Goal: Task Accomplishment & Management: Complete application form

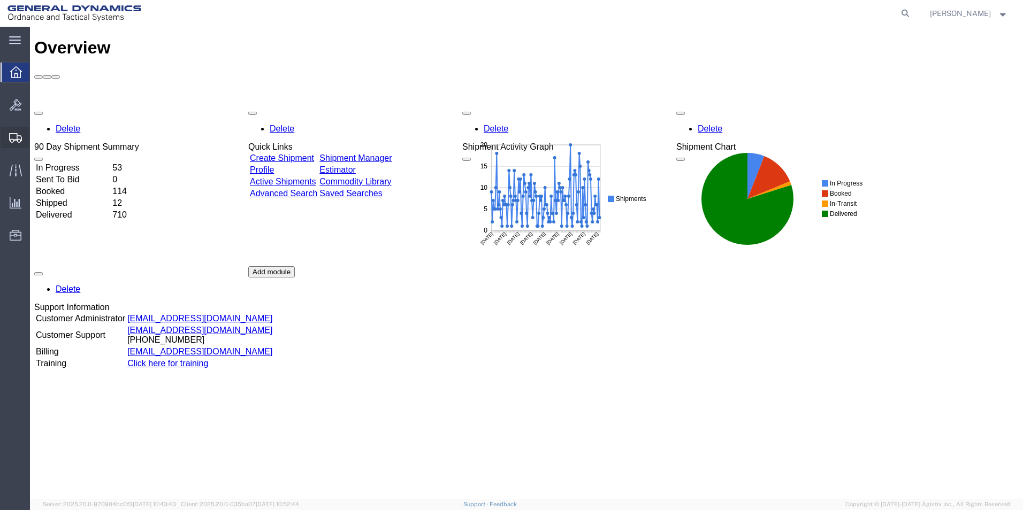
click at [0, 0] on span "Create Shipment" at bounding box center [0, 0] width 0 height 0
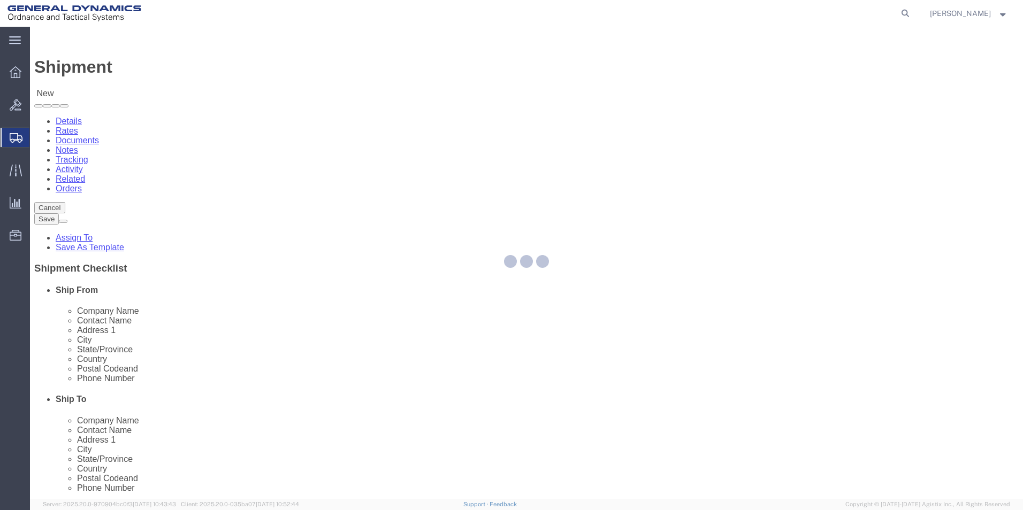
select select
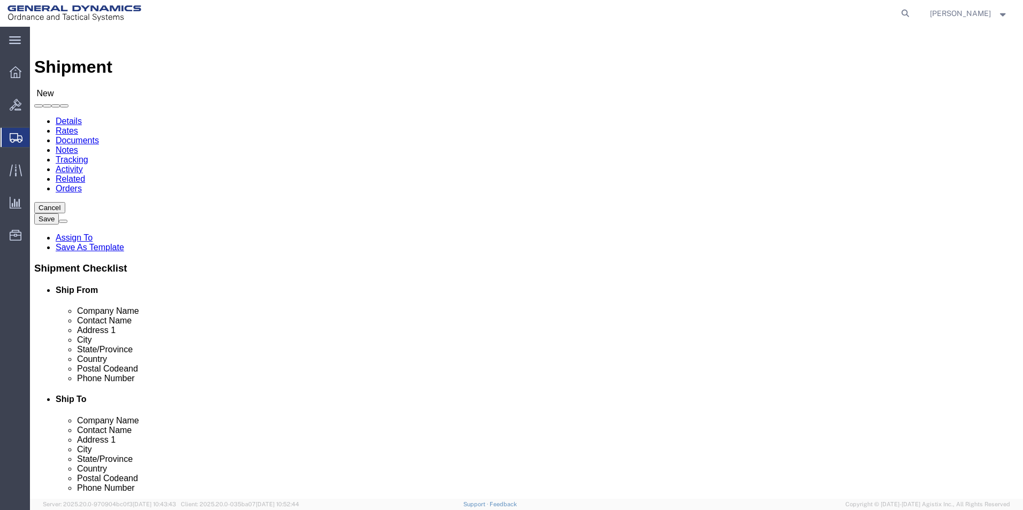
scroll to position [2, 0]
select select "310"
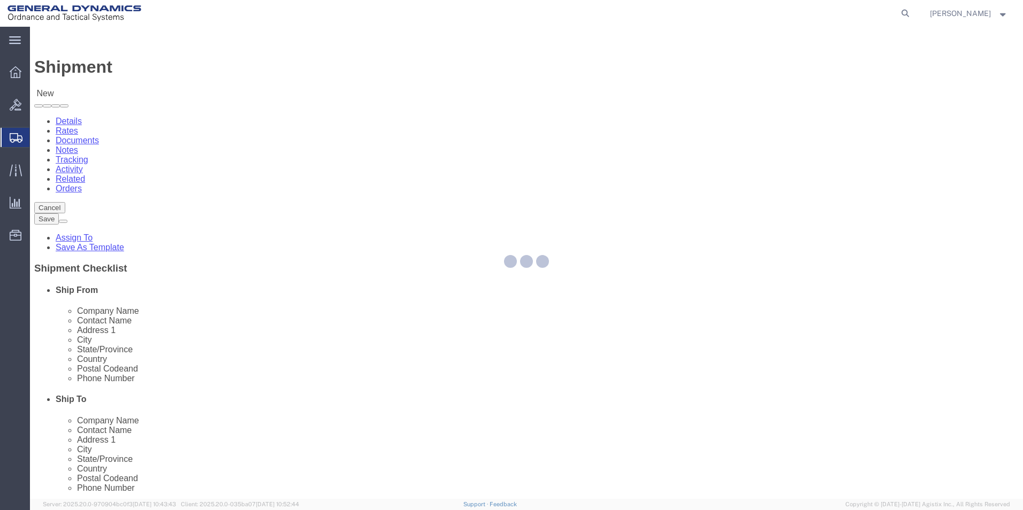
select select "PA"
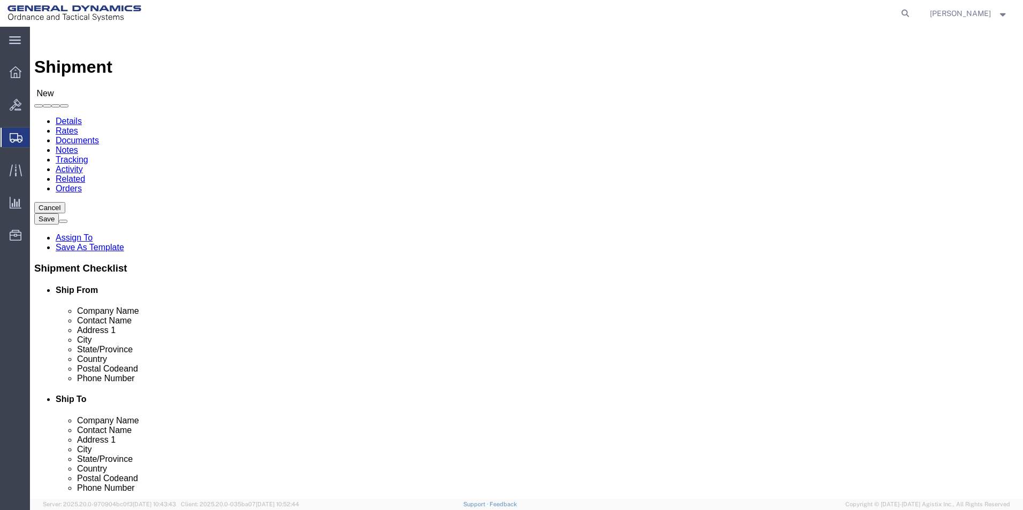
drag, startPoint x: 159, startPoint y: 178, endPoint x: 78, endPoint y: 170, distance: 82.3
click div "Location GD-OTS Red Lion My Profile Location GD-OTS Anniston (Commerce) GD-OTS …"
type input "REDLPAHIG0"
click input "text"
type input "BRENDA ROMERO"
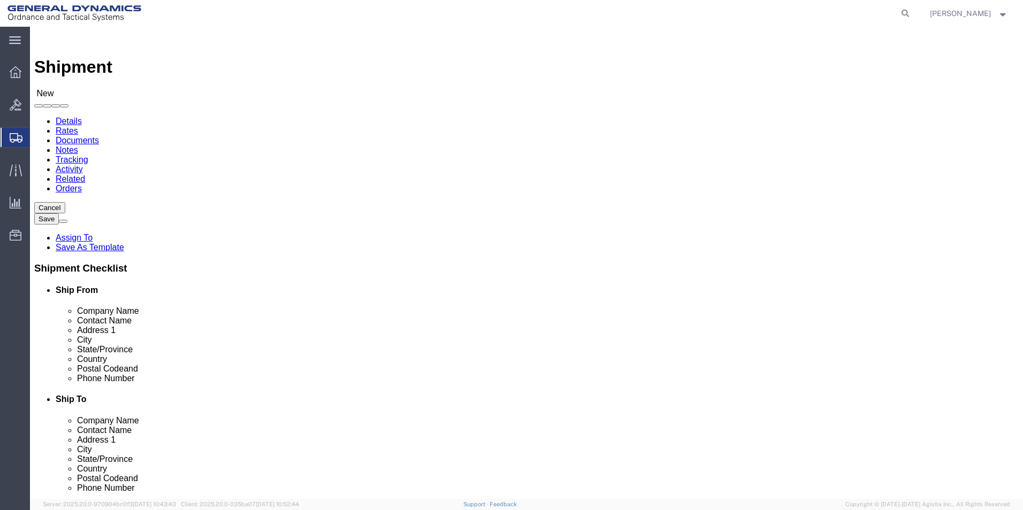
click input "text"
type input "BUILDING 1"
click input "text"
type input "RICSHIP@GD-OTS.COM"
click input "text"
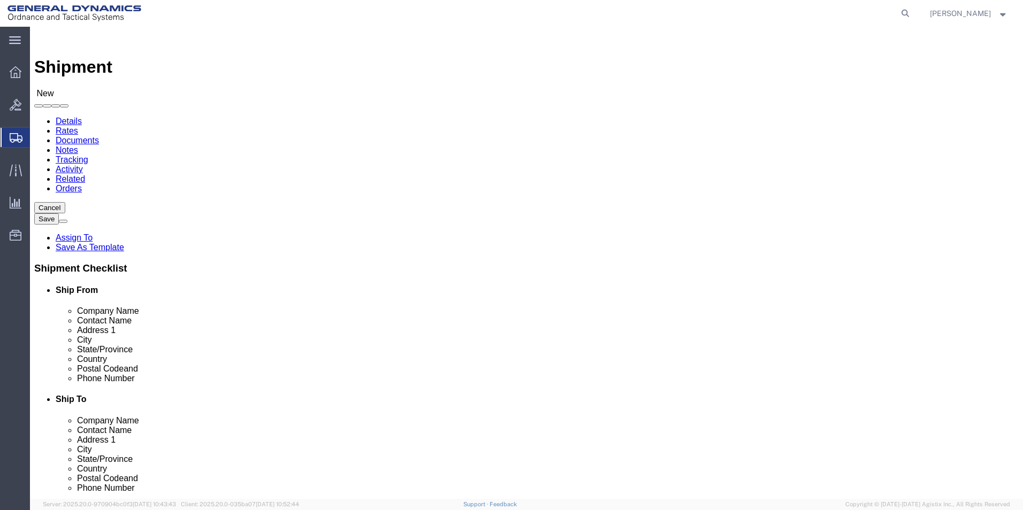
type input "JENOP"
click p "- JENOPTIK OPTICAL SYSTEMS LLC - (DARLENE TURNER) 16490 INNOVATIVE DRIVE, JUPIT…"
select select "FL"
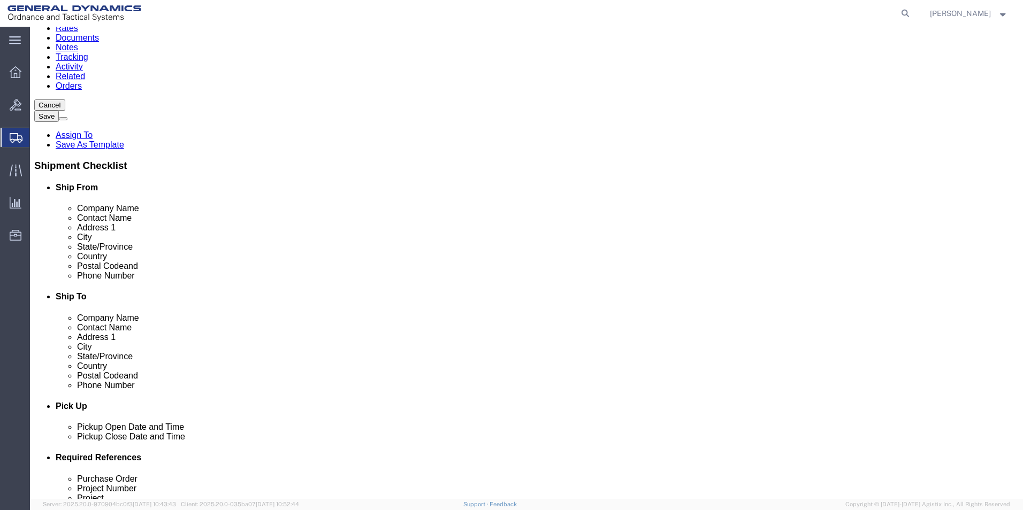
scroll to position [214, 0]
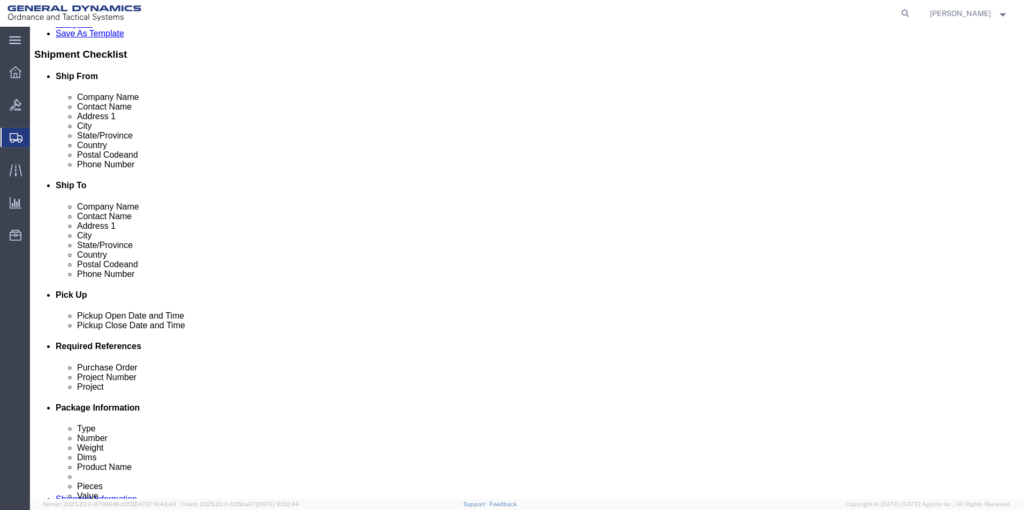
type input "JENOPTIK OPTICAL SYSTEMS LLC"
click div "Oct 02 2025 12:00 PM"
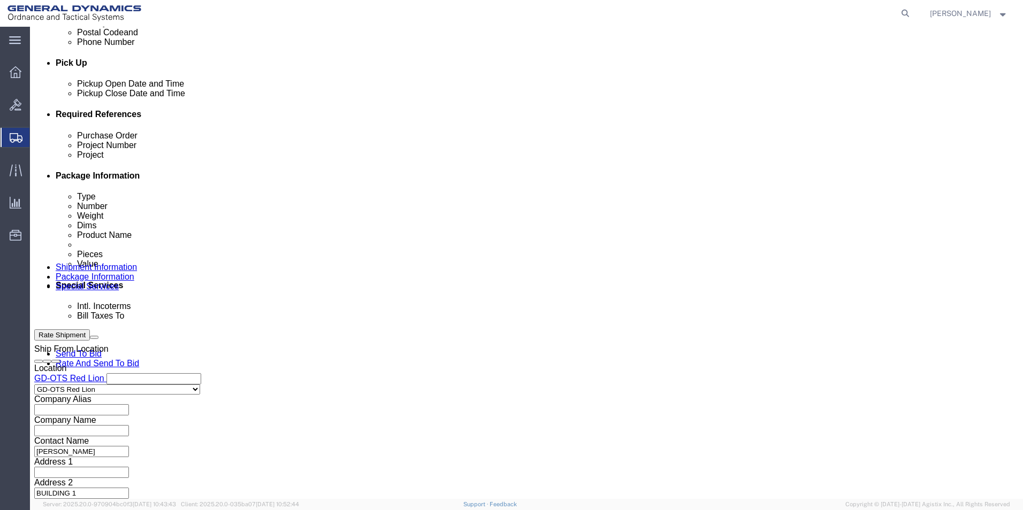
click input "4:00 PM"
click div "Close Time 4:00 PM"
click input "4:00 PM"
type input "4:30 PM"
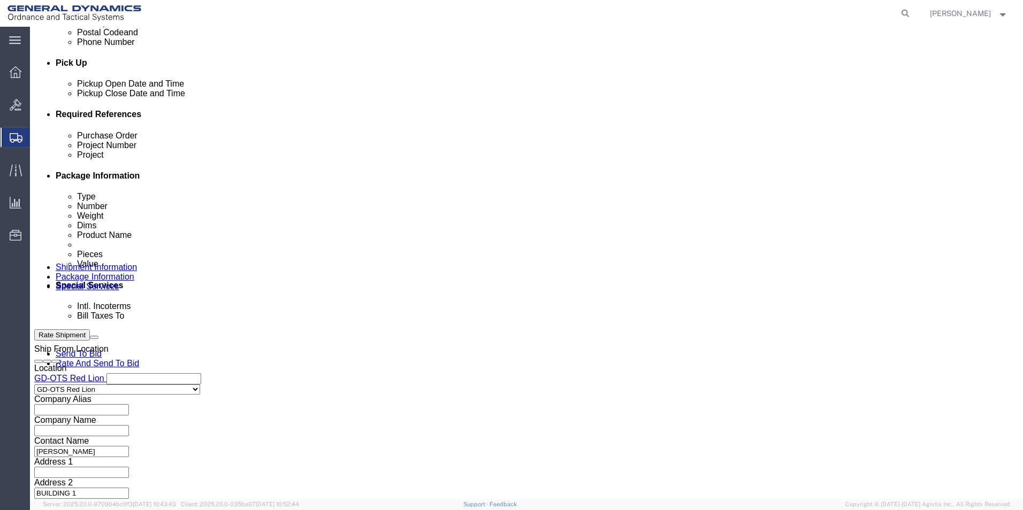
click button "Apply"
click input "text"
drag, startPoint x: 171, startPoint y: 211, endPoint x: 96, endPoint y: 213, distance: 74.4
click div "Purchase Order 64713"
type input "64713"
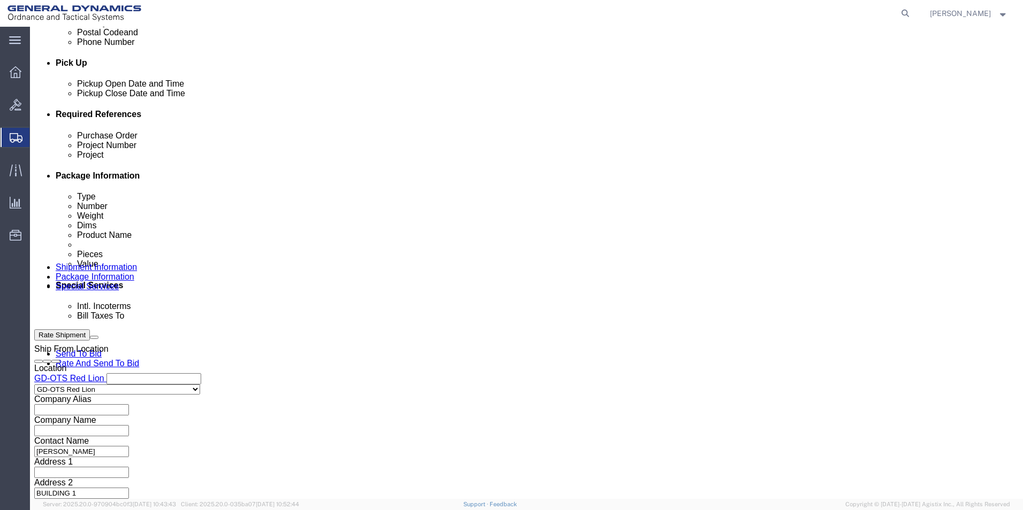
click input "text"
paste input "64713"
type input "64713"
click input "text"
paste input "64713"
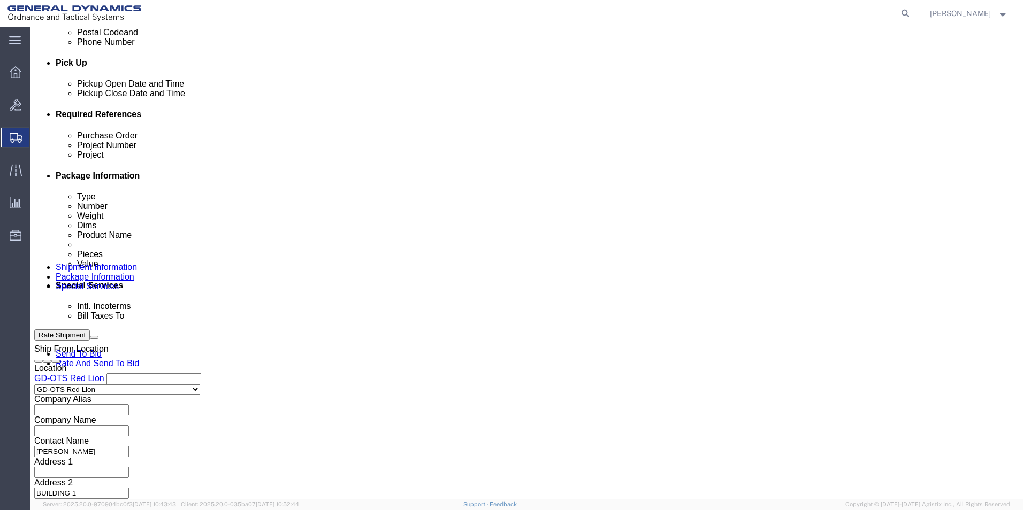
type input "64713"
drag, startPoint x: 90, startPoint y: 203, endPoint x: -31, endPoint y: 197, distance: 121.6
click html "Shipment New Details Rates Documents Notes Tracking Activity Related Orders Can…"
type input "109645"
click button "Continue"
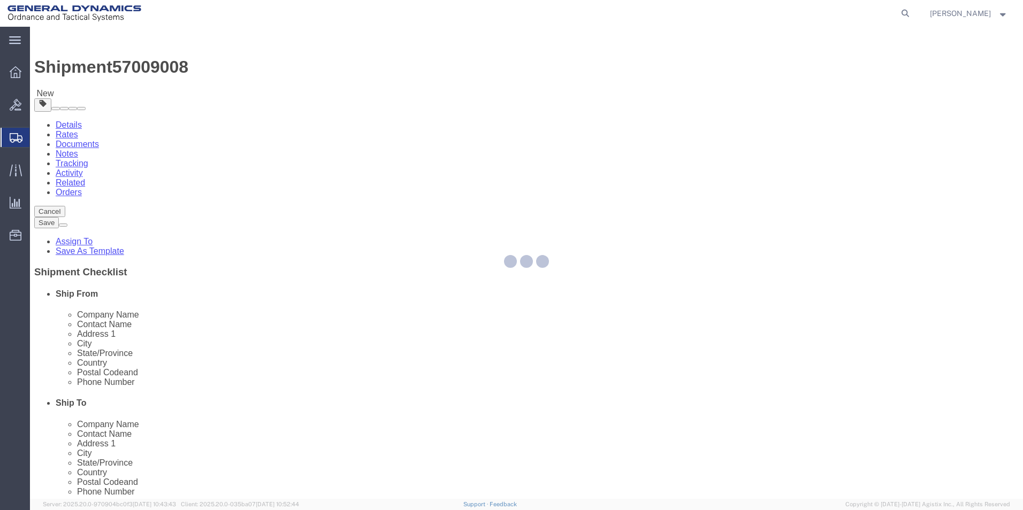
select select "CBOX"
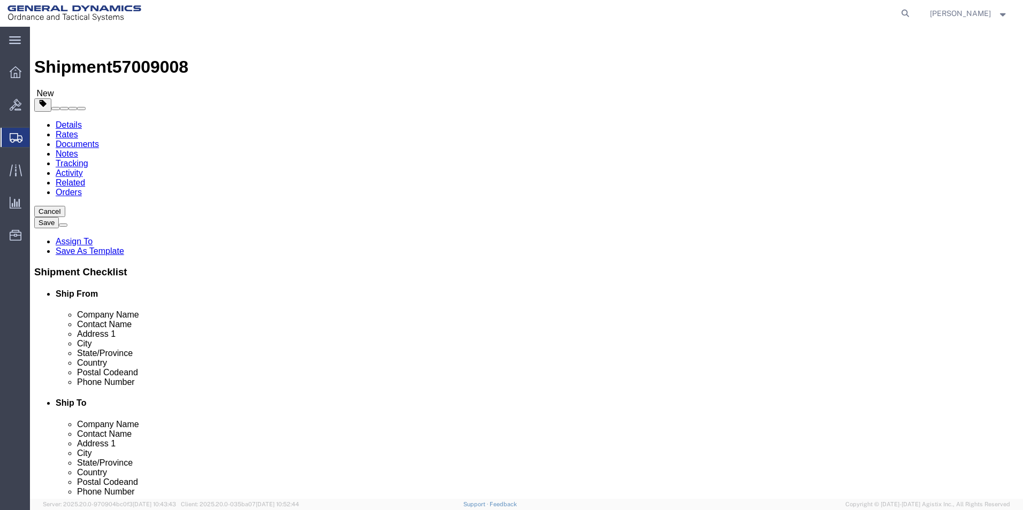
click input "text"
type input "10"
click input "text"
type input "10"
click input "text"
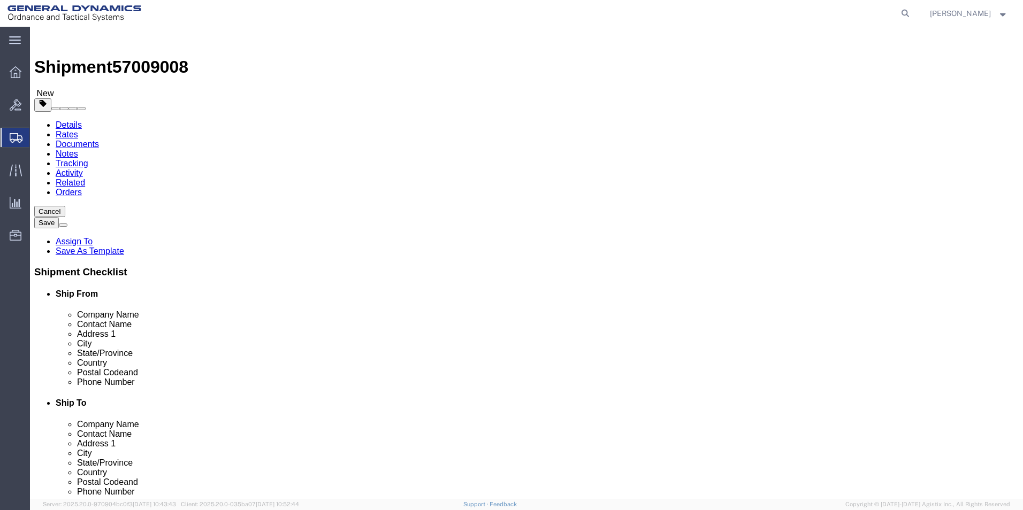
type input "10"
drag, startPoint x: 153, startPoint y: 247, endPoint x: 132, endPoint y: 256, distance: 23.3
click div "Package Type Select Bale(s) Basket(s) Bolt(s) Bottle(s) Buckets Bulk Bundle(s) …"
type input "3.00"
click link "Add Content"
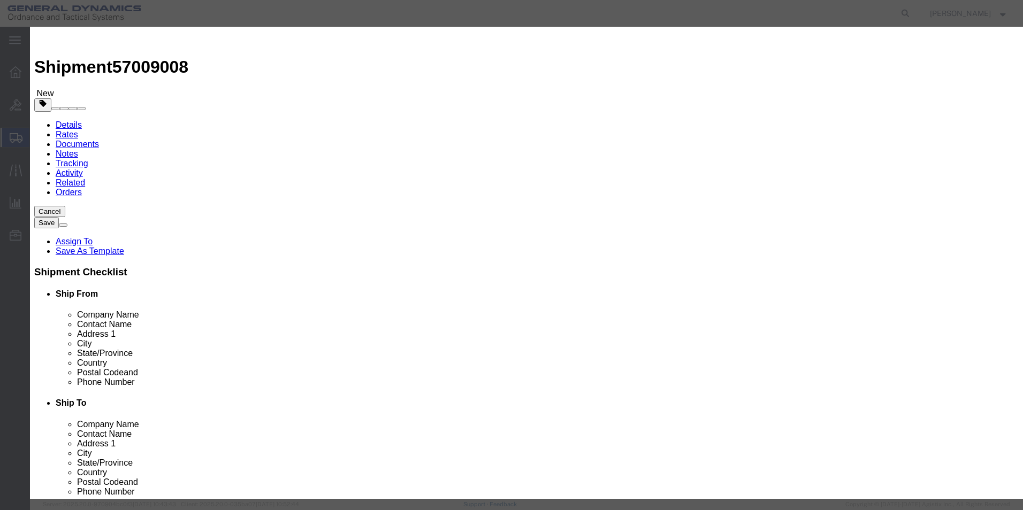
click input "text"
type input "LM LASER DIAPHRAGM PLATE"
click td "Name: LM LASER DIAPHRAGM PLATE"
select select "USD"
select select "ORGN"
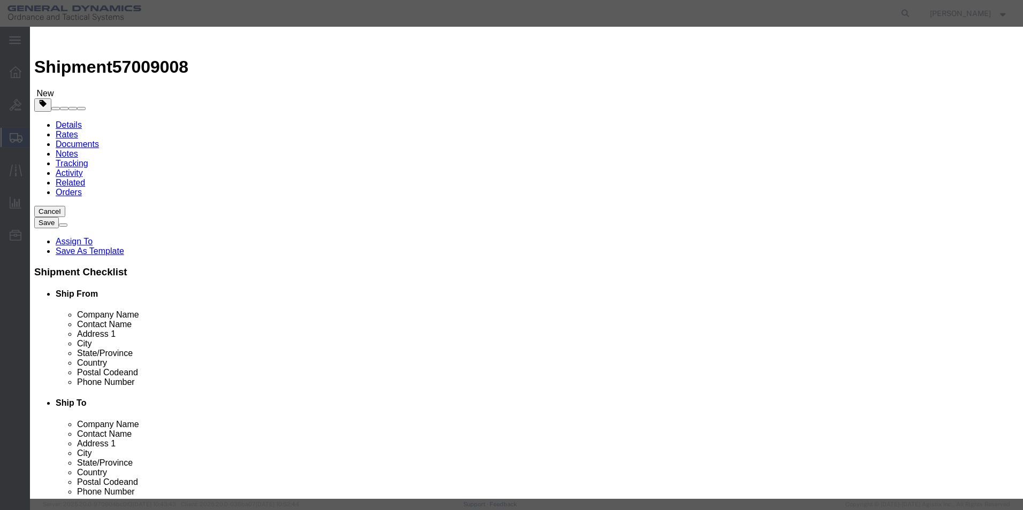
type input "40224551666"
type textarea "LM LASER DIAPHRAGM PLATE"
type input "Red Lion, PA"
type input "LM LASER DIAPHRAGM PLATE"
click input "text"
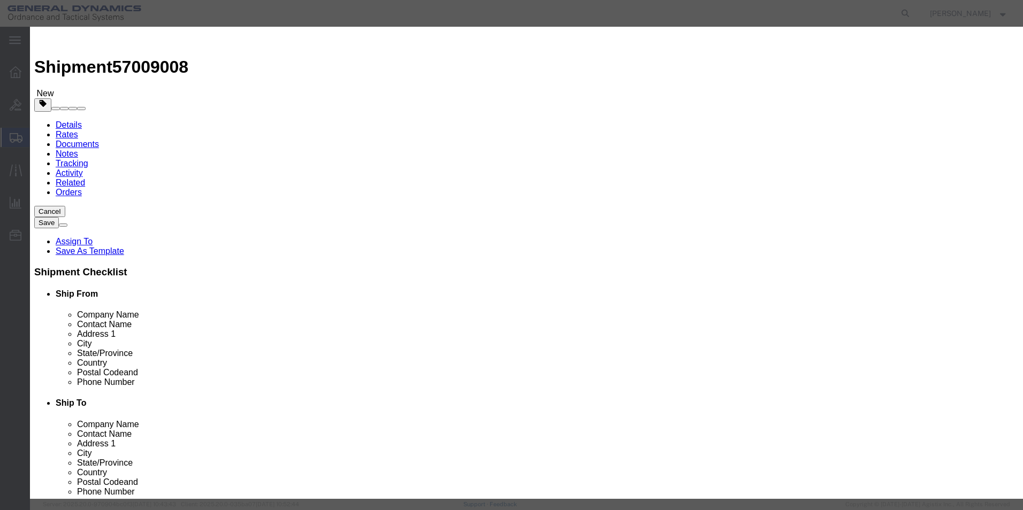
type input "15"
click input "text"
type input "100"
click div "Commodity library"
click button "Save & Close"
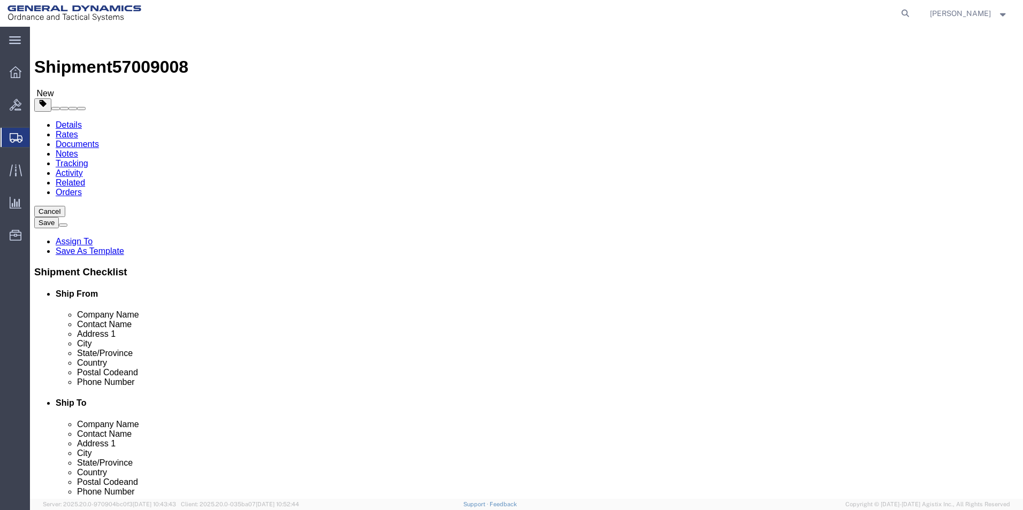
click button "Continue"
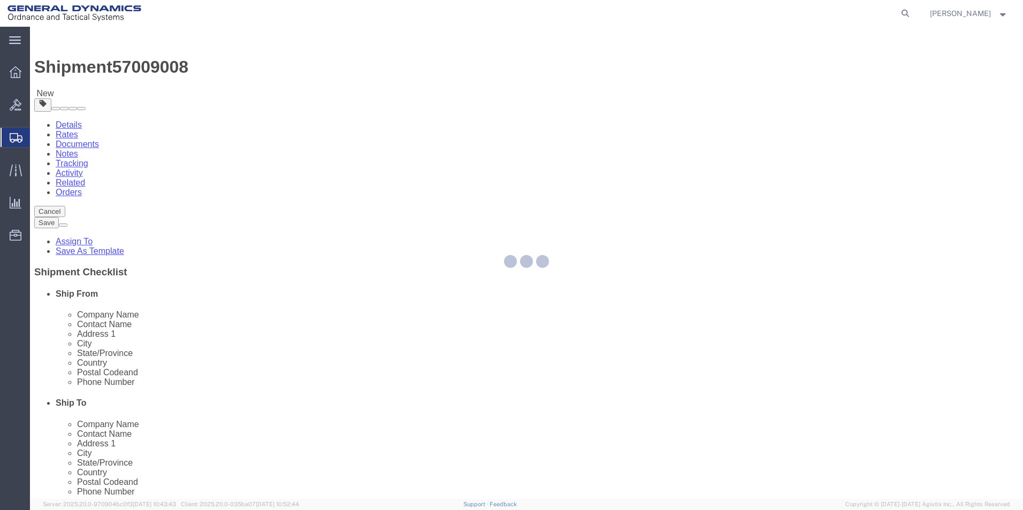
select select
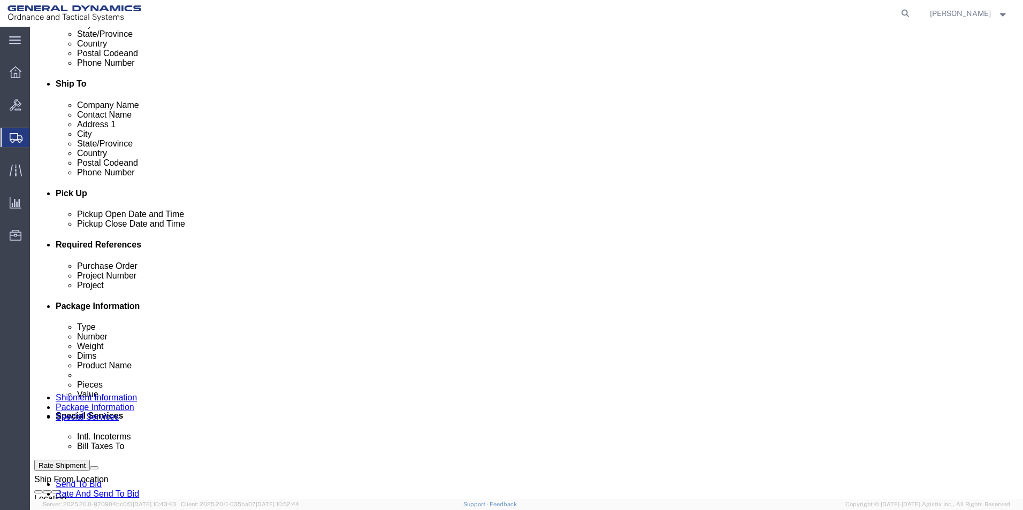
scroll to position [321, 0]
click select "Select Recipient Account Sender/Shipper Third Party Account"
select select "RCPN"
click select "Select Recipient Account Sender/Shipper Third Party Account"
type input "JENOPTIK OPTICAL SYSTEMS LLC"
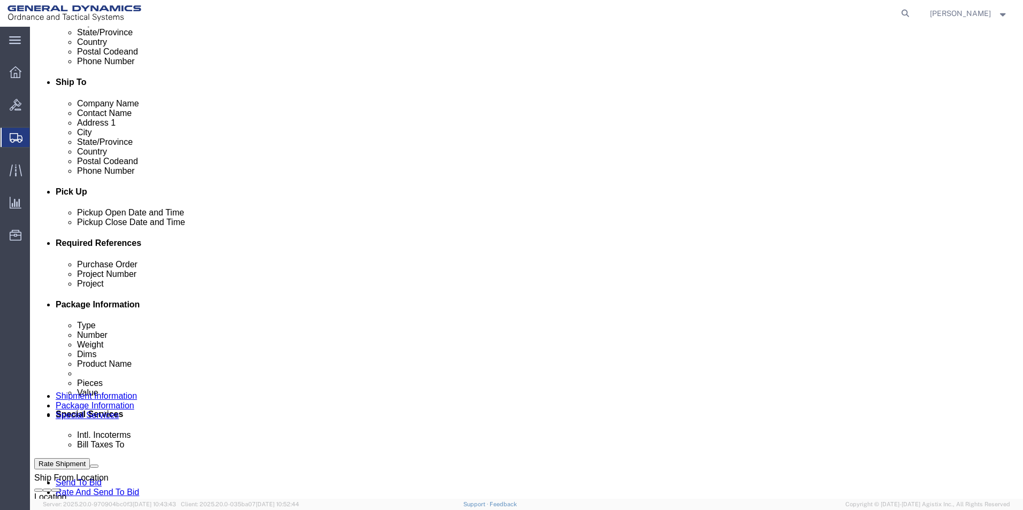
type input "16490 INNOVATIVE DRIVE"
select select "US"
select select "FL"
type input "561-881-7400"
type input "DARLENE TURNER"
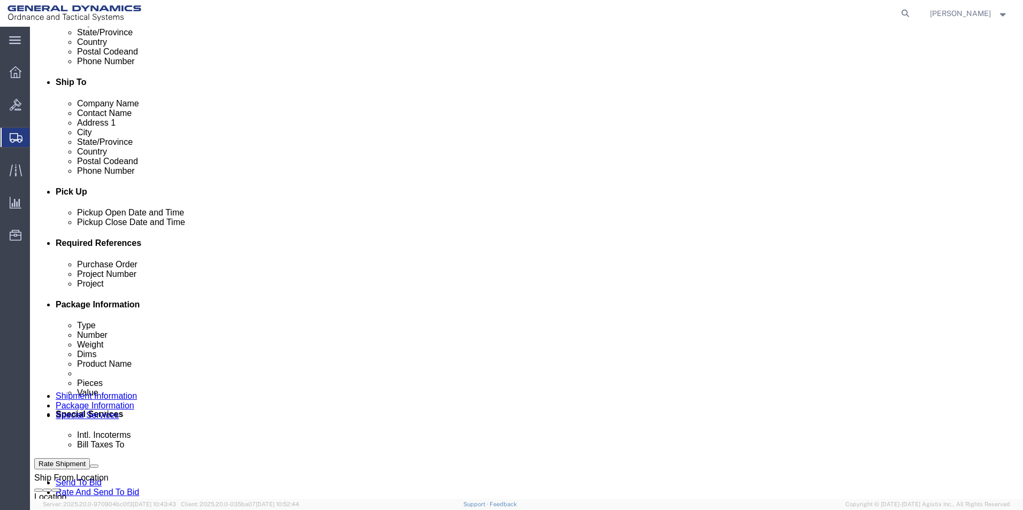
type input "JUPITER"
type input "33478-6428"
drag, startPoint x: 371, startPoint y: 406, endPoint x: 349, endPoint y: 408, distance: 22.0
click select "Select DHL FedEx Express UPS"
select select "FedEx Express"
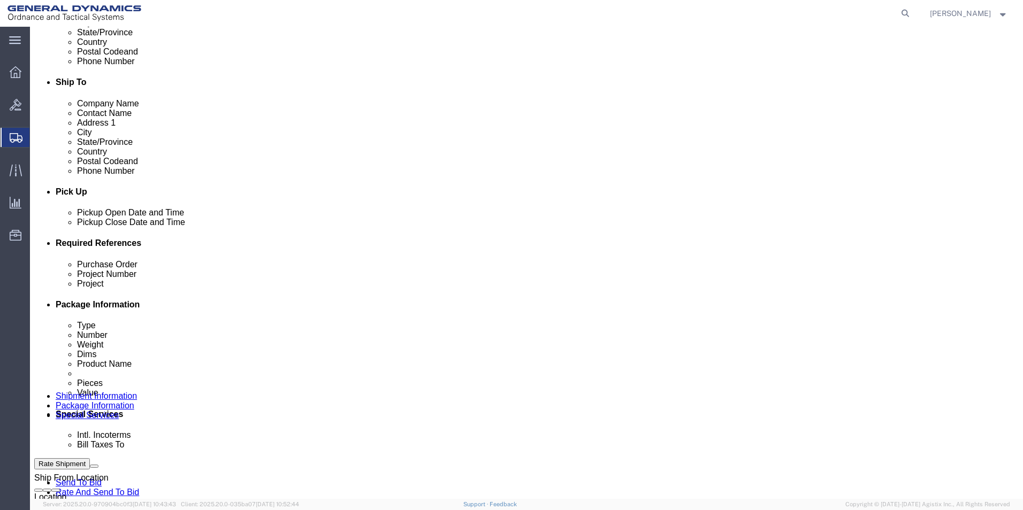
click select "Select DHL FedEx Express UPS"
click input "text"
type input "15623172"
click button "Rate Shipment"
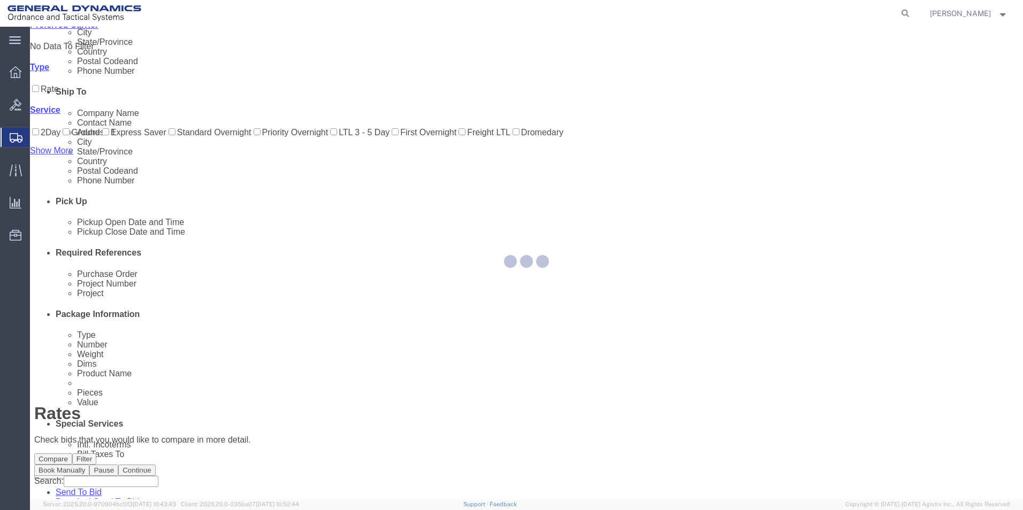
scroll to position [0, 0]
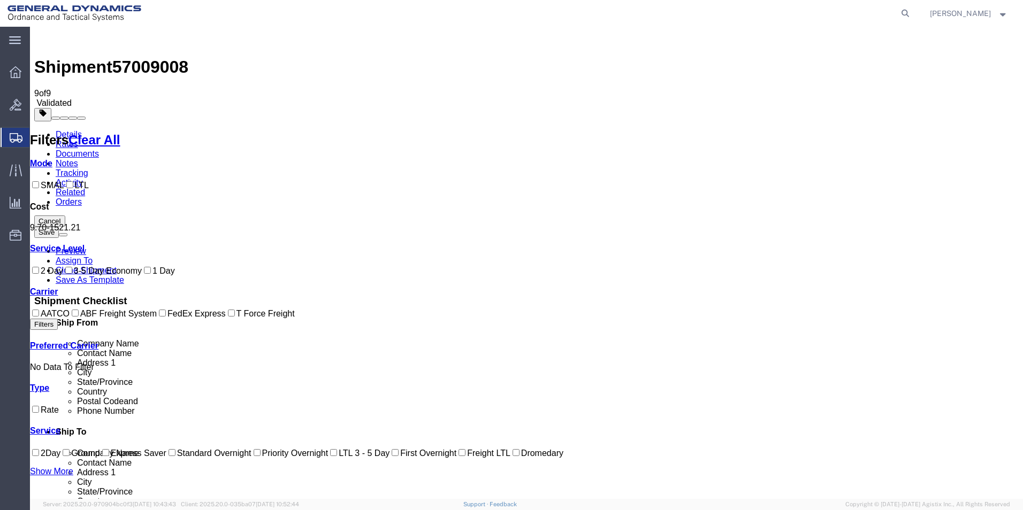
click at [69, 130] on link "Details" at bounding box center [69, 134] width 26 height 9
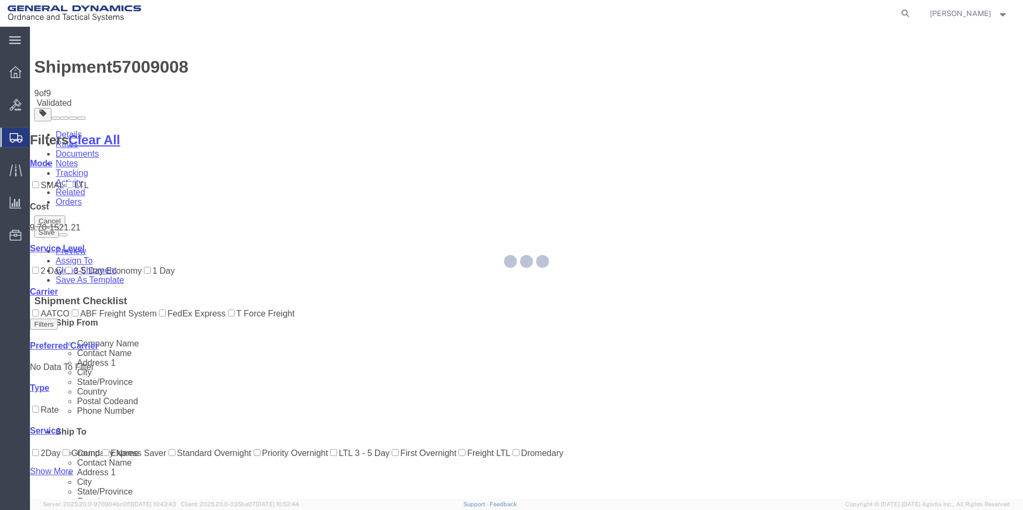
select select "310"
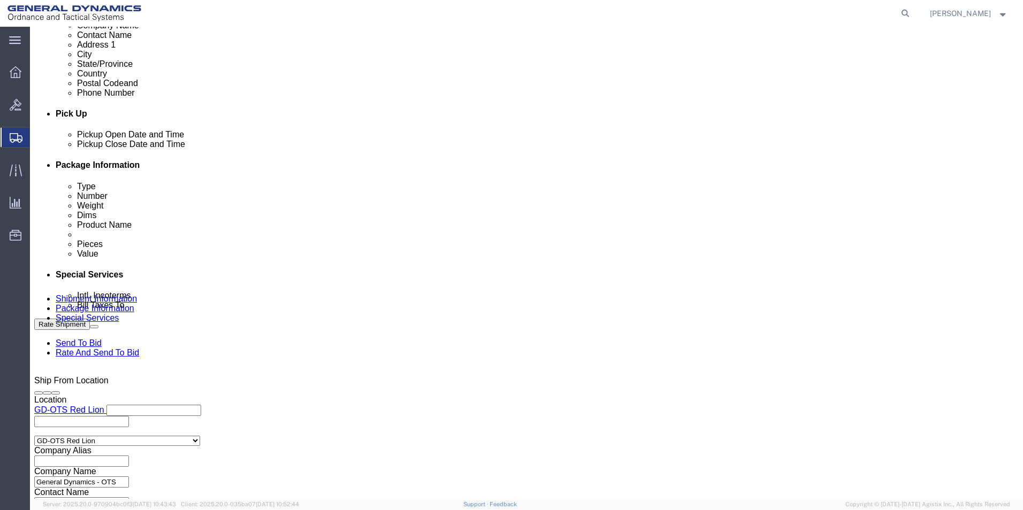
scroll to position [446, 0]
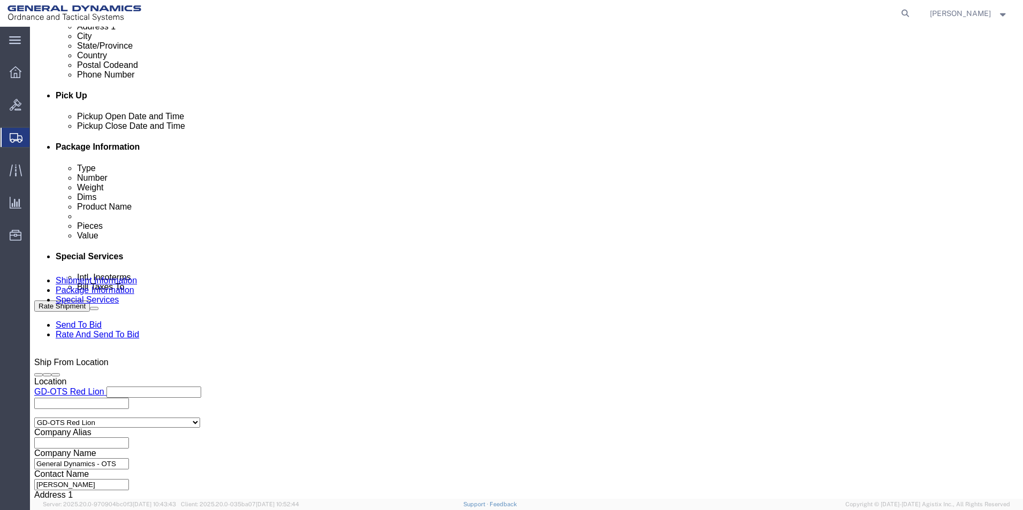
click button "Continue"
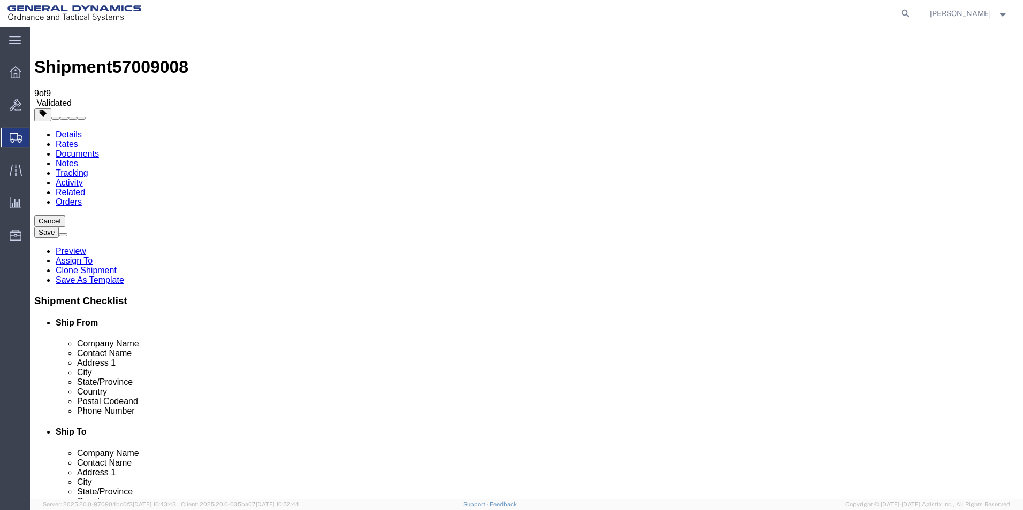
click button "Continue"
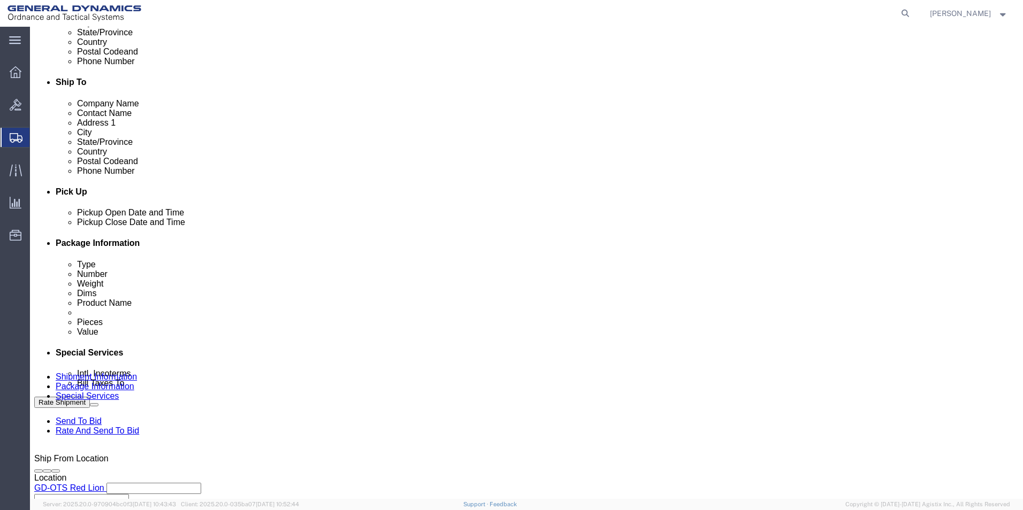
scroll to position [428, 0]
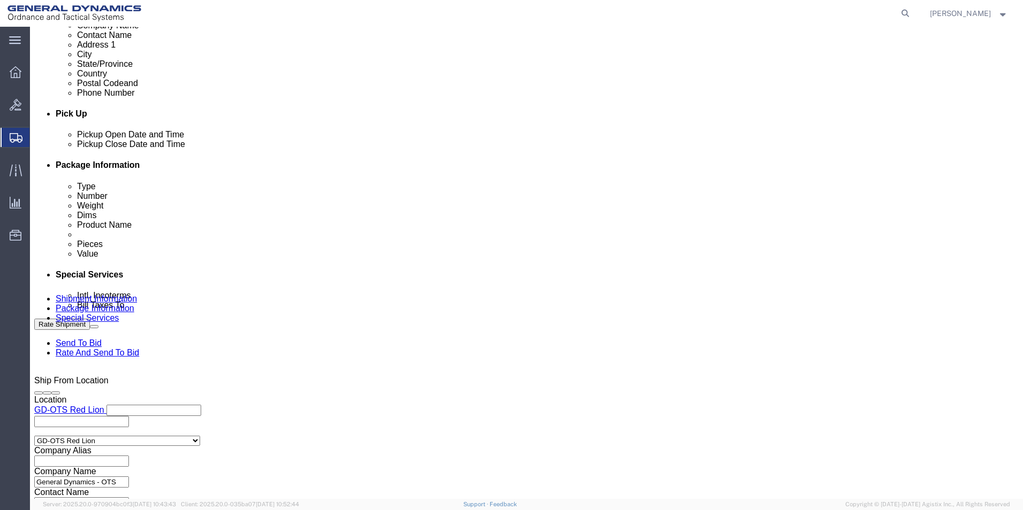
drag, startPoint x: 137, startPoint y: 320, endPoint x: 51, endPoint y: 311, distance: 86.0
click div "Billing Location Select Select My Profile Location GD-OTS Anniston (Commerce) G…"
type input "156235172"
click button "Rate Shipment"
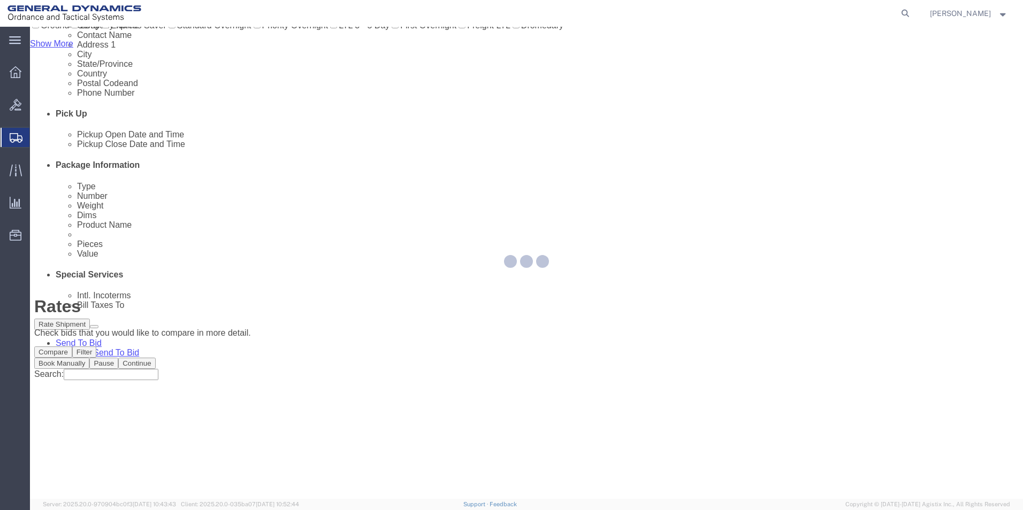
scroll to position [0, 0]
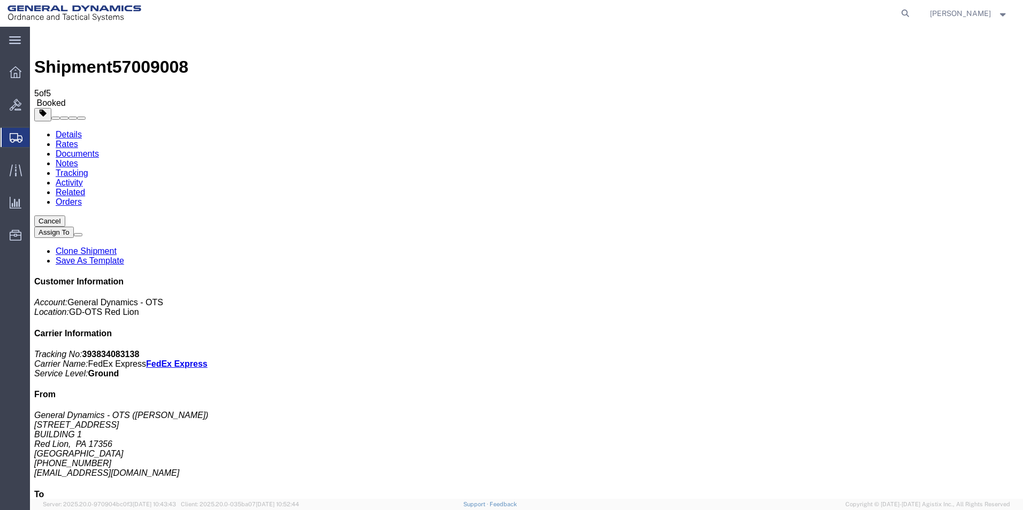
click at [0, 0] on span "Create Shipment" at bounding box center [0, 0] width 0 height 0
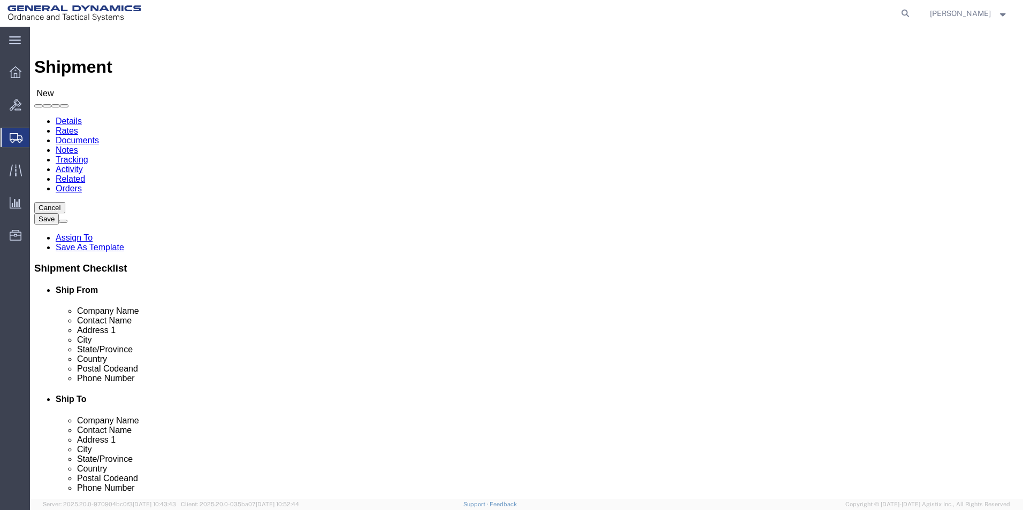
scroll to position [2, 0]
select select "310"
select select "PA"
drag, startPoint x: 210, startPoint y: 180, endPoint x: 28, endPoint y: 195, distance: 182.0
click html "Shipment New Details Rates Documents Notes Tracking Activity Related Orders Can…"
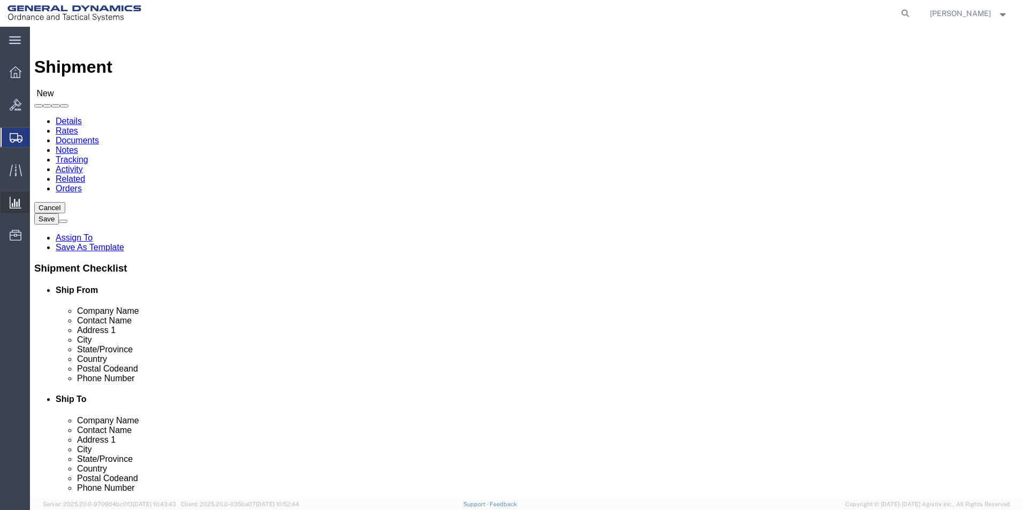
type input "REDLPAHIG0"
click input "text"
type input "BRENDA ROMERO"
click input "text"
type input "BUILDING 1"
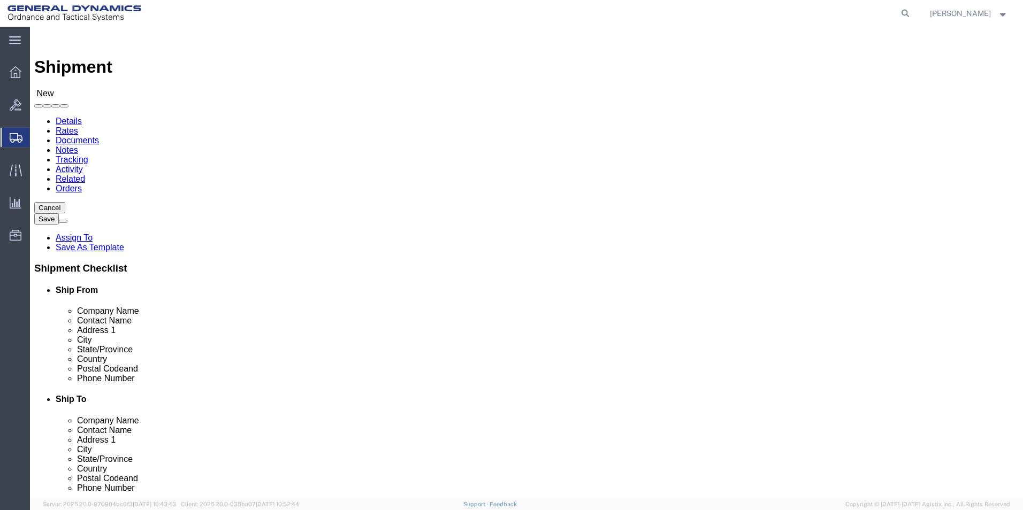
click input "text"
type input "RICSHIP@GD-OTS.COM"
click div "Location Select Select My Profile Location GD-OTS Anniston (Commerce) GD-OTS Ca…"
click input "text"
type input "JENO"
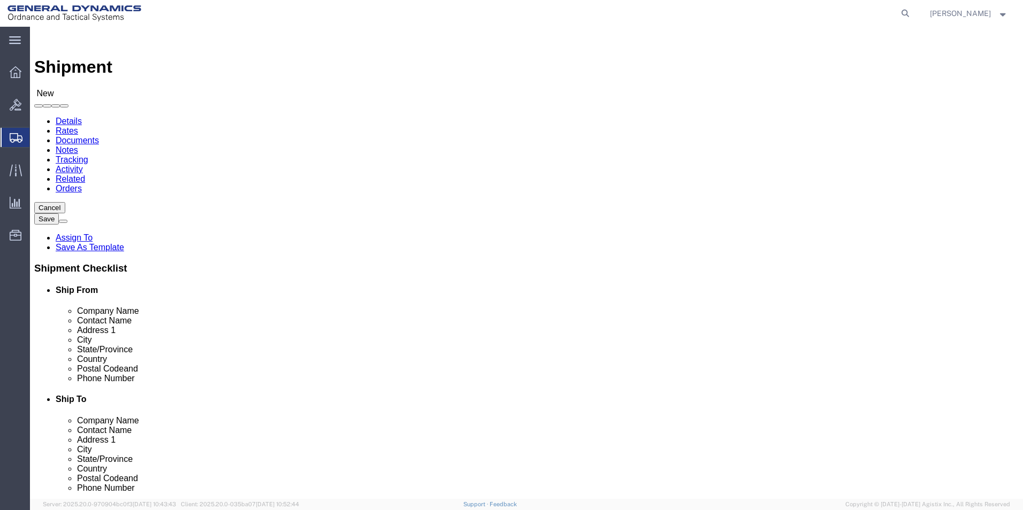
click p "- JENOPTIK OPTICAL SYSTEMS LLC - (DARLENE TURNER) 16490 INNOVATIVE DRIVE, JUPIT…"
select select "FL"
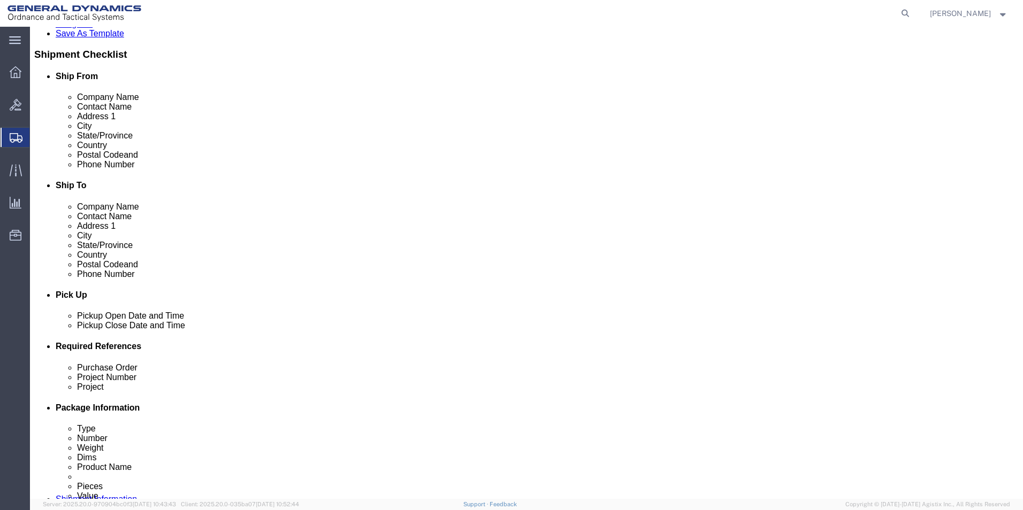
type input "JENOPTIK OPTICAL SYSTEMS LLC"
click div "Oct 02 2025 12:00 PM"
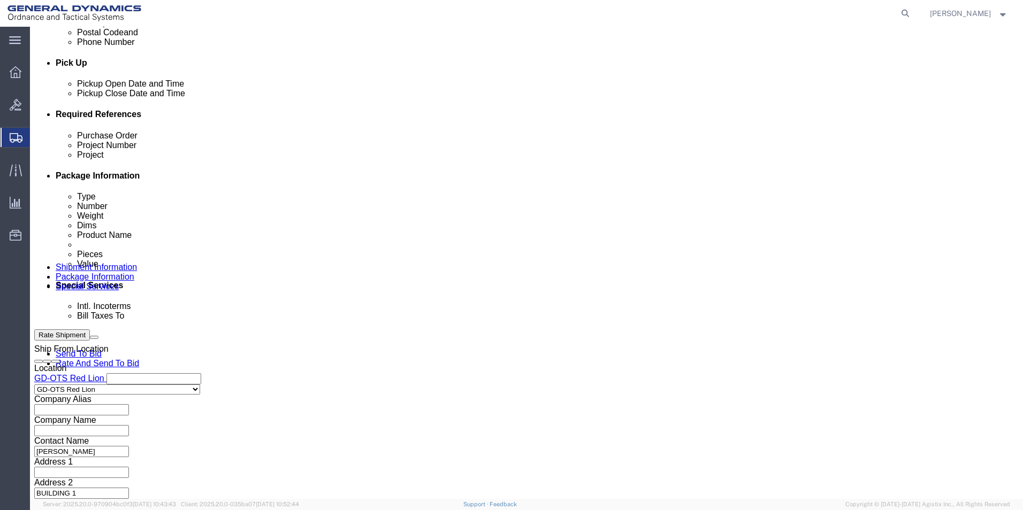
click input "4:00 PM"
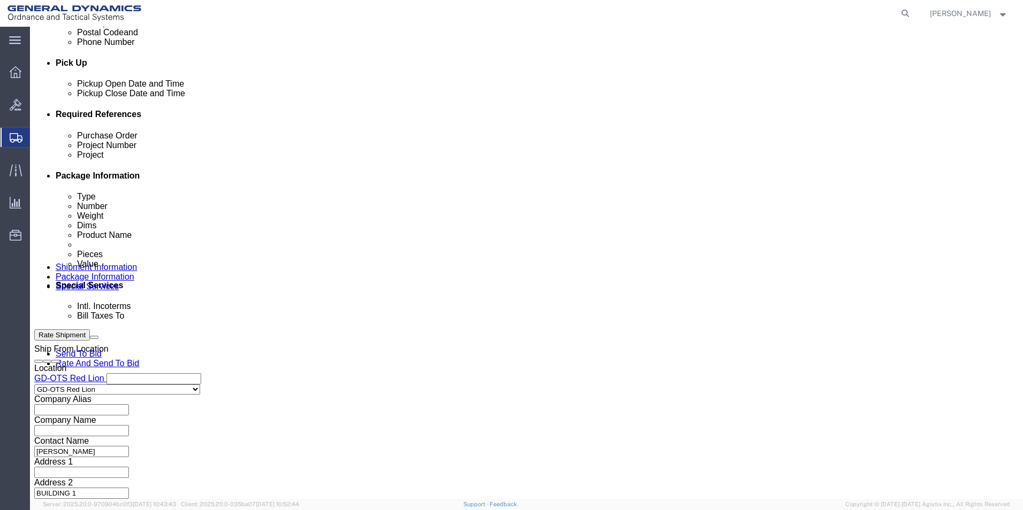
click input "4:00 PM"
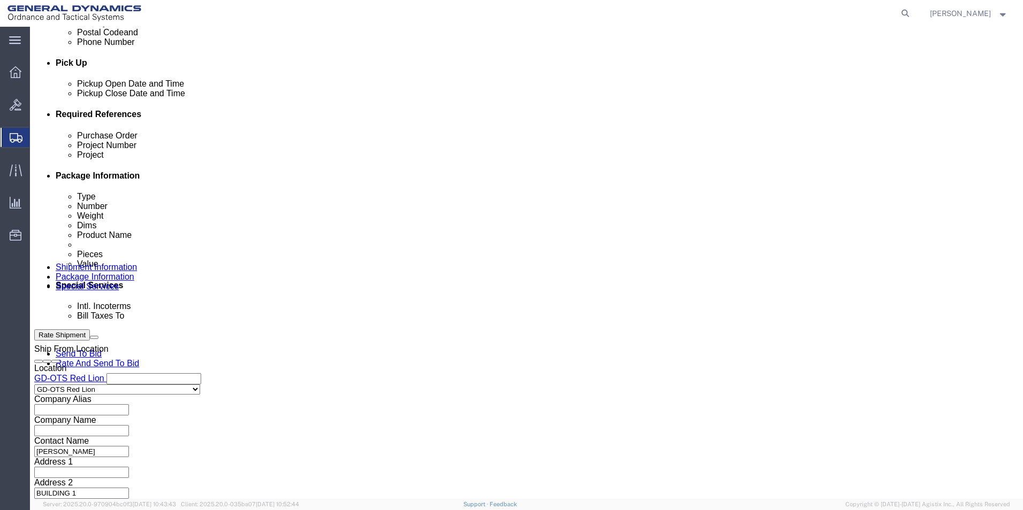
type input "4:30PM"
click button "Apply"
click div "Purchase Order Project Number Project Select Account Type Activity ID Airline A…"
click input "text"
type input "64714"
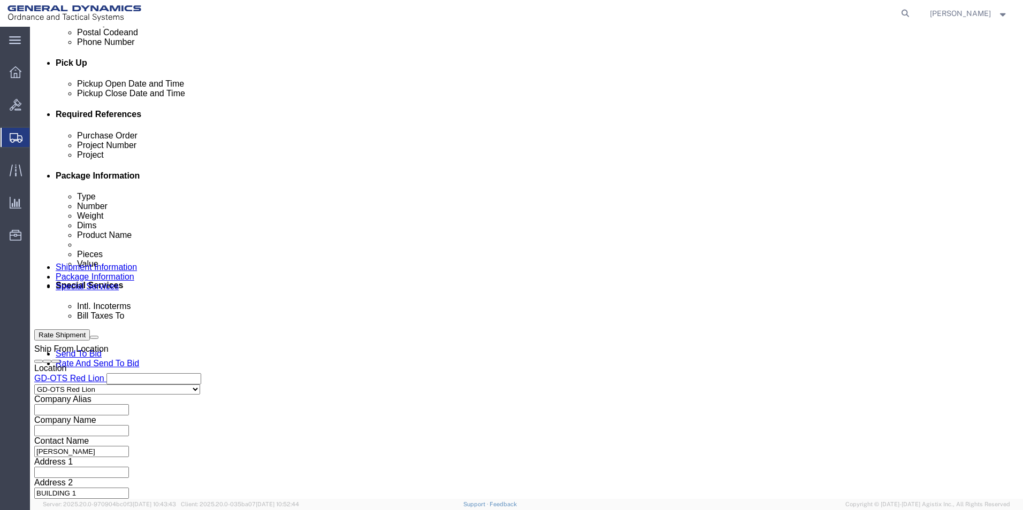
drag, startPoint x: 139, startPoint y: 212, endPoint x: 83, endPoint y: 203, distance: 56.9
click div "Purchase Order 64714"
click input "text"
paste input "64714"
type input "64714"
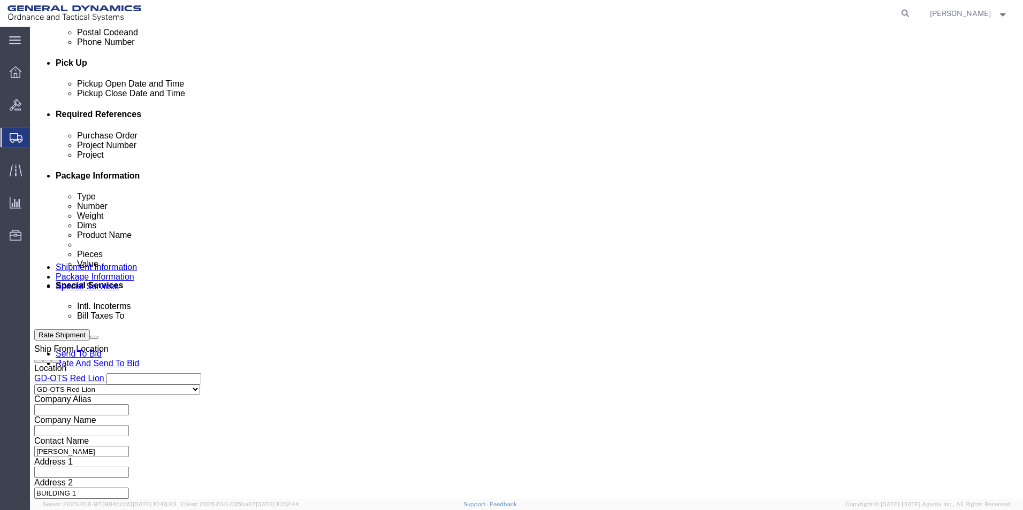
click input "text"
paste input "64714"
type input "64714"
click button "Continue"
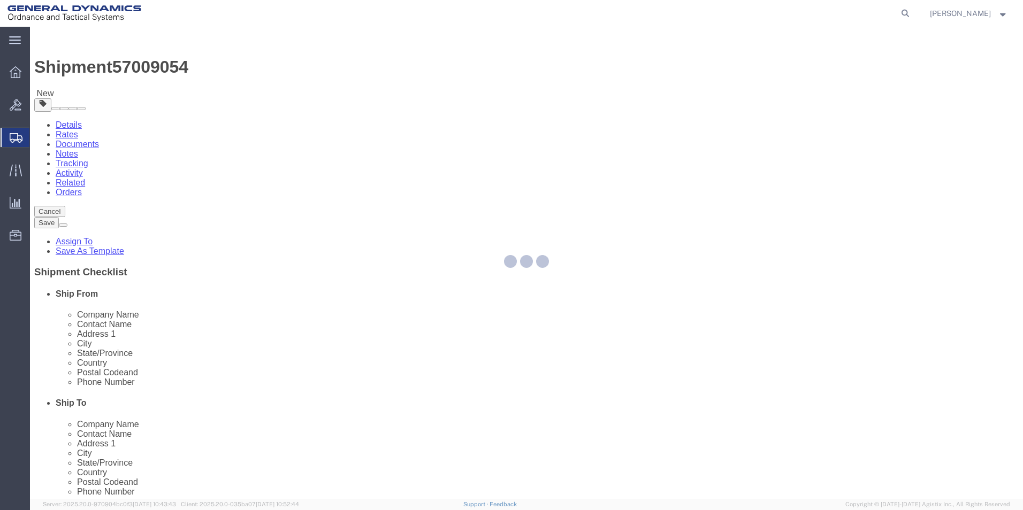
select select "CBOX"
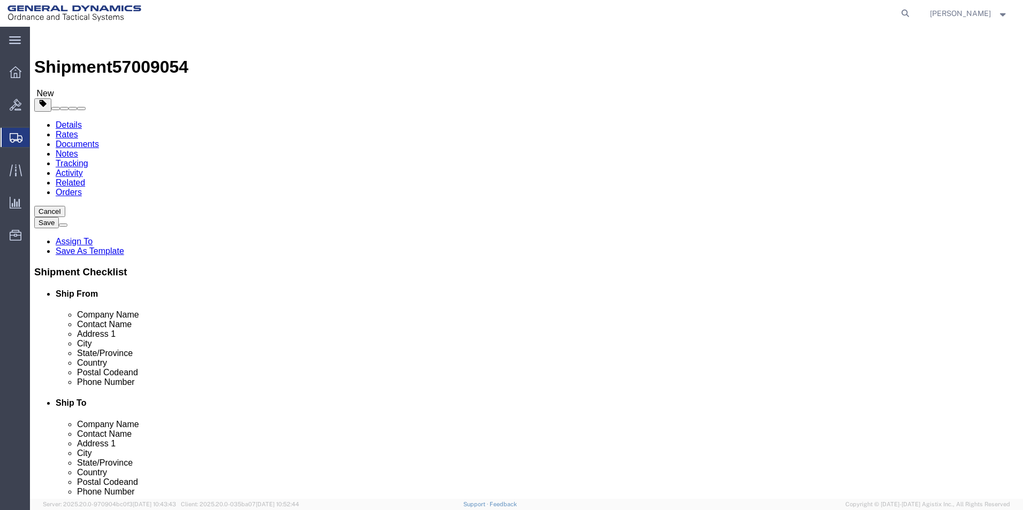
click icon
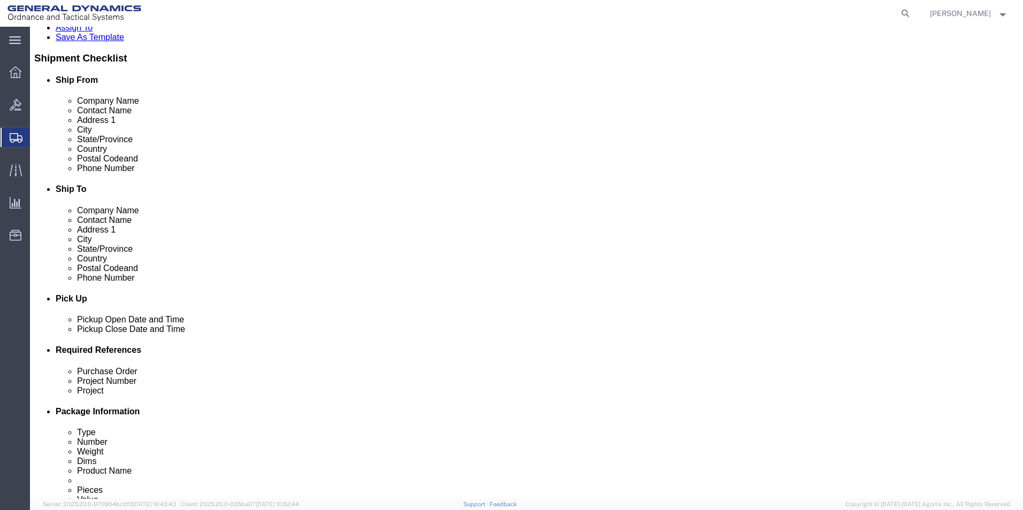
scroll to position [428, 0]
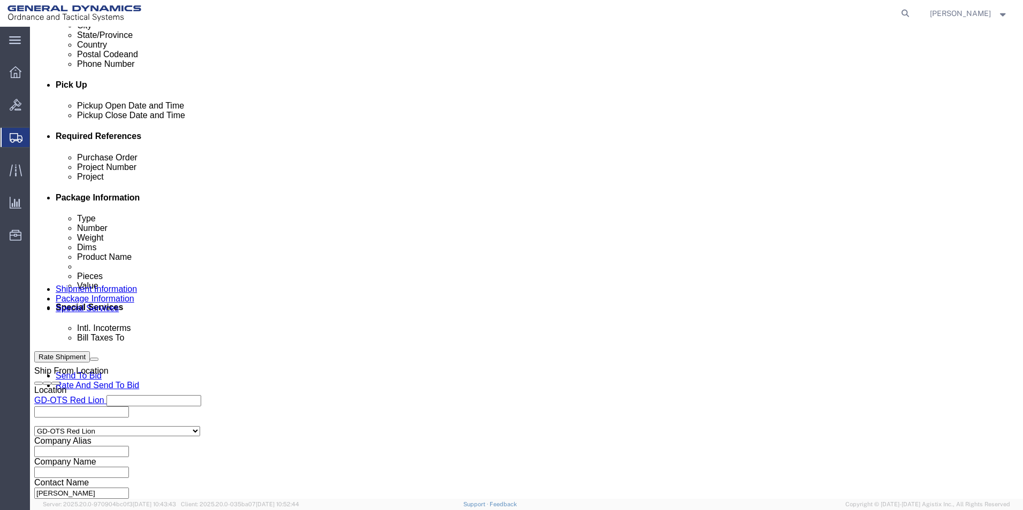
click button "Continue"
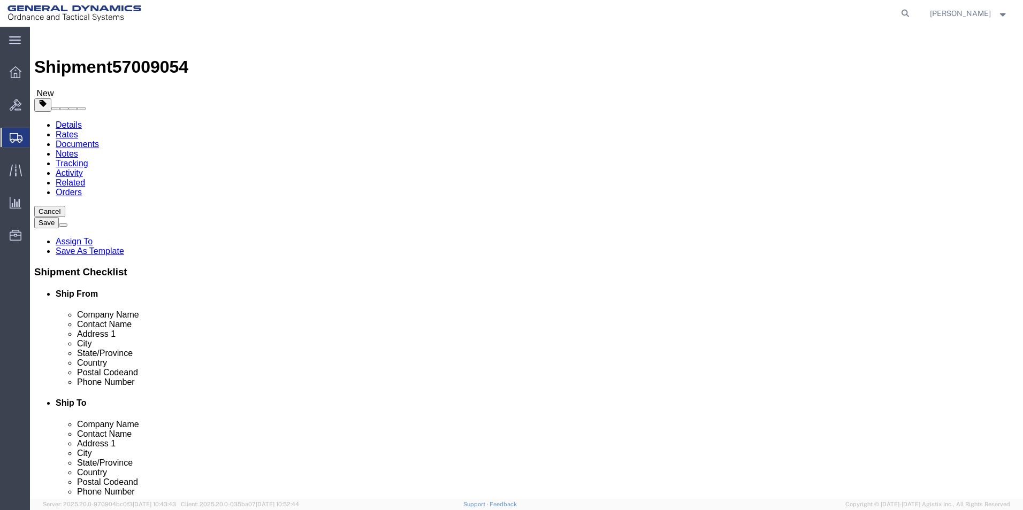
click icon
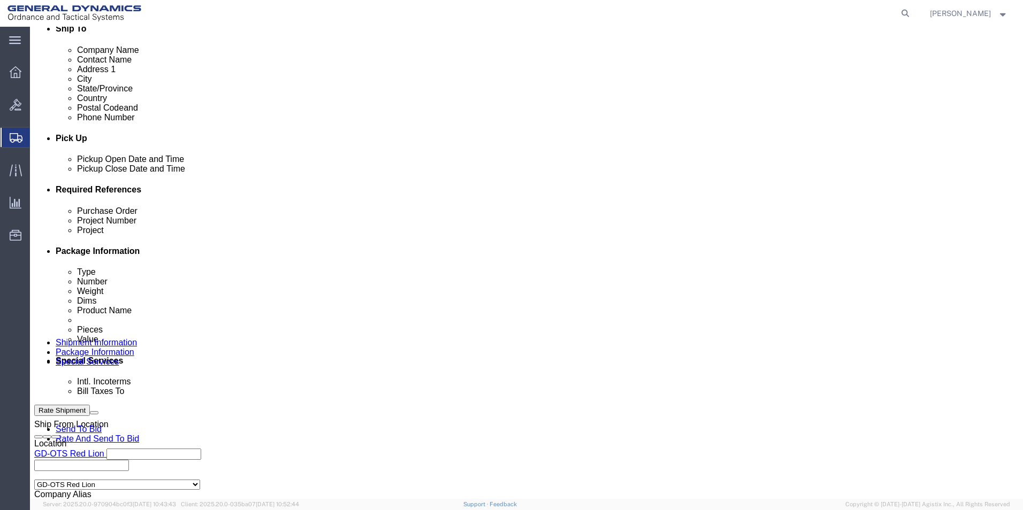
scroll to position [446, 0]
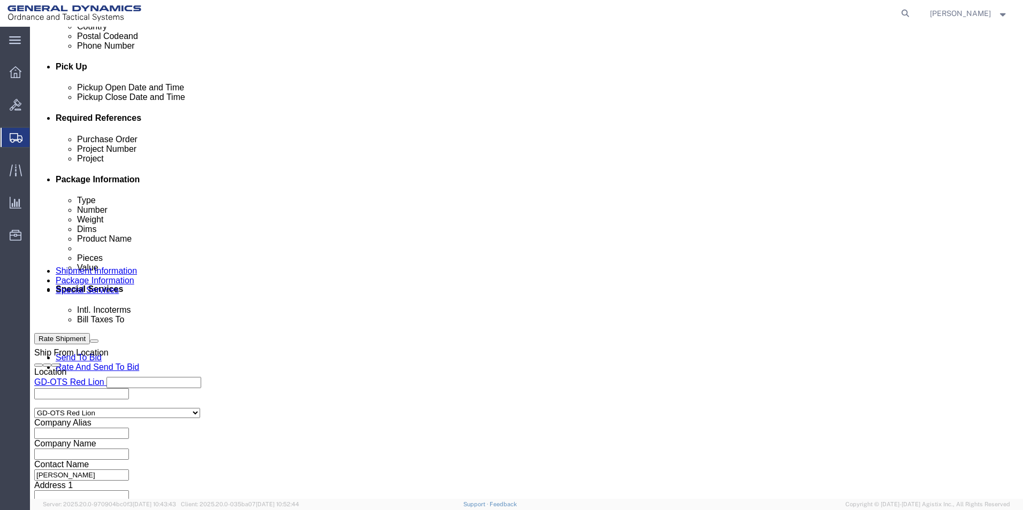
click button "Continue"
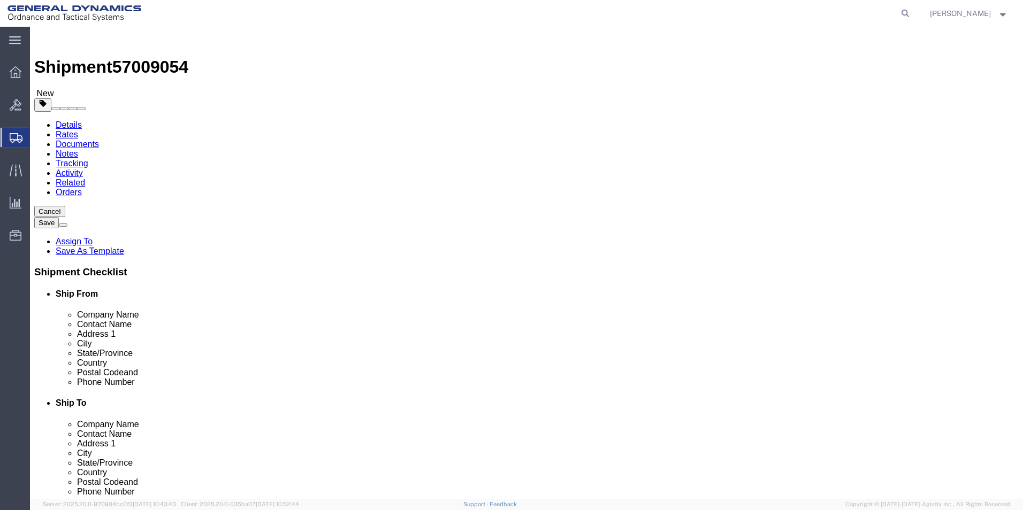
click link "Shipment Information"
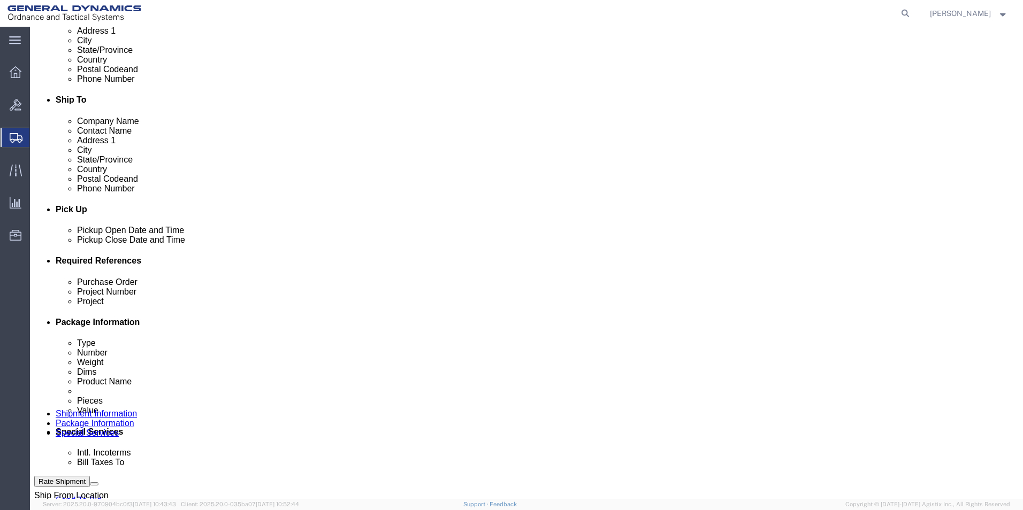
scroll to position [375, 0]
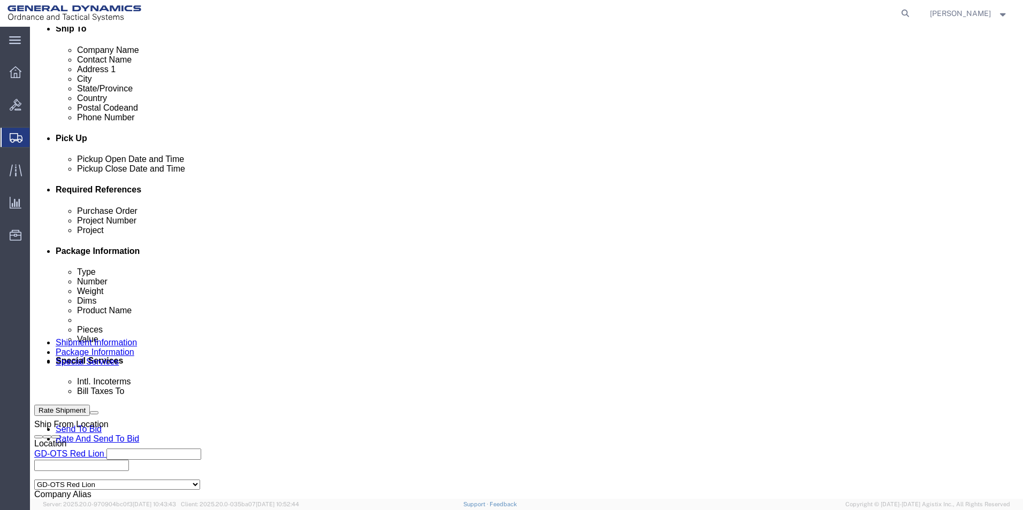
click input "text"
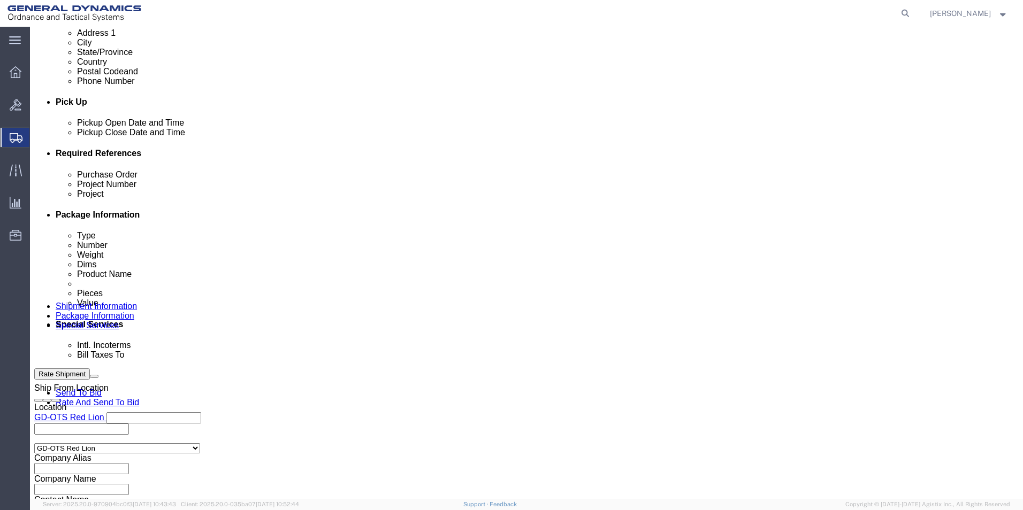
scroll to position [446, 0]
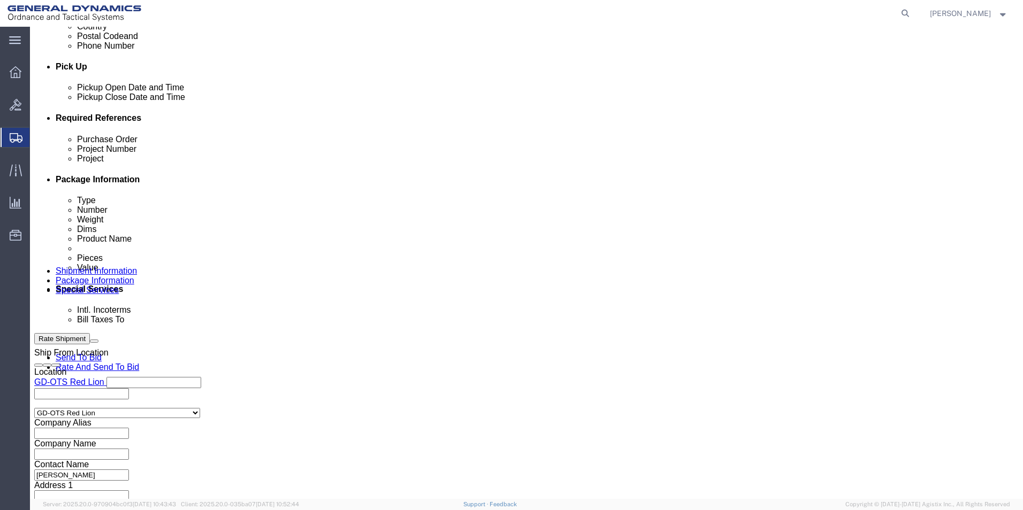
type input "109646"
click button "Continue"
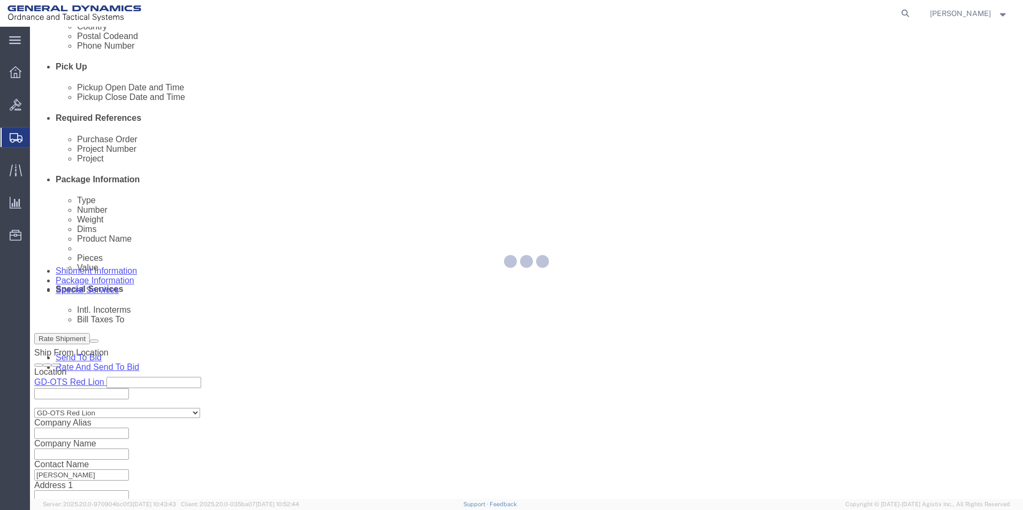
scroll to position [0, 0]
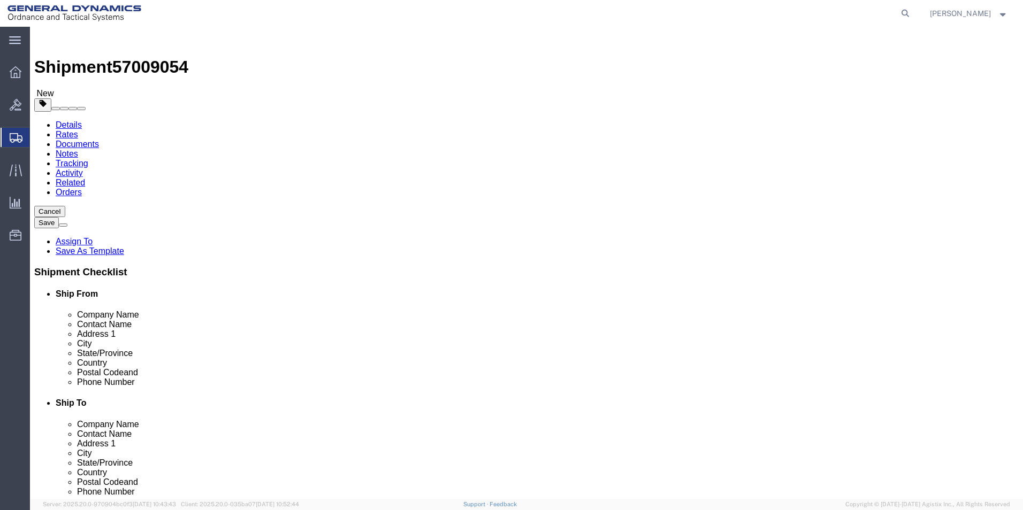
drag, startPoint x: 165, startPoint y: 226, endPoint x: 157, endPoint y: 225, distance: 8.1
click input "text"
type input "8"
click input "text"
type input "8"
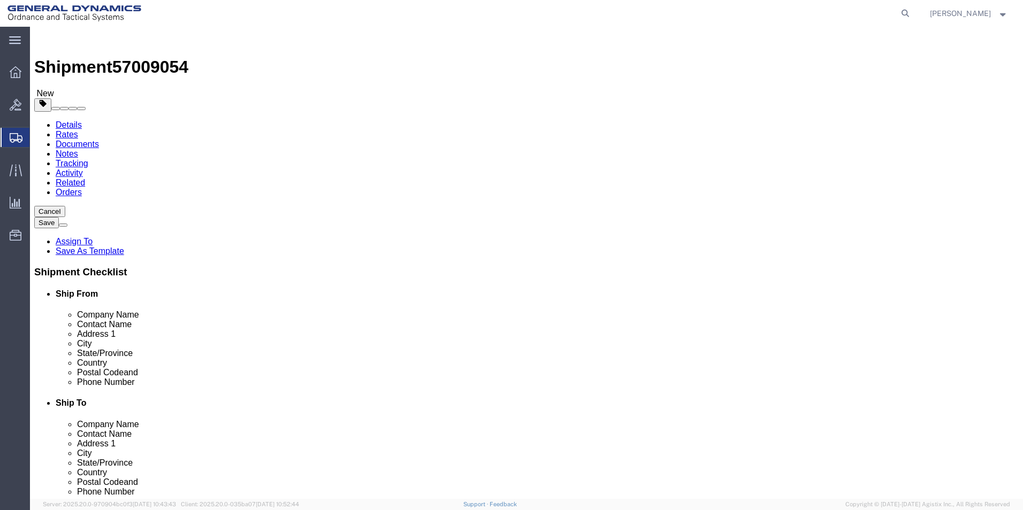
click input "text"
type input "8"
drag, startPoint x: 152, startPoint y: 246, endPoint x: 142, endPoint y: 250, distance: 10.8
click div "0.00 Select kgs lbs"
type input "1.00"
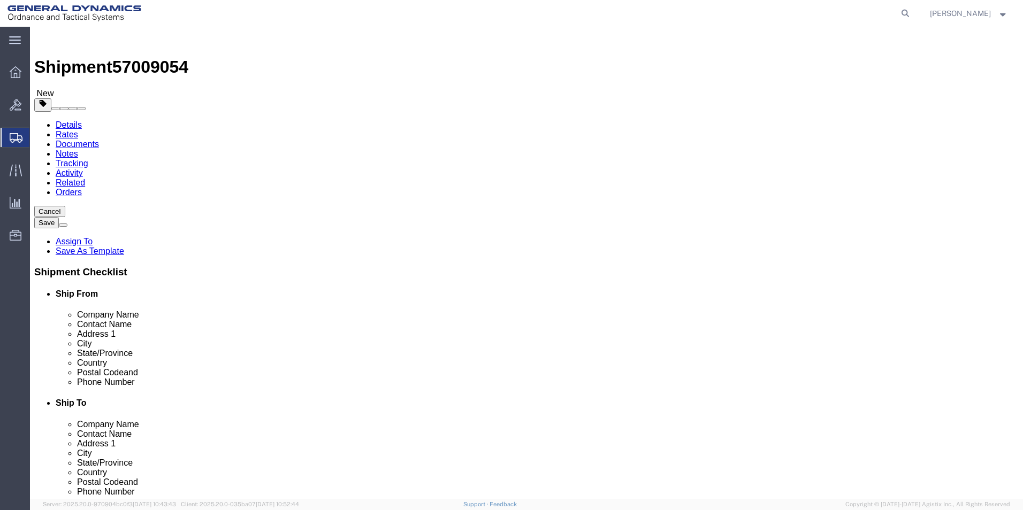
click link "Add Content"
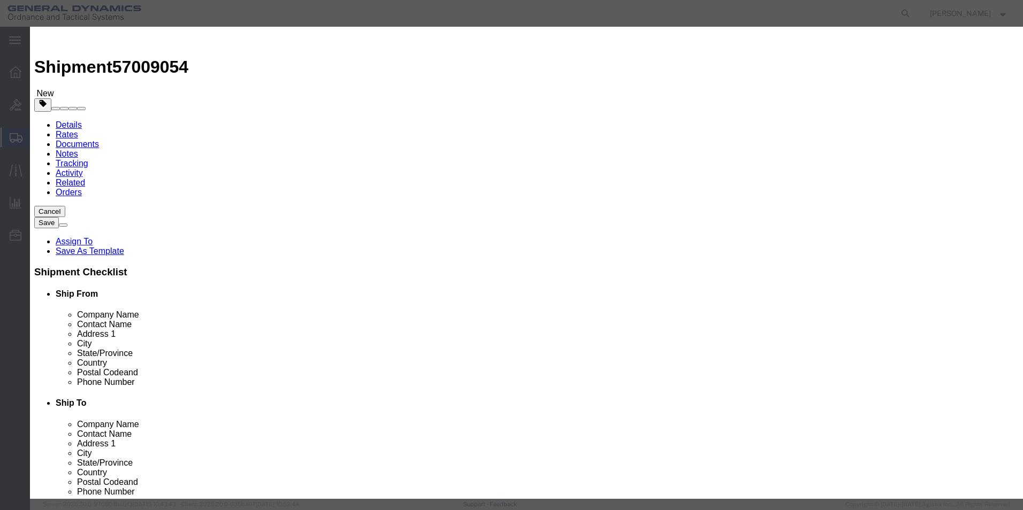
click input "text"
type input "LM- ZBAR CLAMPING PLATE"
drag, startPoint x: 221, startPoint y: 101, endPoint x: 173, endPoint y: 97, distance: 47.8
click div "Add content Commodity library Product Name LM- ZBAR CLAMPING PLATE LM Pieces 0 …"
type input "1"
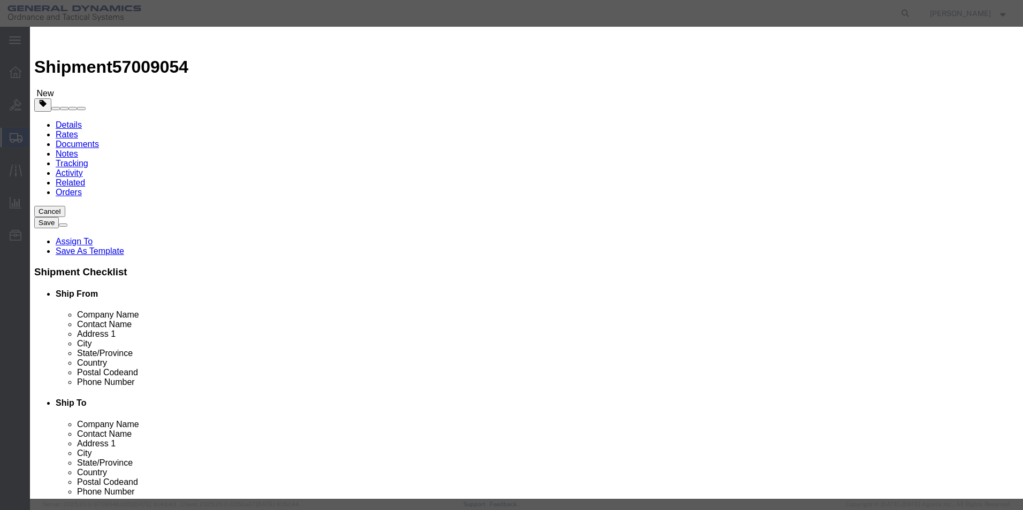
drag, startPoint x: 328, startPoint y: 127, endPoint x: 317, endPoint y: 121, distance: 12.0
click input "text"
type input "100"
click button "Save & Close"
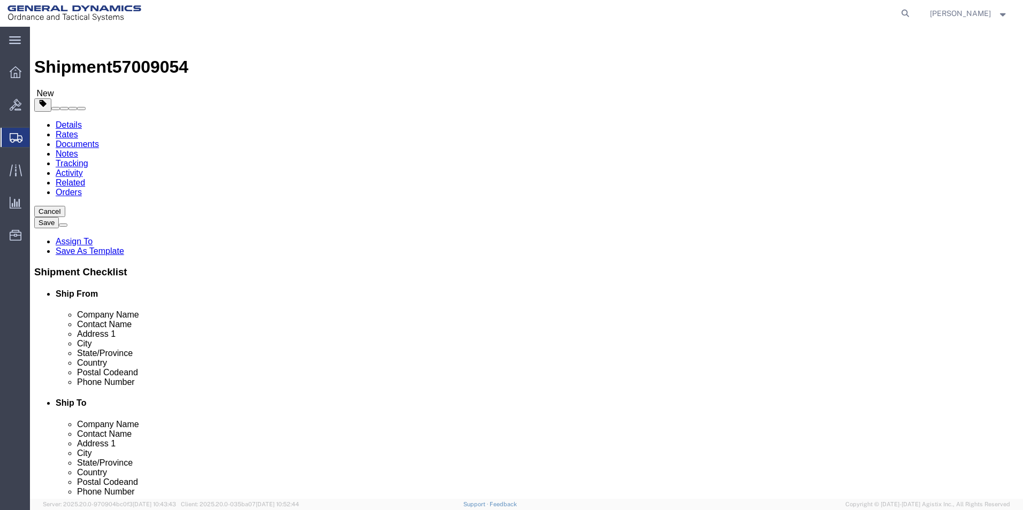
click button "Continue"
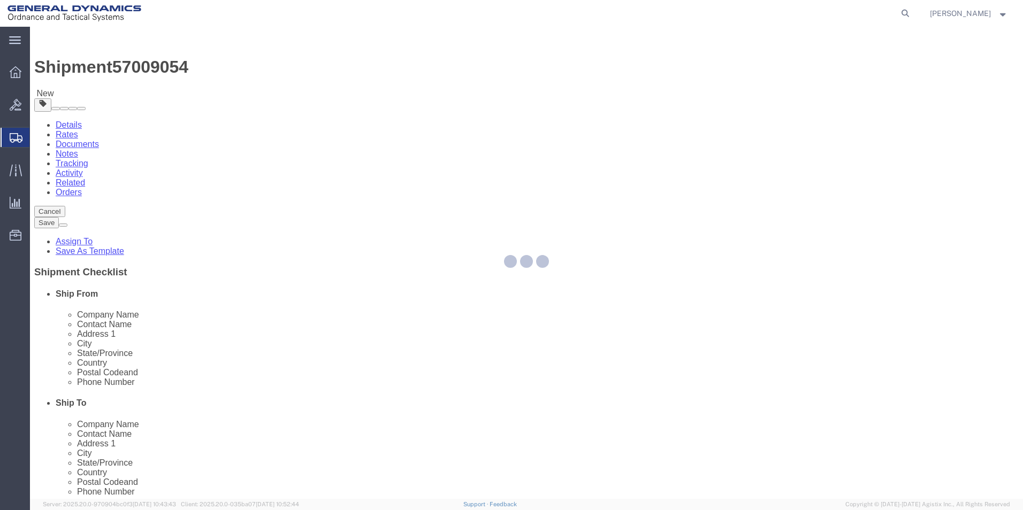
select select
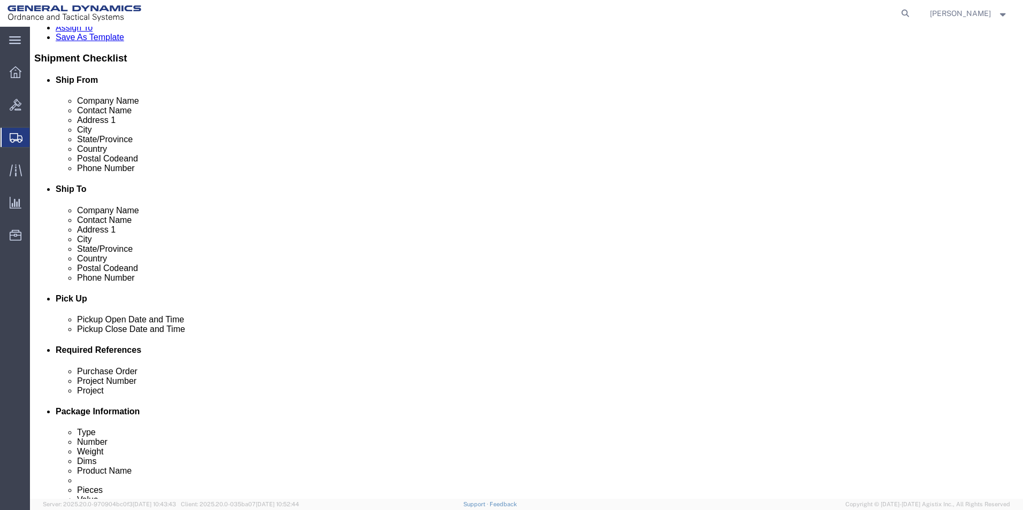
scroll to position [375, 0]
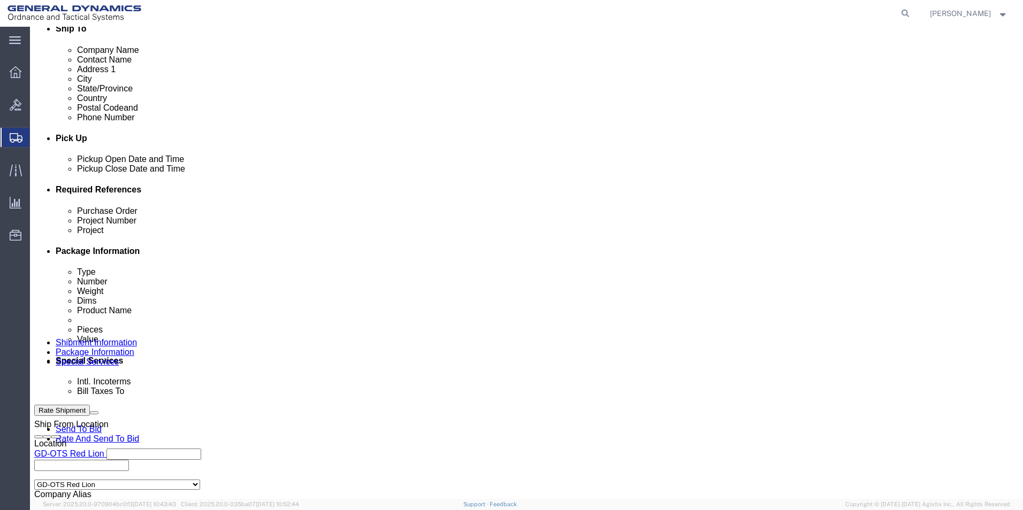
click select "Select Recipient Account Sender/Shipper Third Party Account"
select select "RCPN"
click select "Select Recipient Account Sender/Shipper Third Party Account"
type input "JENOPTIK OPTICAL SYSTEMS LLC"
type input "16490 INNOVATIVE DRIVE"
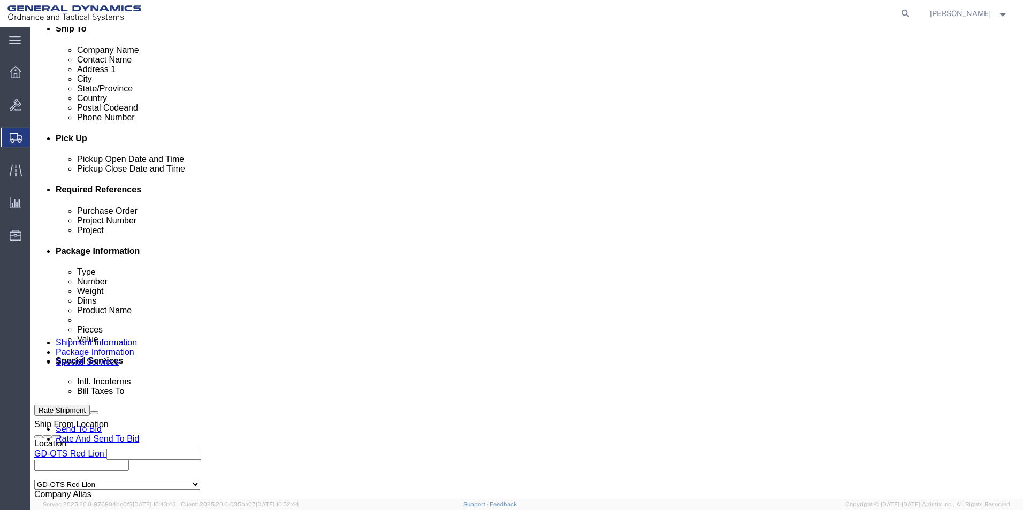
select select "US"
select select "FL"
type input "561-881-7400"
type input "DARLENE TURNER"
type input "JUPITER"
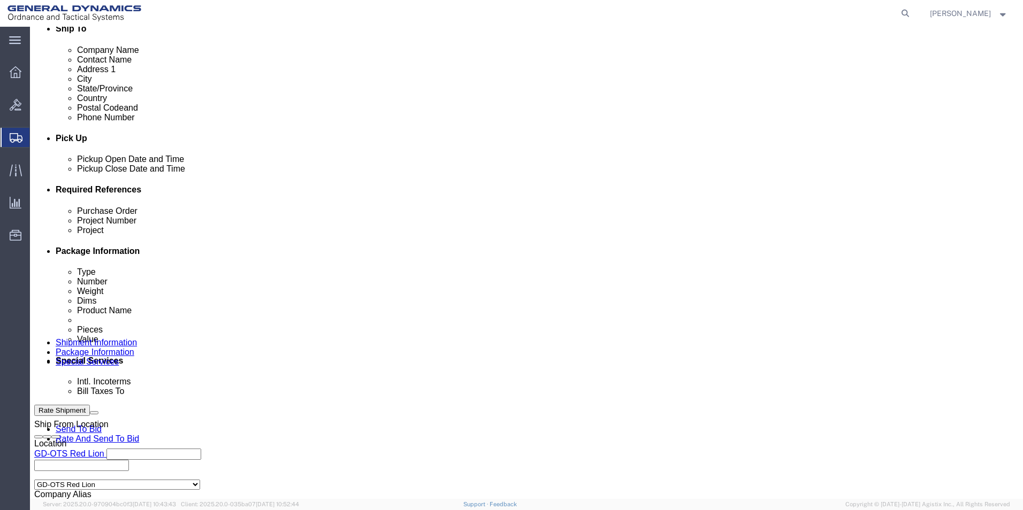
type input "33478-6428"
click select "Select DHL FedEx Express UPS"
select select "FedEx Express"
click select "Select DHL FedEx Express UPS"
click input "text"
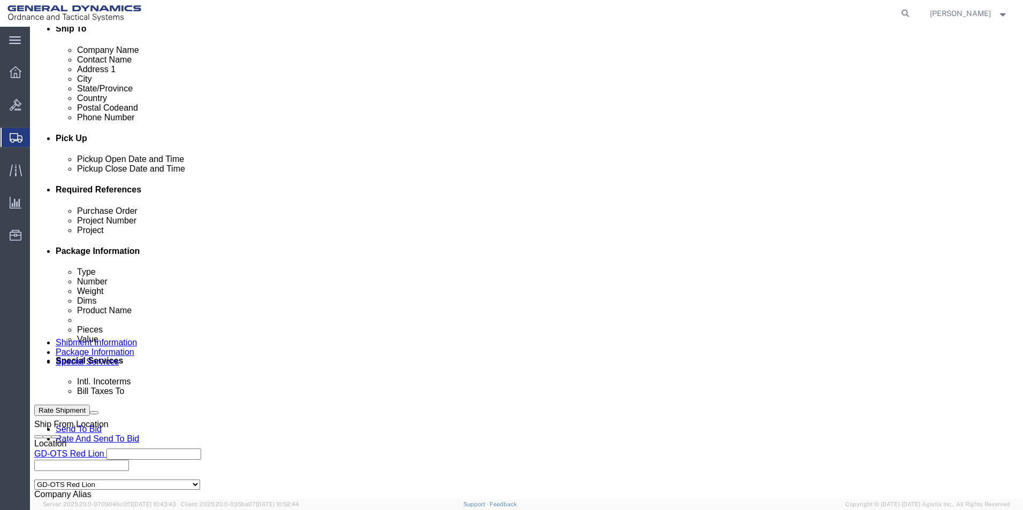
type input "156235172"
click div "Billing Location Select Select My Profile Location GD-OTS Anniston (Commerce) G…"
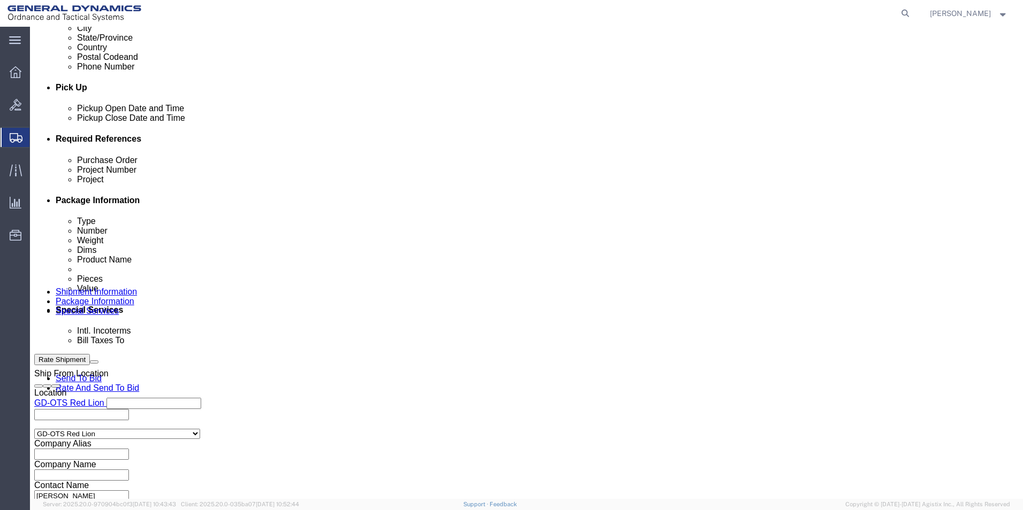
scroll to position [589, 0]
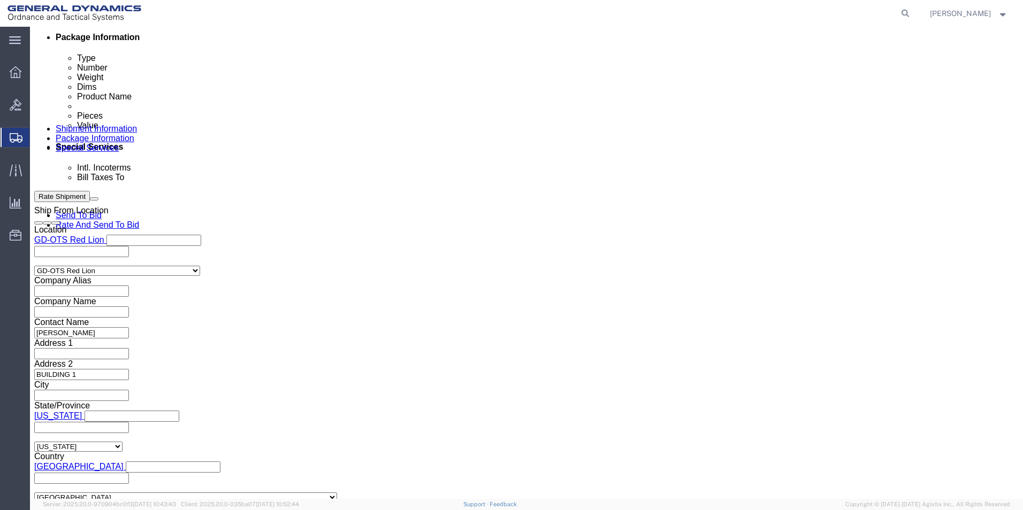
click button "Rate Shipment"
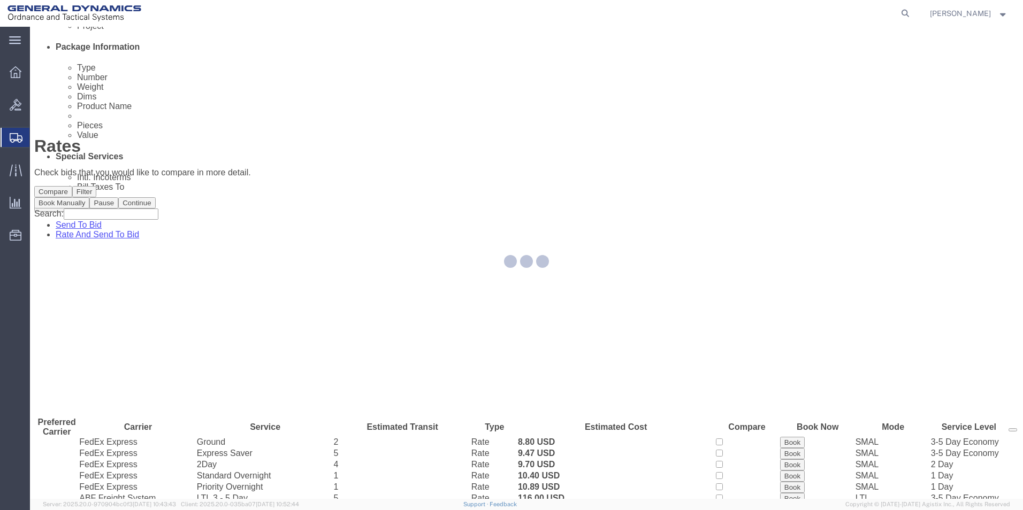
scroll to position [0, 0]
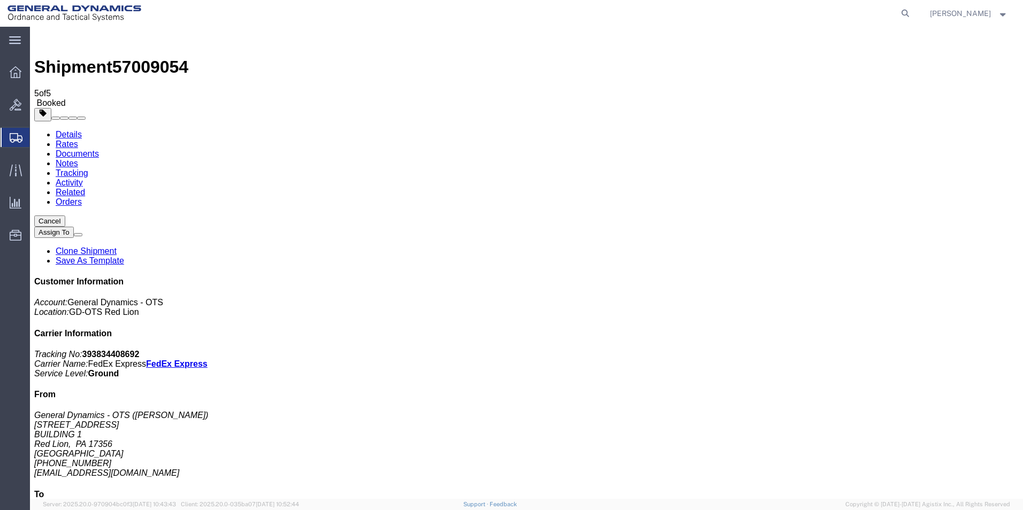
click at [0, 0] on span "Create Shipment" at bounding box center [0, 0] width 0 height 0
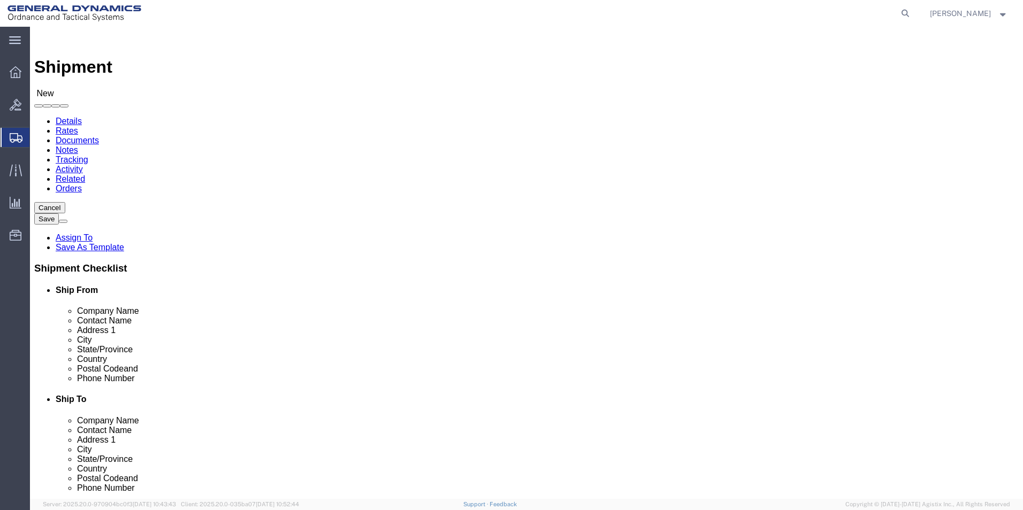
scroll to position [2, 0]
select select "310"
select select "PA"
drag, startPoint x: 209, startPoint y: 183, endPoint x: 81, endPoint y: 171, distance: 127.9
click div "Location GD-OTS Red Lion Select My Profile Location GD-OTS Anniston (Commerce) …"
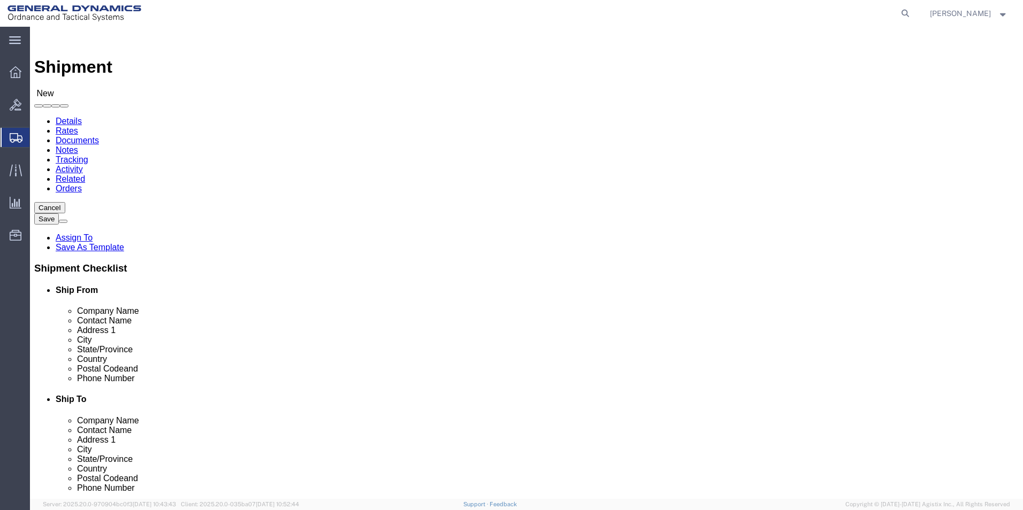
type input "REDLPAHIG0"
click input "text"
type input "BRENDA ROMERO"
click input "text"
type input "BUILDING 1"
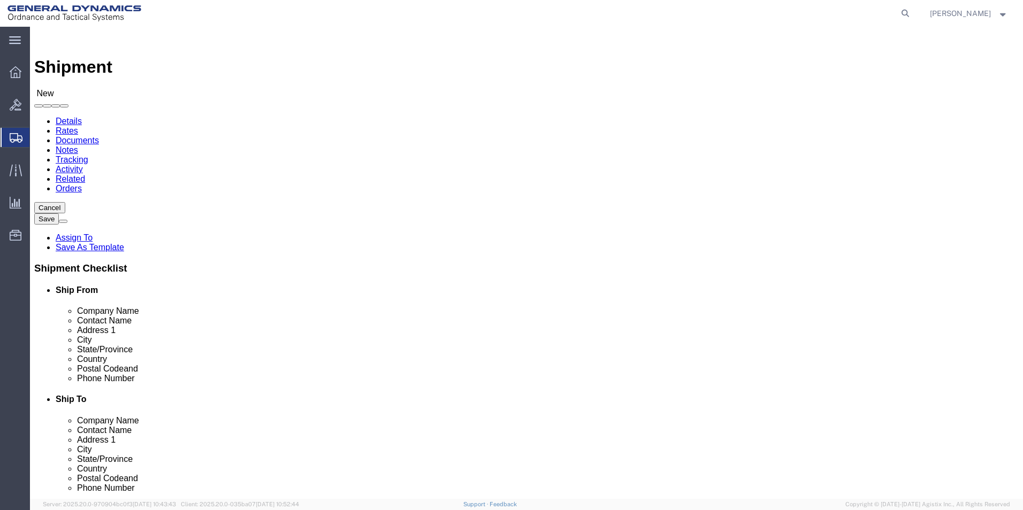
click input "text"
type input "RICSHIP@GD-OTS.COM"
click input "text"
type input "ASML"
click p "- ASML U.S. INC. - (JAMES BEDELL) C/O CLANCY RELOCATION & LOGISTICS, 7 EDMUND R…"
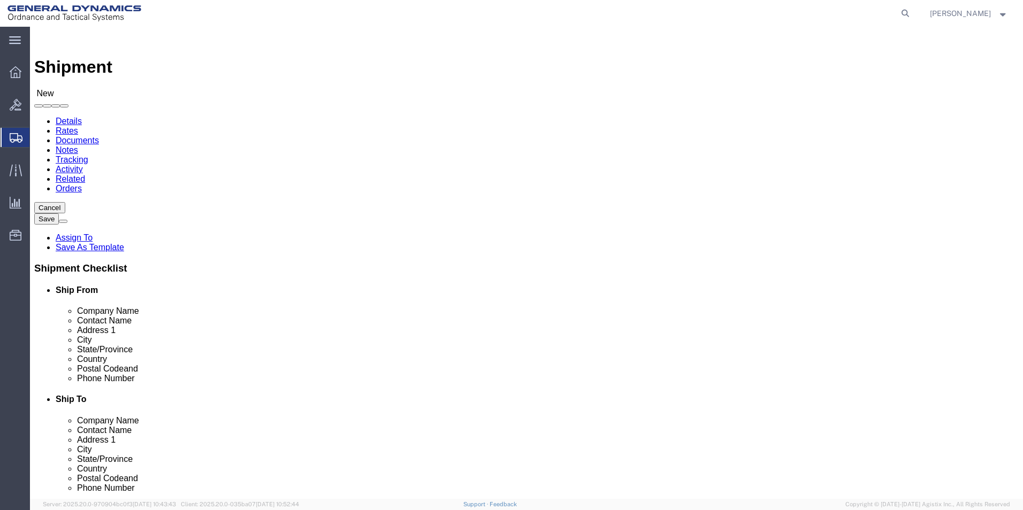
select select "CT"
type input "ASML U.S. INC."
drag, startPoint x: 617, startPoint y: 225, endPoint x: 454, endPoint y: 221, distance: 162.7
click div "Contact Name"
type input "MELISSA DECOLA"
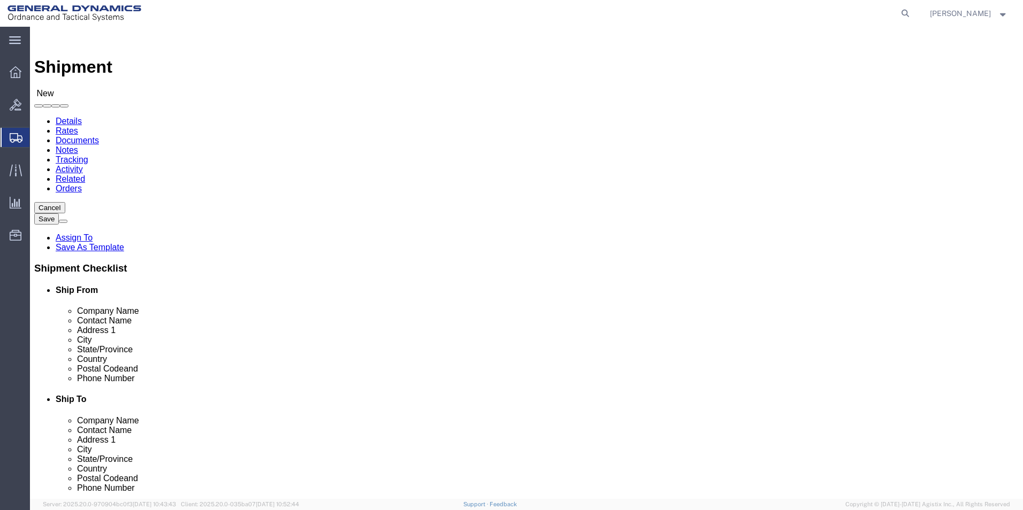
click p "- ASML U.S. LLC - (MELISSA DECOLA) 7 EDMUND ROAD, NEWTOWN, CT, 06470, US"
select select "CT"
type input "MELISSA DECOLA"
click label "City"
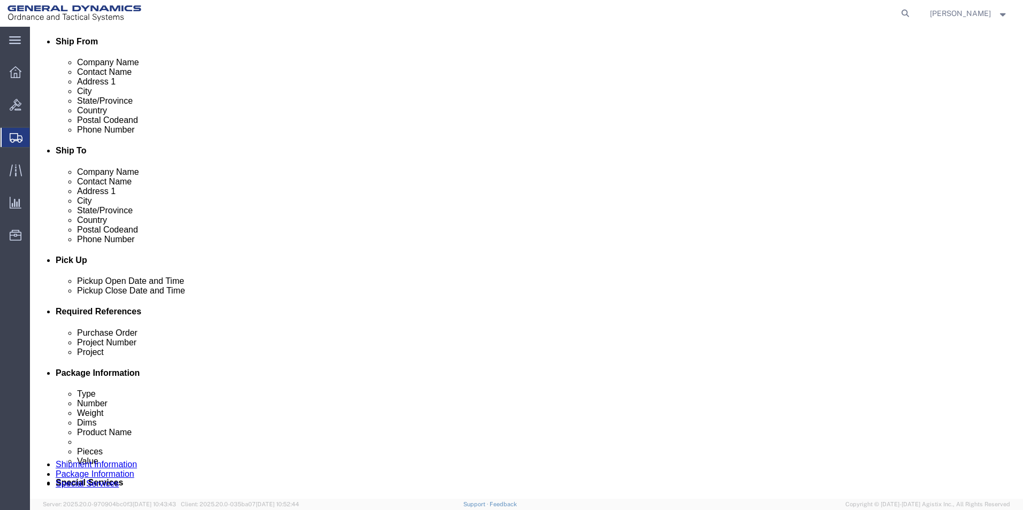
scroll to position [268, 0]
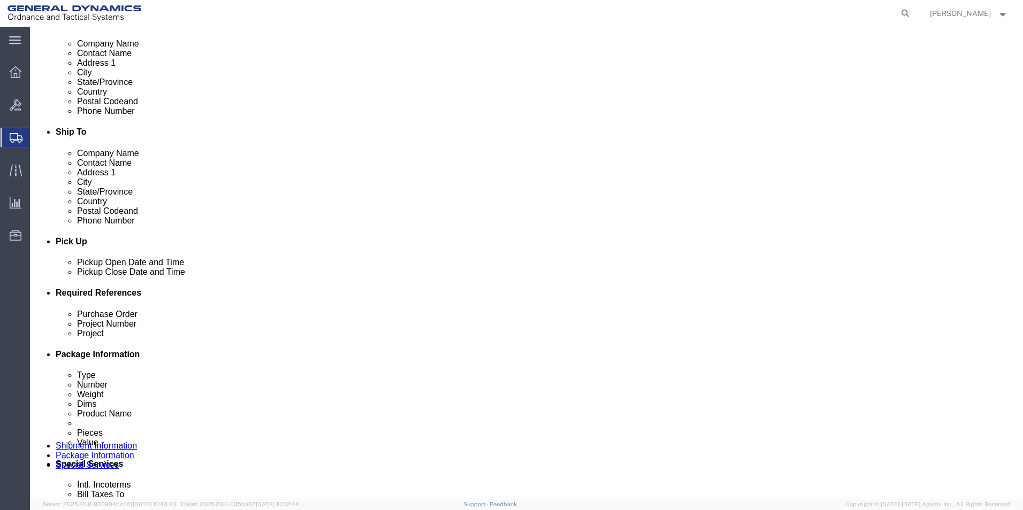
click div "Oct 02 2025 1:00 PM"
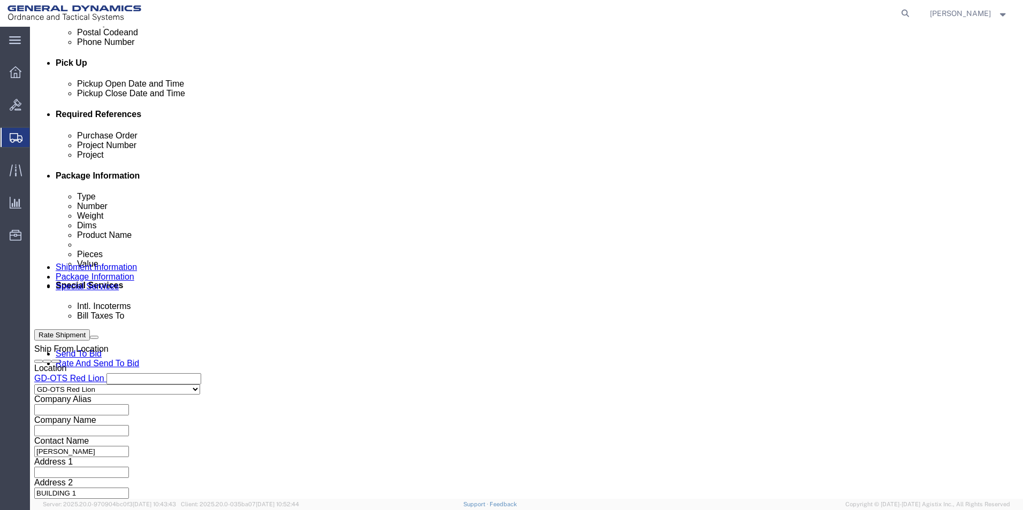
click input "4:00 PM"
type input "4:30 PM"
click button "Apply"
click input "text"
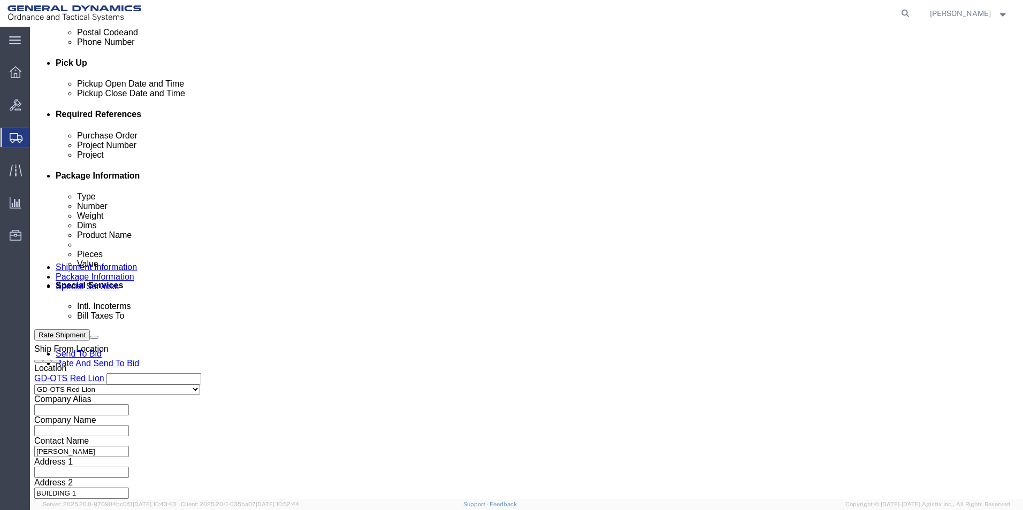
type input "64349"
drag, startPoint x: 173, startPoint y: 211, endPoint x: 105, endPoint y: 210, distance: 68.0
click div "Purchase Order 64349"
click input "text"
paste input "64349"
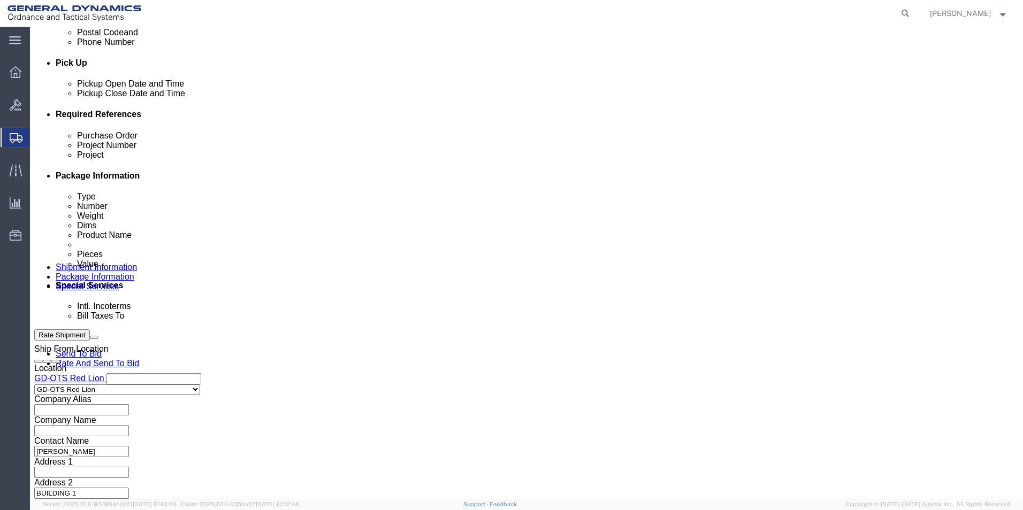
type input "64349"
click input "text"
paste input "64349"
type input "64349"
click button "Continue"
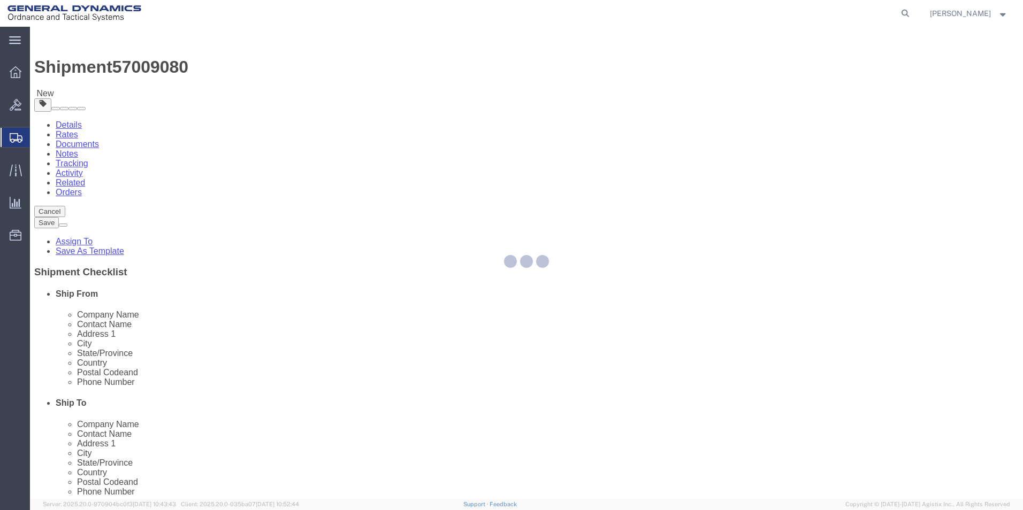
select select "CBOX"
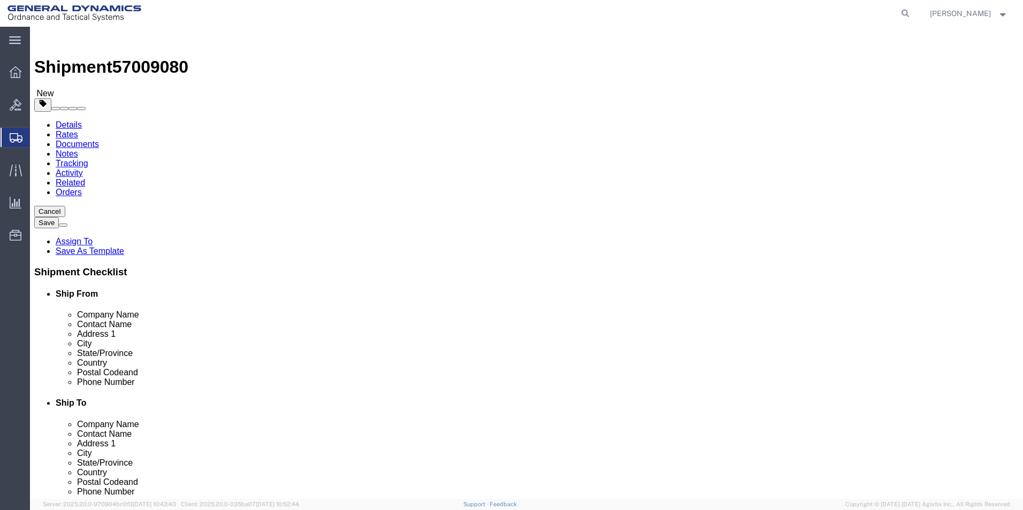
click input "text"
type input "10"
click input "text"
type input "10"
click input "text"
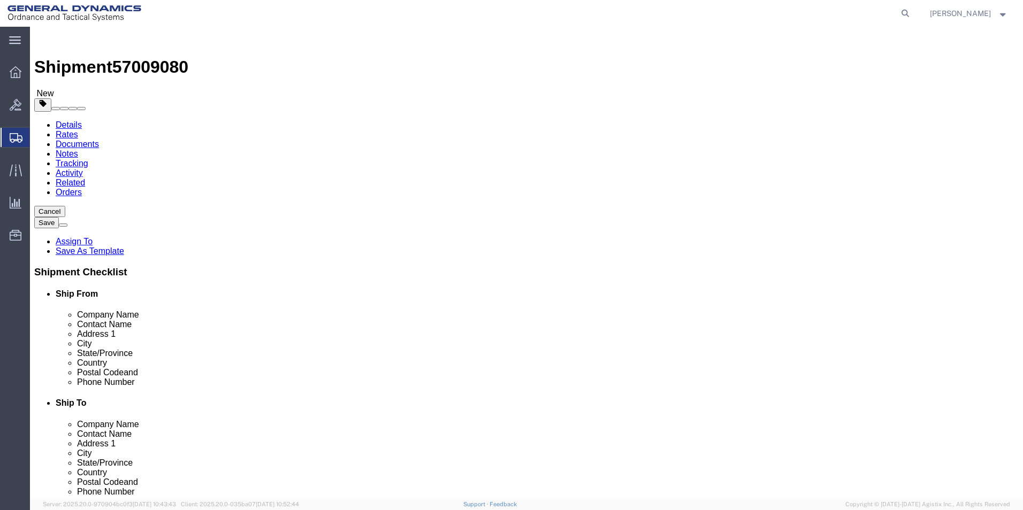
type input "10"
drag, startPoint x: 152, startPoint y: 248, endPoint x: 138, endPoint y: 248, distance: 14.5
click div "0.00 Select kgs lbs"
type input "4.00"
click link "Add Content"
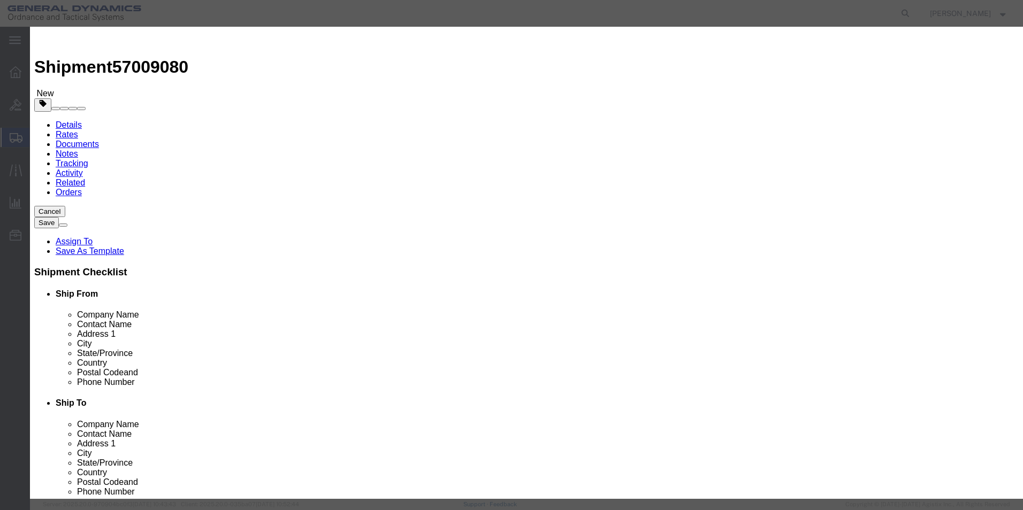
click input "text"
type input "XTIV RS T-FITTING BRACKET"
click strong "XTIV RS T-FITTING BRACKET"
select select "USD"
select select "ORGN"
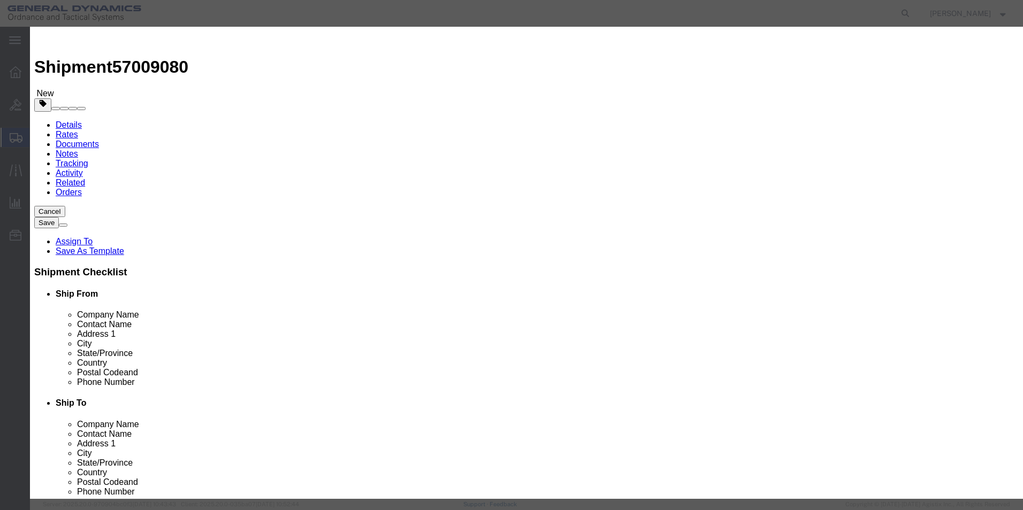
type input "40226399499"
type textarea "XTIV RS T-FITTING BRACKET"
type input "Red Lion, PA"
click input "text"
click div "Commodity library"
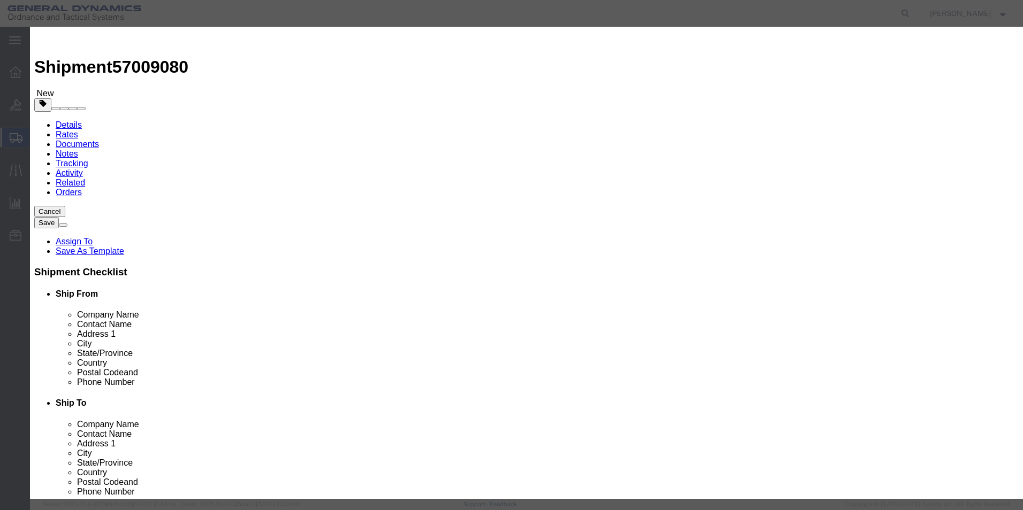
click input "text"
type input "100"
click input "text"
type input "100"
click div "Commodity library"
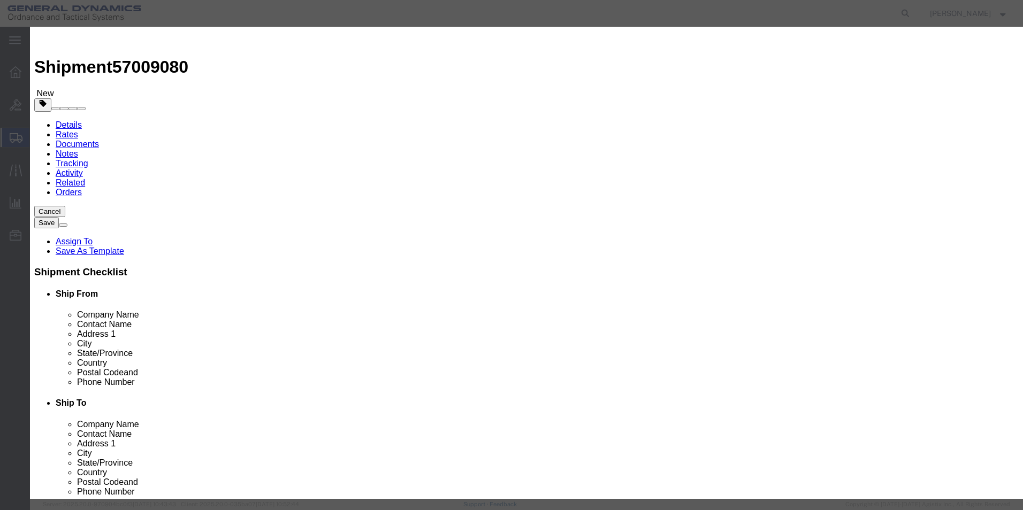
click button "Save & Close"
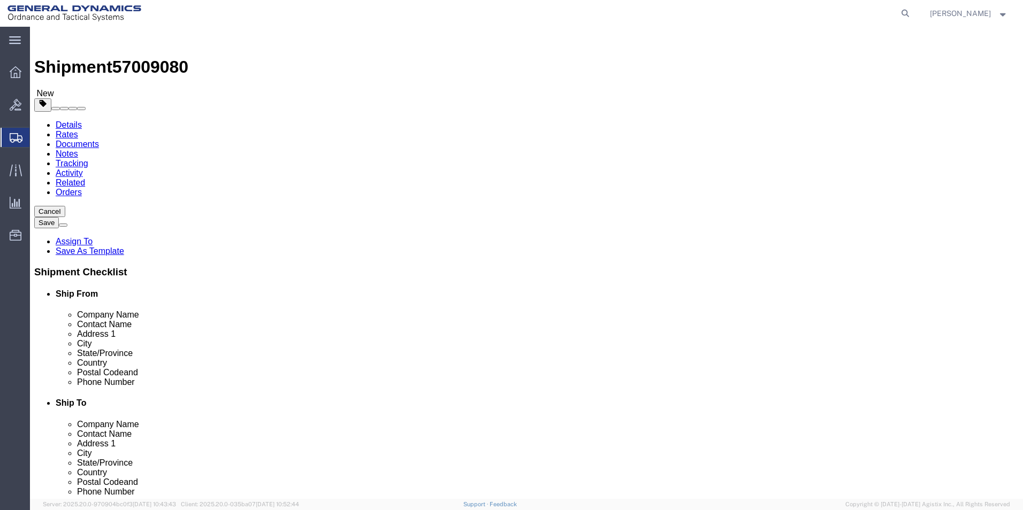
click icon
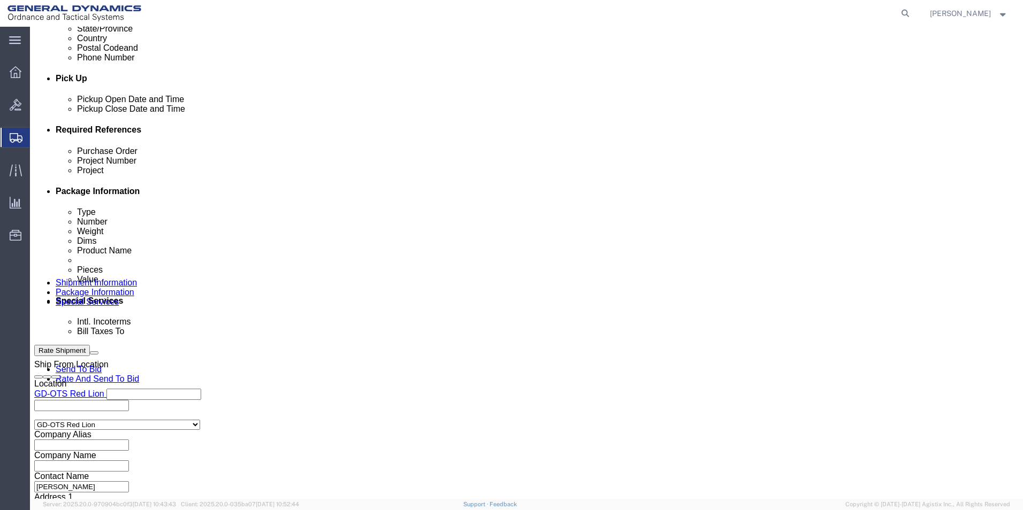
scroll to position [446, 0]
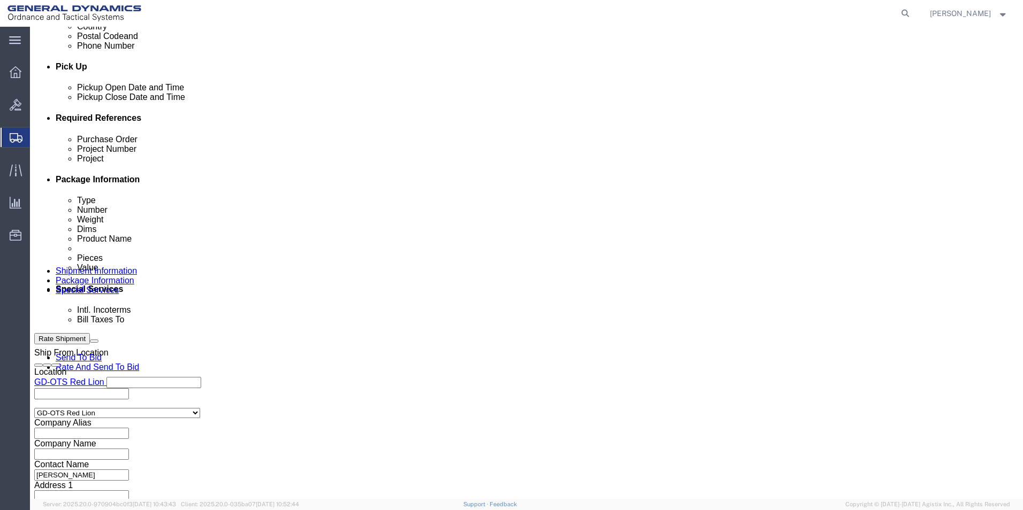
click input "text"
type input "109647"
click button "Continue"
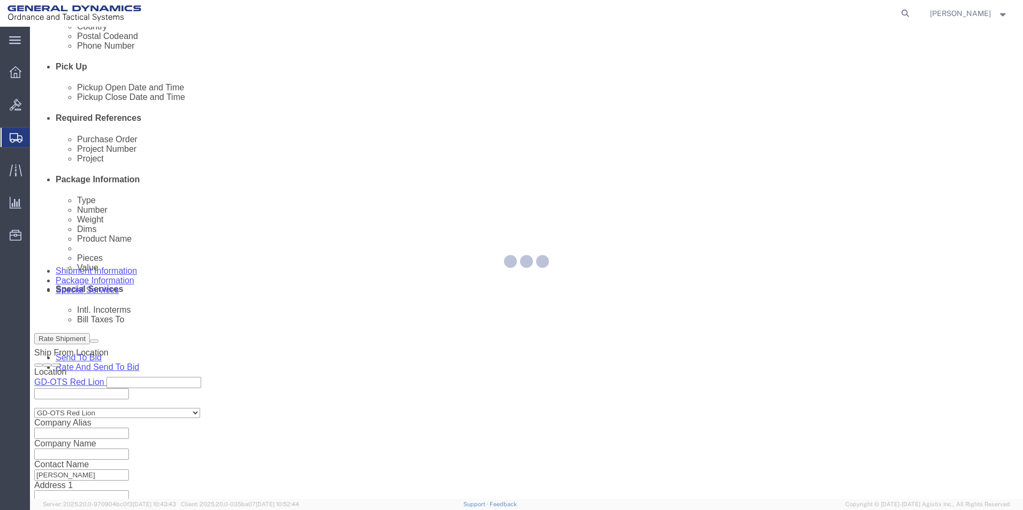
scroll to position [0, 0]
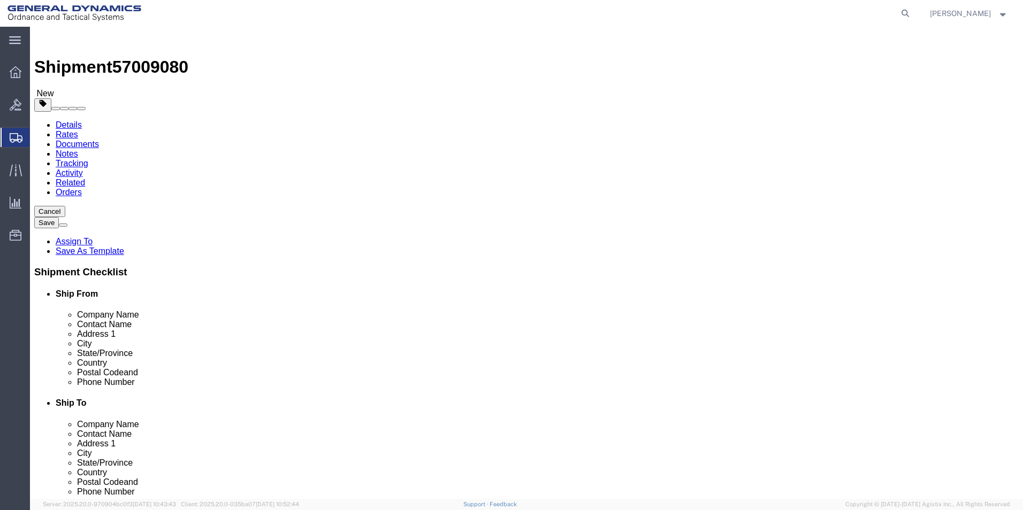
click button "Continue"
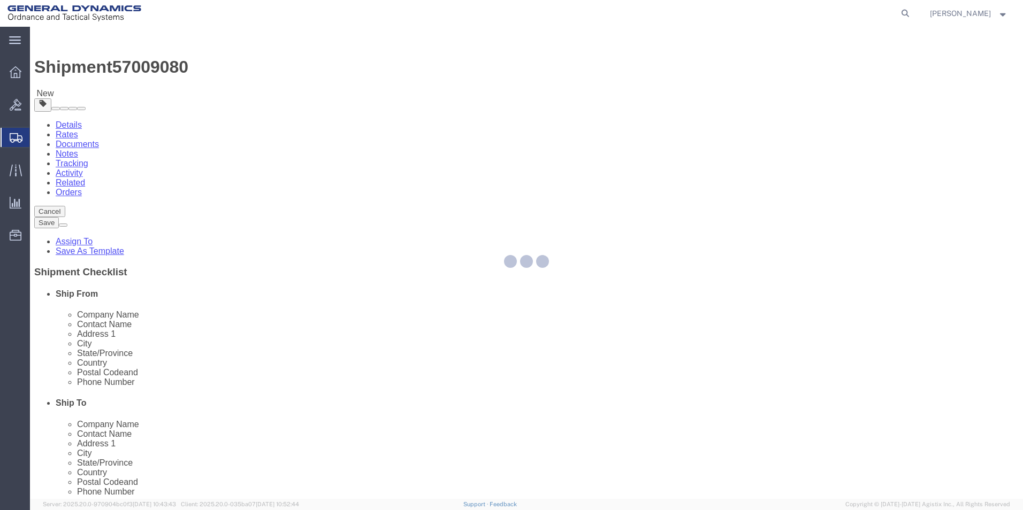
select select
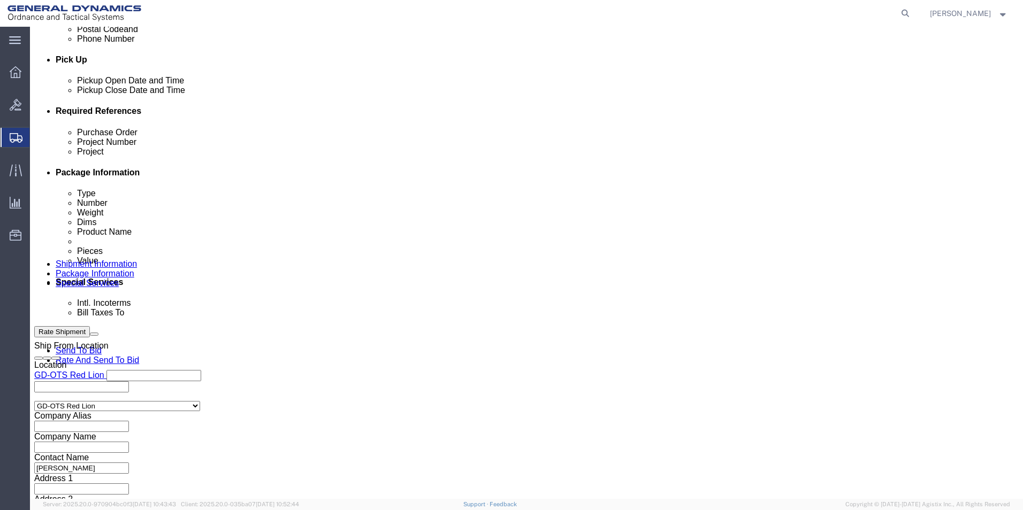
scroll to position [535, 0]
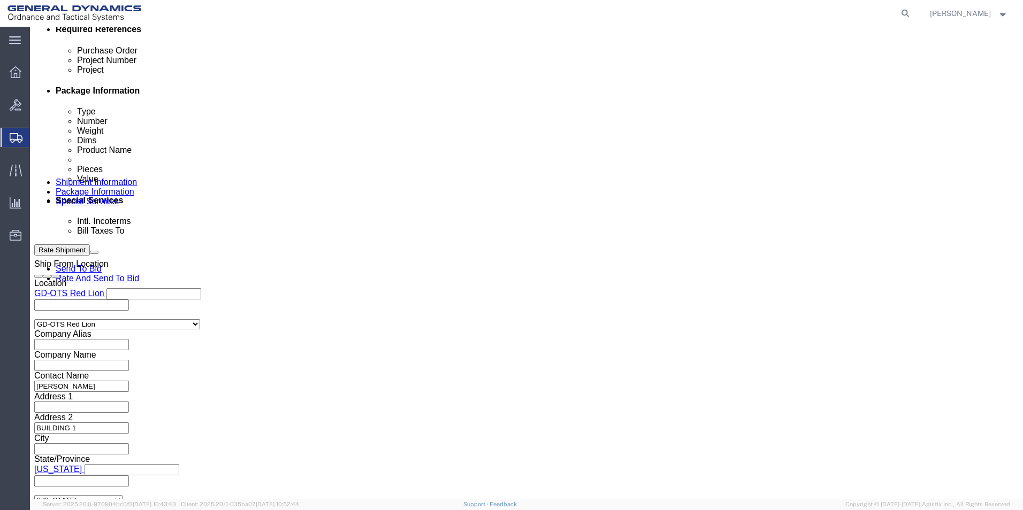
click span
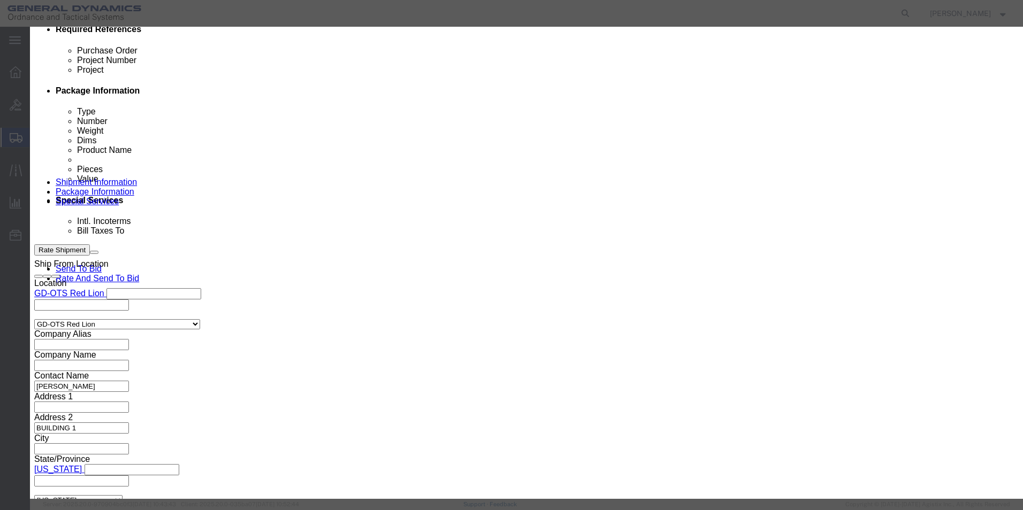
click link "C"
click button "Select"
type input "c/o Data2Logistics"
type input "ftm-invoicescan@data2logistics.com"
type input "239-936-2800"
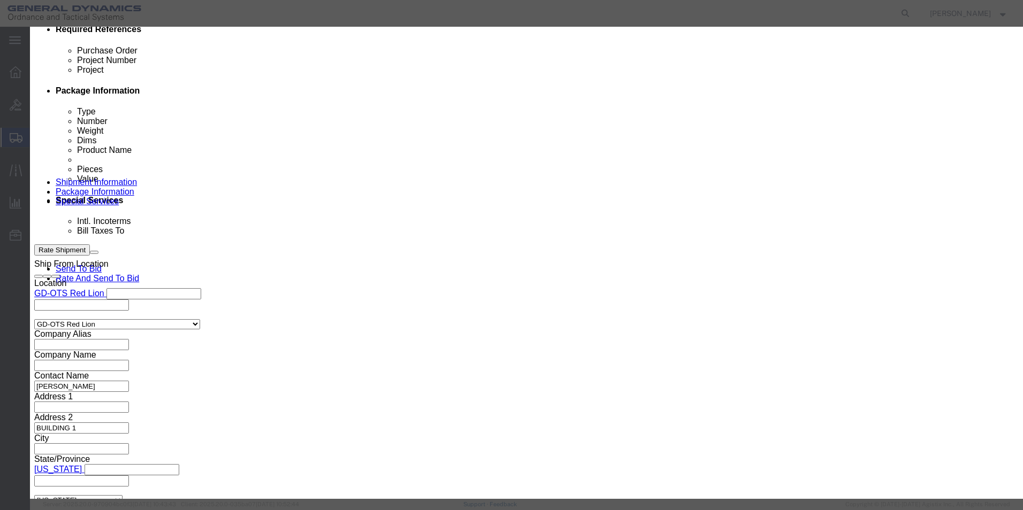
type input "GD OTS"
type input "P.O. Box 61050"
type input "33906"
select select "FL"
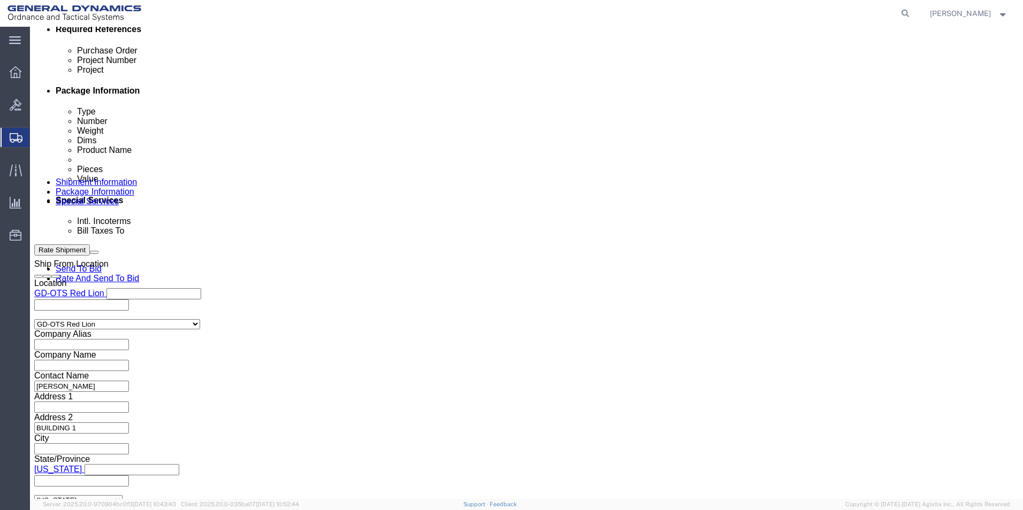
click button "Rate Shipment"
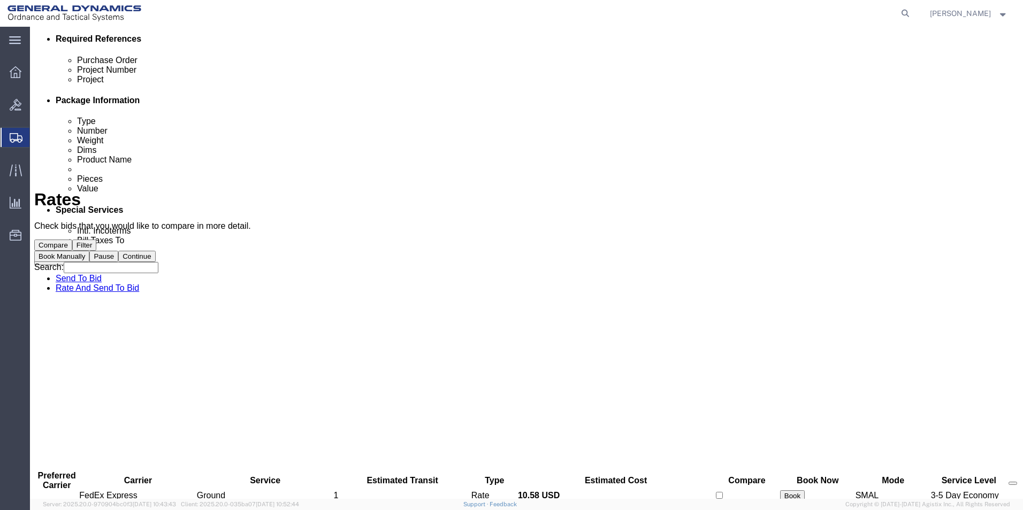
scroll to position [0, 0]
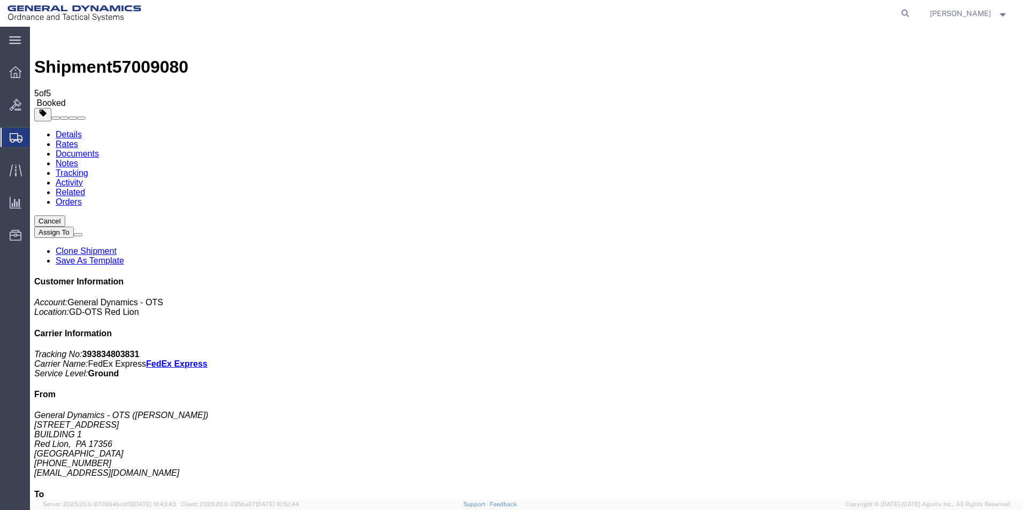
click at [0, 0] on span "Create Shipment" at bounding box center [0, 0] width 0 height 0
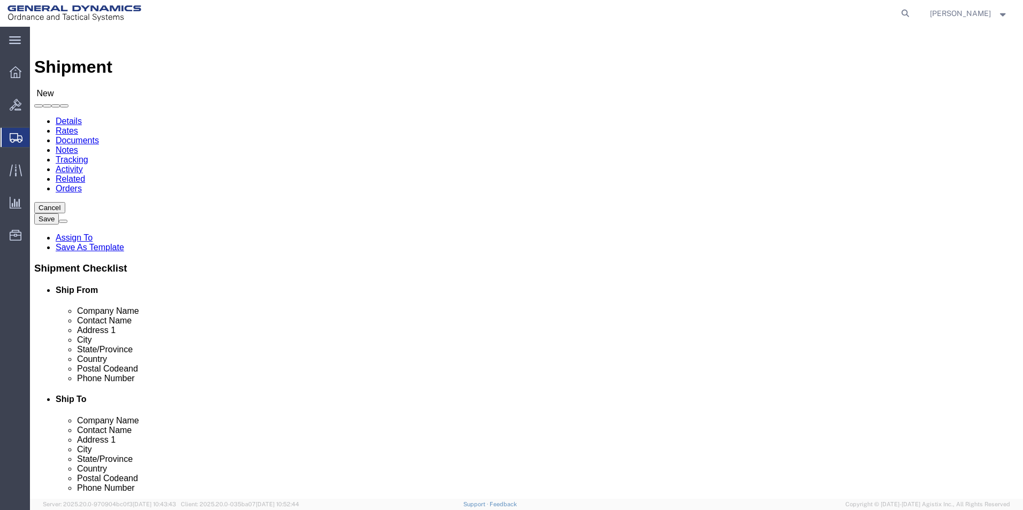
scroll to position [2, 0]
select select "310"
select select "PA"
drag, startPoint x: 203, startPoint y: 178, endPoint x: 101, endPoint y: 166, distance: 102.3
click div "Location GD-OTS Red Lion Select My Profile Location GD-OTS Anniston (Commerce) …"
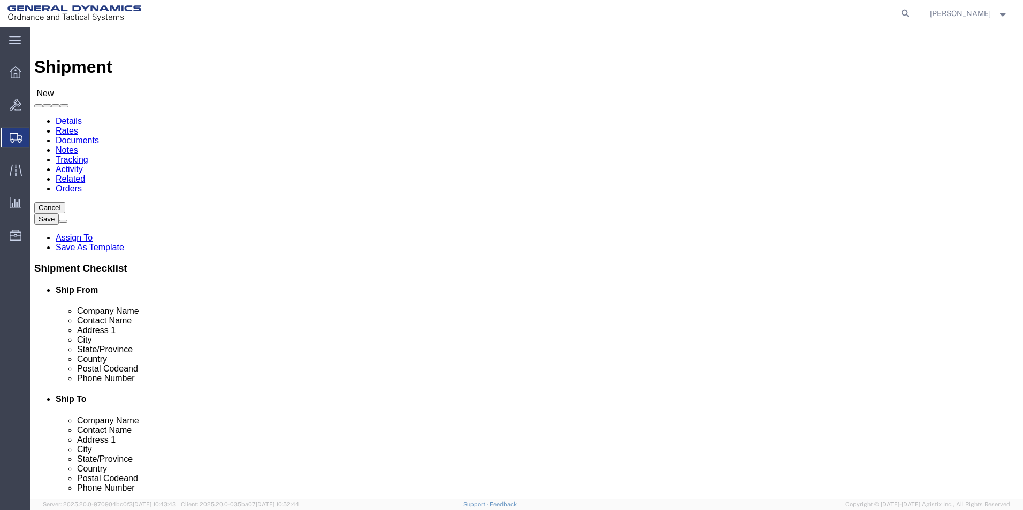
type input "REDLPAHIG0"
click input "text"
type input "BUILDING 1"
drag, startPoint x: 93, startPoint y: 205, endPoint x: 39, endPoint y: 190, distance: 55.6
click div "Location GD-OTS Red Lion Select My Profile Location GD-OTS Anniston (Commerce) …"
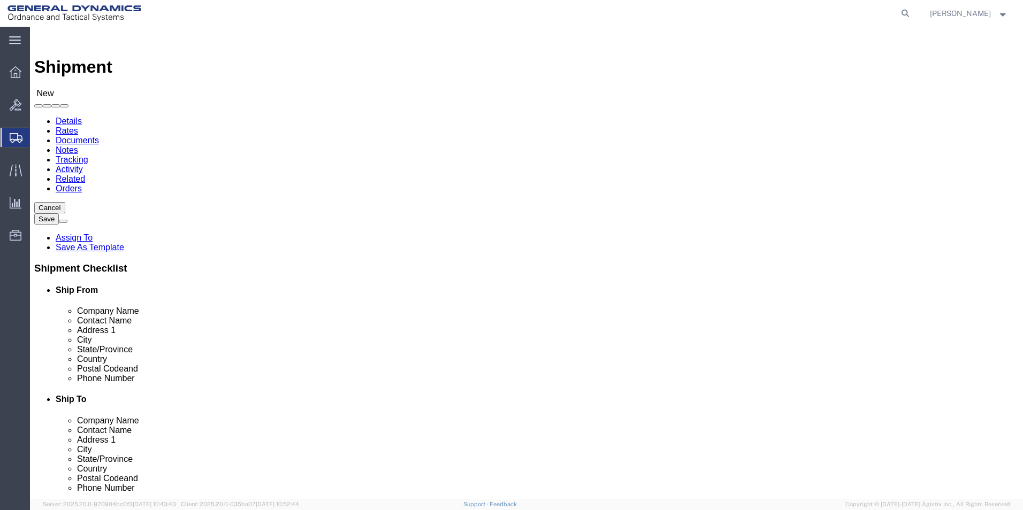
type input "BRENDA ROMERO"
click input "text"
type input "BUILDING 1"
drag, startPoint x: 219, startPoint y: 384, endPoint x: 214, endPoint y: 379, distance: 7.2
click input "text"
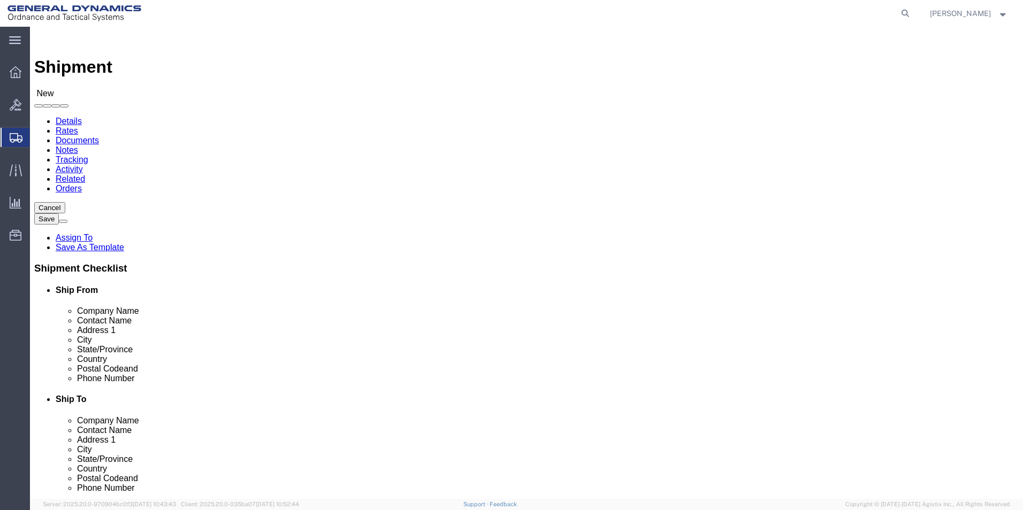
type input "RICSHIP@GD-OTS.COM"
drag, startPoint x: 546, startPoint y: 204, endPoint x: 540, endPoint y: 199, distance: 8.0
click input "text"
type input "A"
click input "text"
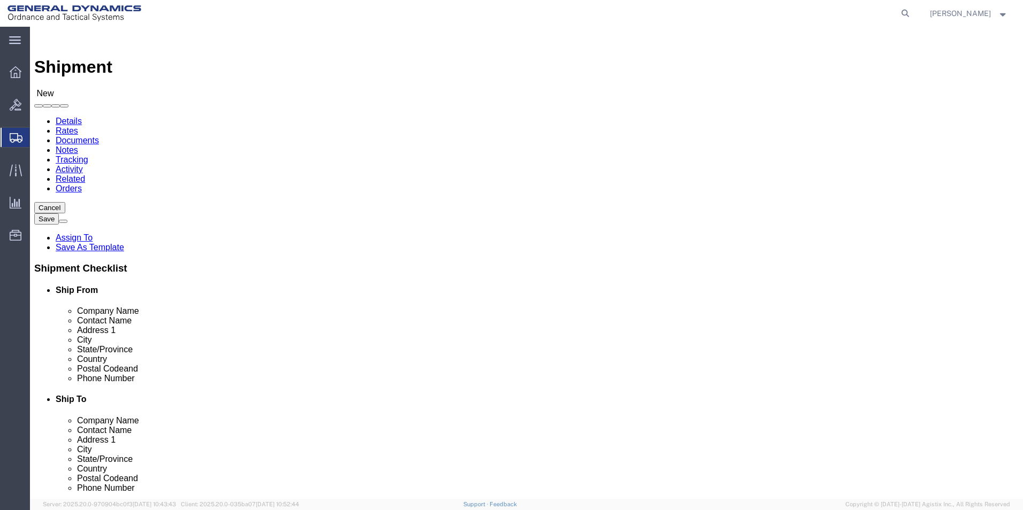
type input "MELISSA"
click p "- ASML U.S. LLC - (MELISSA DECOLA) 7 EDMUND ROAD, NEWTOWN, CT, 06470, US"
select select "CT"
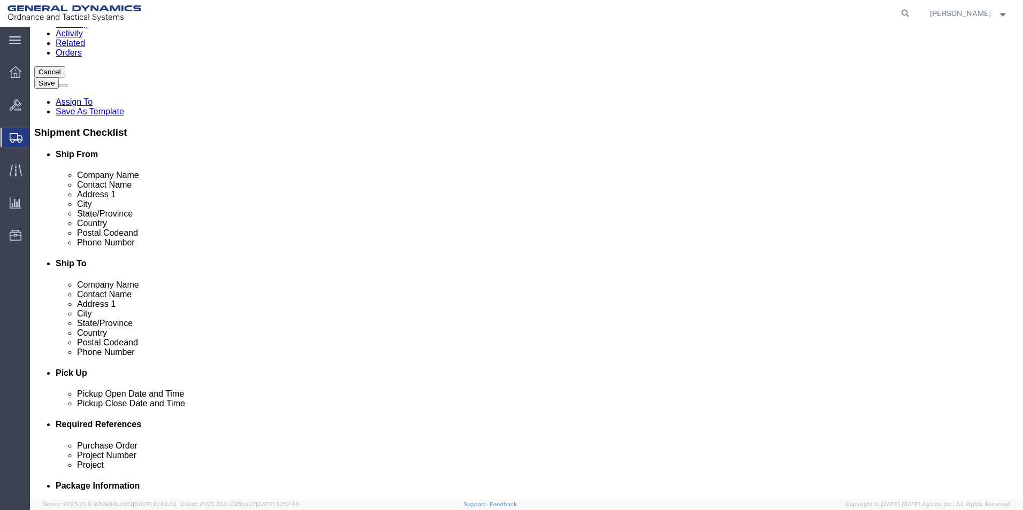
scroll to position [161, 0]
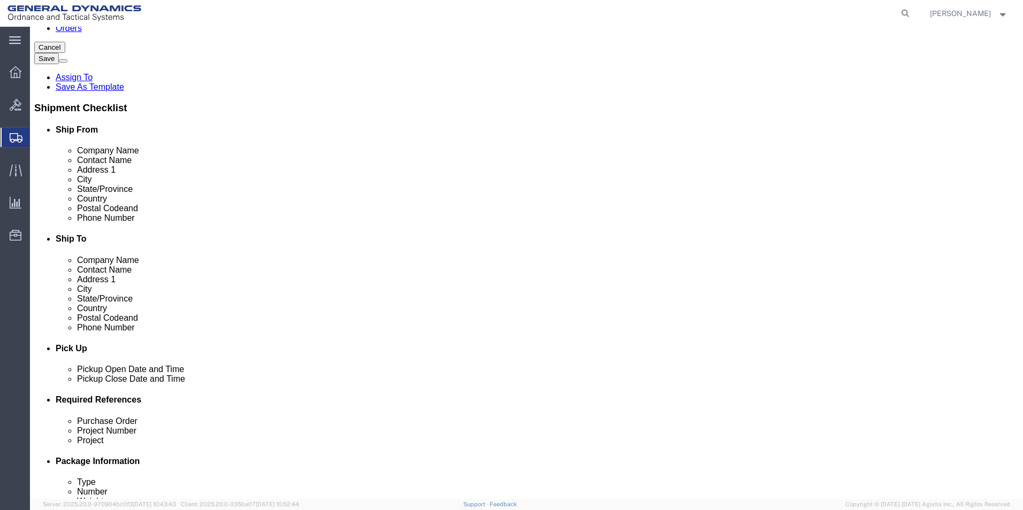
type input "MELISSA DECOLA"
click div "Oct 02 2025 1:00 PM"
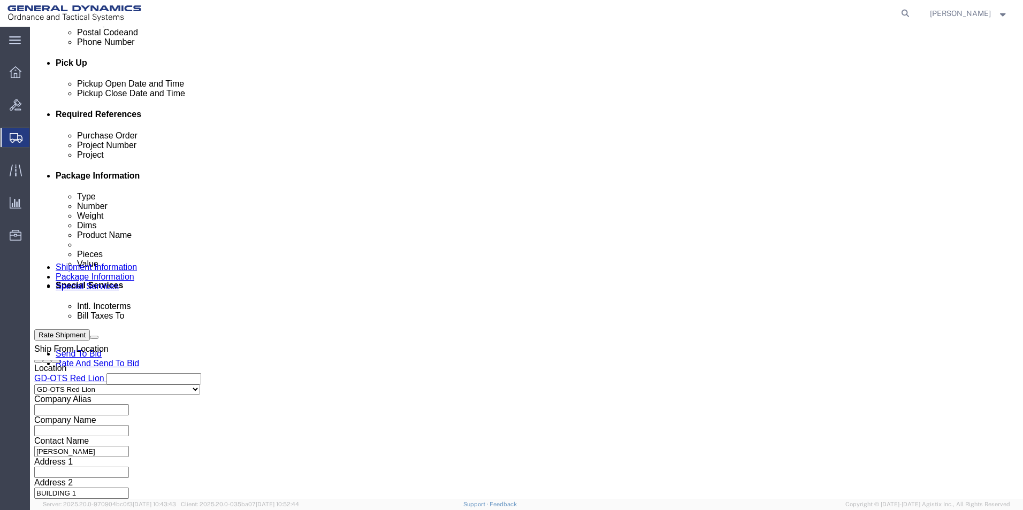
click input "4:00 PM"
type input "4:30 PM"
click button "Apply"
click input "text"
type input "64590"
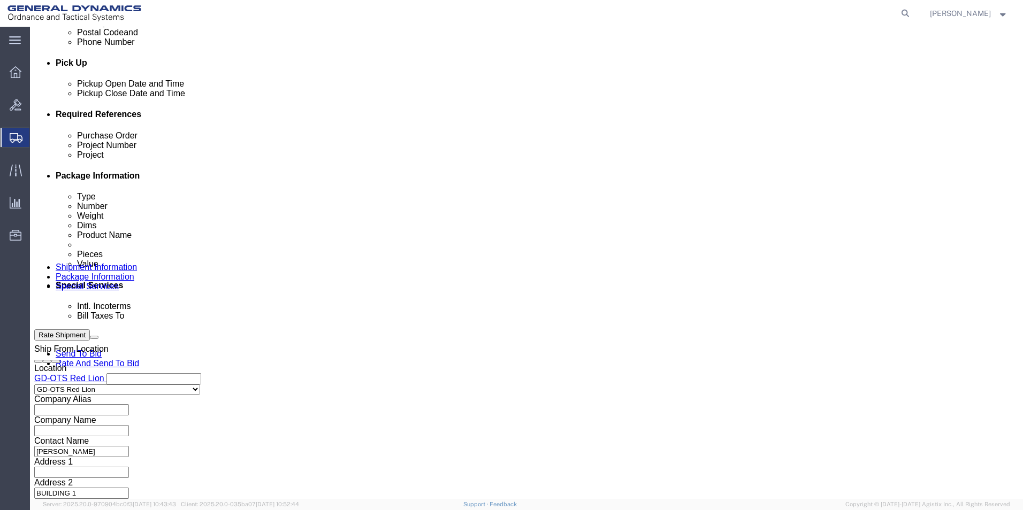
click input "text"
type input "64590"
click input "text"
type input "109648"
click button "Continue"
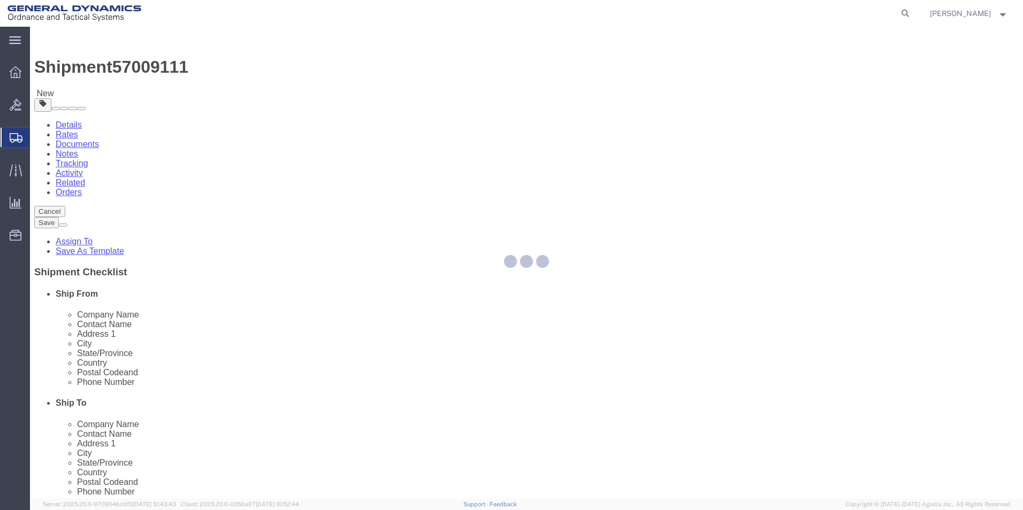
select select "CBOX"
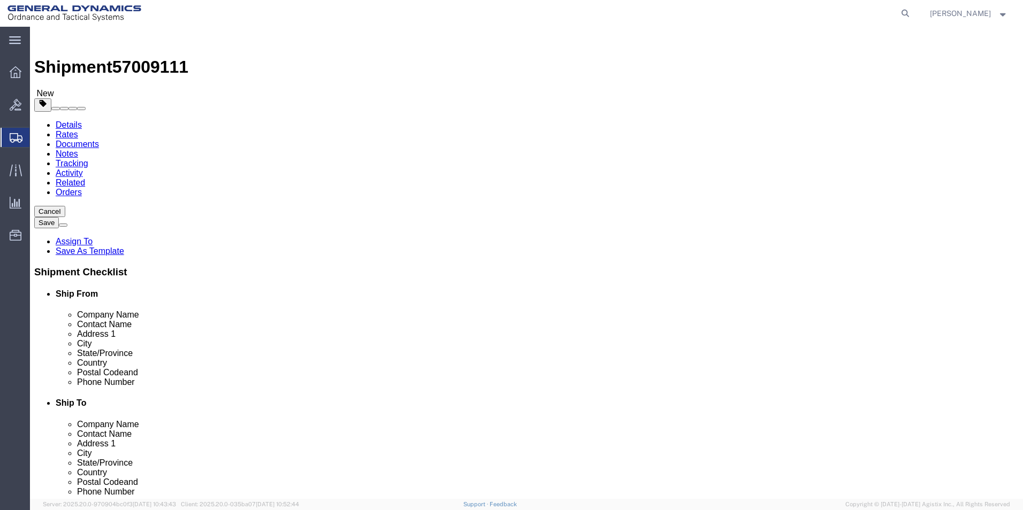
click input "text"
type input "10"
click input "text"
type input "10"
click input "text"
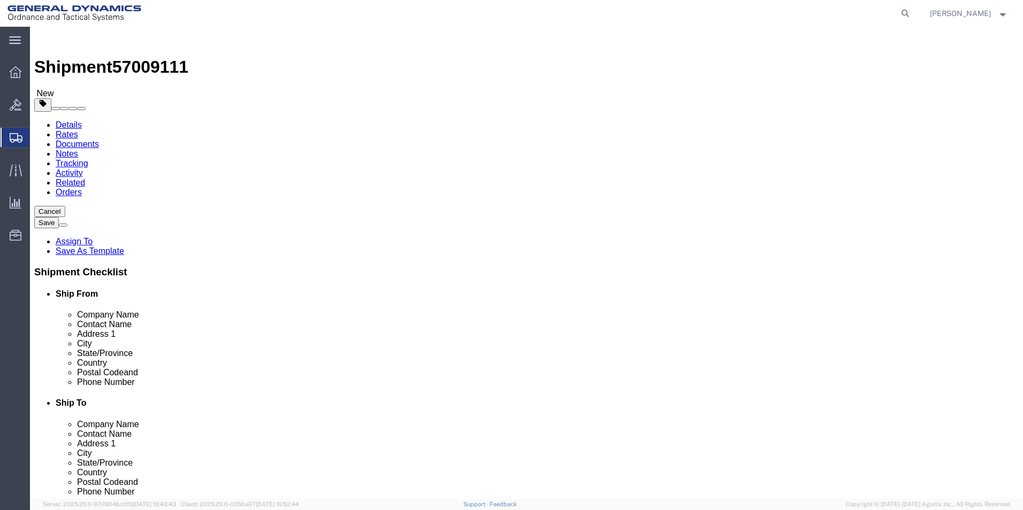
type input "10"
drag, startPoint x: 153, startPoint y: 247, endPoint x: 131, endPoint y: 256, distance: 23.5
click div "Package Type Select Bale(s) Basket(s) Bolt(s) Bottle(s) Buckets Bulk Bundle(s) …"
type input "2.00"
click link "Add Content"
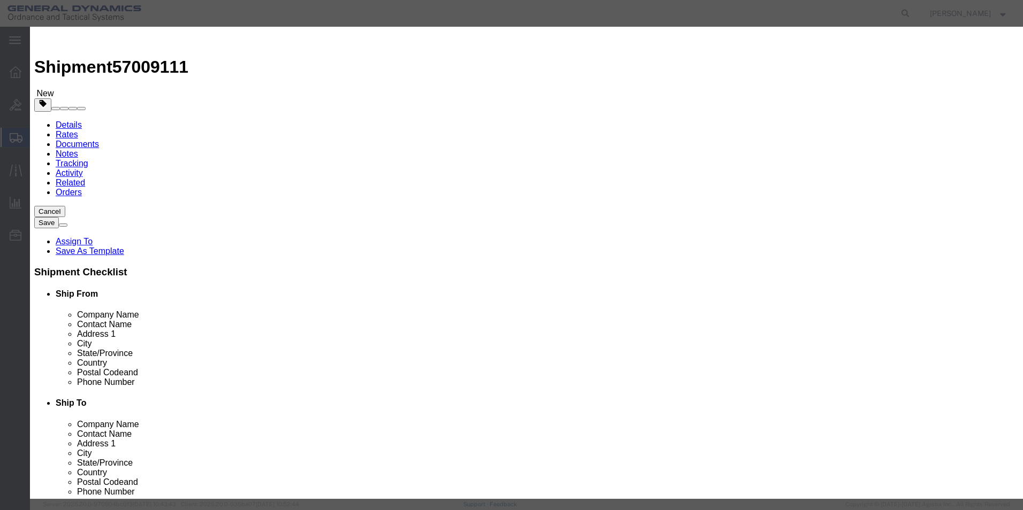
click input "text"
type input "AL SM COMP WASHER SST 3, 2X7"
click div "Commodity library"
click div "Product Name AL SM COMP WASHER SST 3, 2X7 AL SM COMP WASHER SST 3, 2X7 Pieces 0…"
type input "60"
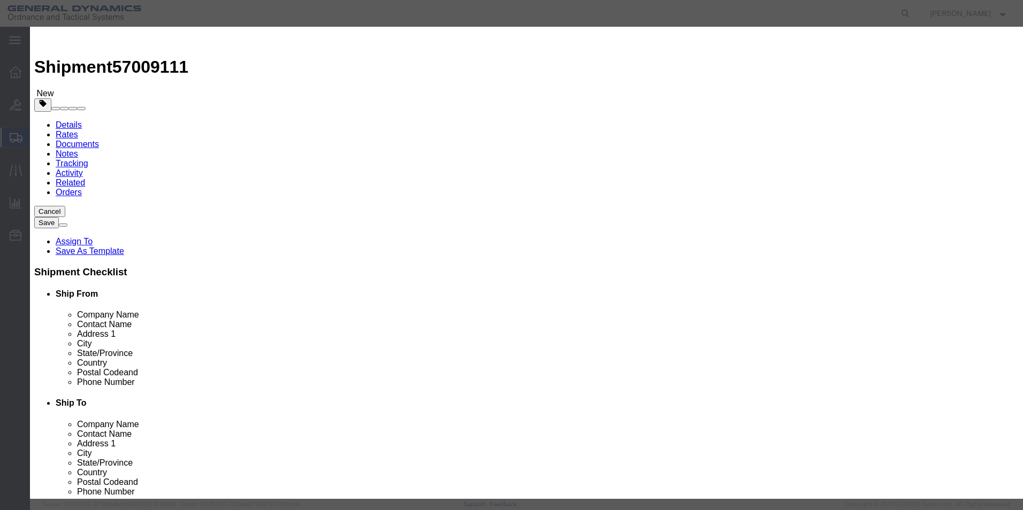
click input "text"
type input "100"
click h3 "Add content"
click button "Save & Close"
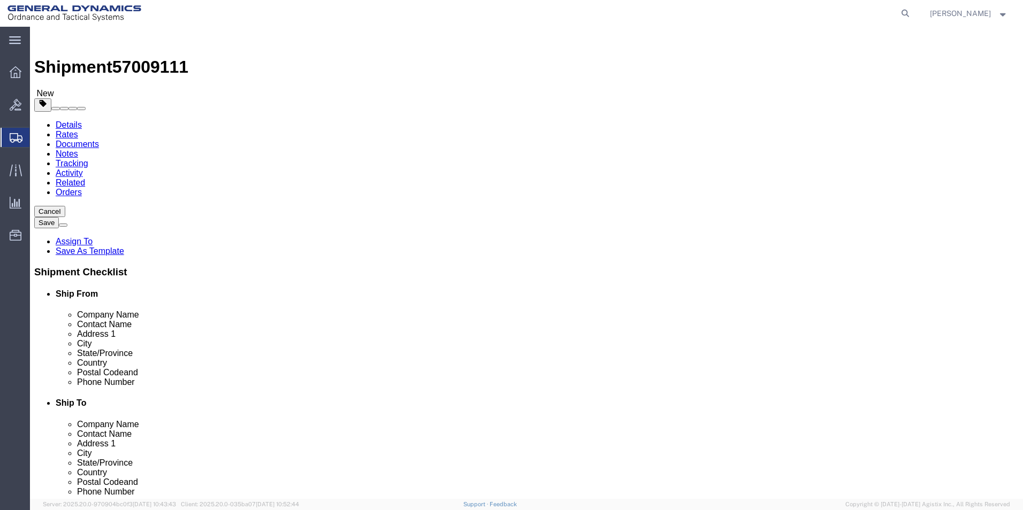
click button "Continue"
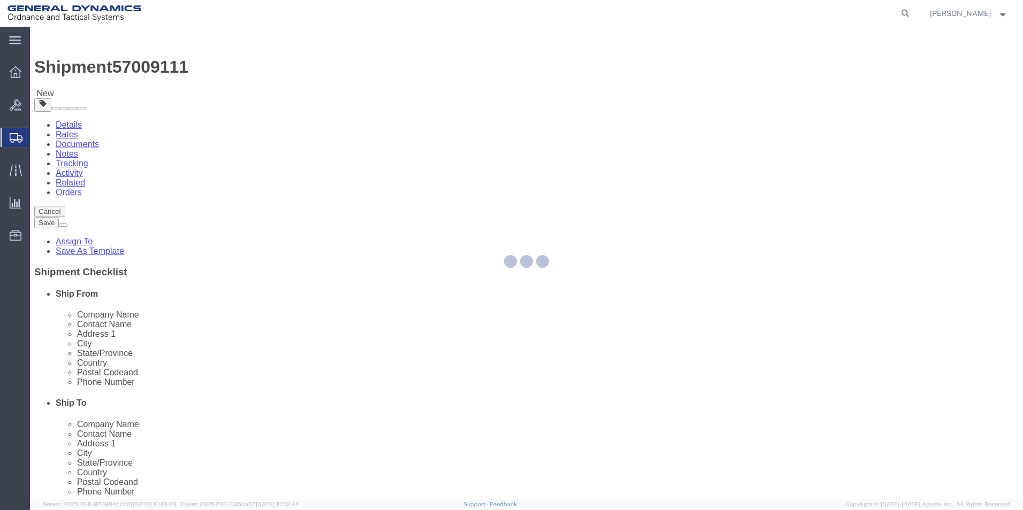
select select
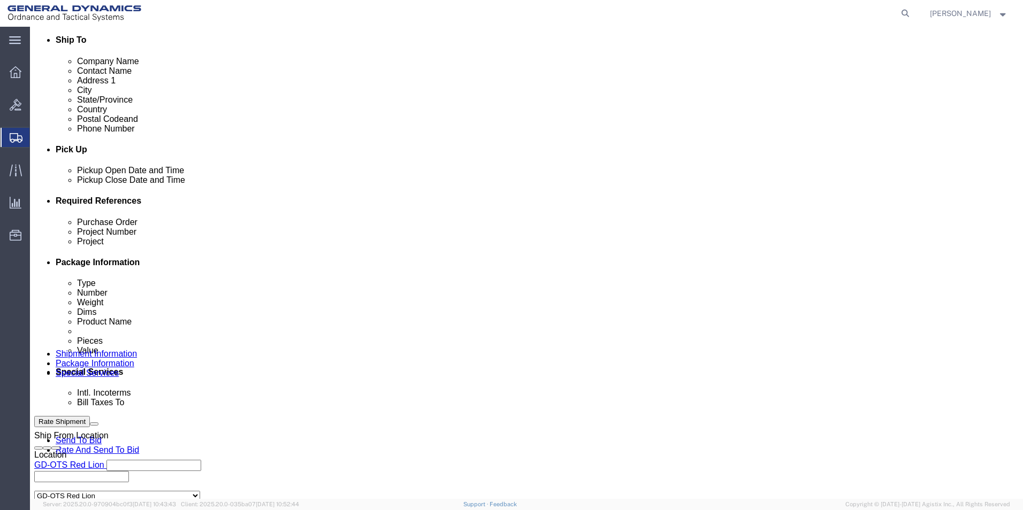
scroll to position [482, 0]
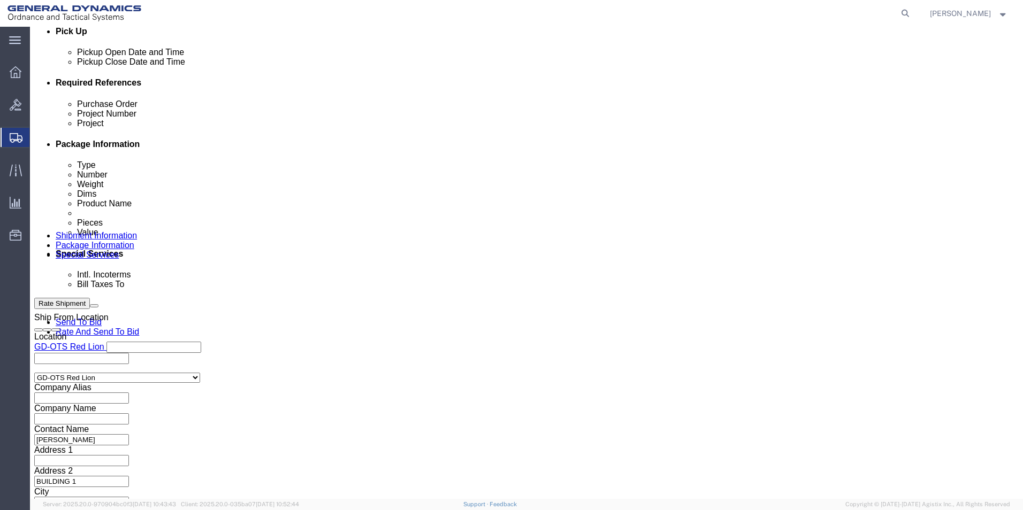
click select "Select Recipient Account Sender/Shipper Third Party Account"
click div "Billing Location Select Select My Profile Location GD-OTS Anniston (Commerce) G…"
click span
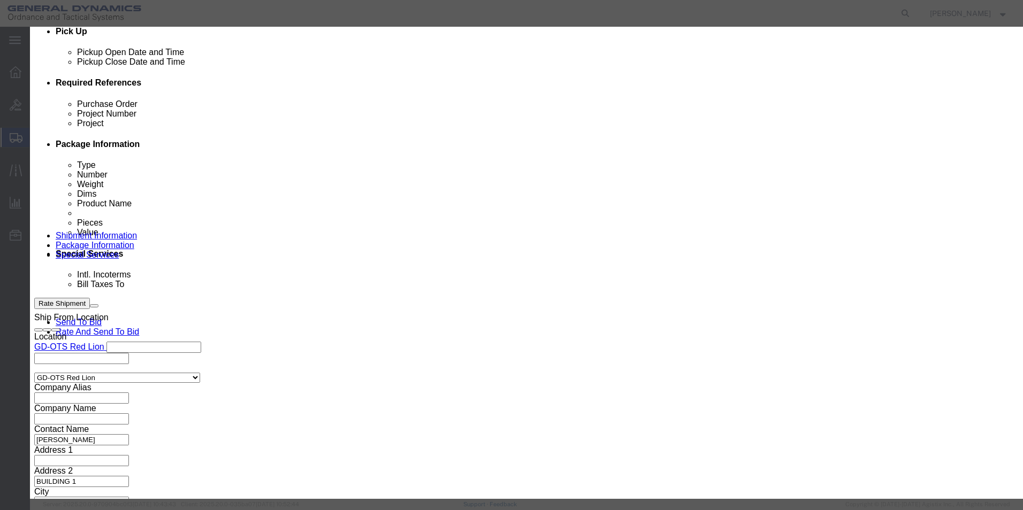
click link "C"
click button "Select"
type input "c/o Data2Logistics"
type input "ftm-invoicescan@data2logistics.com"
type input "239-936-2800"
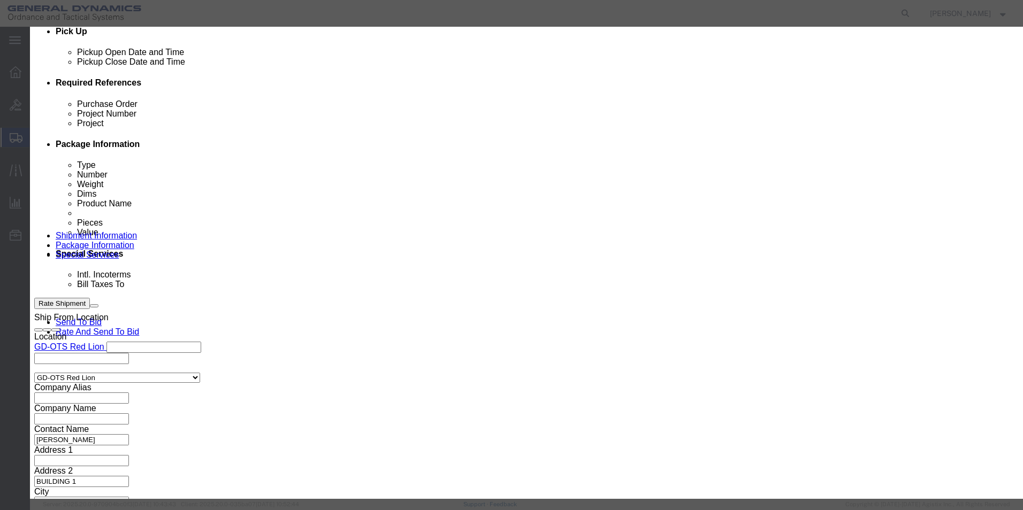
type input "GD OTS"
type input "P.O. Box 61050"
type input "33906"
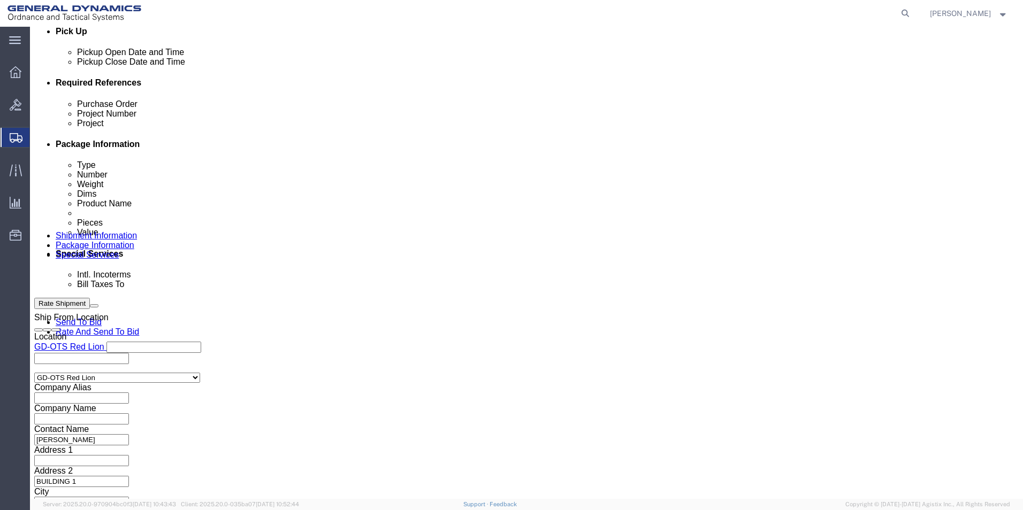
select select "FL"
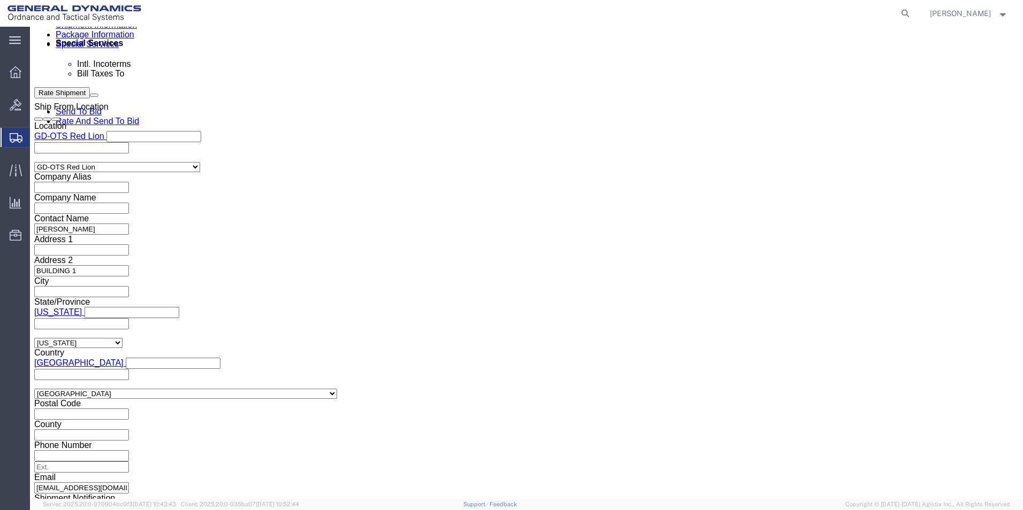
scroll to position [696, 0]
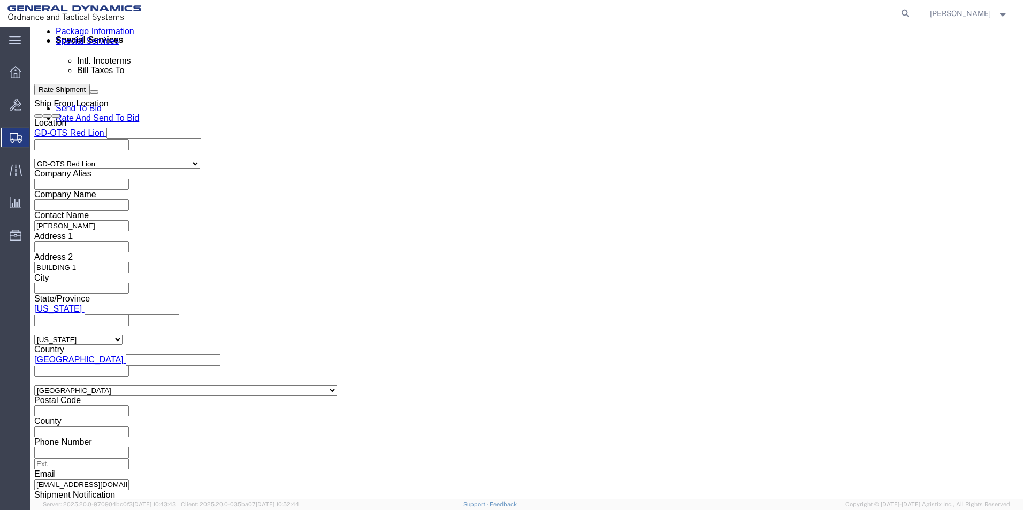
click button "Rate Shipment"
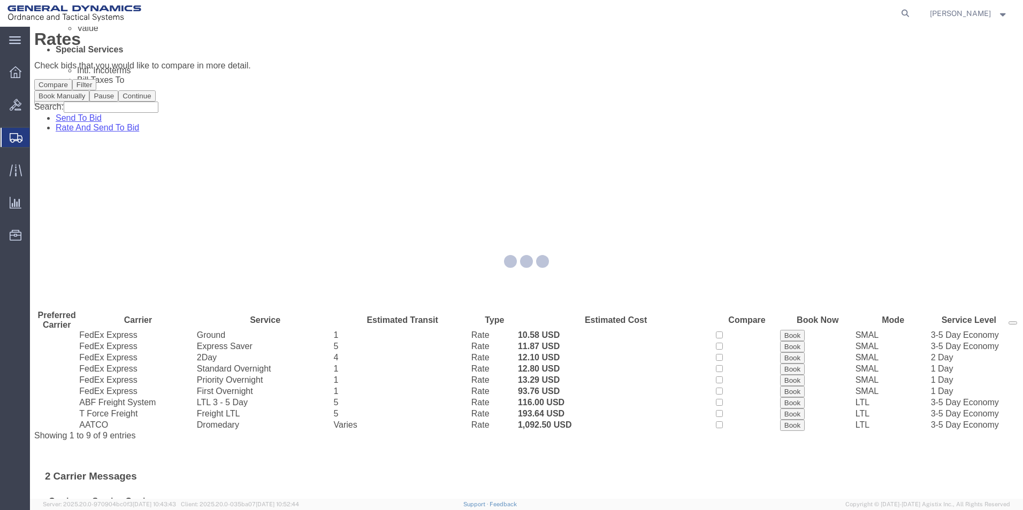
scroll to position [0, 0]
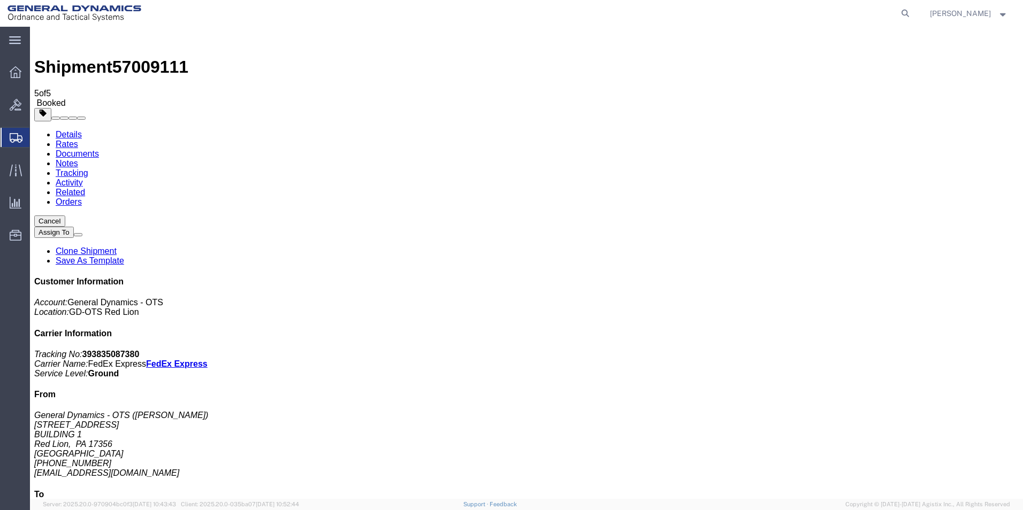
click at [0, 0] on span "Create Shipment" at bounding box center [0, 0] width 0 height 0
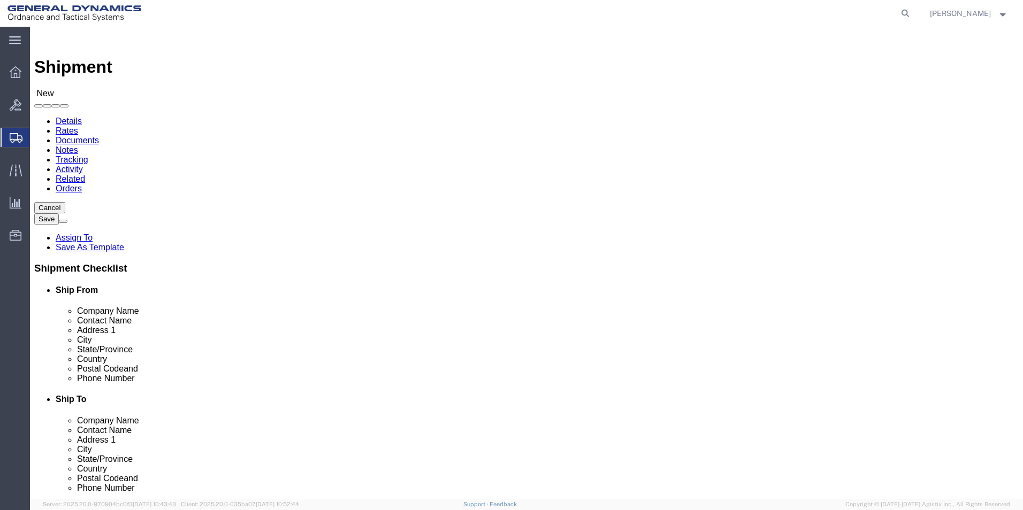
scroll to position [2, 0]
select select "310"
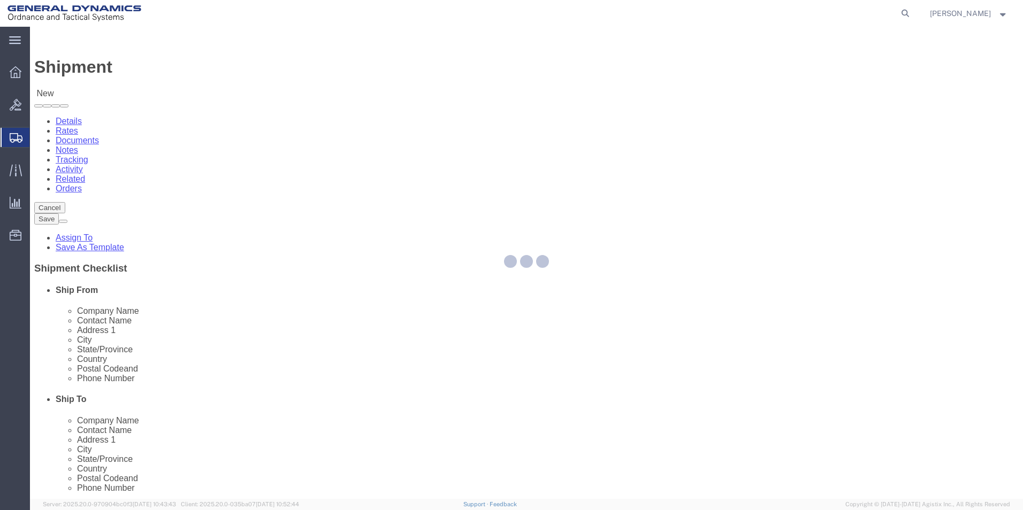
select select "PA"
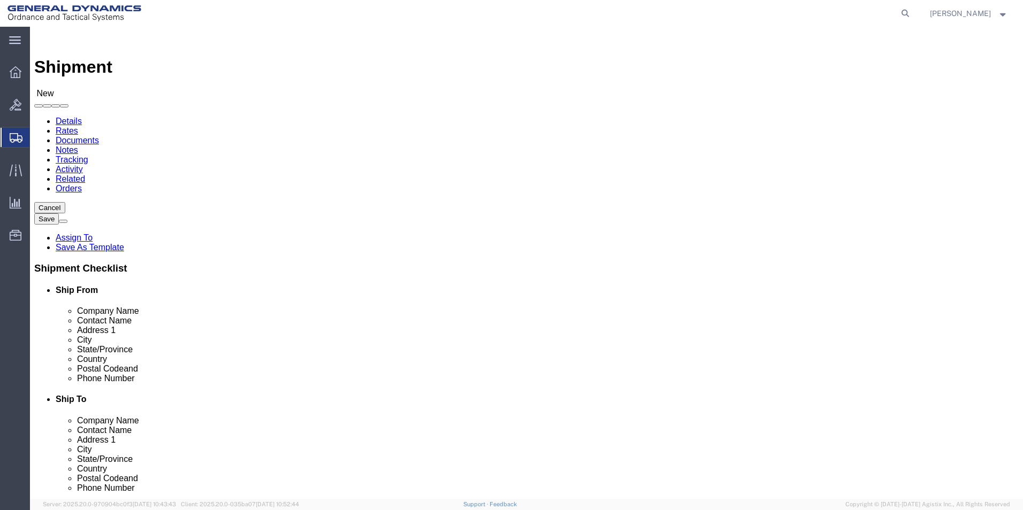
drag, startPoint x: 211, startPoint y: 183, endPoint x: 18, endPoint y: 161, distance: 193.9
click div "Ship From Location Location GD-OTS Red Lion Select My Profile Location GD-OTS A…"
type input "REDLPAHIG0"
click input "text"
type input "BRENDA ROMERO"
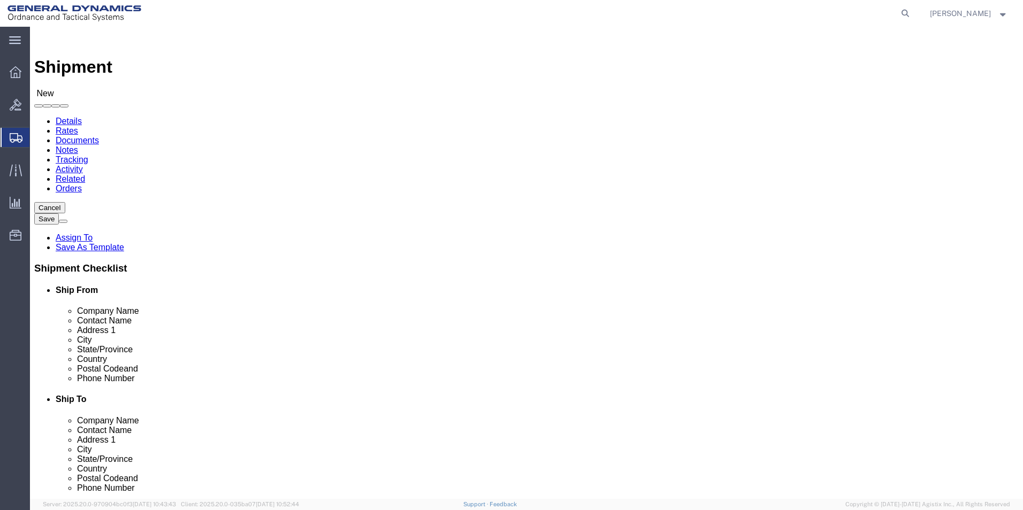
click input "text"
type input "BUILDING 1"
click input "text"
type input "RICSHIP@GD-OTS.COM"
click input "text"
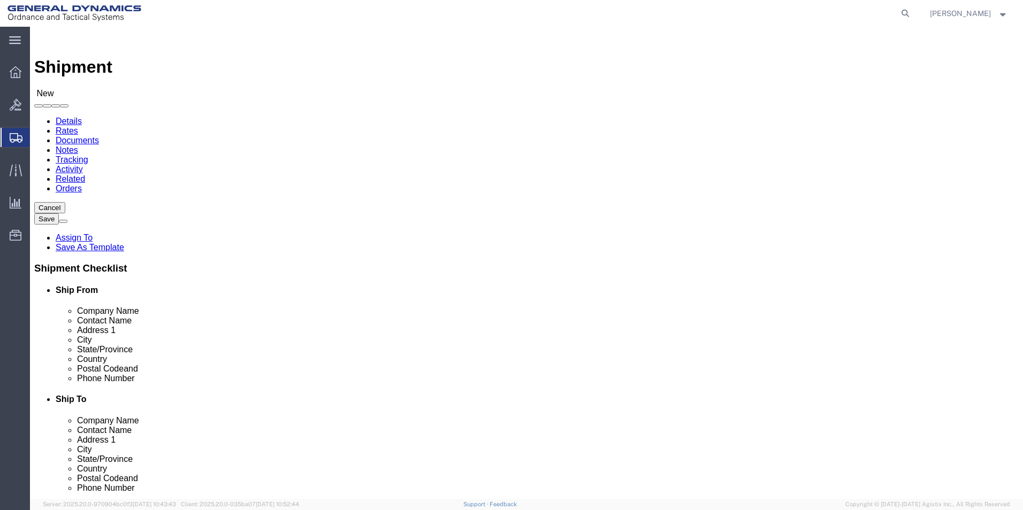
type input "JENO"
click p "- JENOPTIK OPTICAL SYSTEMS LLC - (DARLENE TURNER) 16490 INNOVATIVE DRIVE, JUPIT…"
select select "FL"
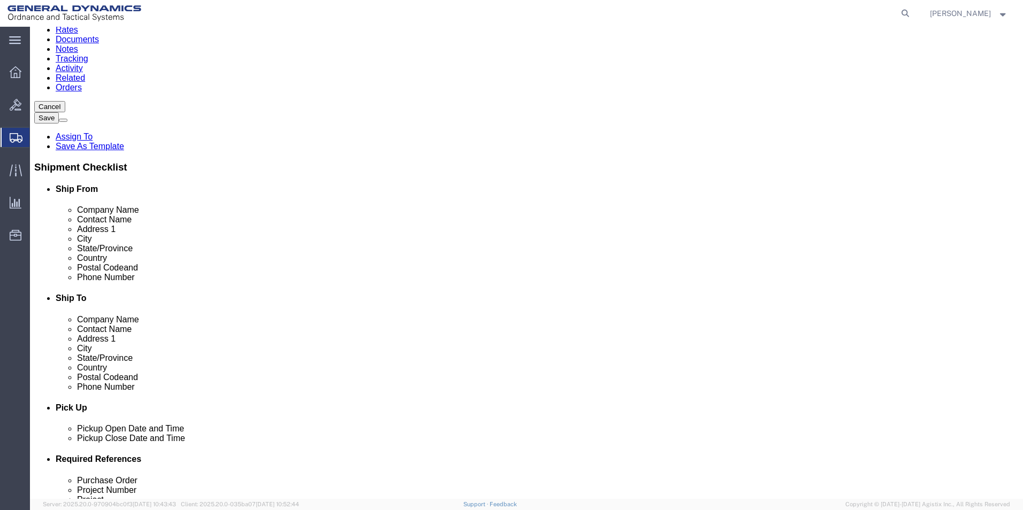
scroll to position [214, 0]
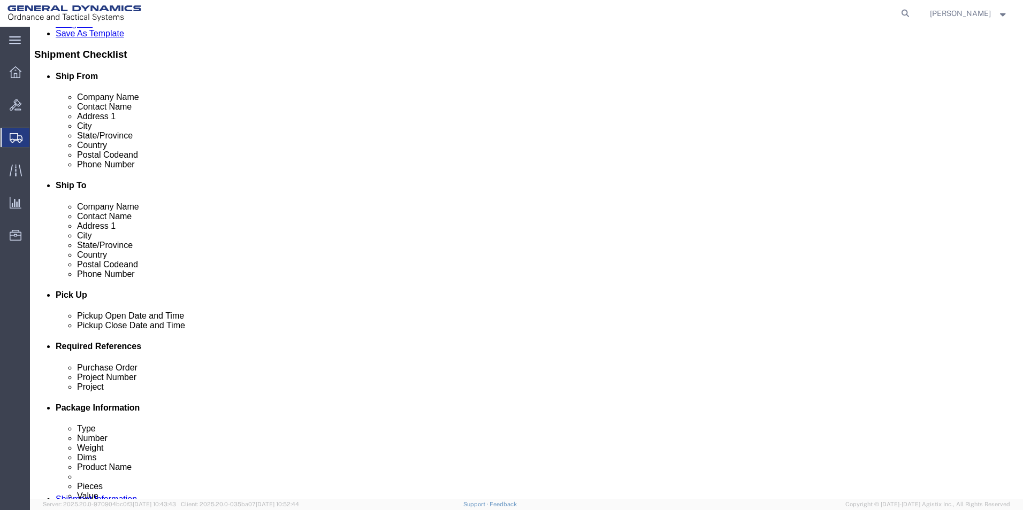
type input "JENOPTIK OPTICAL SYSTEMS LLC"
click div "Oct 02 2025 1:00 PM"
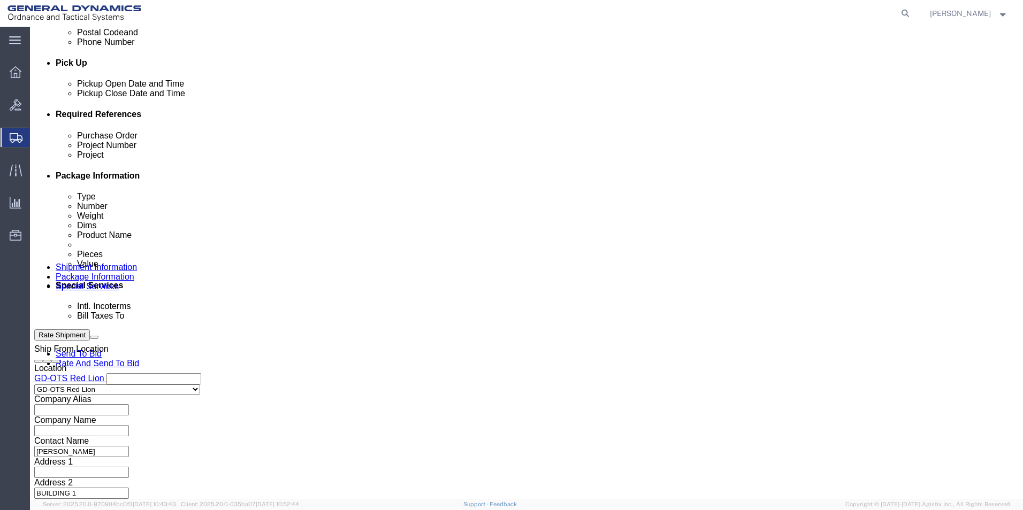
click input "4:00 PM"
type input "4:30 PM"
click button "Apply"
click input "text"
type input "156235172"
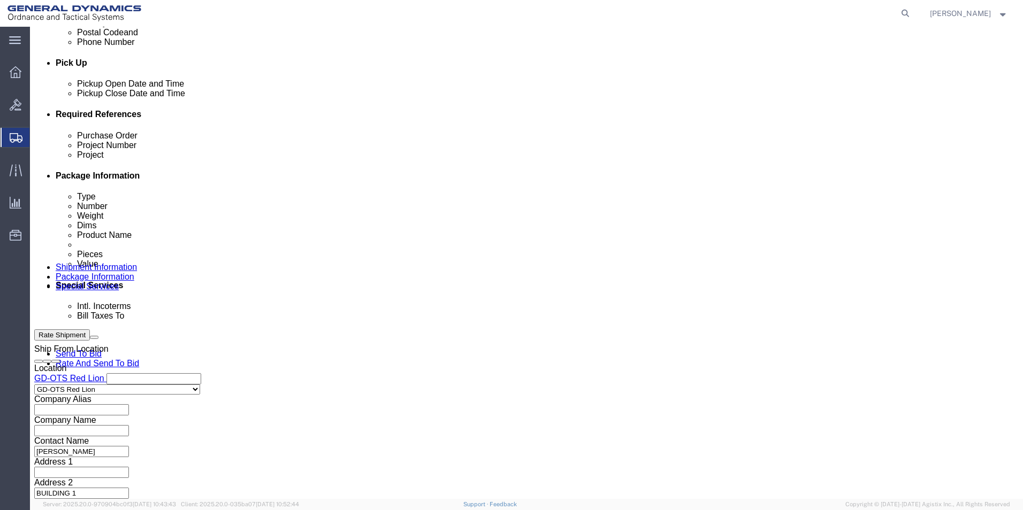
drag, startPoint x: 139, startPoint y: 209, endPoint x: 83, endPoint y: 203, distance: 56.5
click div "Purchase Order 156235172 Project Number Project Select Account Type Activity ID…"
type input "109644"
click input "text"
type input "64712"
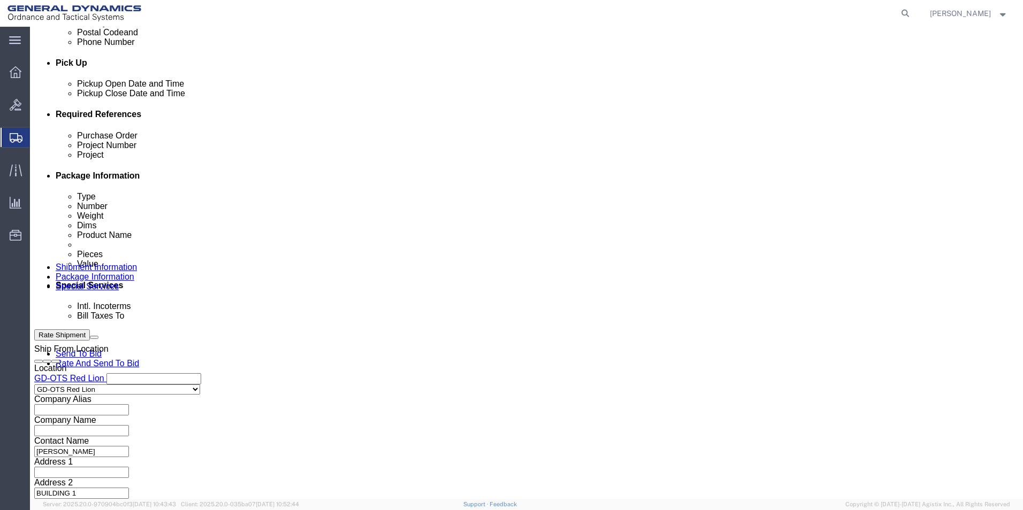
drag, startPoint x: 677, startPoint y: 215, endPoint x: 686, endPoint y: 210, distance: 10.3
click input "text"
type input "64712"
click button "Continue"
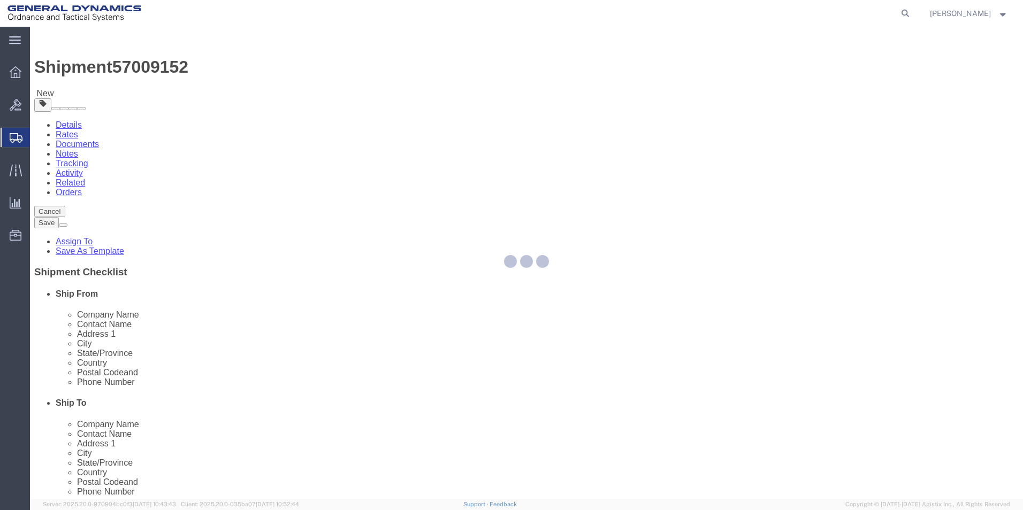
select select "CBOX"
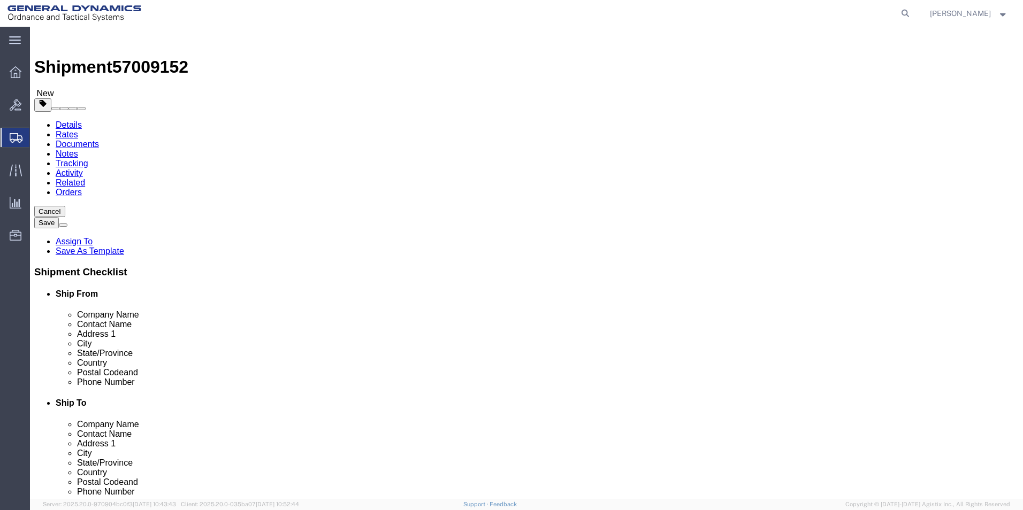
click input "text"
type input "10"
click input "text"
type input "10"
click input "text"
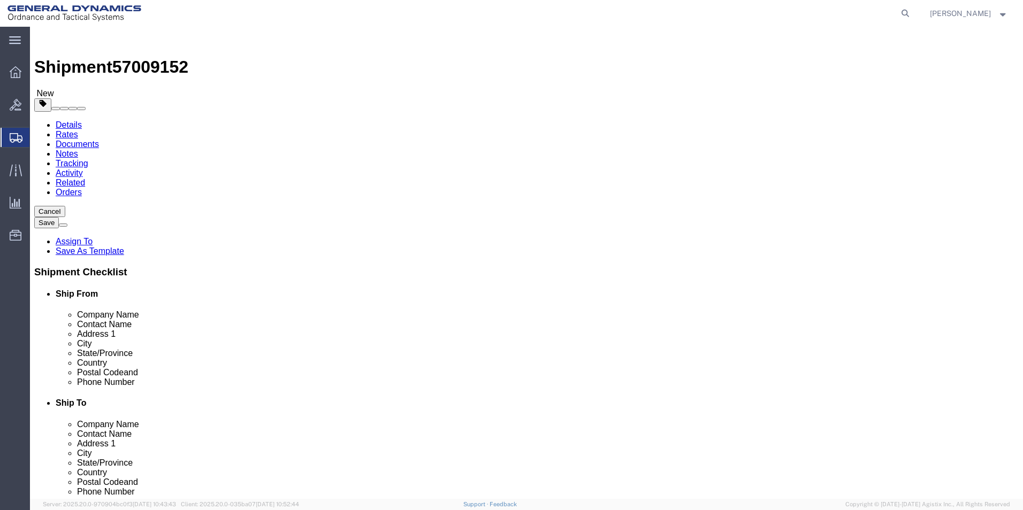
type input "10"
click input "0.00"
type input "2.00"
click span
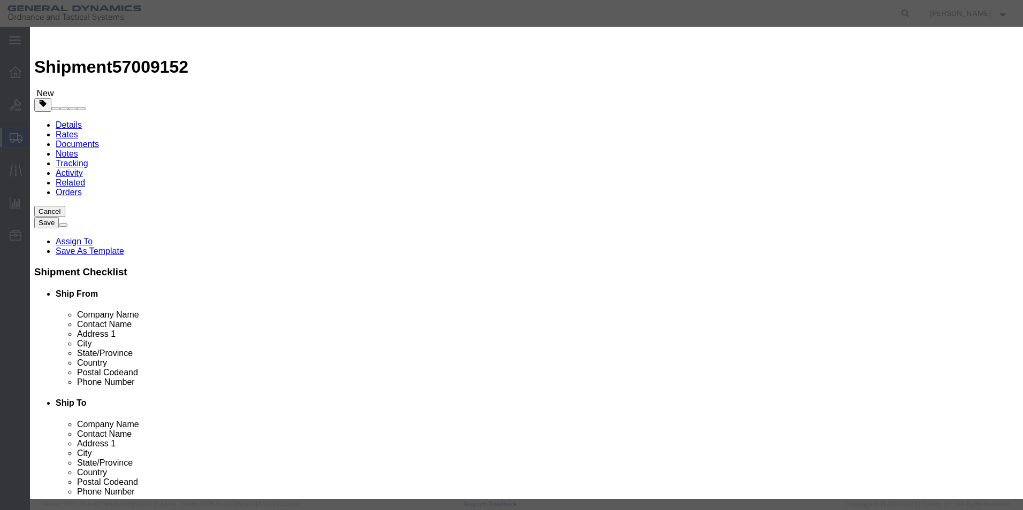
click input "text"
type input "LM TUBE CLAMPING PLATE"
click div "Commodity library"
drag, startPoint x: 333, startPoint y: 103, endPoint x: 234, endPoint y: 100, distance: 99.1
click div "Pieces 0 Select Bag Barrels 100Board Feet Bottle Box Blister Pack Carats Can Ca…"
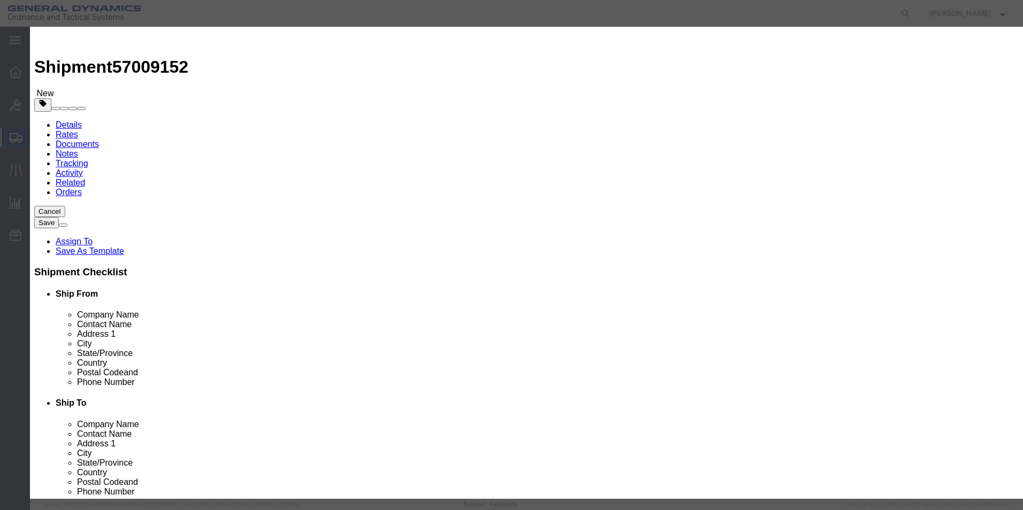
type input "7"
click input "text"
type input "100"
click button "Save & Close"
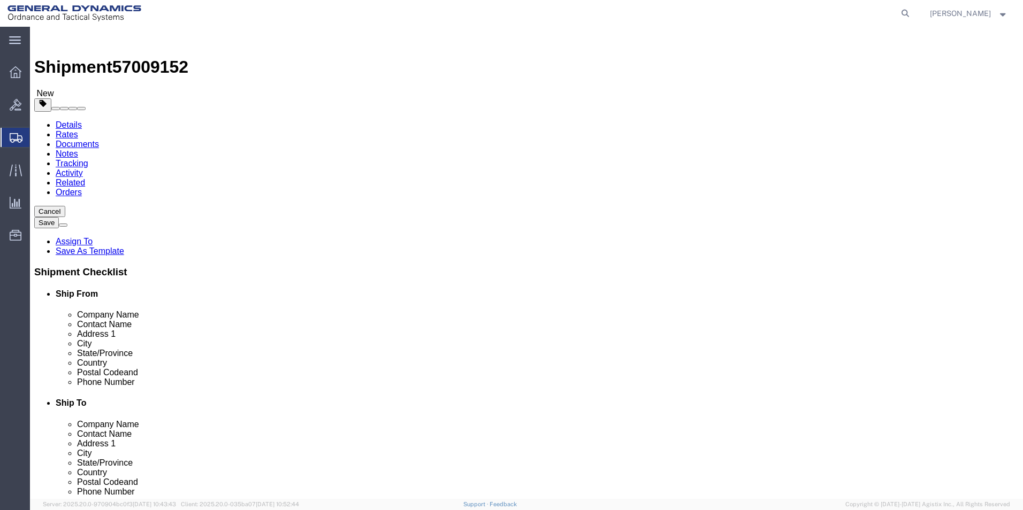
click button "Continue"
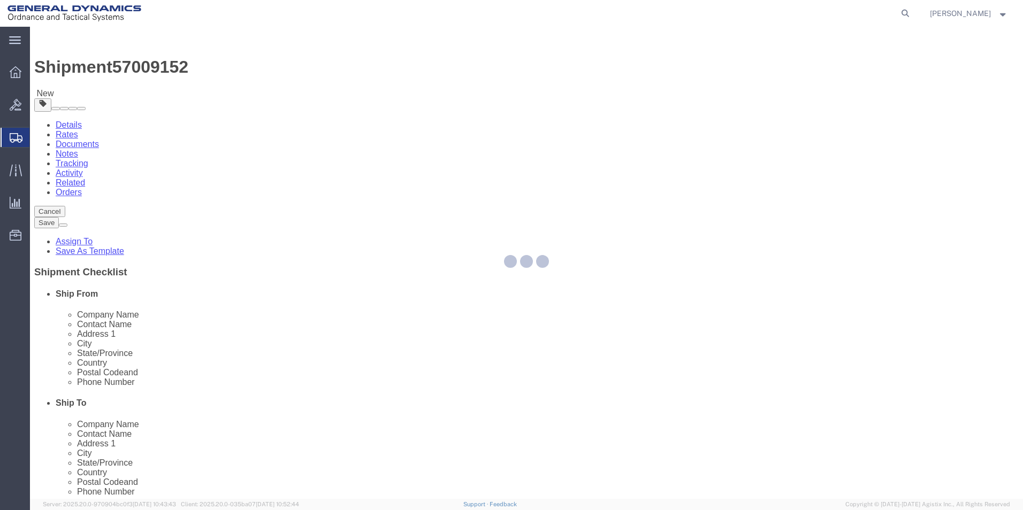
select select
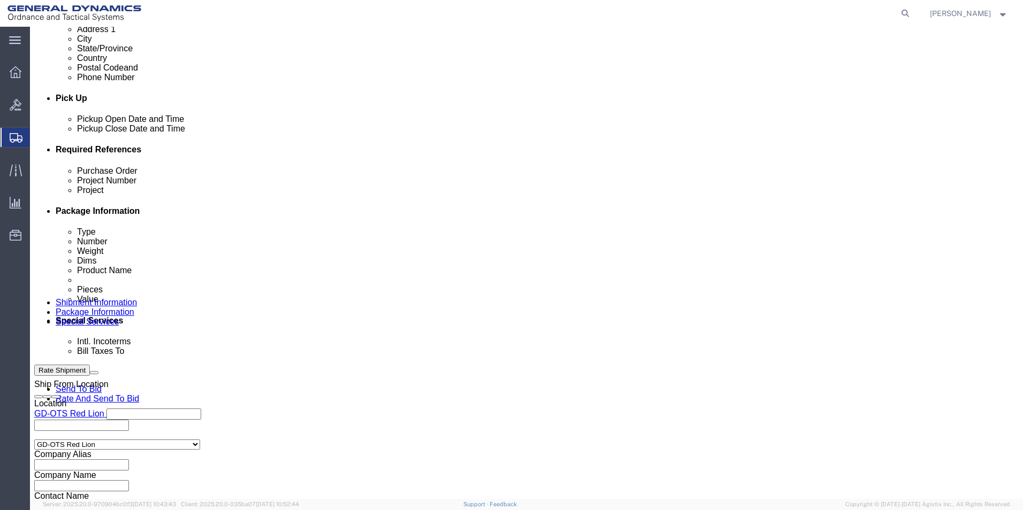
scroll to position [428, 0]
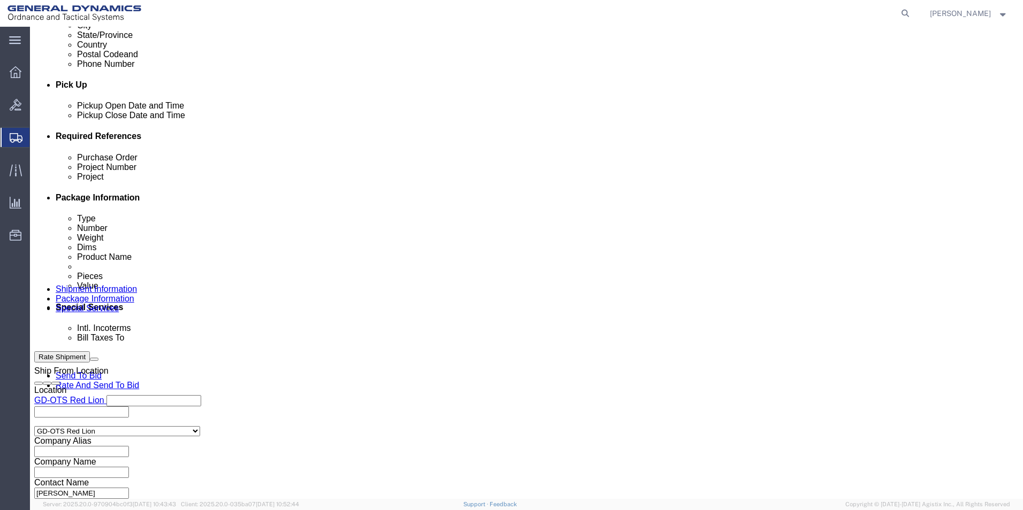
click link "Shipment Information"
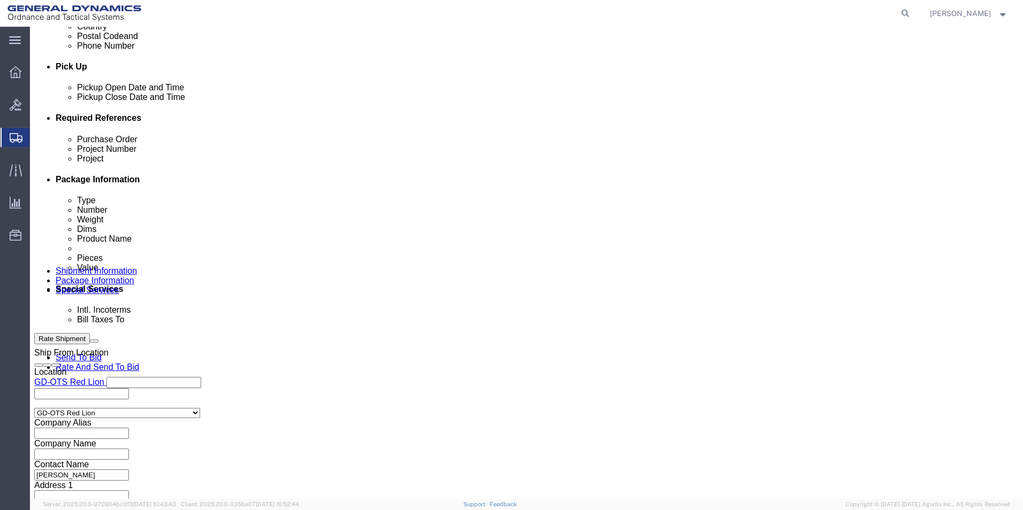
click button "Continue"
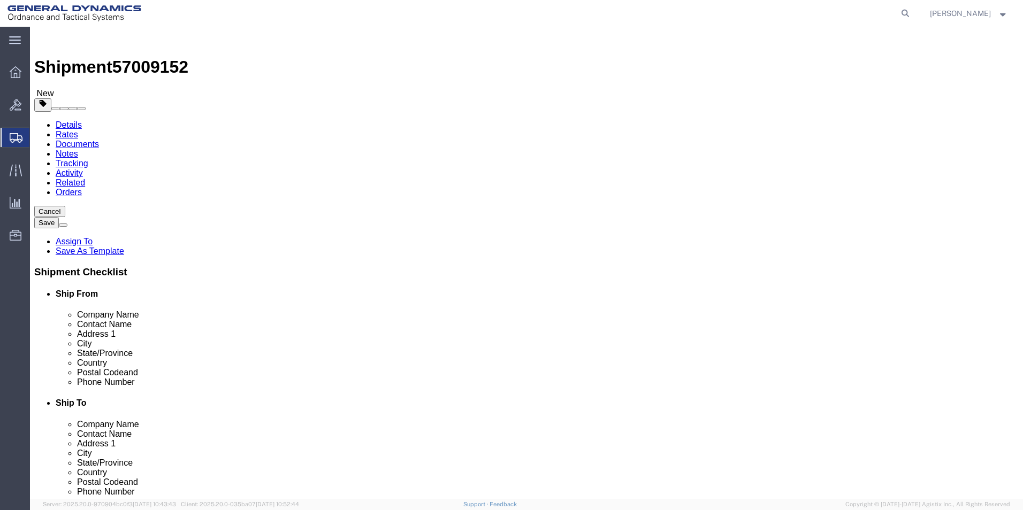
click button "Continue"
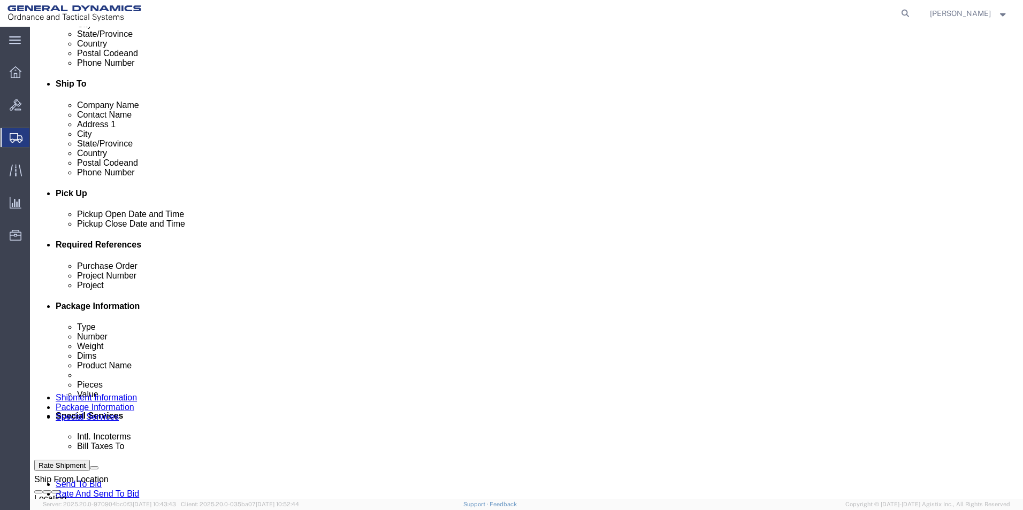
scroll to position [375, 0]
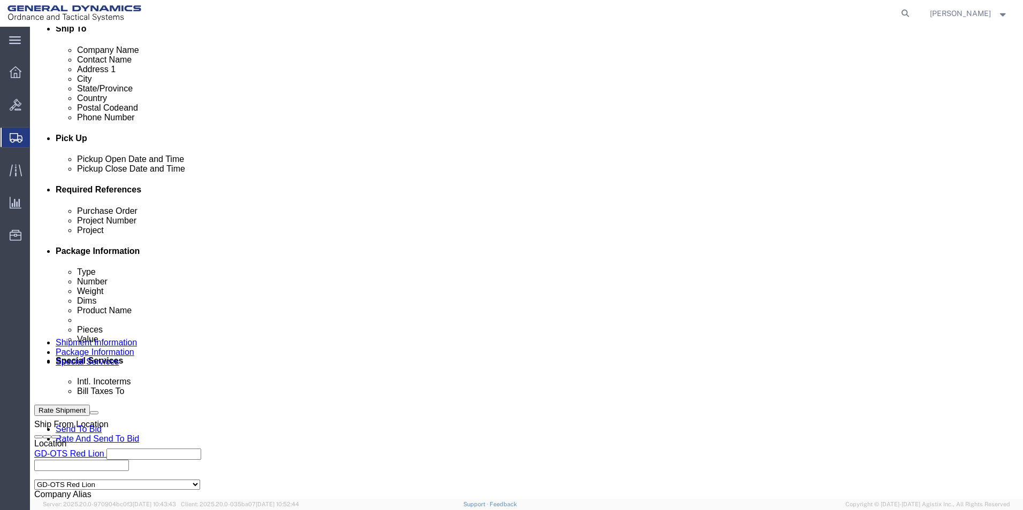
drag, startPoint x: 377, startPoint y: 333, endPoint x: 369, endPoint y: 333, distance: 8.6
click select "Select Recipient Account Sender/Shipper Third Party Account"
select select "RCPN"
click select "Select Recipient Account Sender/Shipper Third Party Account"
type input "JENOPTIK OPTICAL SYSTEMS LLC"
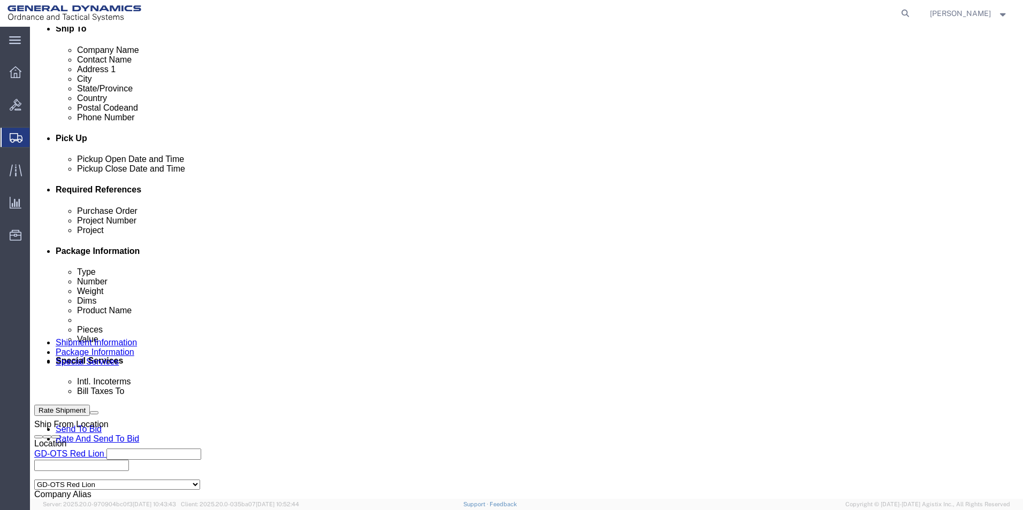
type input "16490 INNOVATIVE DRIVE"
select select "US"
select select "FL"
type input "561-881-7400"
type input "DARLENE TURNER"
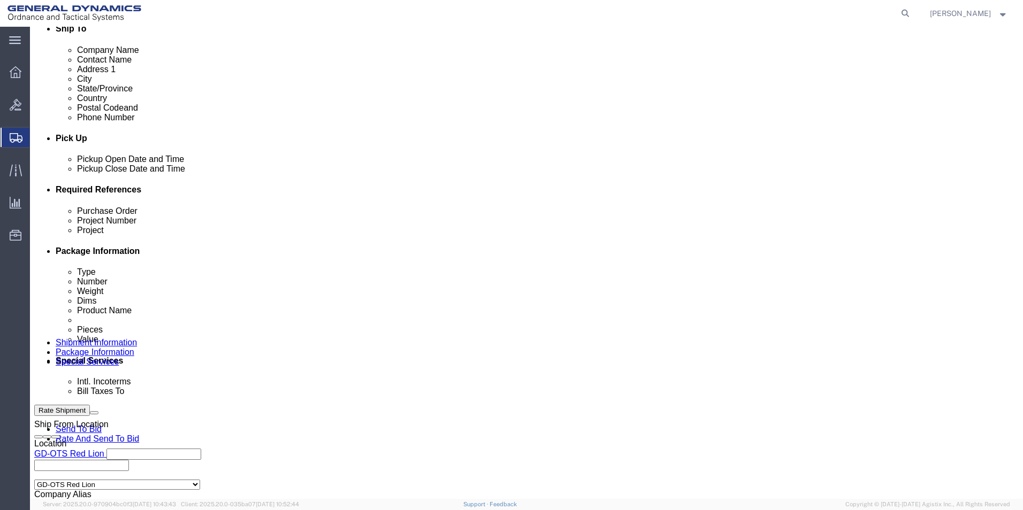
type input "JUPITER"
type input "33478-6428"
drag, startPoint x: 370, startPoint y: 354, endPoint x: 317, endPoint y: 362, distance: 53.0
click select "Select DHL FedEx Express UPS"
select select "FedEx Express"
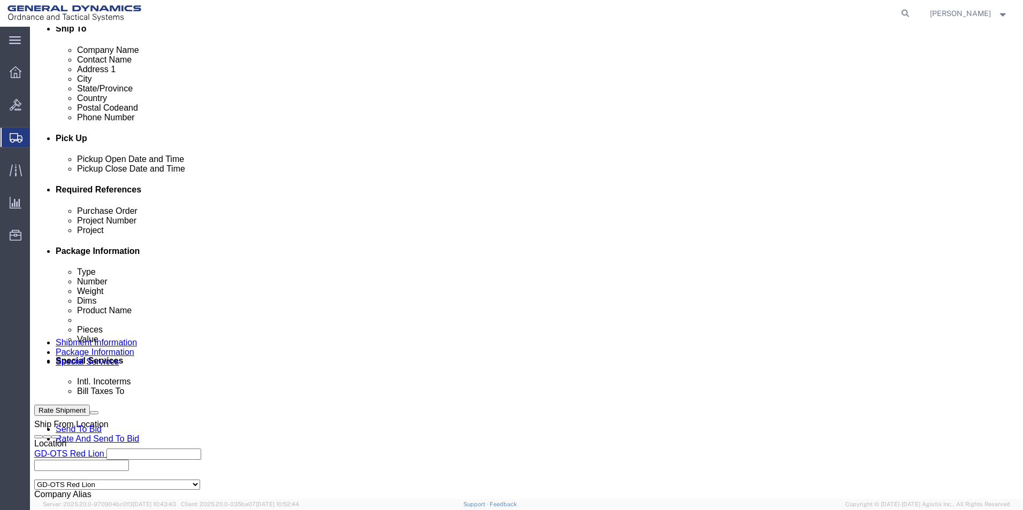
click select "Select DHL FedEx Express UPS"
click input "text"
click div "Billing Location Select Select My Profile Location GD-OTS Anniston (Commerce) G…"
click button "Rate Shipment"
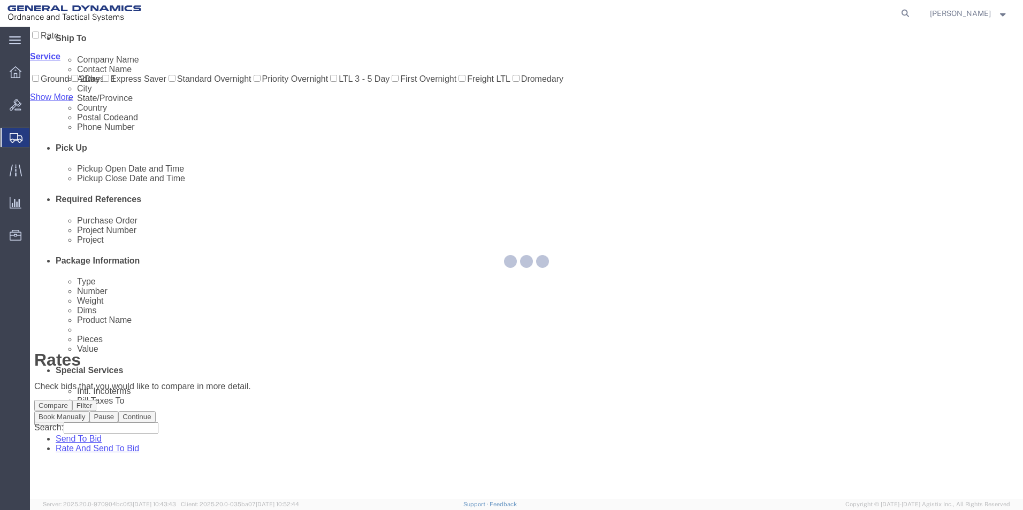
scroll to position [0, 0]
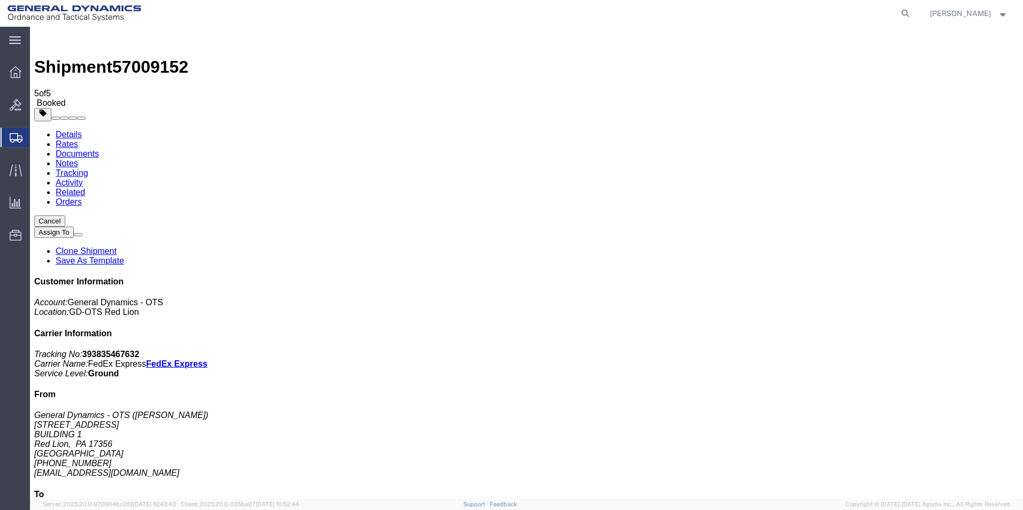
click at [0, 0] on span "Create Shipment" at bounding box center [0, 0] width 0 height 0
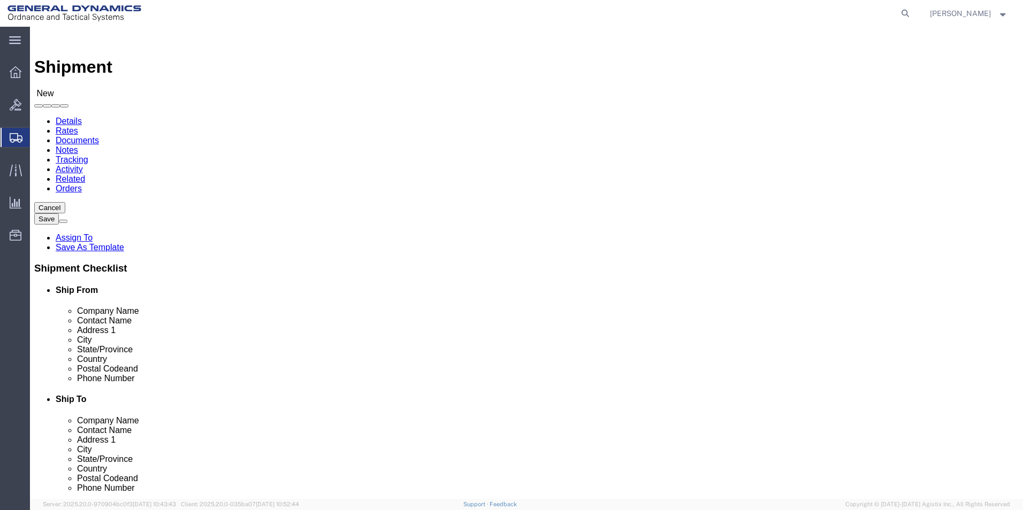
scroll to position [109, 0]
drag, startPoint x: 207, startPoint y: 180, endPoint x: 35, endPoint y: 164, distance: 173.0
click div "Location GD-OTS Red Lion Select My Profile Location GD-OTS Anniston (Commerce) …"
click input "text"
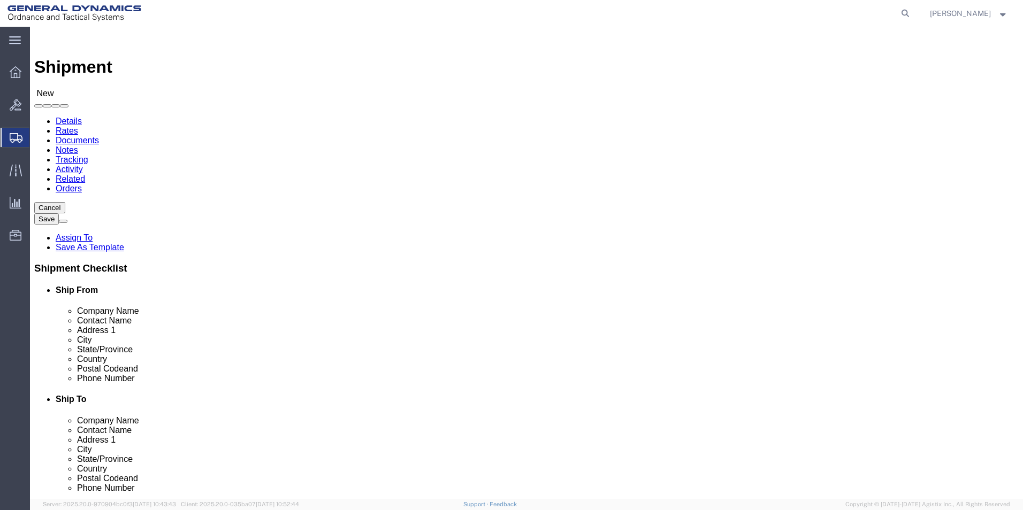
click input "text"
click p "- SUBCOM - (ABDELLAH LAFRIDI) 120 SHATTUCK WAY, NEWINGTON, NH, 03801, US"
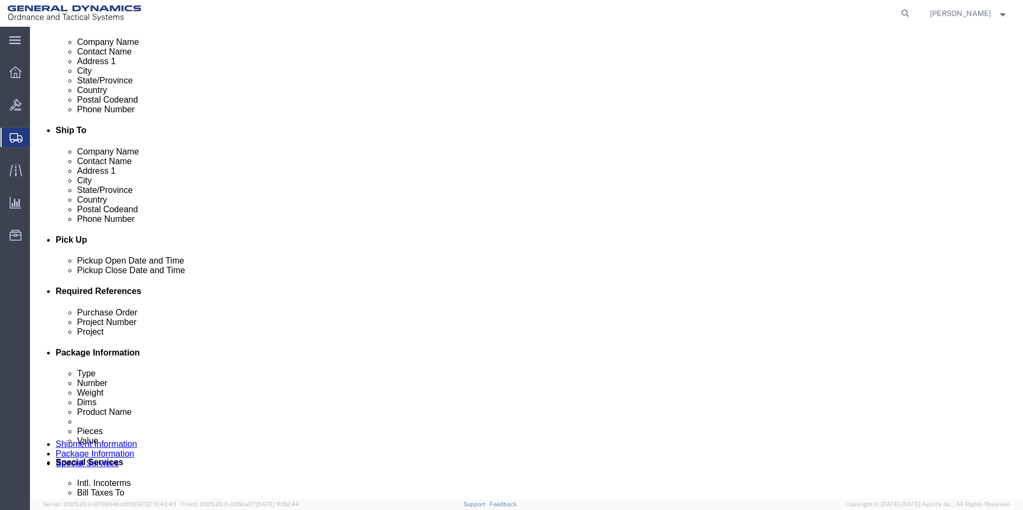
scroll to position [375, 0]
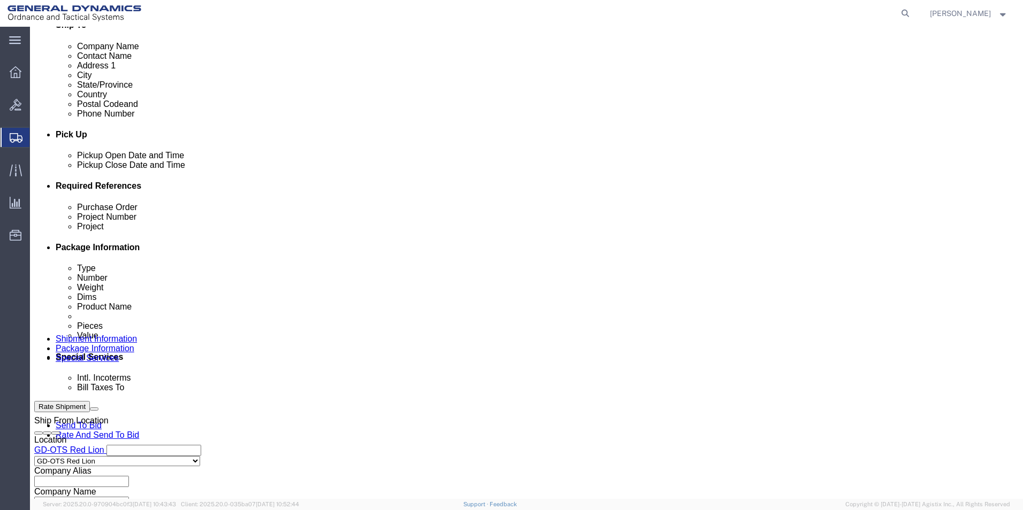
click input "text"
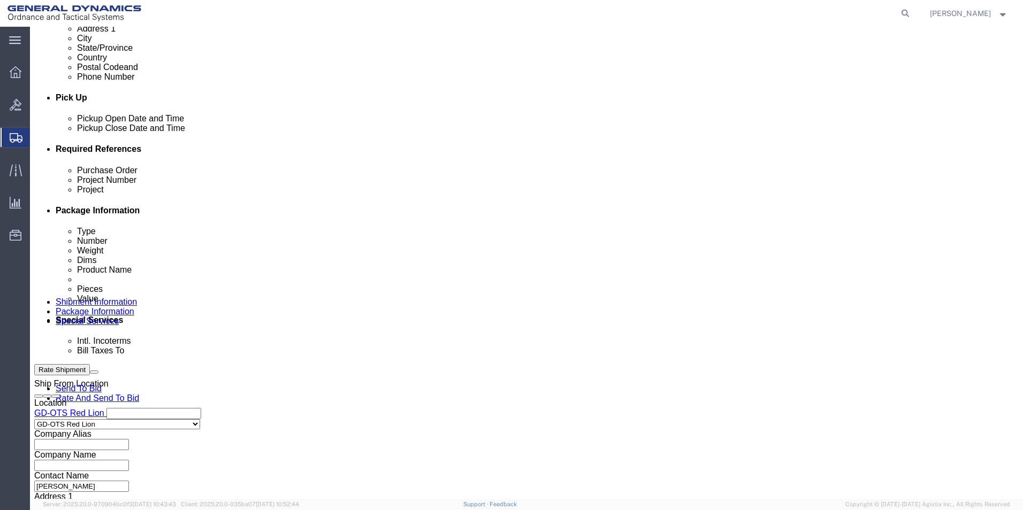
scroll to position [446, 0]
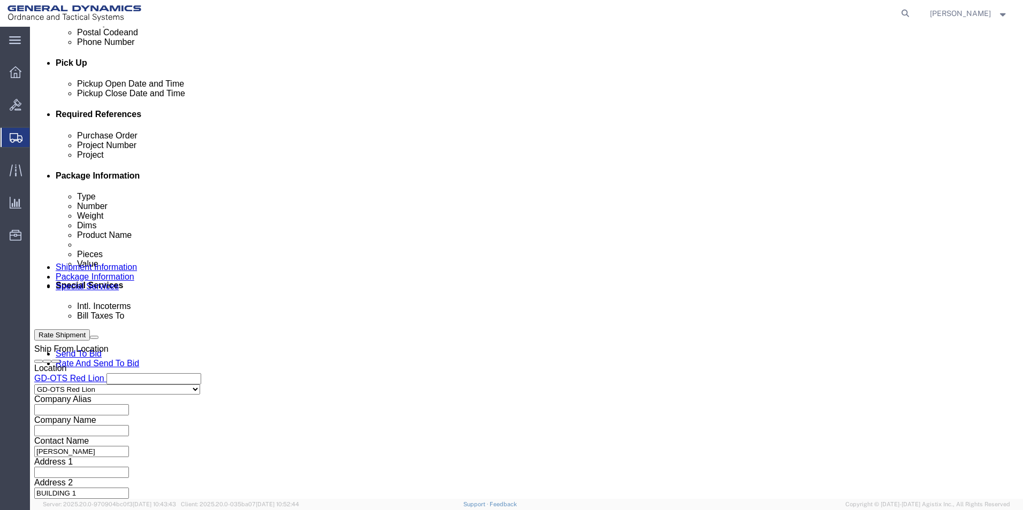
click button "Continue"
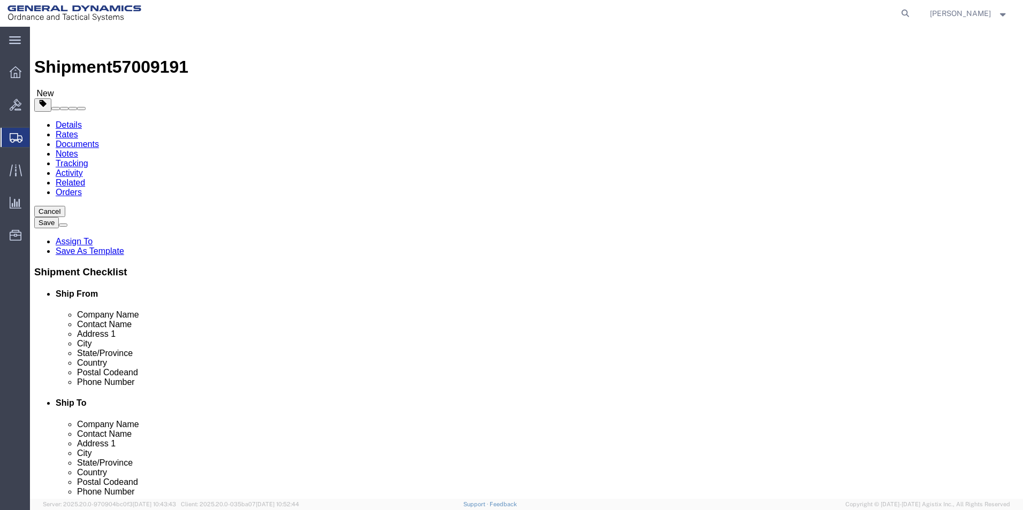
click input "text"
drag, startPoint x: 150, startPoint y: 248, endPoint x: 140, endPoint y: 248, distance: 10.7
click div "0.00 Select kgs lbs"
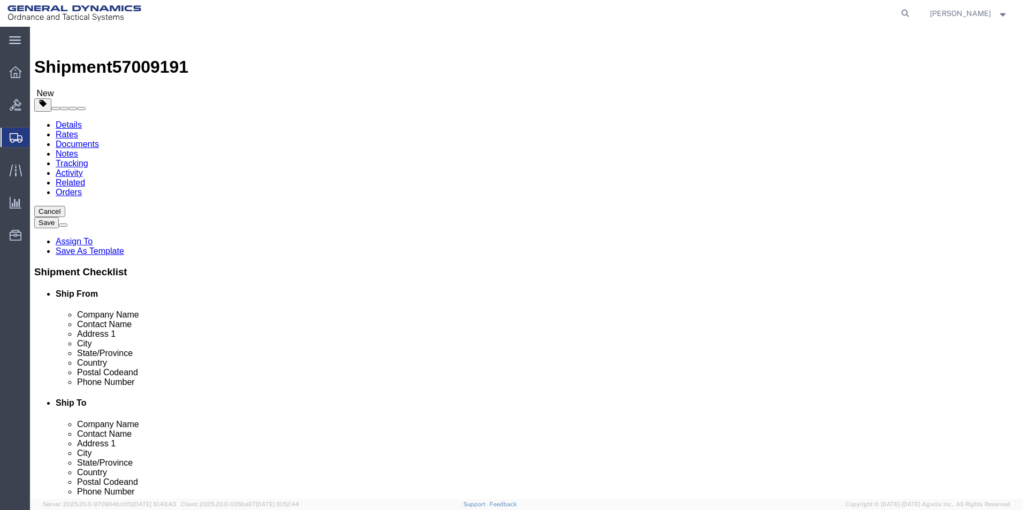
drag, startPoint x: 152, startPoint y: 248, endPoint x: 146, endPoint y: 251, distance: 7.9
click input "0.00"
click link "Add Content"
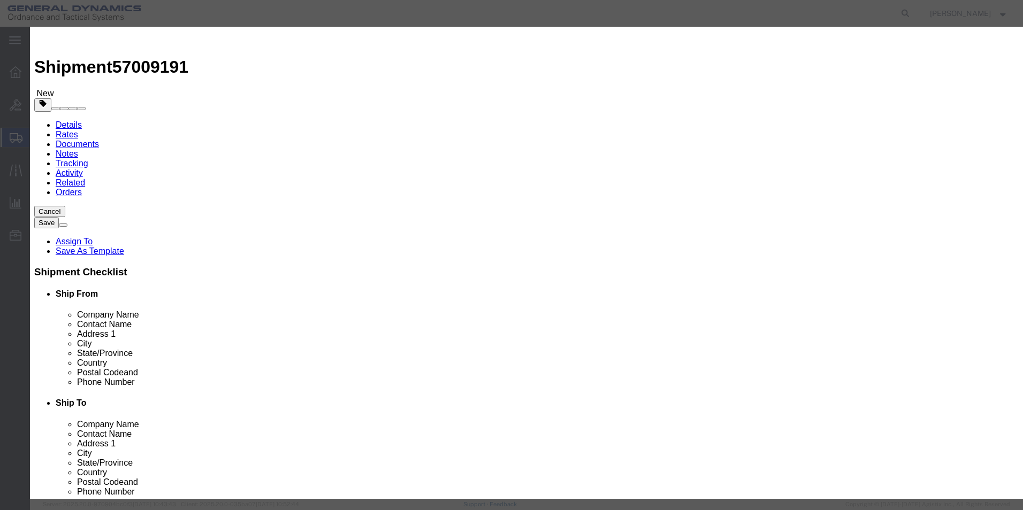
click input "text"
drag, startPoint x: 281, startPoint y: 111, endPoint x: 274, endPoint y: 112, distance: 7.0
click div "Product Name COVER TELEMETRY WSS ROADM WMU COVER TELEMETRY Pieces 0 Select Bag …"
drag, startPoint x: 365, startPoint y: 43, endPoint x: 348, endPoint y: 71, distance: 33.4
click h3 "Add content"
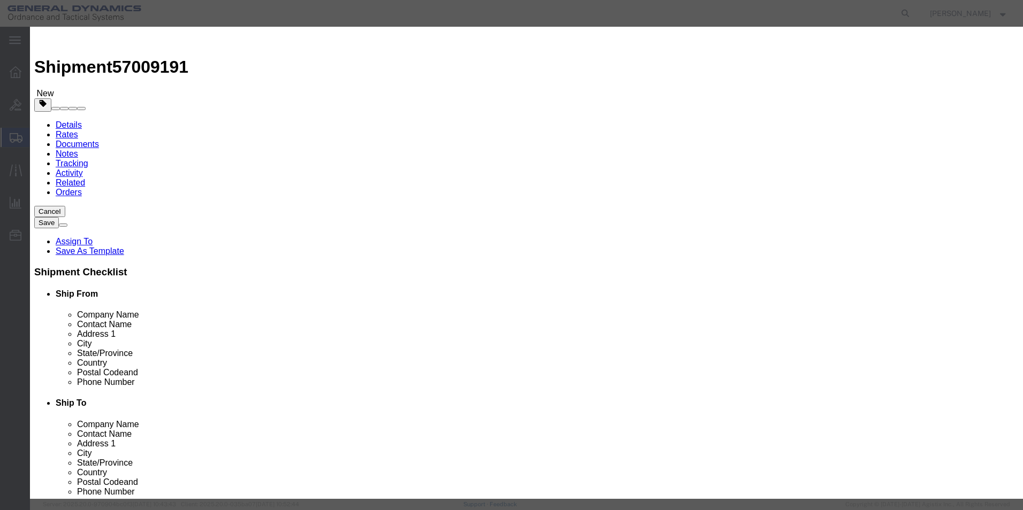
click input "text"
click button "Save & Close"
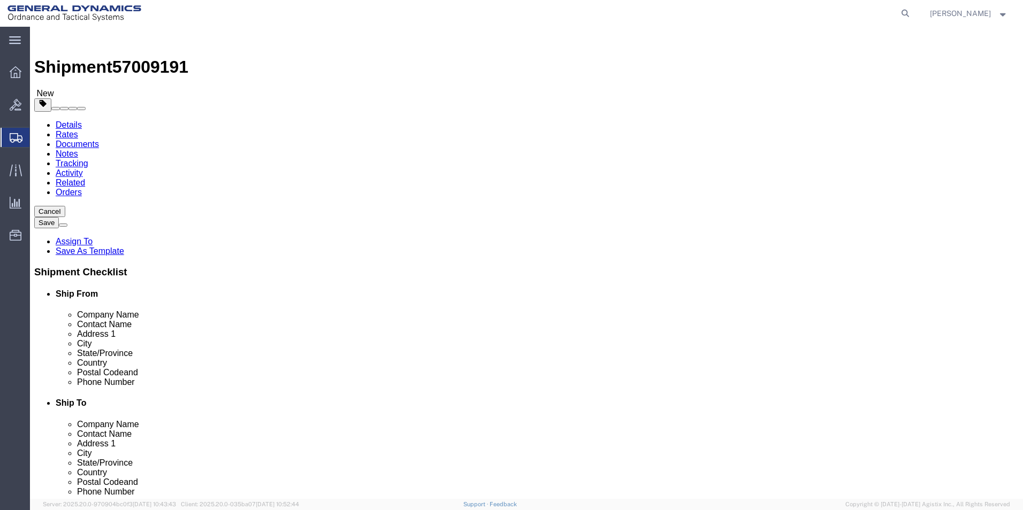
click button "Continue"
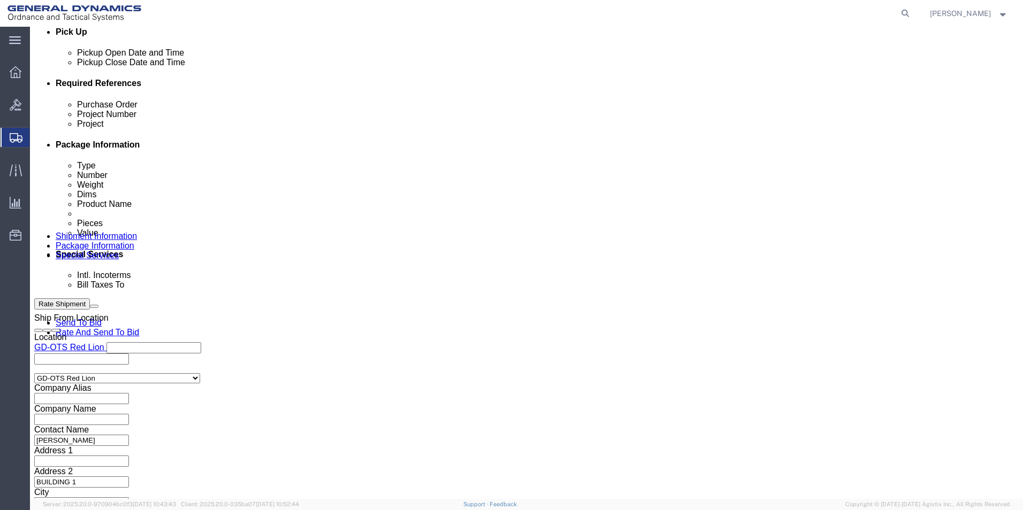
scroll to position [482, 0]
click select "Select Recipient Account Sender/Shipper Third Party Account"
drag, startPoint x: 377, startPoint y: 226, endPoint x: 377, endPoint y: 242, distance: 15.5
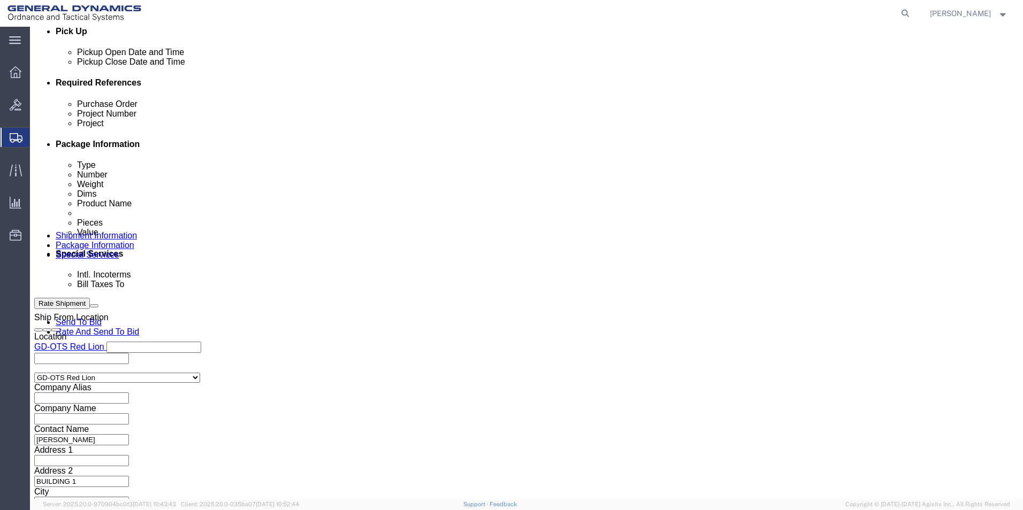
click select "Select Recipient Account Sender/Shipper Third Party Account"
drag, startPoint x: 378, startPoint y: 250, endPoint x: 372, endPoint y: 250, distance: 6.4
click select "Select DHL FedEx Express UPS"
click input "text"
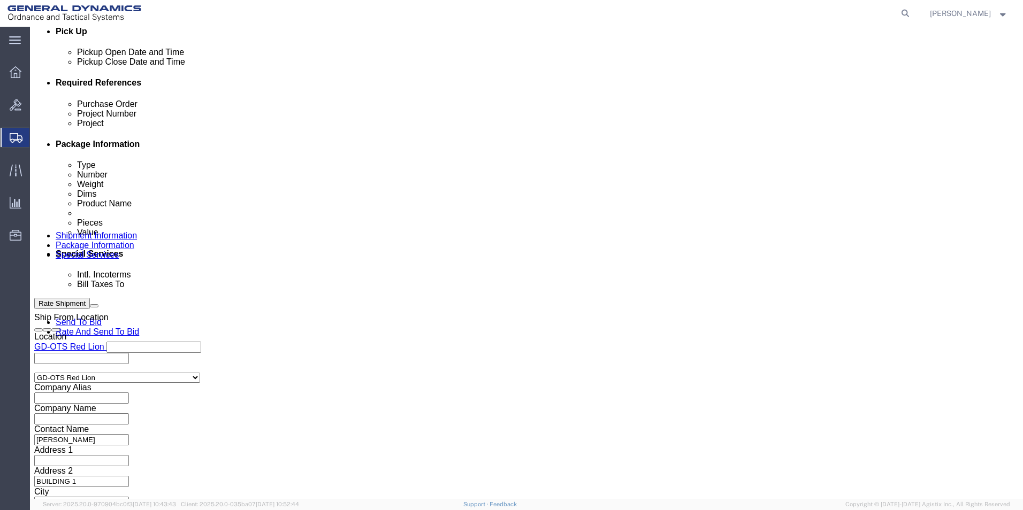
click div "Billing Location Select Select My Profile Location GD-OTS Anniston (Commerce) G…"
click button "Rate Shipment"
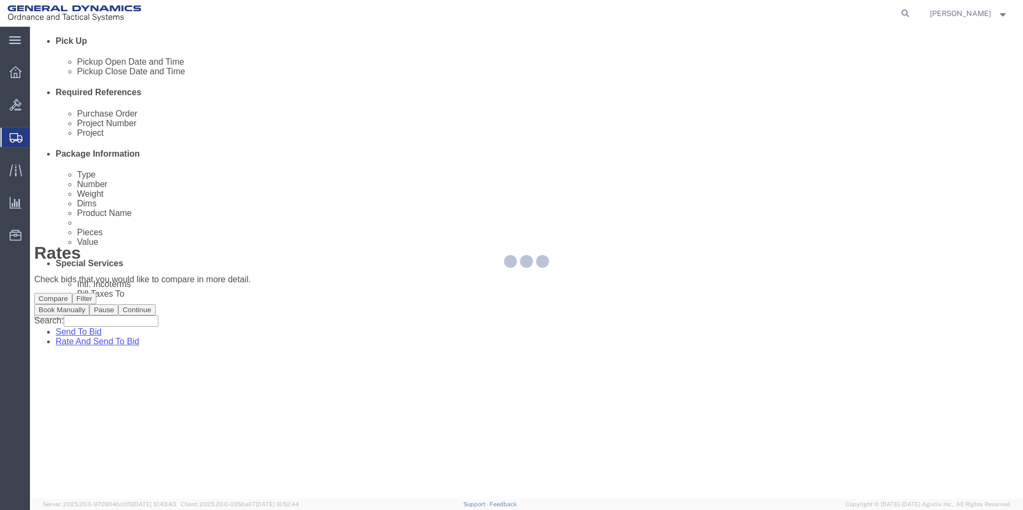
scroll to position [0, 0]
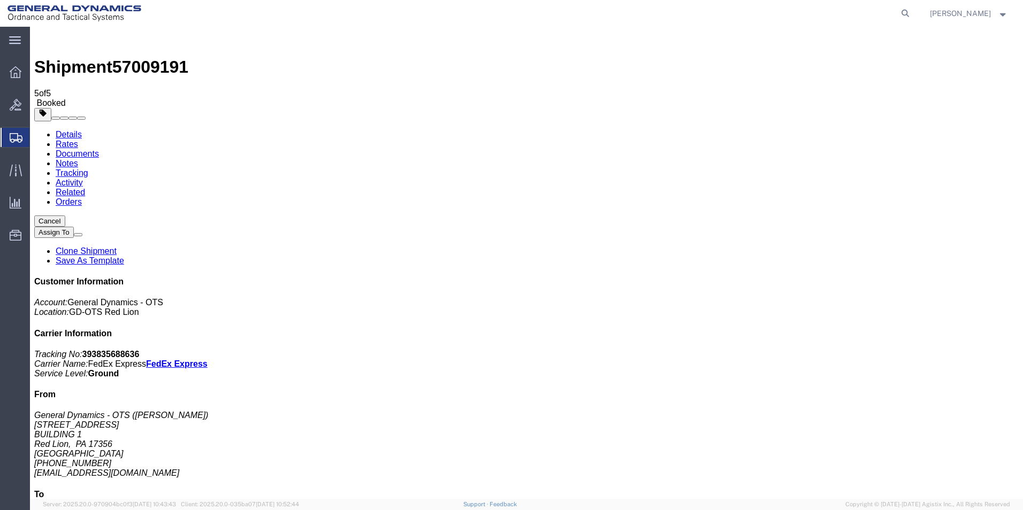
click at [0, 0] on span "Create Shipment" at bounding box center [0, 0] width 0 height 0
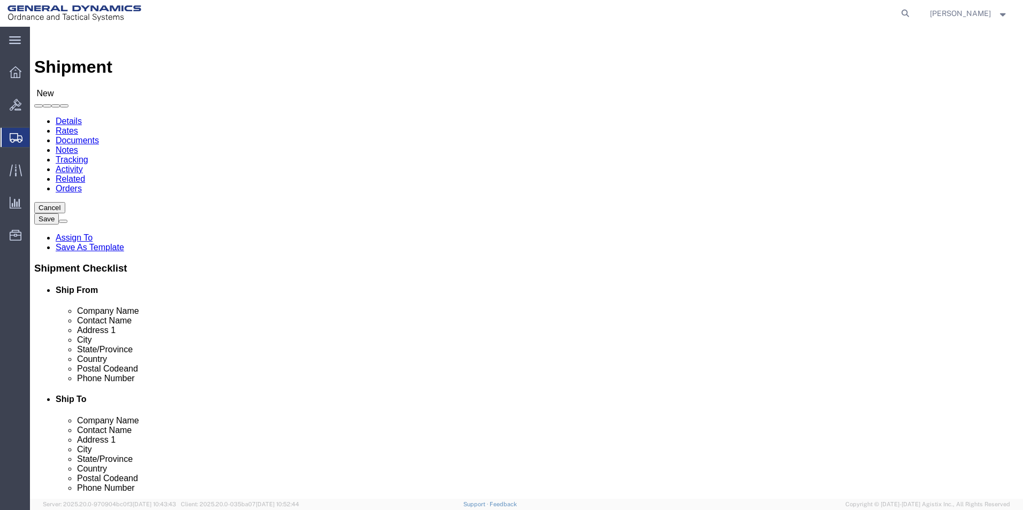
scroll to position [2, 0]
drag, startPoint x: 48, startPoint y: 181, endPoint x: -26, endPoint y: 163, distance: 76.6
click html "Shipment New Details Rates Documents Notes Tracking Activity Related Orders Can…"
click input "text"
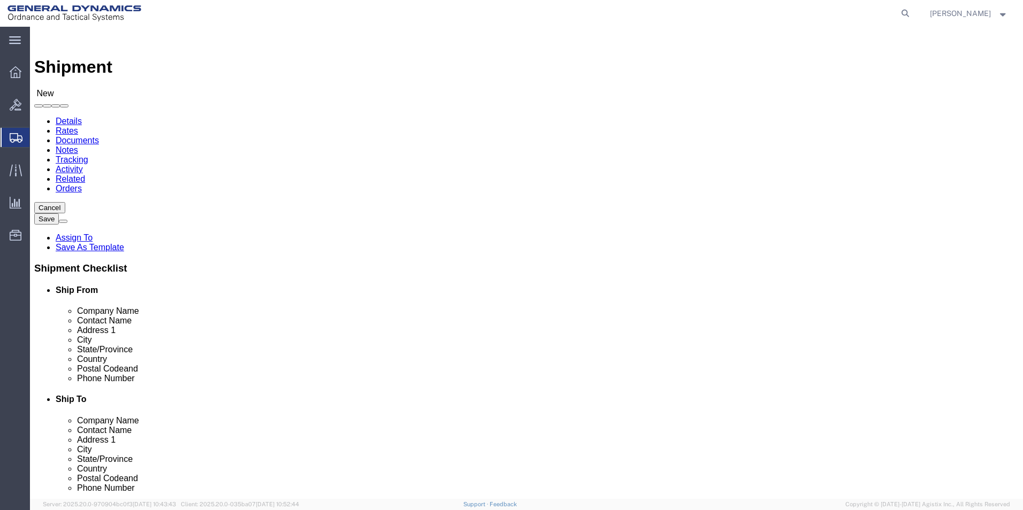
drag, startPoint x: 211, startPoint y: 380, endPoint x: 204, endPoint y: 379, distance: 6.4
click input "text"
click p "- SUBCOM - (ABDELLAH LAFRIDI) 120 SHATTUCK WAY, NEWINGTON, NH, 03801, US"
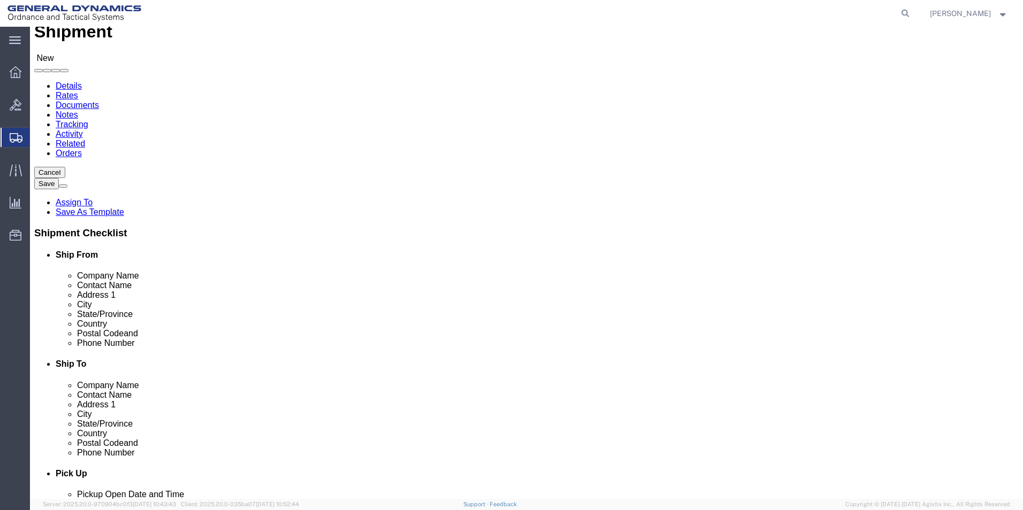
scroll to position [161, 0]
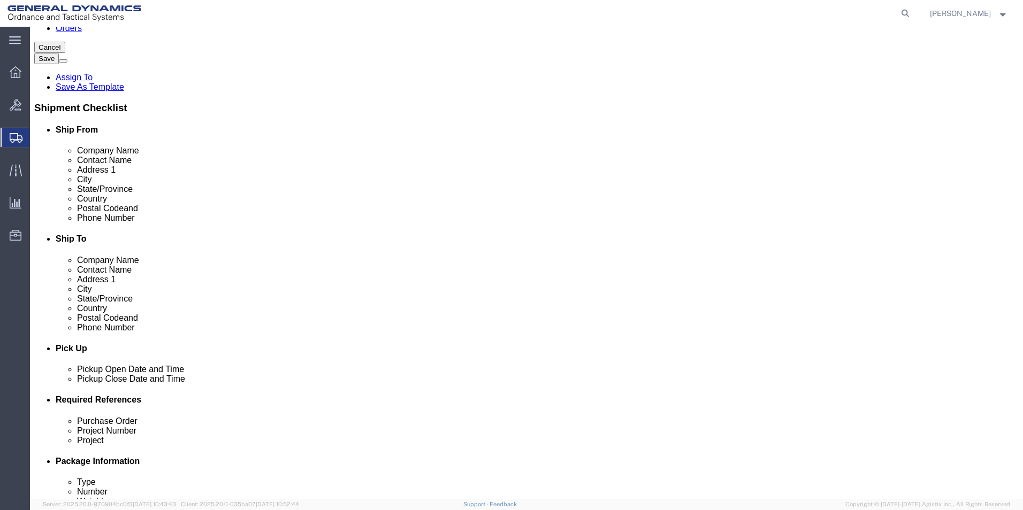
click div "Oct 02 2025 1:00 PM"
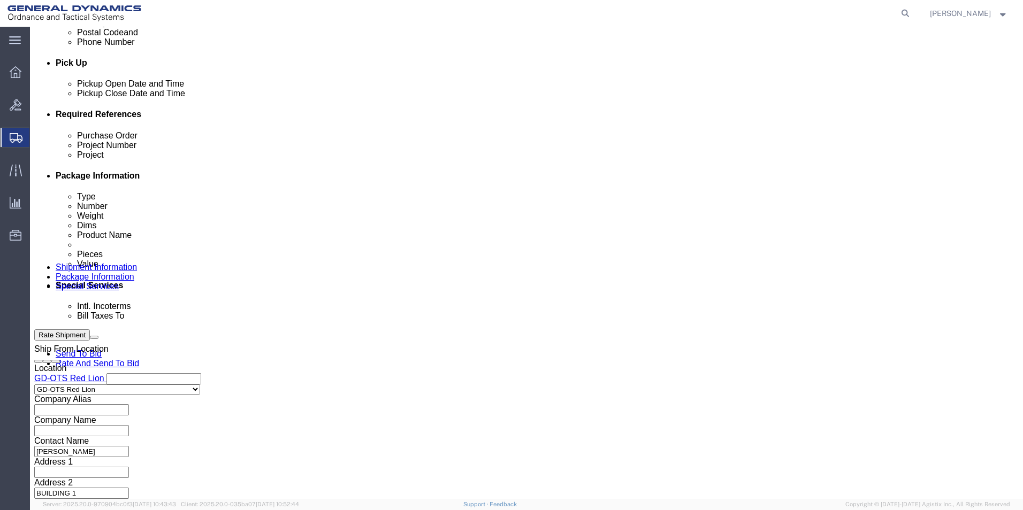
click input "4:00 PM"
click button "Apply"
click input "text"
drag, startPoint x: 446, startPoint y: 203, endPoint x: 361, endPoint y: 213, distance: 85.6
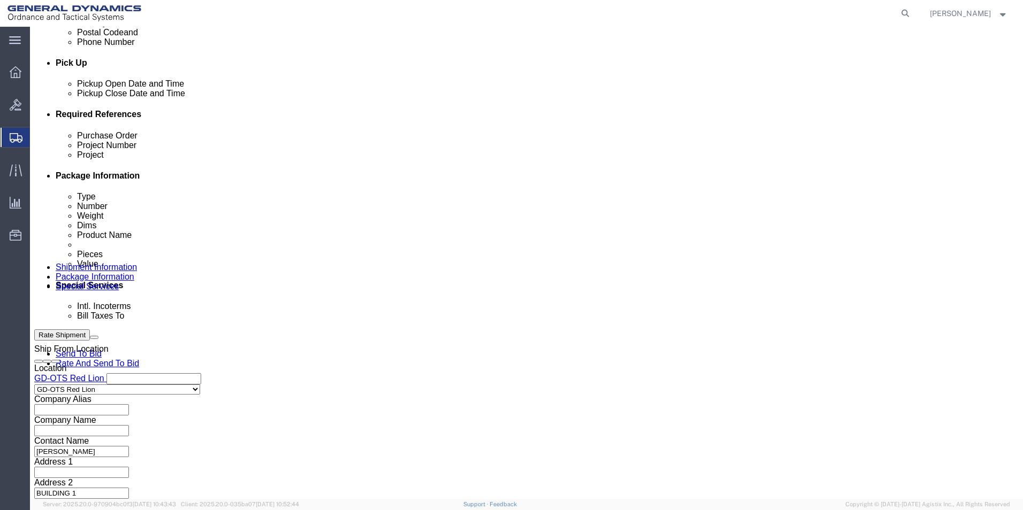
click div "Purchase Order 109633 Project Number 64519-900 Project Select Account Type Acti…"
drag, startPoint x: 361, startPoint y: 213, endPoint x: 418, endPoint y: 212, distance: 57.3
copy label
click input "text"
paste input "64519-900"
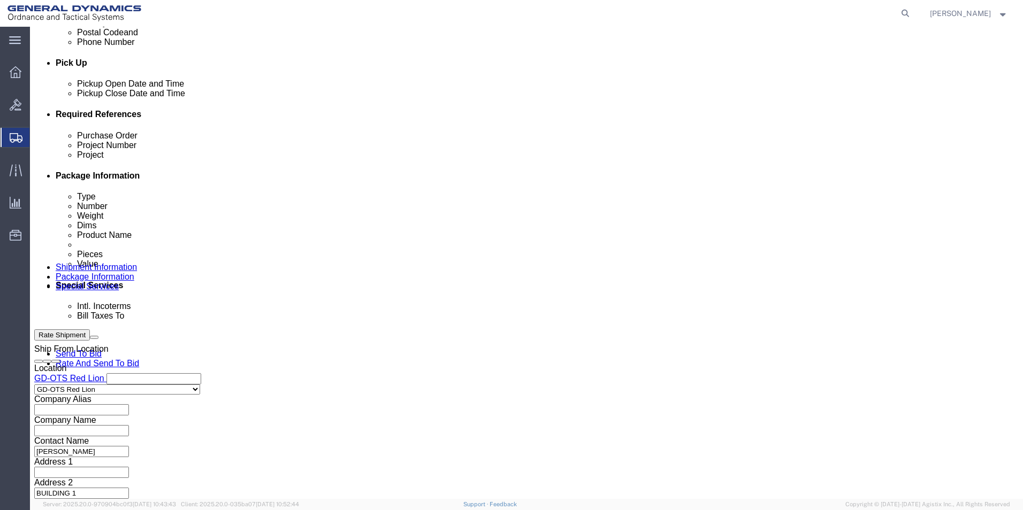
click button "Continue"
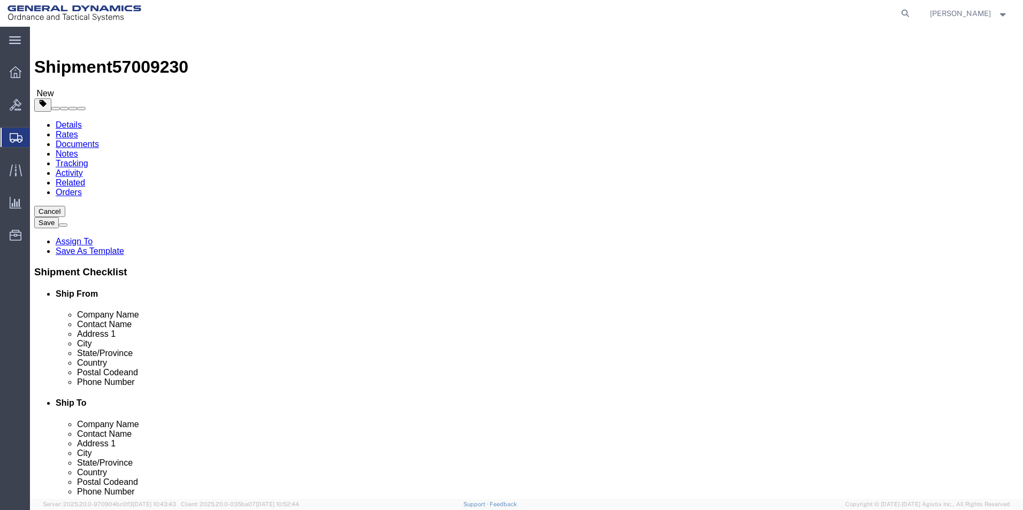
click input "text"
click div "0.00 Select kgs lbs"
click link "Add Content"
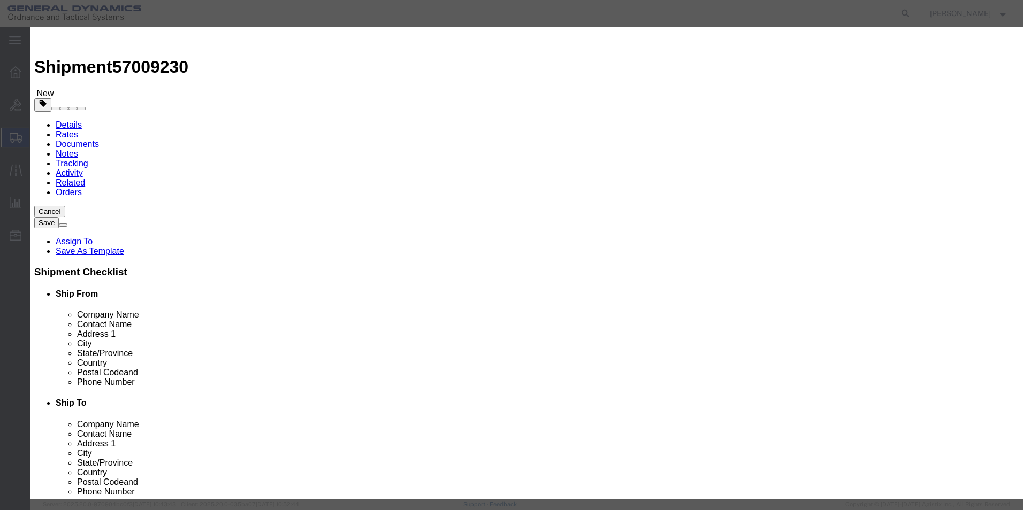
click input "text"
drag, startPoint x: 347, startPoint y: 106, endPoint x: 253, endPoint y: 93, distance: 95.0
click div "Product Name HALF COVER WAVELENGTH HALF Pieces 0 Select Bag Barrels 100Board Fe…"
click input "8"
click input "text"
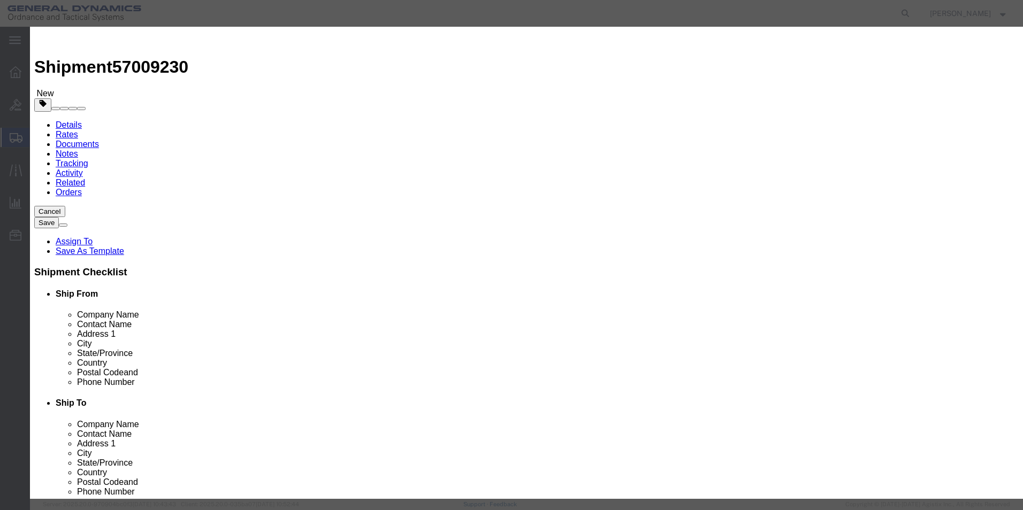
click h3 "Add content"
click button "Save & Close"
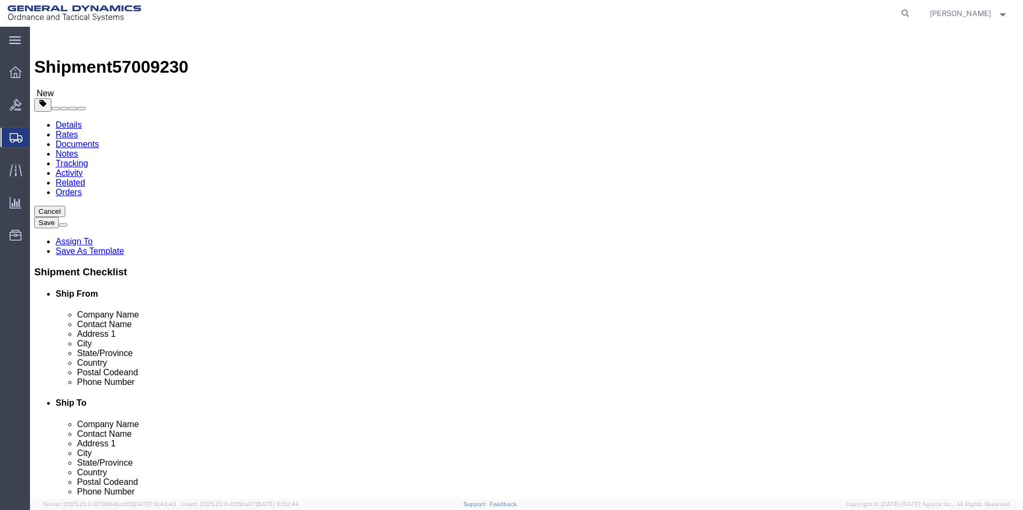
click button "Continue"
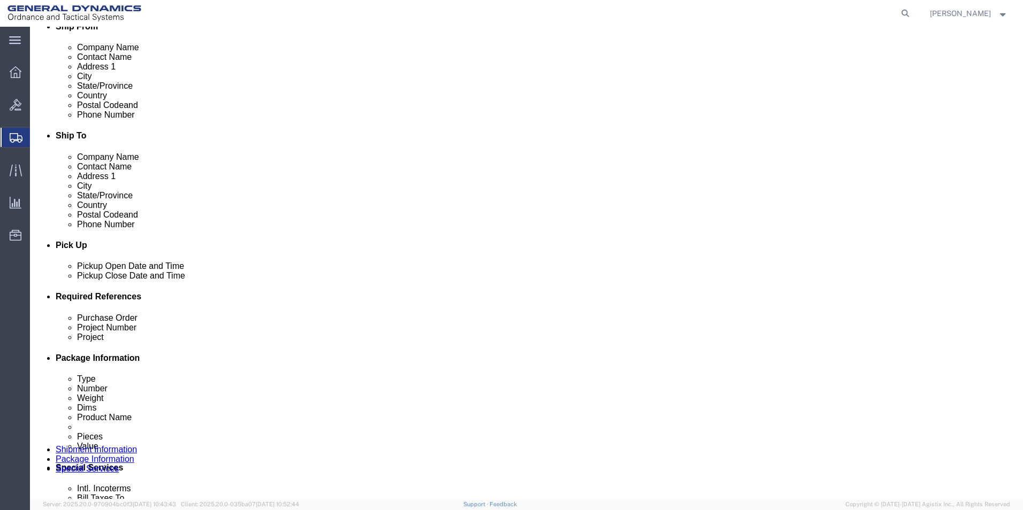
scroll to position [321, 0]
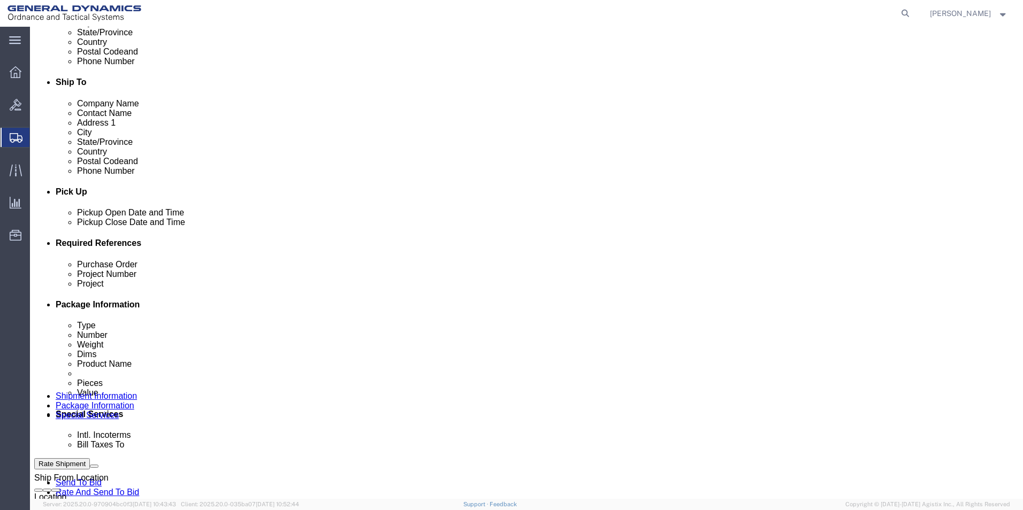
drag, startPoint x: 370, startPoint y: 386, endPoint x: 360, endPoint y: 393, distance: 12.0
click select "Select Recipient Account Sender/Shipper Third Party Account"
drag, startPoint x: 370, startPoint y: 409, endPoint x: 356, endPoint y: 416, distance: 15.8
click select "Select DHL FedEx Express UPS"
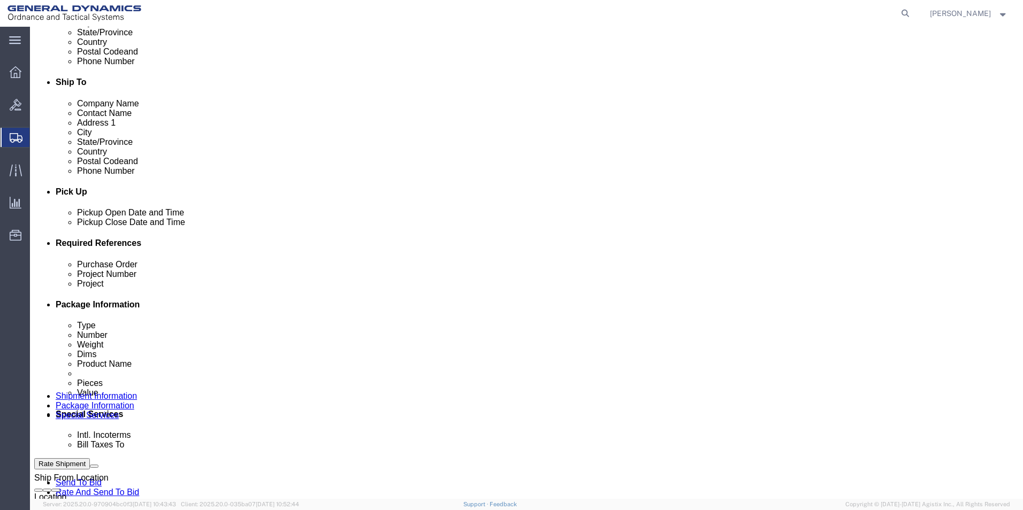
click select "Select DHL FedEx Express UPS"
click input "text"
click div "Billing Location Select Select My Profile Location GD-OTS Anniston (Commerce) G…"
click button "Rate Shipment"
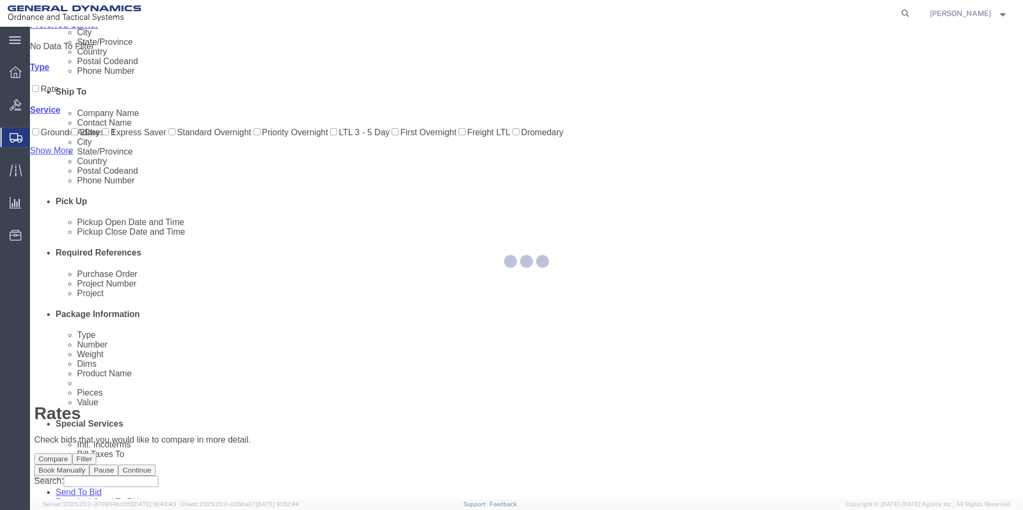
scroll to position [0, 0]
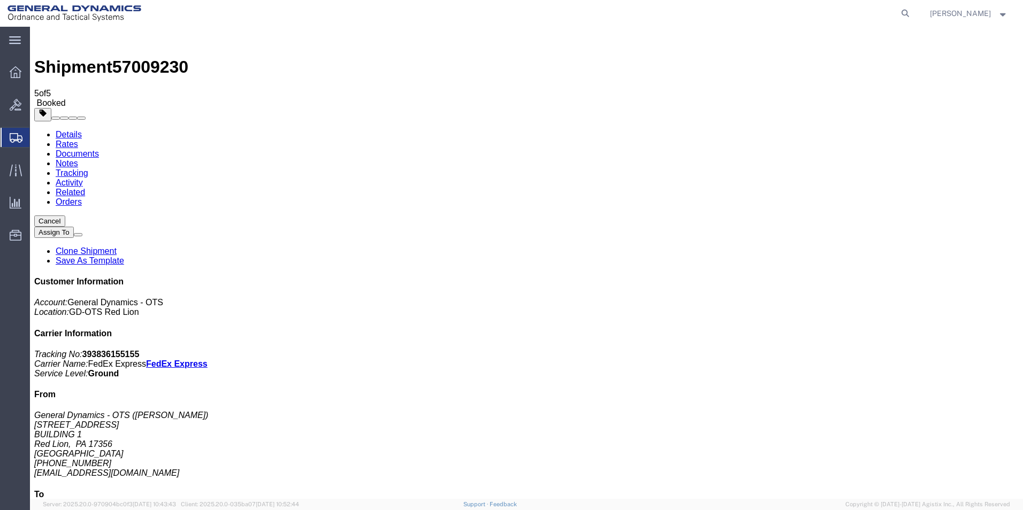
click at [0, 0] on span "Create Shipment" at bounding box center [0, 0] width 0 height 0
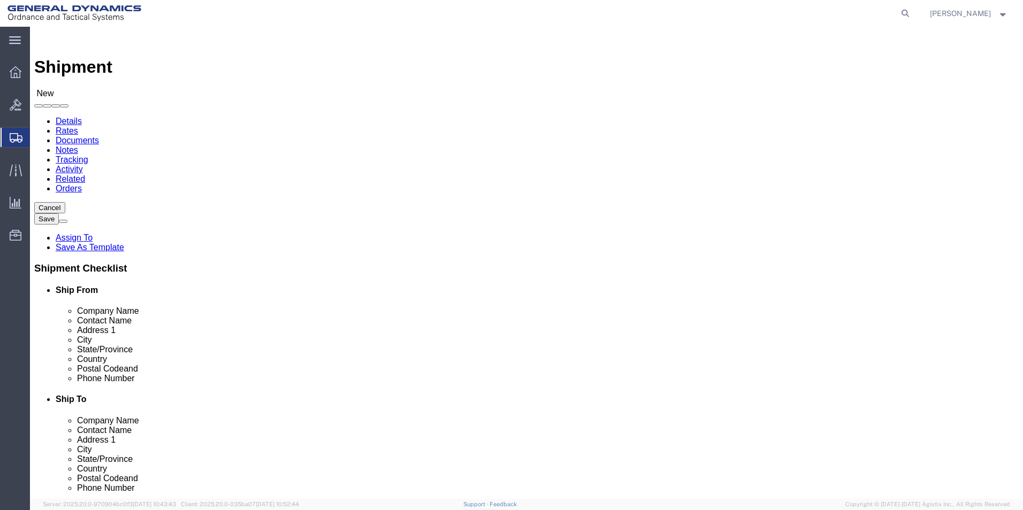
scroll to position [2, 0]
drag, startPoint x: 213, startPoint y: 182, endPoint x: -25, endPoint y: 129, distance: 243.8
click html "Shipment New Details Rates Documents Notes Tracking Activity Related Orders Can…"
click input "text"
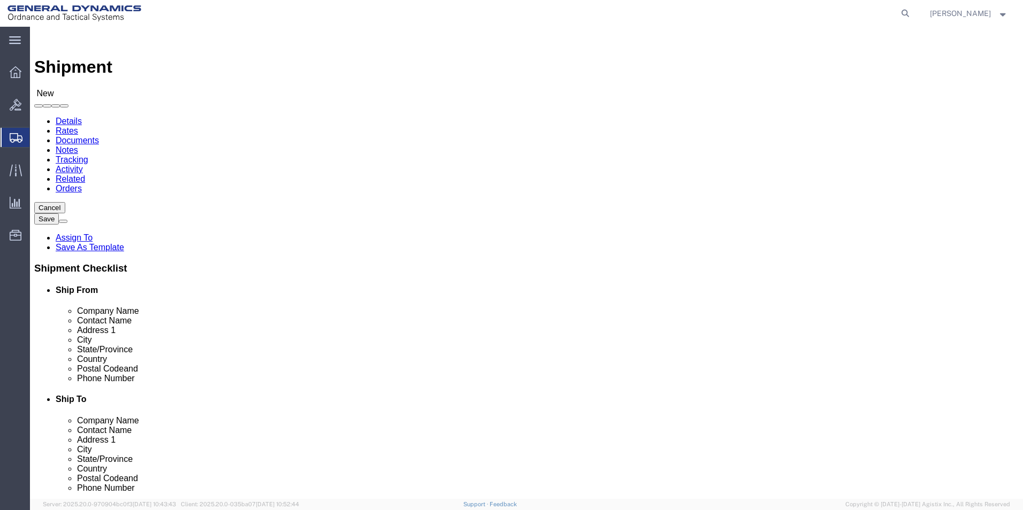
click input "text"
click p "- SUBCOM - (ABDELLAH LAFRIDI) 120 SHATTUCK WAY, NEWINGTON, NH, 03801, US"
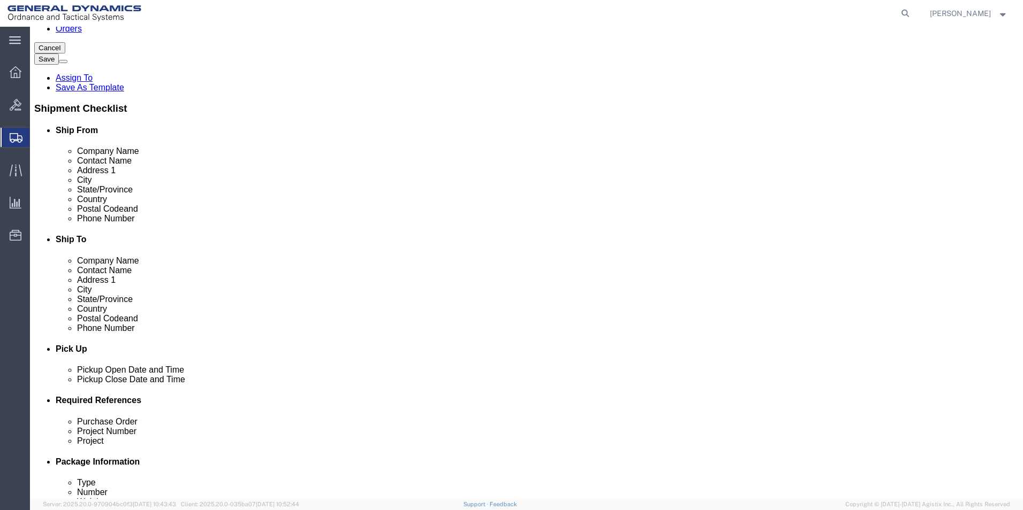
scroll to position [321, 0]
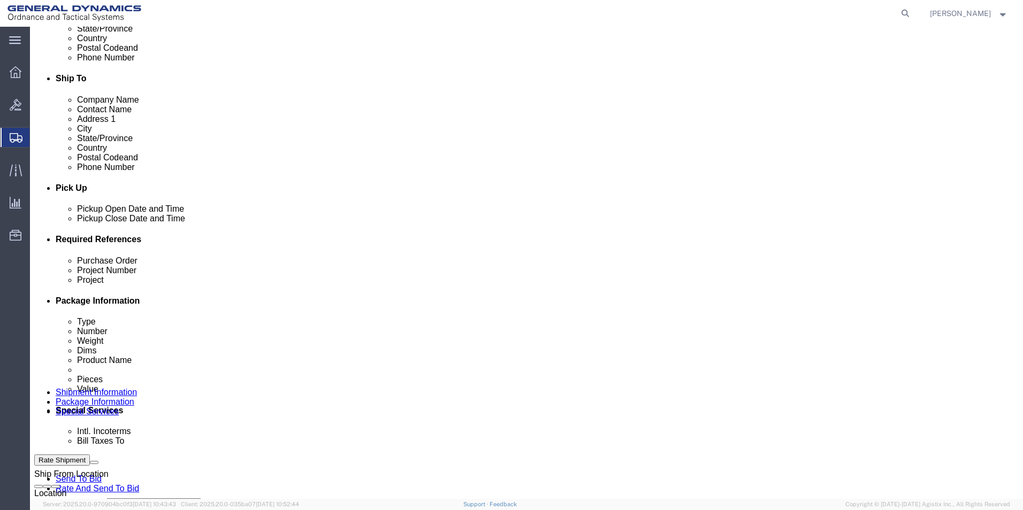
click div "Oct 02 2025 1:00 PM"
click input "4:00 PM"
click button "Apply"
click input "text"
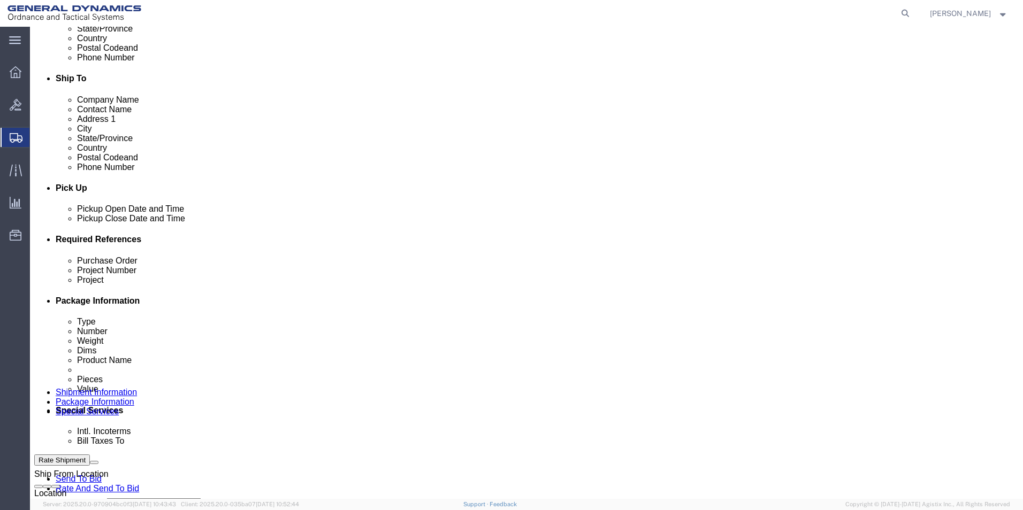
drag, startPoint x: 26, startPoint y: 316, endPoint x: 56, endPoint y: 324, distance: 31.2
click div "Please fix the following errors Ship From Location Location GD-OTS Red Lion Sel…"
click input "text"
paste input "64523-900"
click input "text"
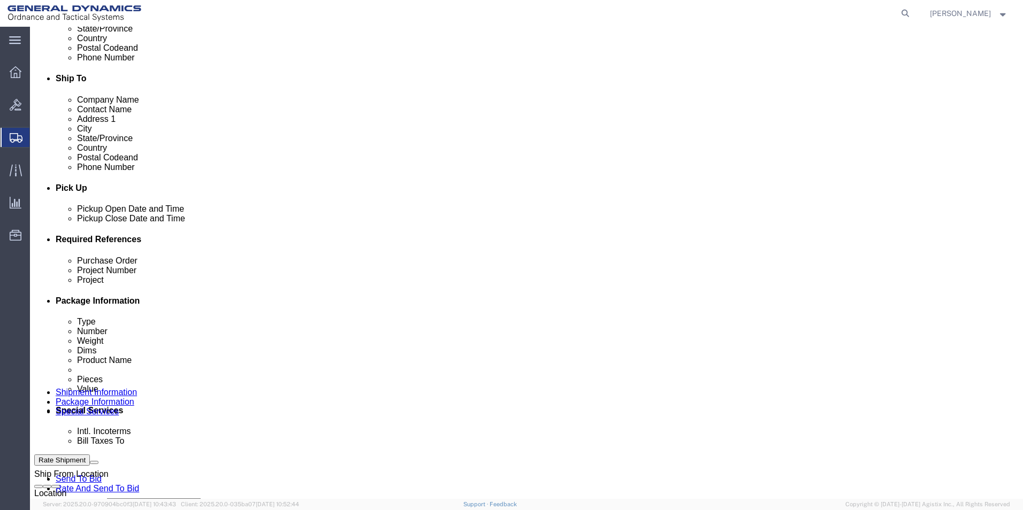
paste input "64523-900"
drag, startPoint x: 188, startPoint y: 335, endPoint x: 18, endPoint y: 329, distance: 169.7
click div "Purchase Order 64523-900 Project Number 64523-900 Project 64523-900 Select Acco…"
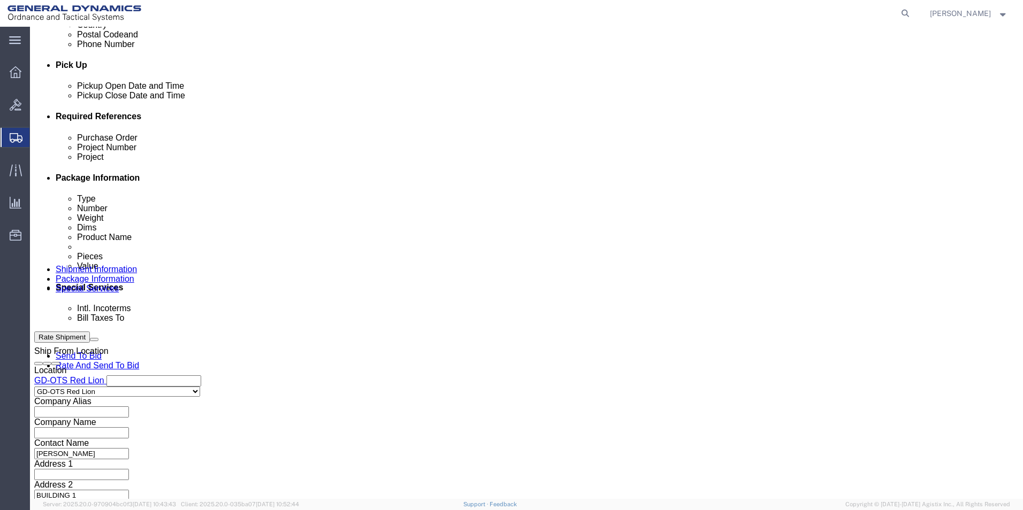
scroll to position [446, 0]
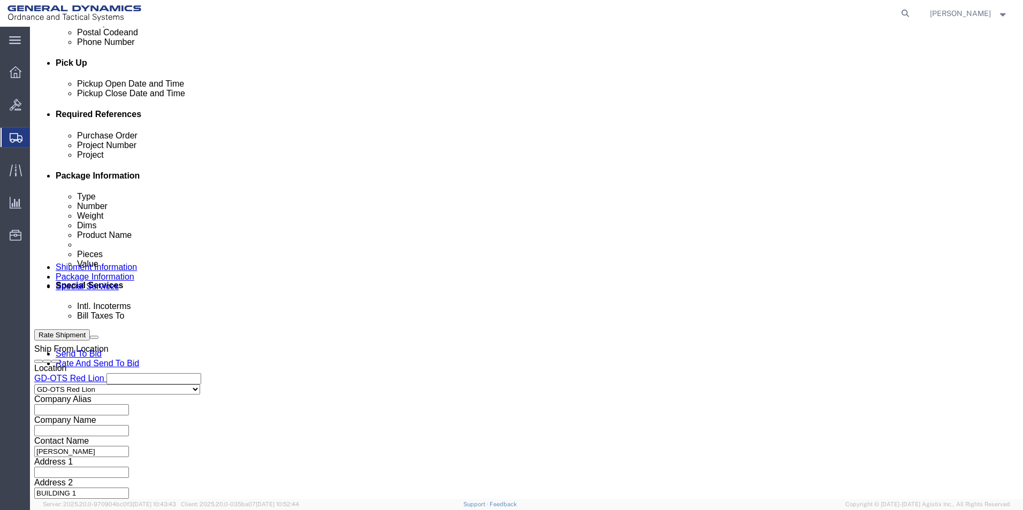
click button "Continue"
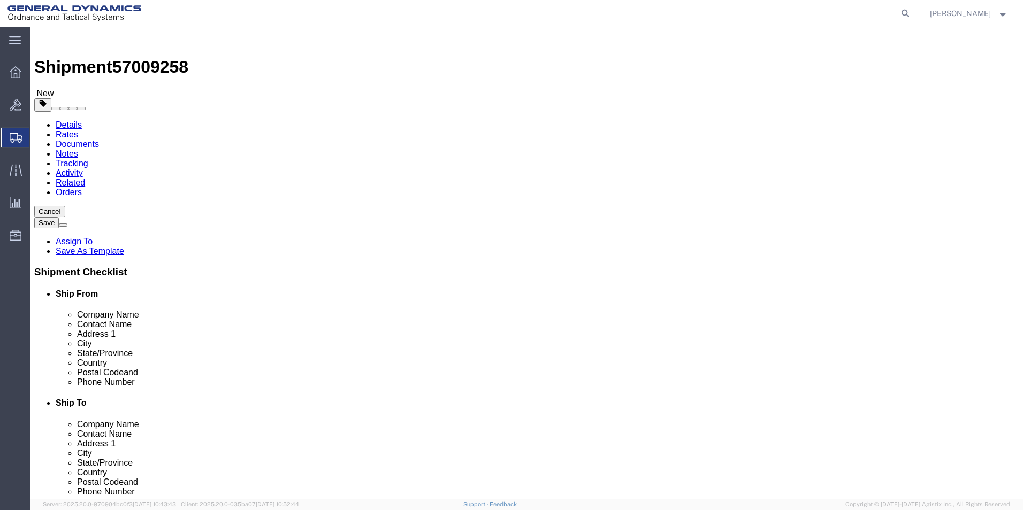
click input "text"
drag, startPoint x: 216, startPoint y: 230, endPoint x: 221, endPoint y: 227, distance: 5.5
click input "text"
click input "0.00"
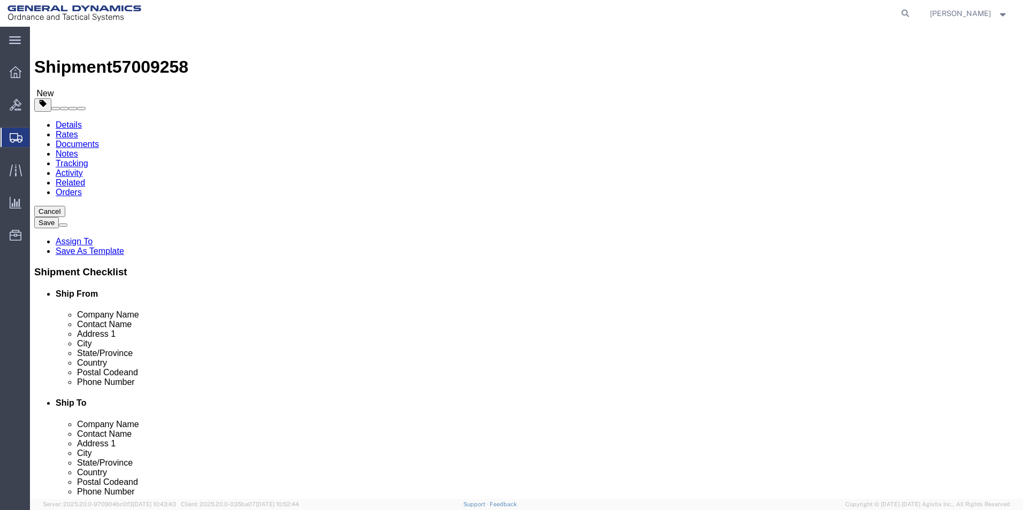
click link "Add Content"
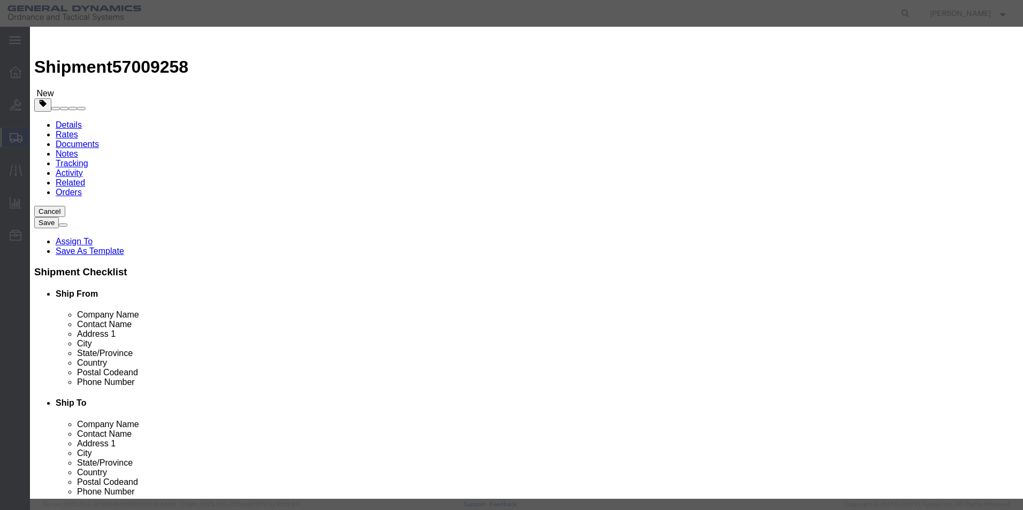
click input "text"
click div "Commodity library Product Name COVER TELEMETRY PASSIVE TRAY COVER TELEMETRY PAS…"
click div "Pieces 0 Select Bag Barrels 100Board Feet Bottle Box Blister Pack Carats Can Ca…"
click input "text"
click button "Save & Close"
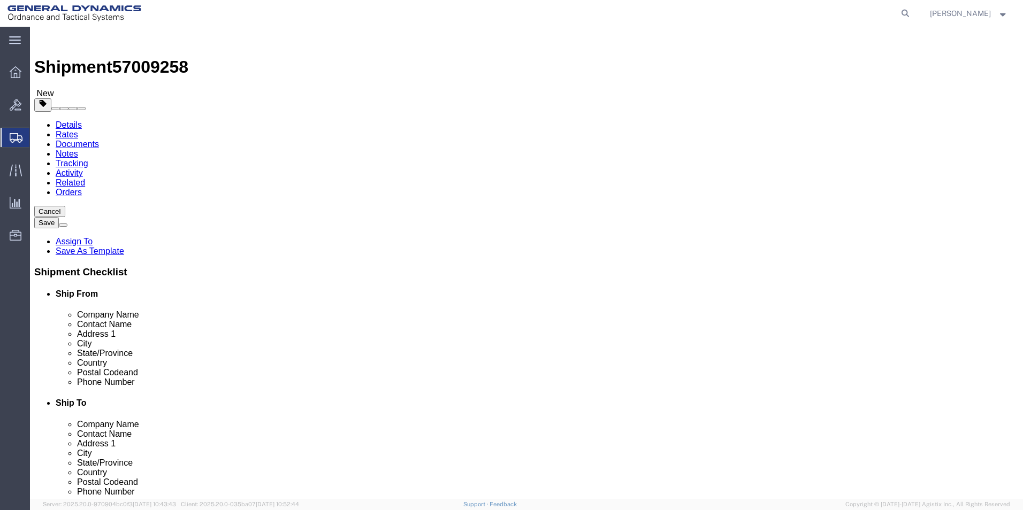
click button "Continue"
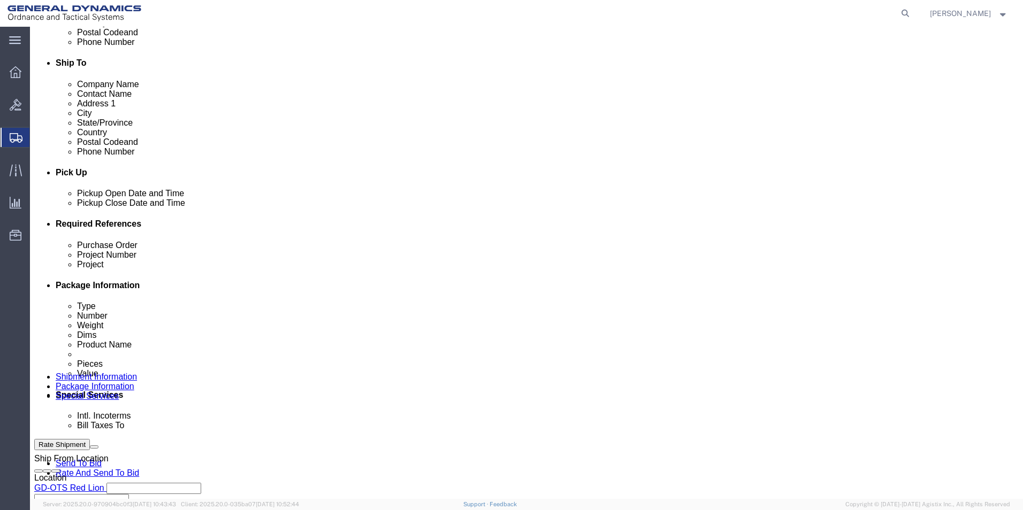
scroll to position [428, 0]
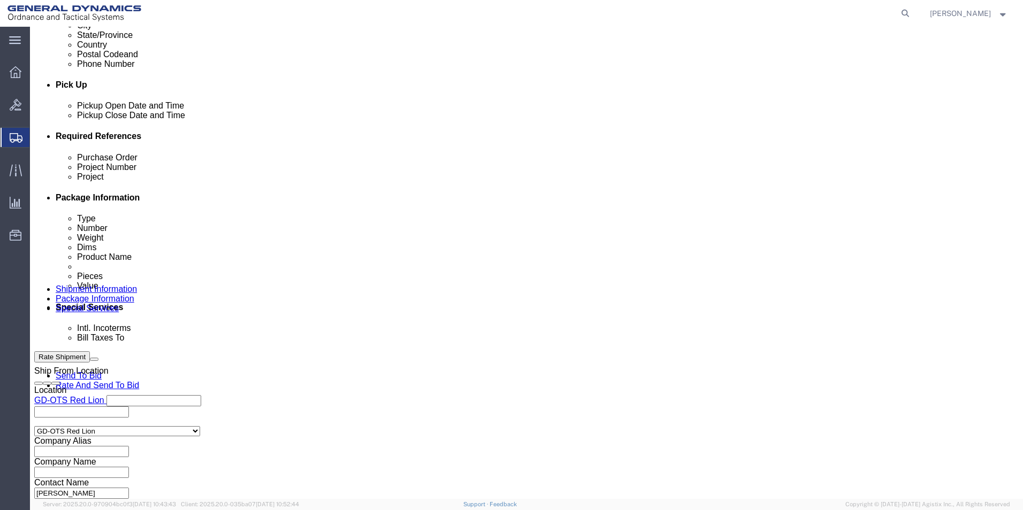
drag, startPoint x: 371, startPoint y: 280, endPoint x: 362, endPoint y: 280, distance: 9.6
click select "Select Recipient Account Sender/Shipper Third Party Account"
click select "Select DHL FedEx Express UPS"
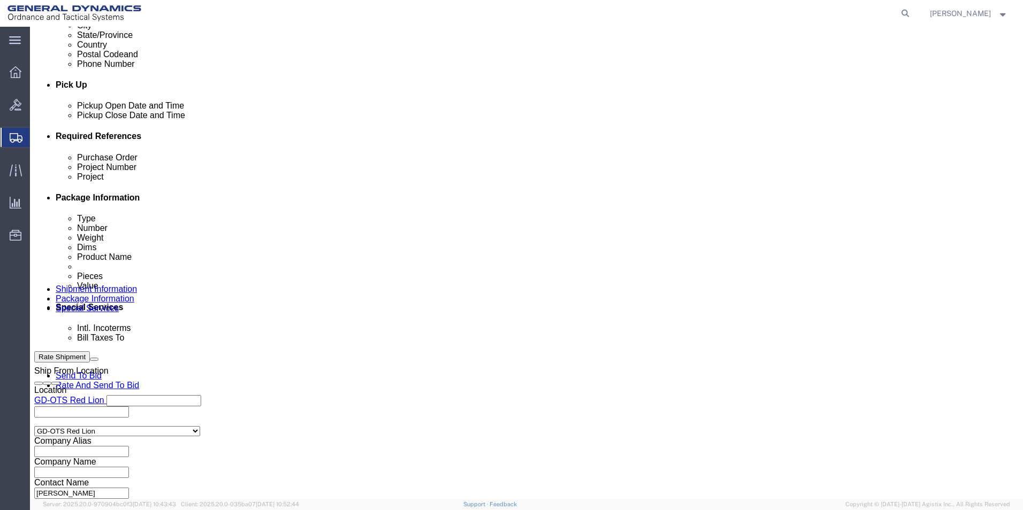
click input "text"
click button "Rate Shipment"
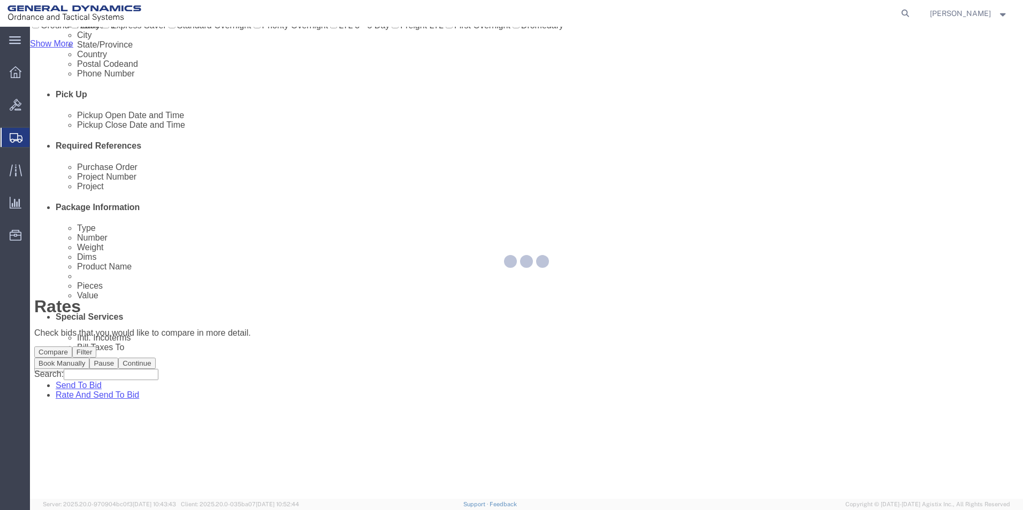
scroll to position [0, 0]
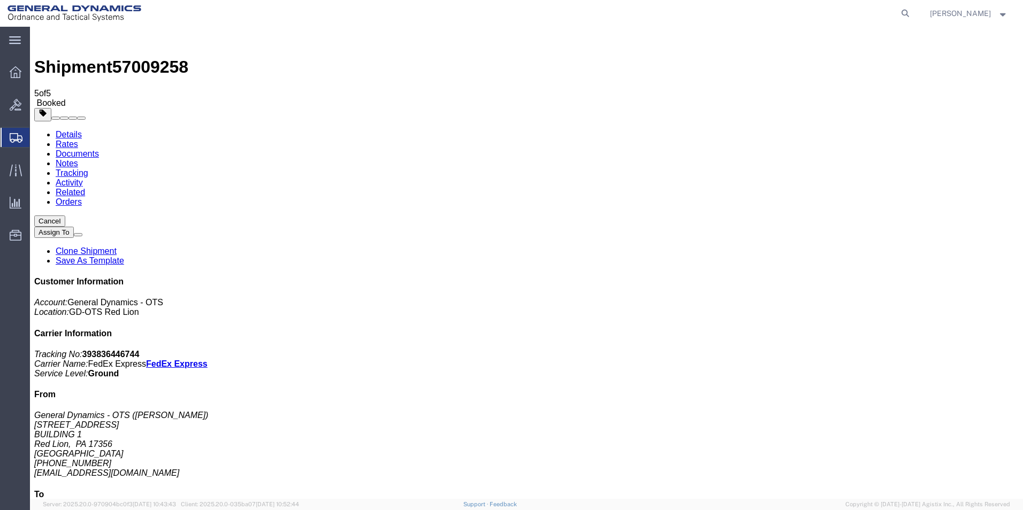
click at [0, 0] on span "Create Shipment" at bounding box center [0, 0] width 0 height 0
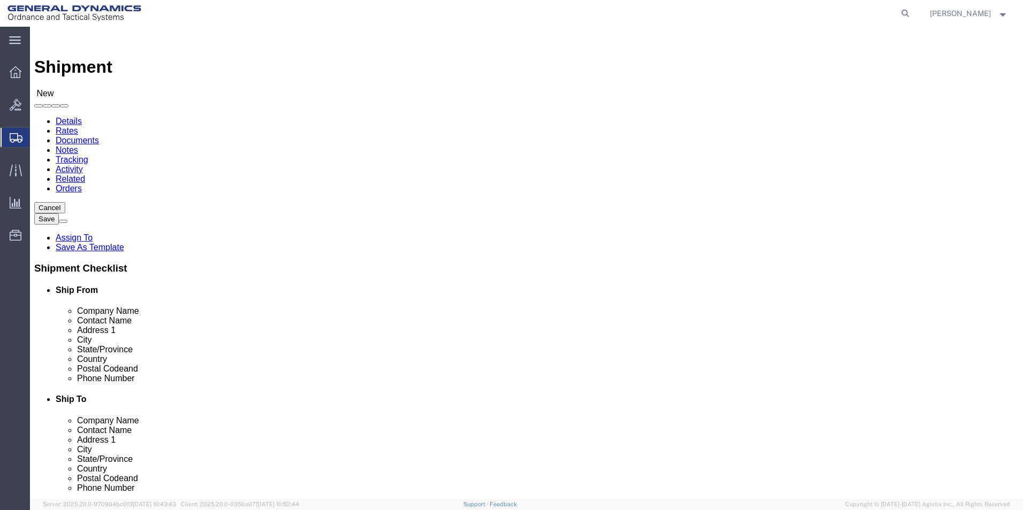
scroll to position [2, 0]
click div "Company Alias"
click input "text"
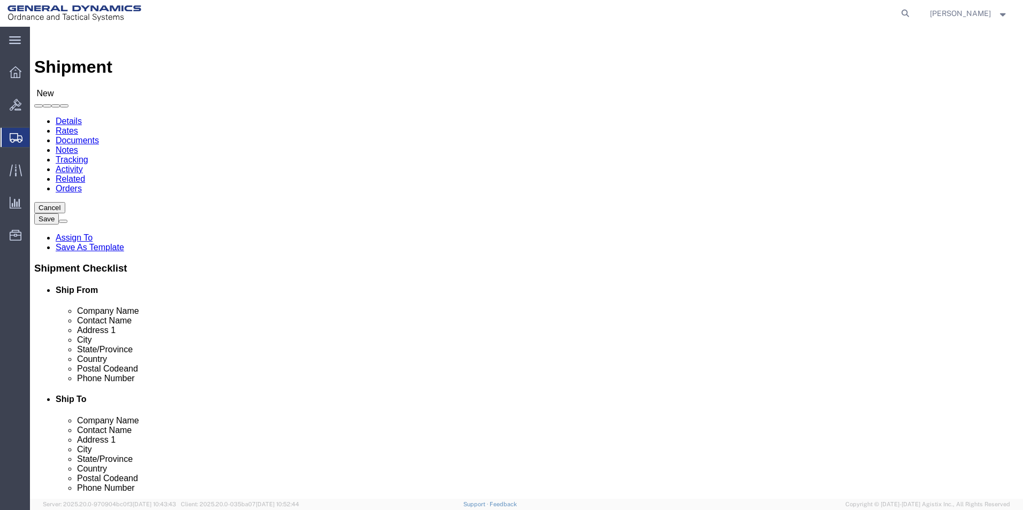
click input "text"
click p "- SUBCOM - (ABDELLAH LAFRIDI) 120 SHATTUCK WAY, NEWINGTON, NH, 03801, US"
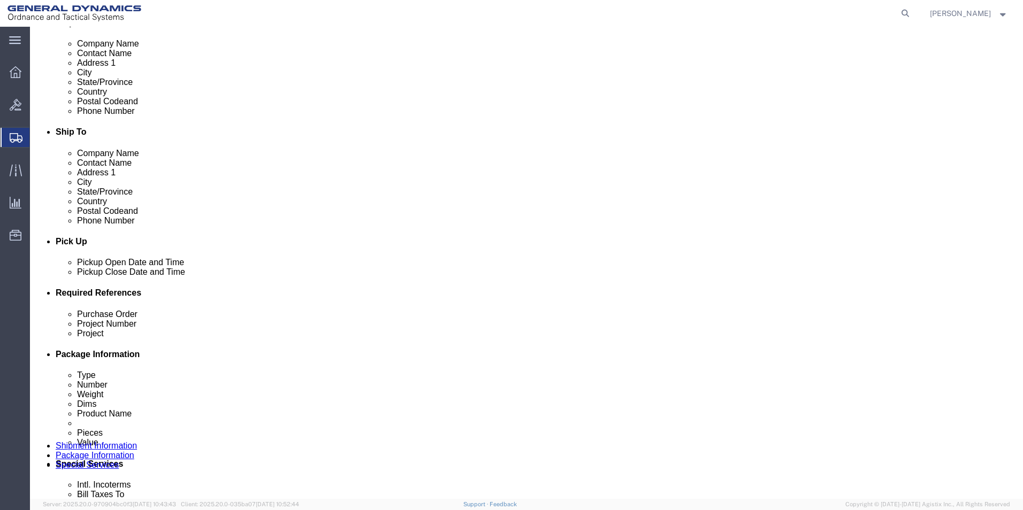
click div "Oct 02 2025 1:00 PM"
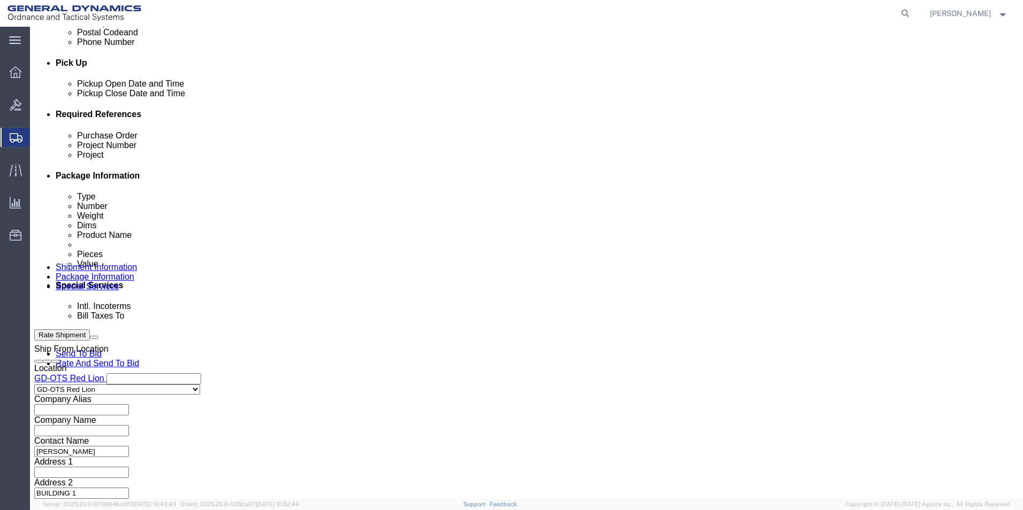
click input "4:00 PM"
click button "Apply"
click input "text"
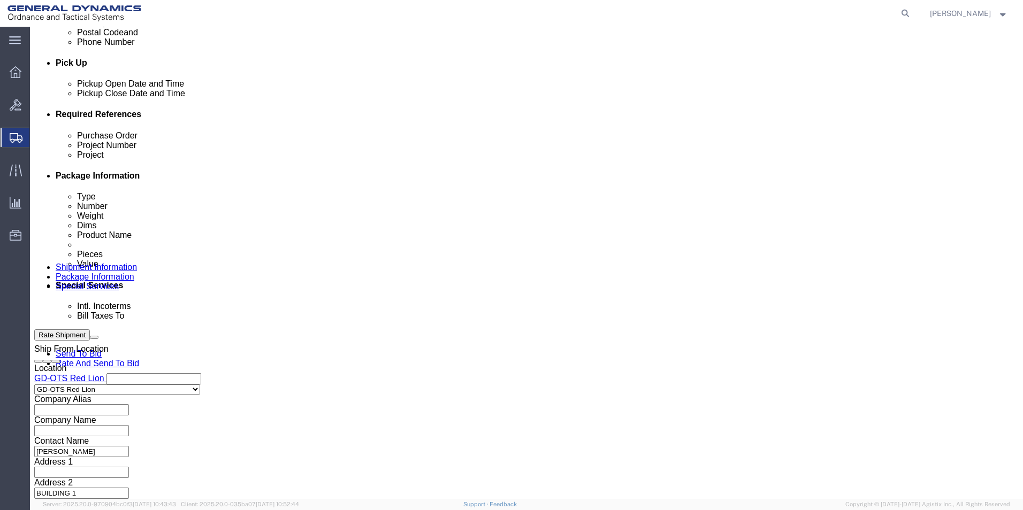
click button "Continue"
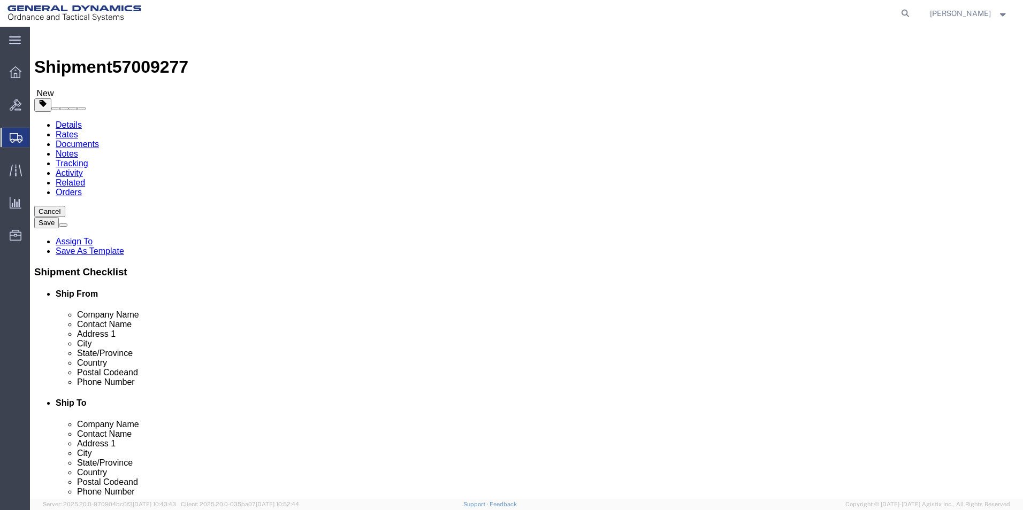
click input "text"
click div "0.00 Select kgs lbs"
click link "Add Content"
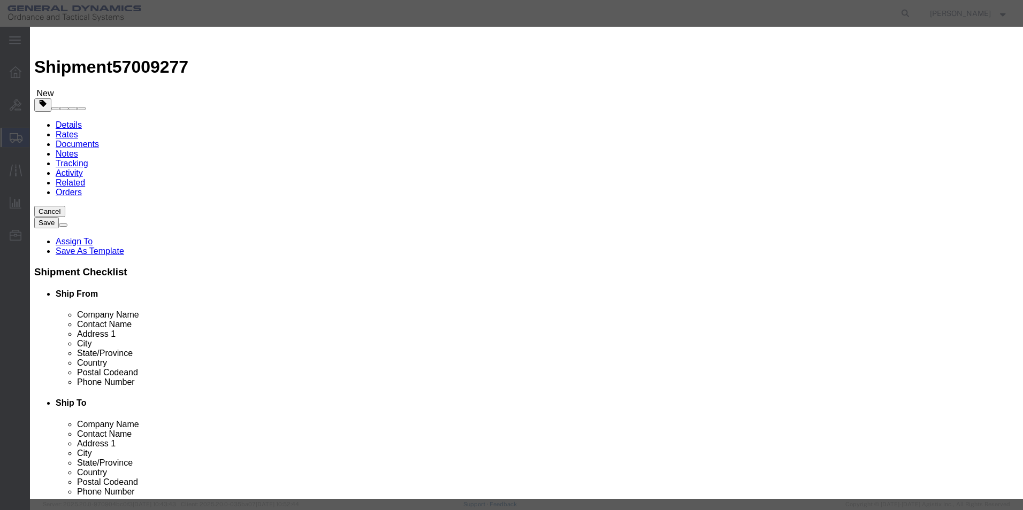
click input "text"
drag, startPoint x: 352, startPoint y: 99, endPoint x: 222, endPoint y: 90, distance: 129.8
click div "Product Name COVER, TILT & OSM DETECTION COVER Pieces 0 Select Bag Barrels 100B…"
click input "text"
click button "Save & Close"
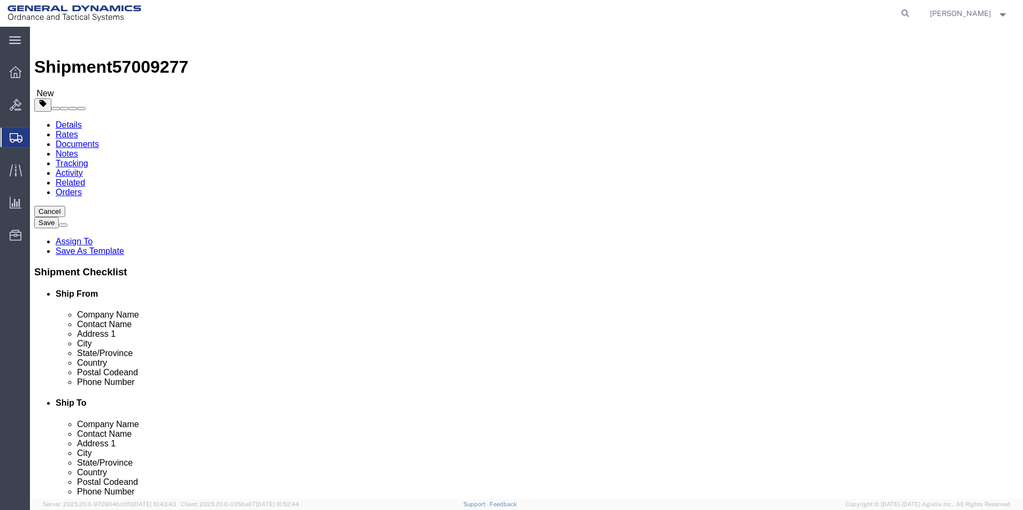
click button "Continue"
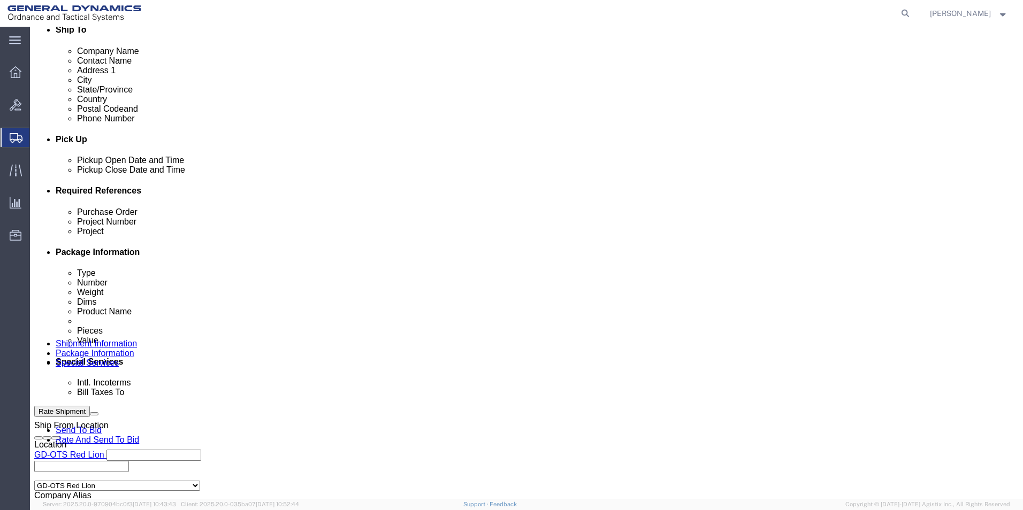
scroll to position [375, 0]
click div "Select Recipient Account Sender/Shipper Third Party Account"
drag, startPoint x: 371, startPoint y: 331, endPoint x: 356, endPoint y: 339, distance: 17.0
click select "Select Recipient Account Sender/Shipper Third Party Account"
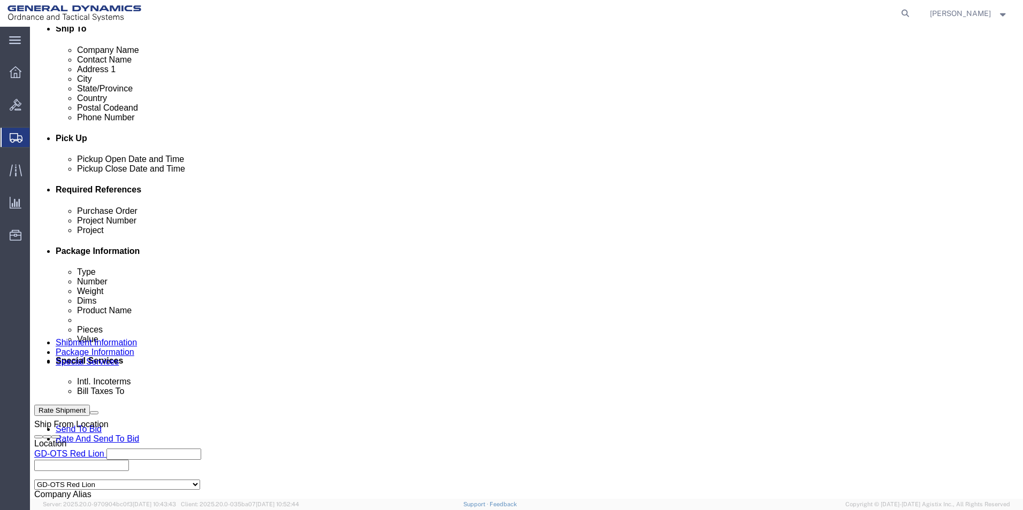
drag, startPoint x: 370, startPoint y: 352, endPoint x: 335, endPoint y: 357, distance: 35.1
click select "Select DHL FedEx Express UPS"
click input "text"
drag, startPoint x: 654, startPoint y: 370, endPoint x: 711, endPoint y: 413, distance: 70.7
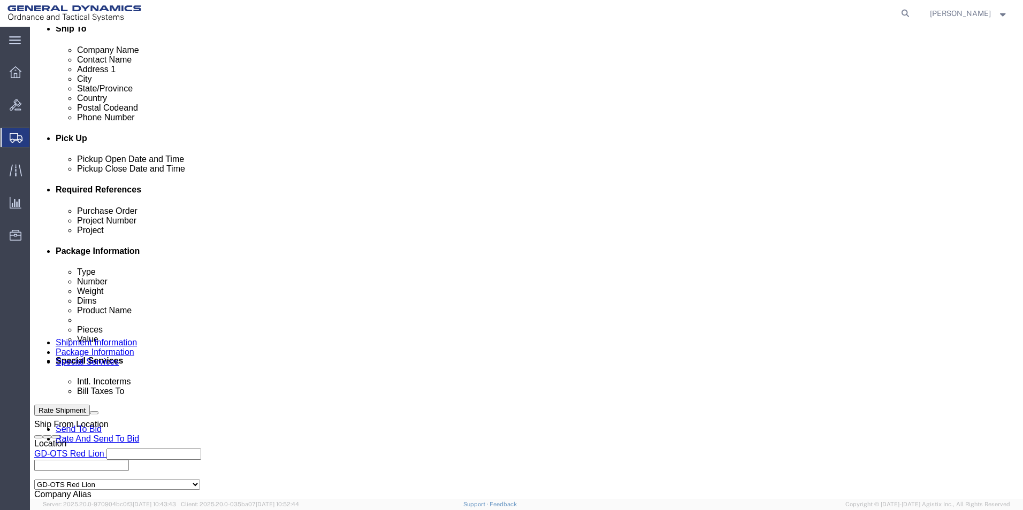
click div "Billing Location Select Select My Profile Location GD-OTS Anniston (Commerce) G…"
click button "Rate Shipment"
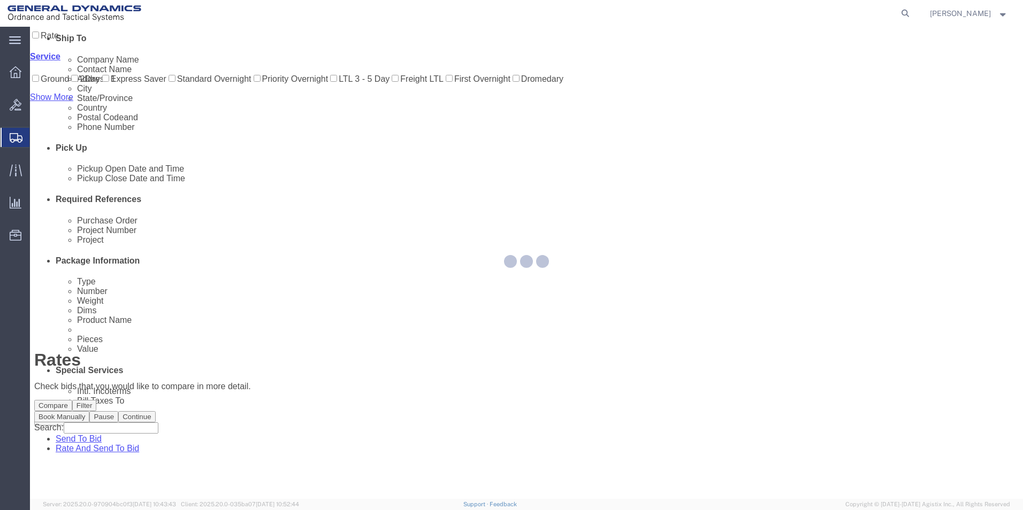
scroll to position [0, 0]
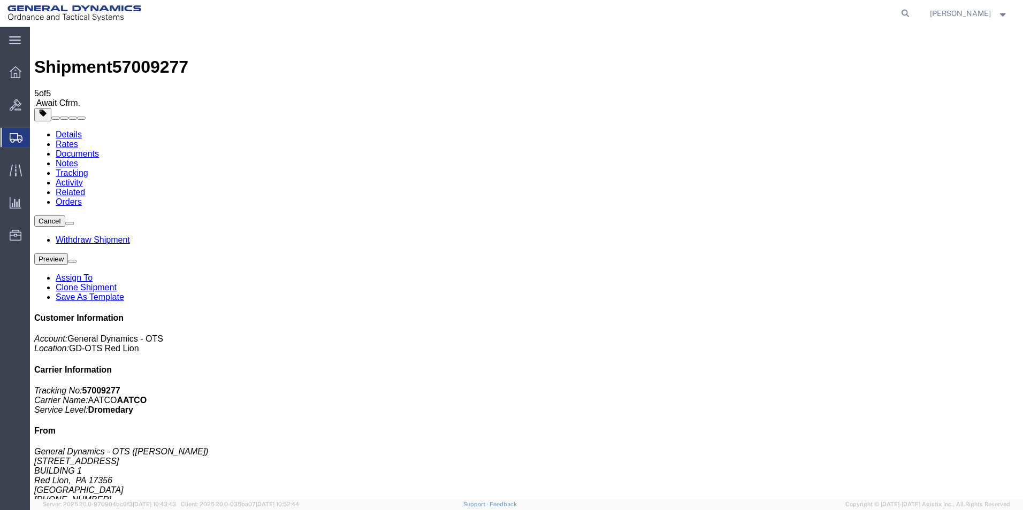
click at [65, 216] on button "Cancel" at bounding box center [49, 221] width 31 height 11
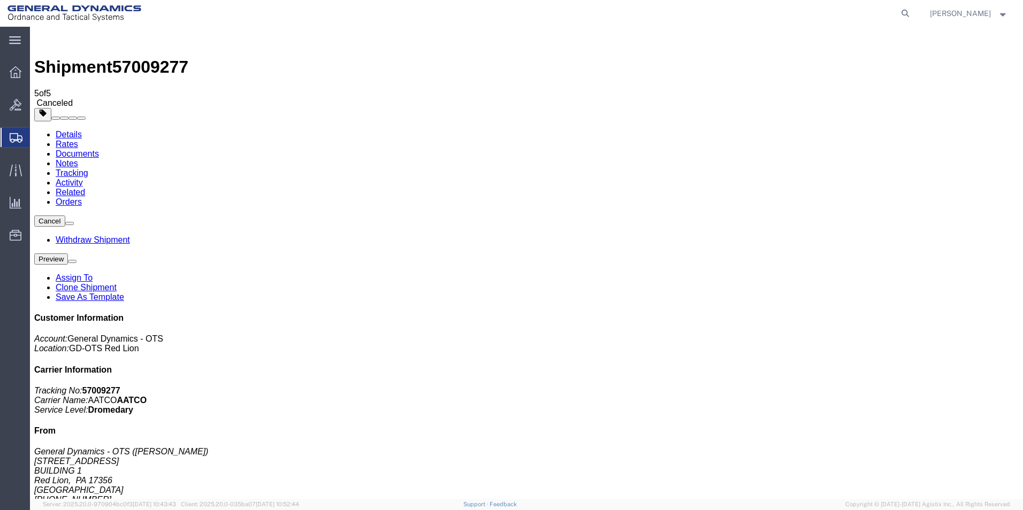
click link "Clone Shipment"
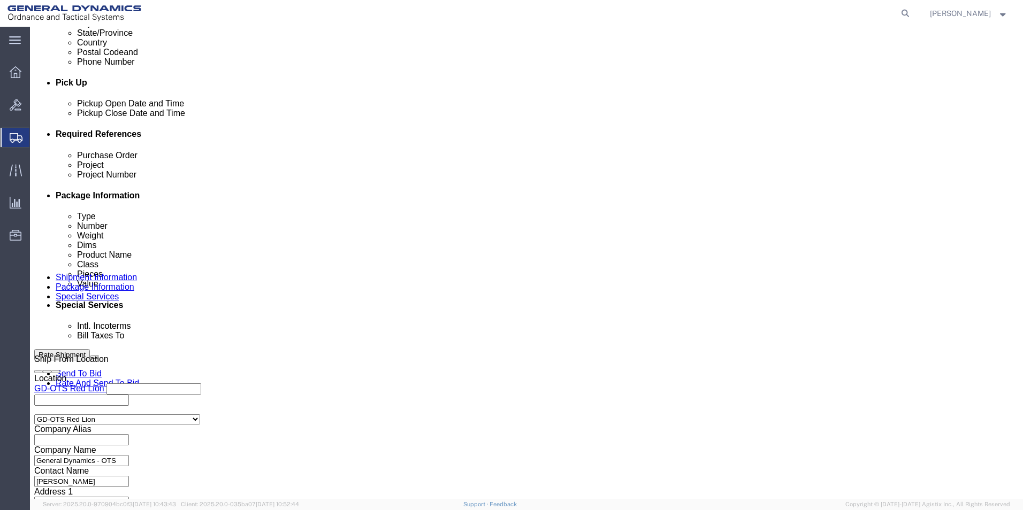
scroll to position [446, 0]
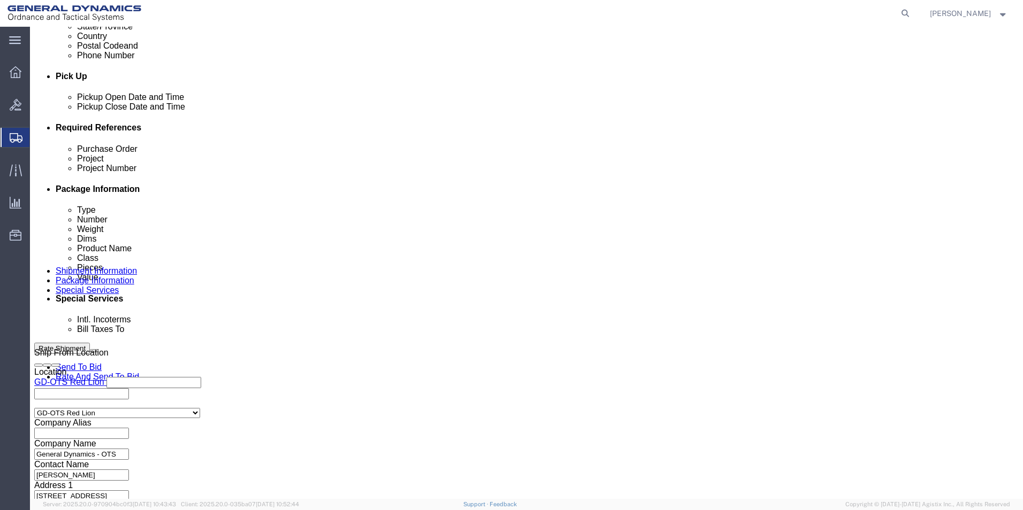
click button "Continue"
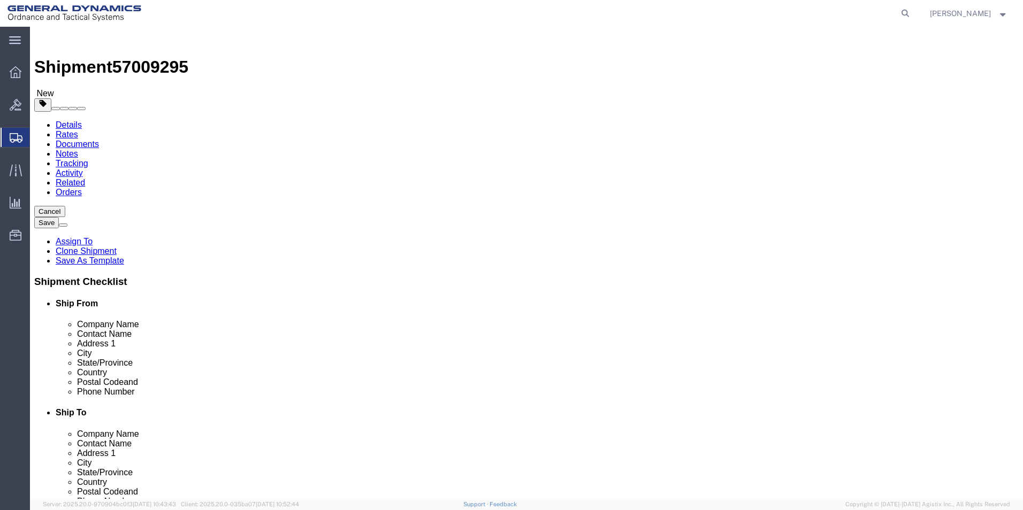
click button "Continue"
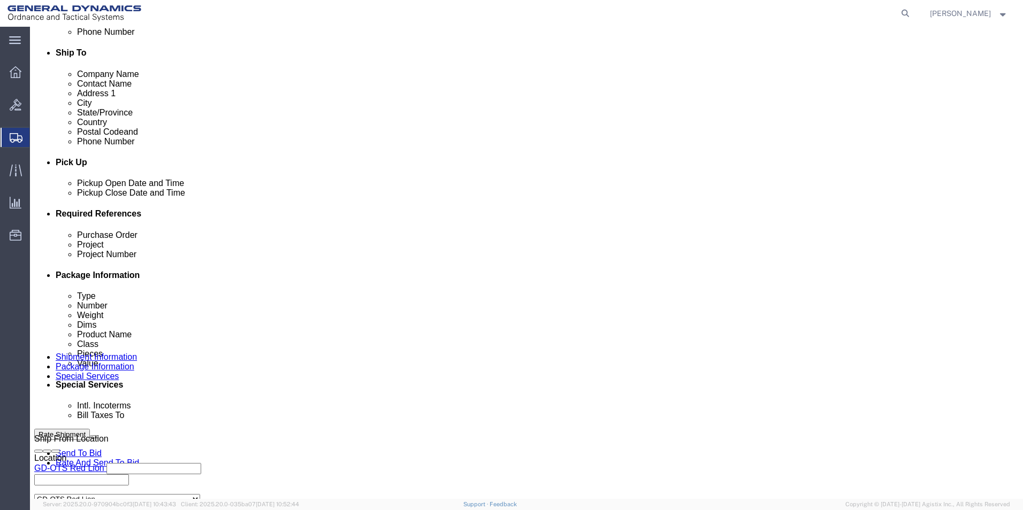
scroll to position [482, 0]
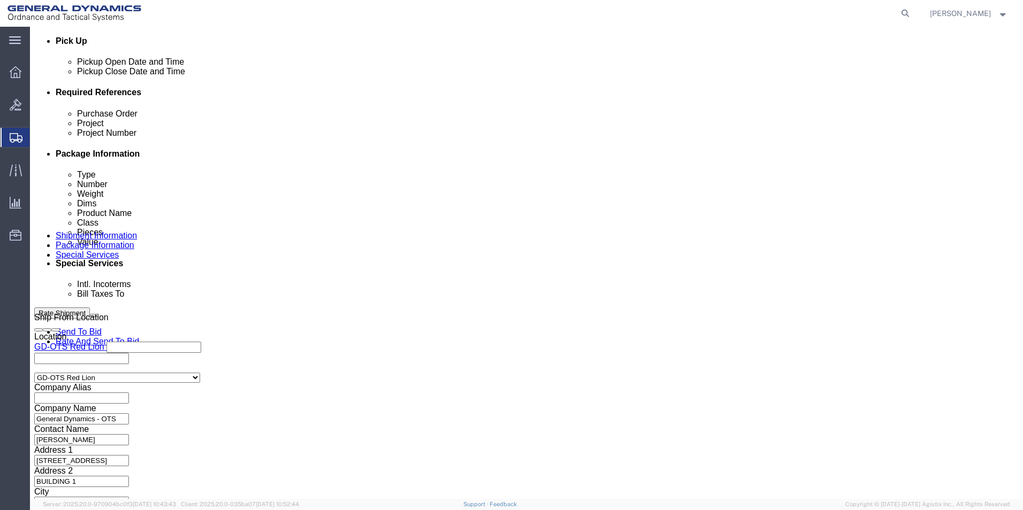
click select "Select Recipient Account Sender/Shipper Third Party Account"
click select "Select DHL FedEx Express UPS"
click input "text"
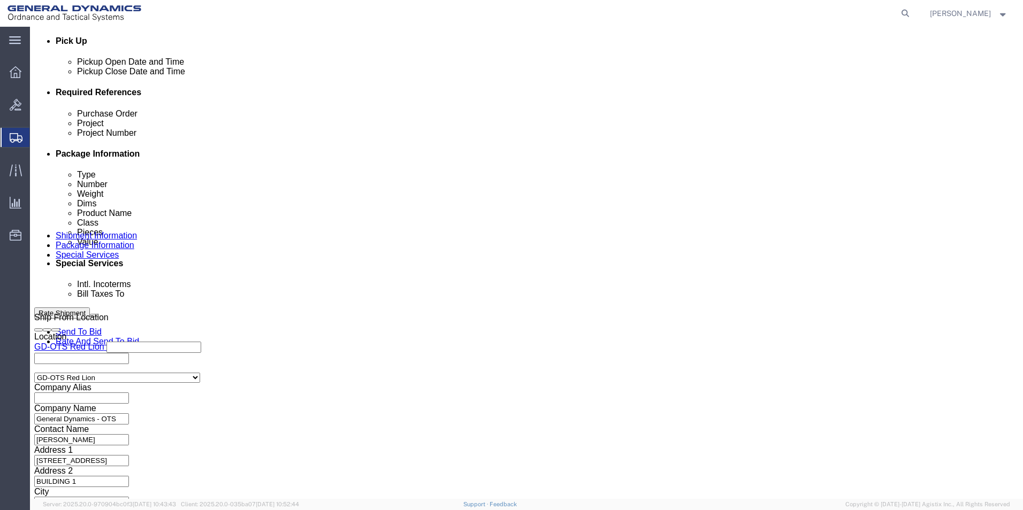
click div "Billing Location Select Select My Profile Location GD-OTS Anniston (Commerce) G…"
click button "Rate Shipment"
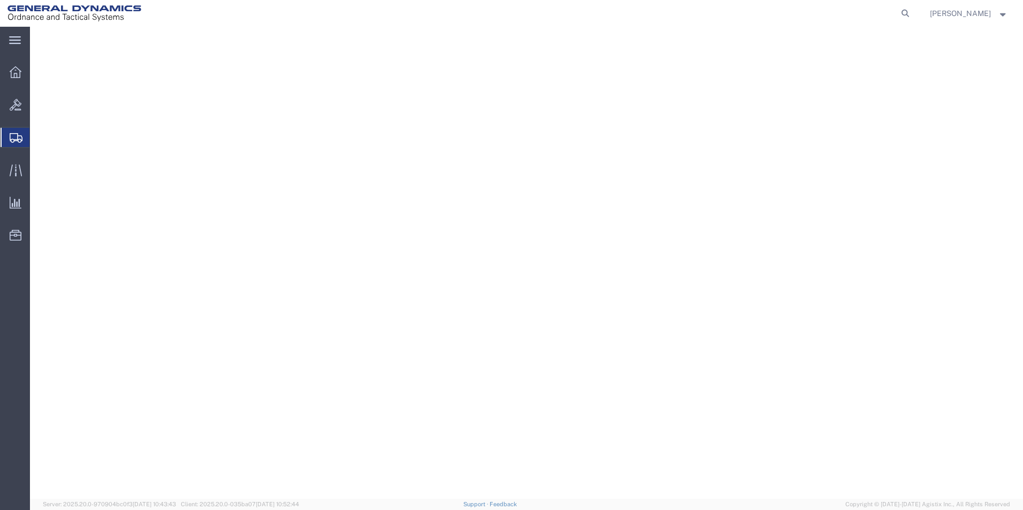
select select "CBOX"
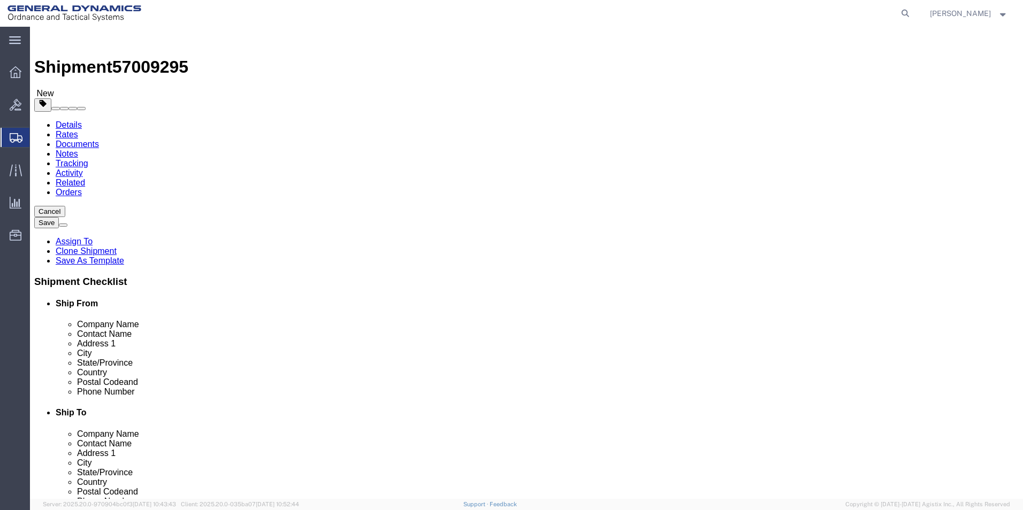
click dd "100.00 USD"
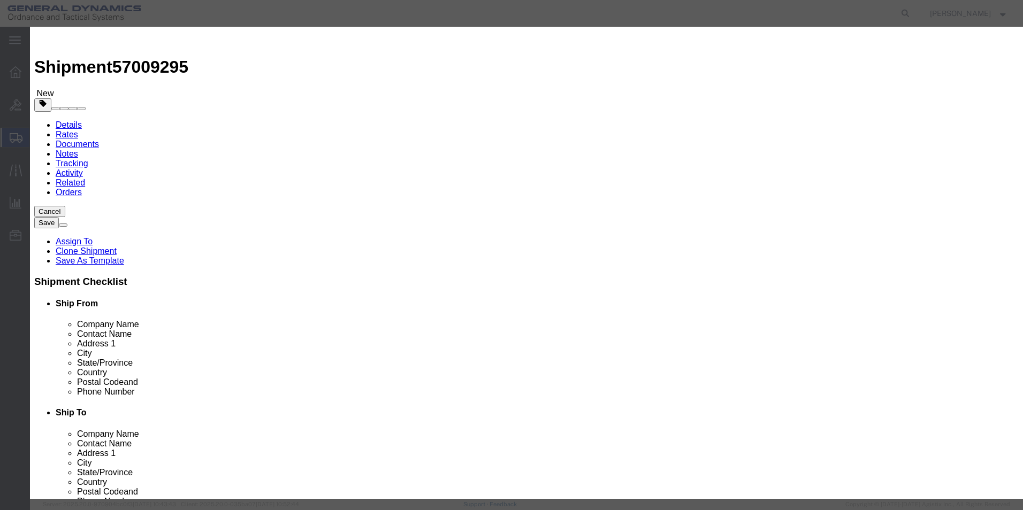
drag, startPoint x: 358, startPoint y: 129, endPoint x: 282, endPoint y: 126, distance: 76.6
click div "Pieces 5.00 Select Bag Barrels 100Board Feet Bottle Box Blister Pack Carats Can…"
click div "Commodity library"
click button "Close"
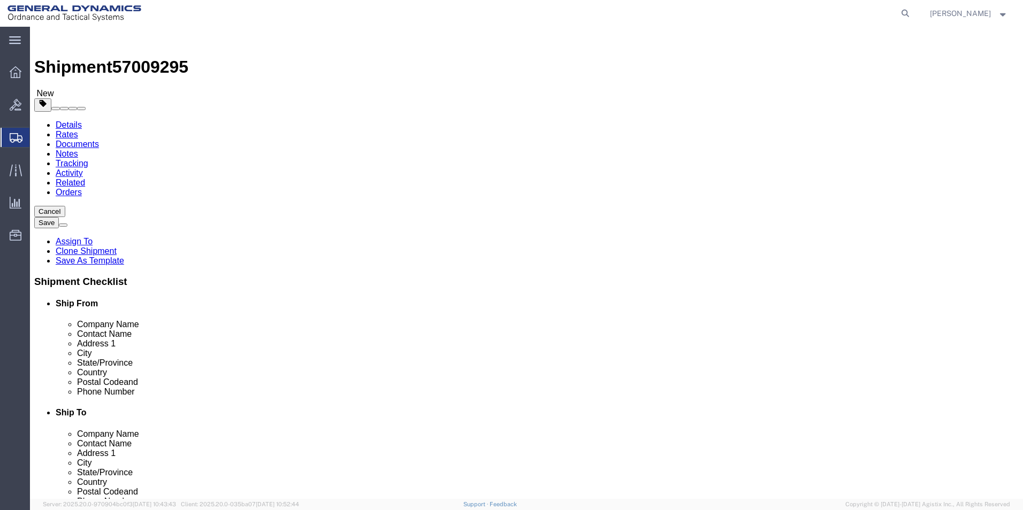
click button "Cancel"
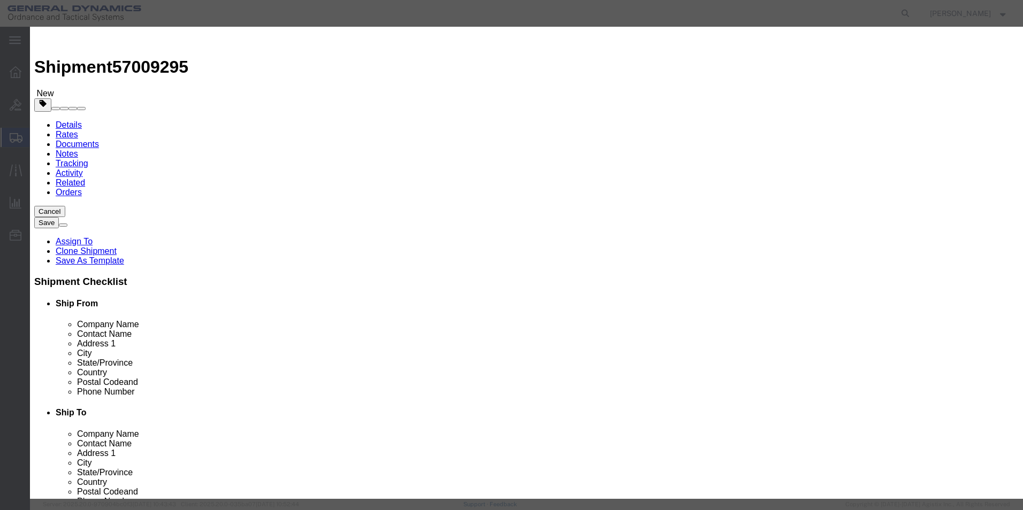
click button "Yes"
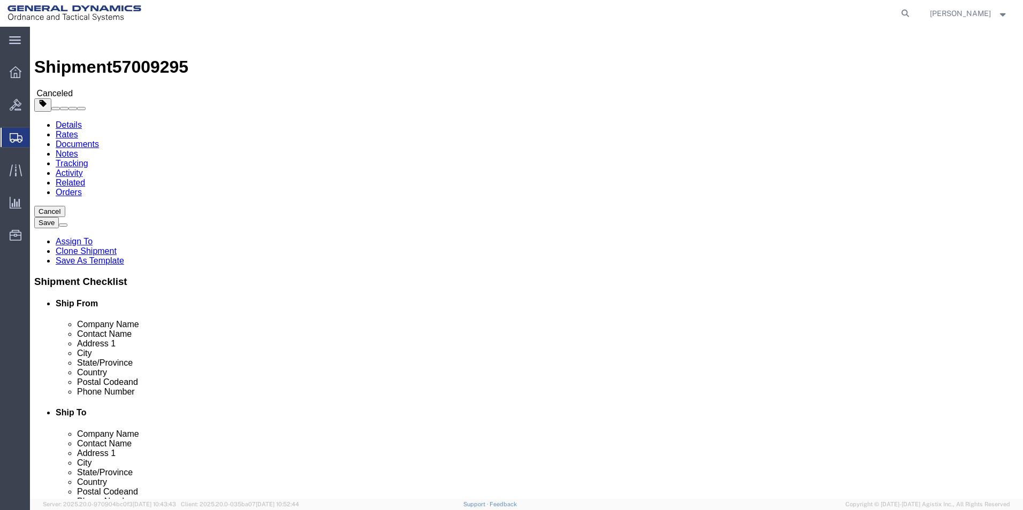
click at [0, 0] on span "Create Shipment" at bounding box center [0, 0] width 0 height 0
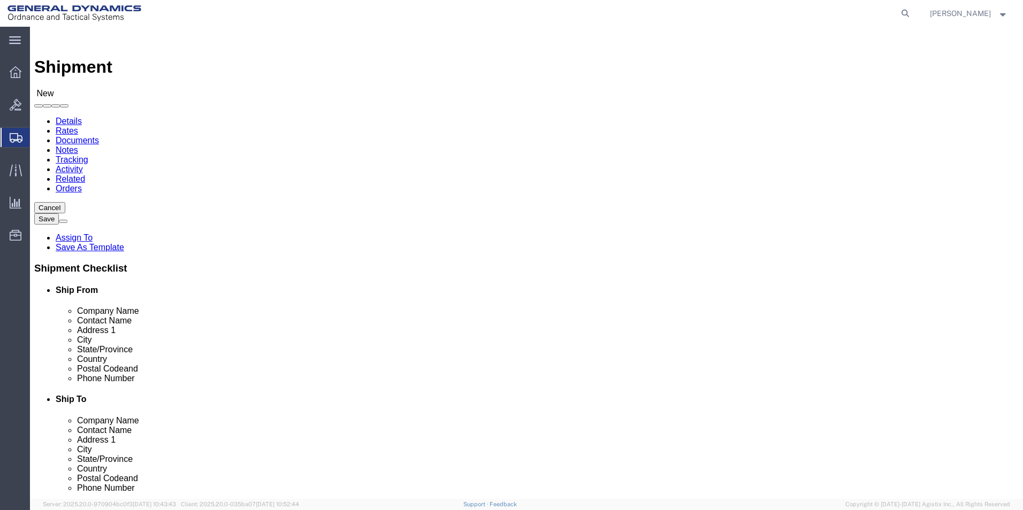
scroll to position [2, 0]
select select "310"
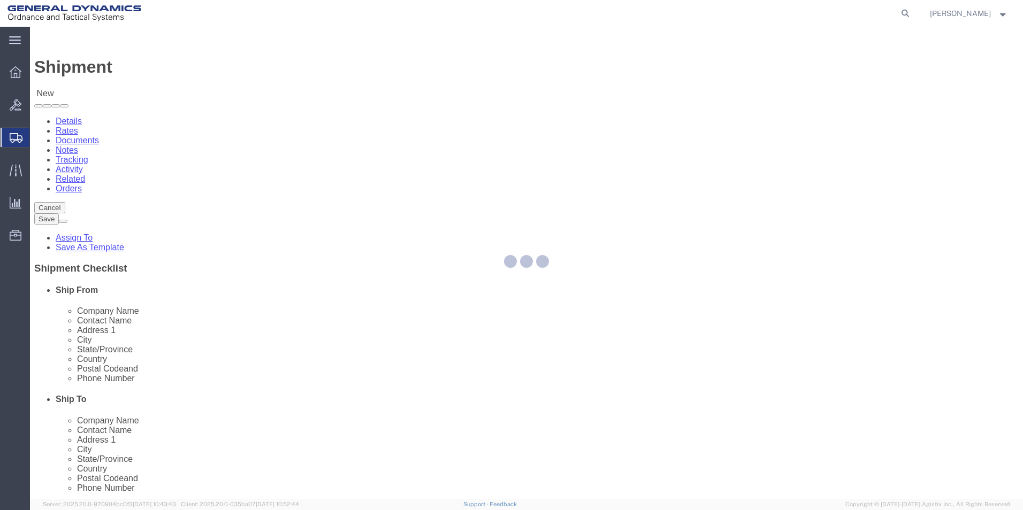
select select "PA"
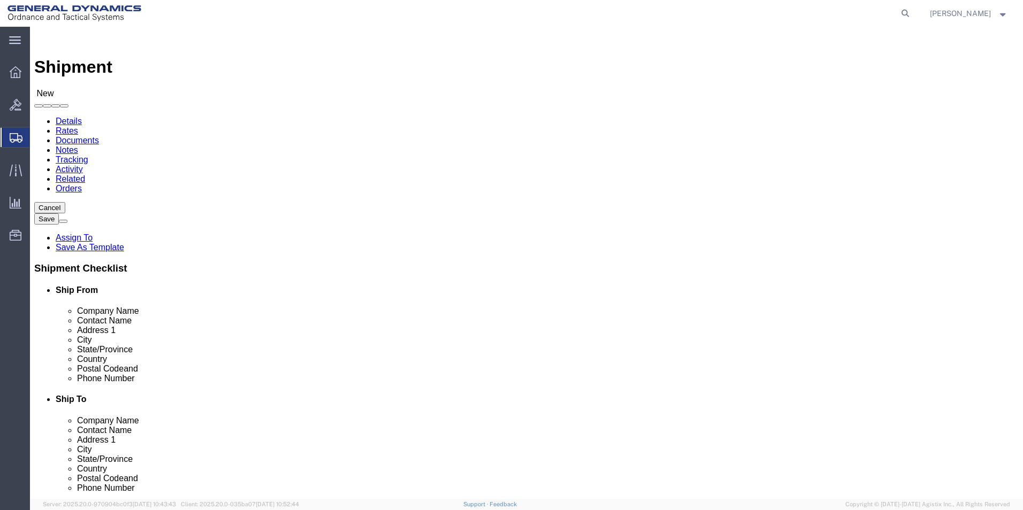
drag, startPoint x: 205, startPoint y: 181, endPoint x: -6, endPoint y: 164, distance: 212.6
click html "Shipment New Details Rates Documents Notes Tracking Activity Related Orders Can…"
type input "REDLPAHIG0"
drag, startPoint x: 174, startPoint y: 213, endPoint x: 178, endPoint y: 218, distance: 6.1
click input "text"
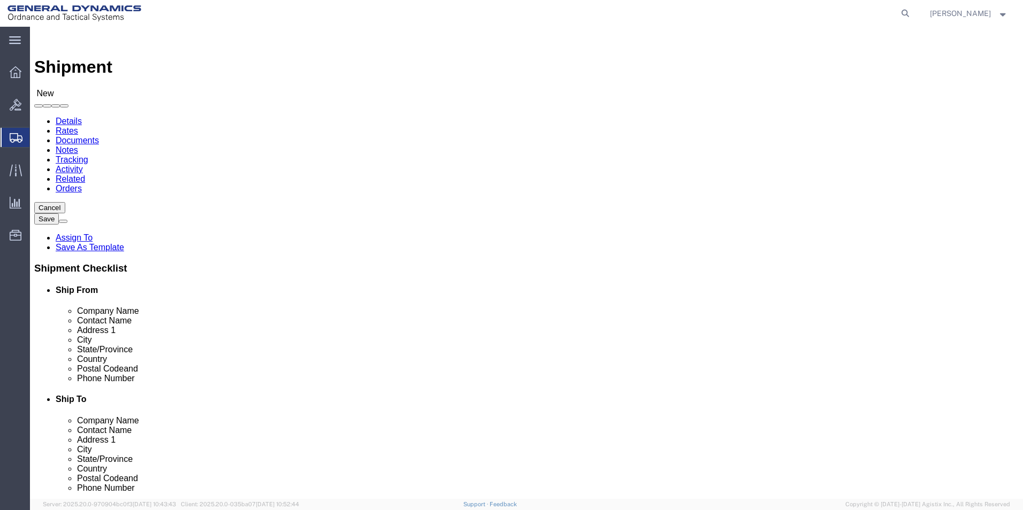
type input "BRENDA ROMERO"
click input "text"
type input "BUILDING 1"
click input "text"
type input "RICSHIP@GD-OTS.COM"
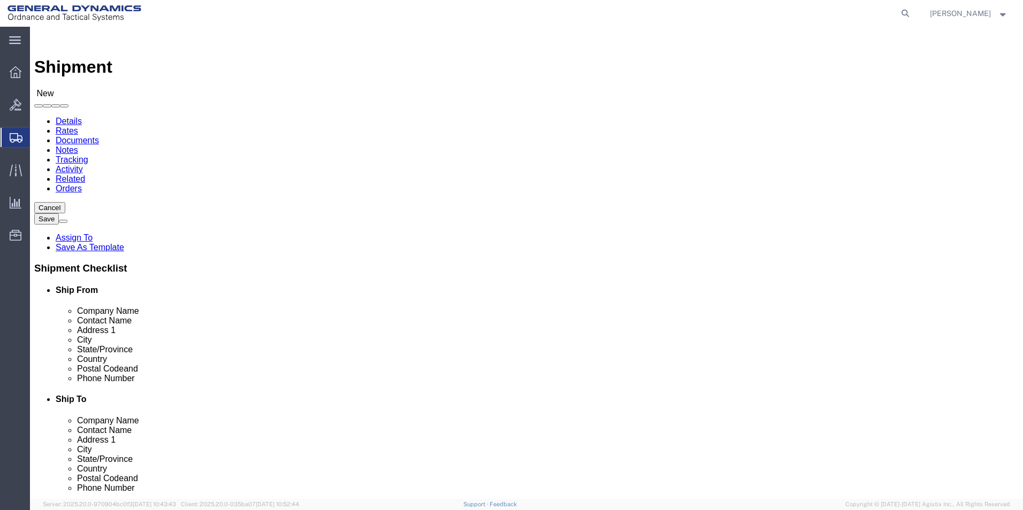
click input "text"
type input "SUBC"
click p "- SUBCOM - (ABDELLAH LAFRIDI) 120 SHATTUCK WAY, NEWINGTON, NH, 03801, US"
select select "NH"
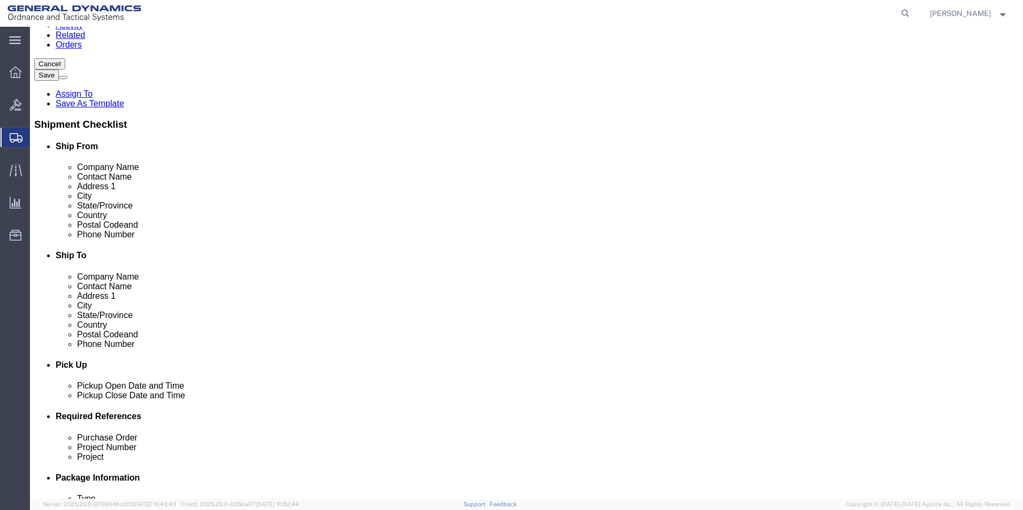
scroll to position [214, 0]
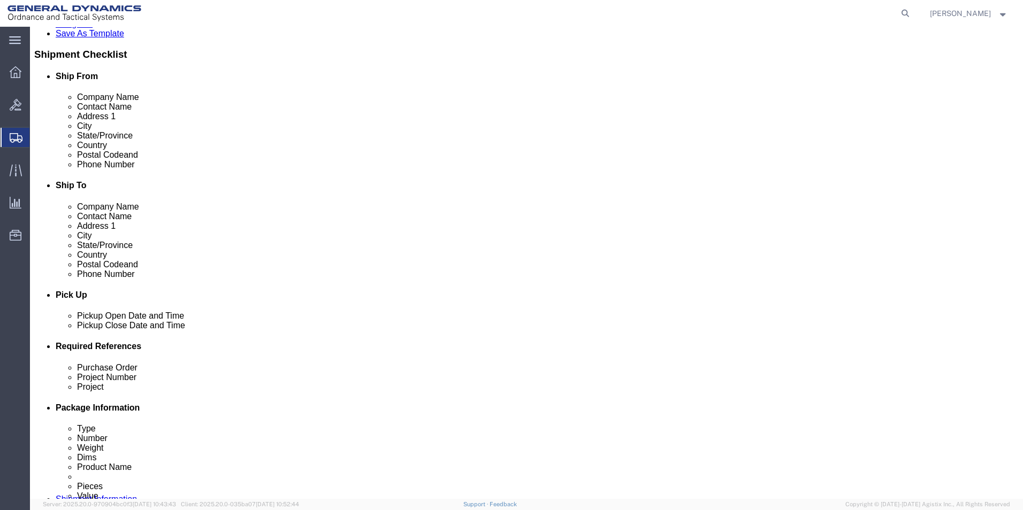
type input "SUBCOM"
click div "Oct 02 2025 1:00 PM"
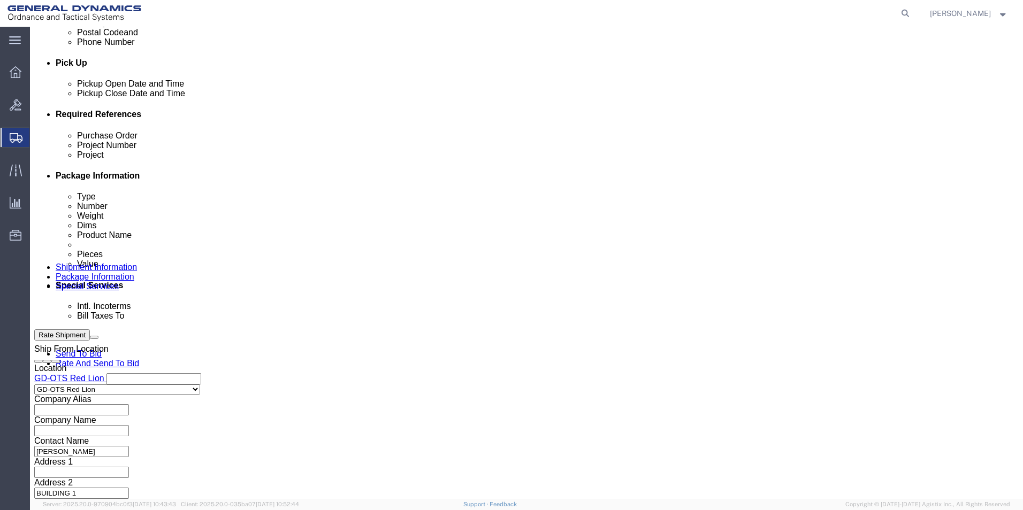
click input "4:00 PM"
type input "4:30 PM"
click button "Apply"
click h3 "Leg 1"
click input "text"
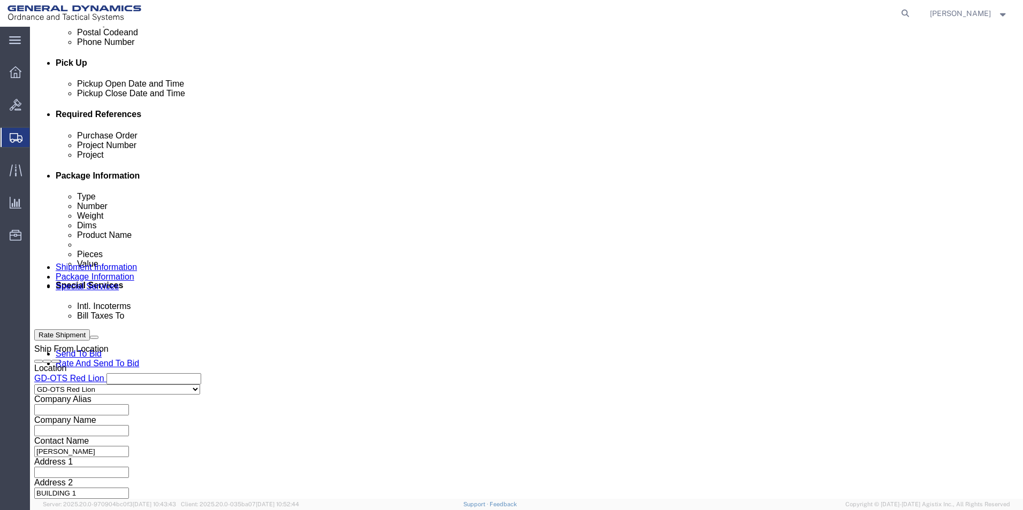
type input "109636"
click input "text"
drag, startPoint x: 389, startPoint y: 213, endPoint x: 347, endPoint y: 206, distance: 42.4
click div "Project Number 64606-900"
type input "64606-900"
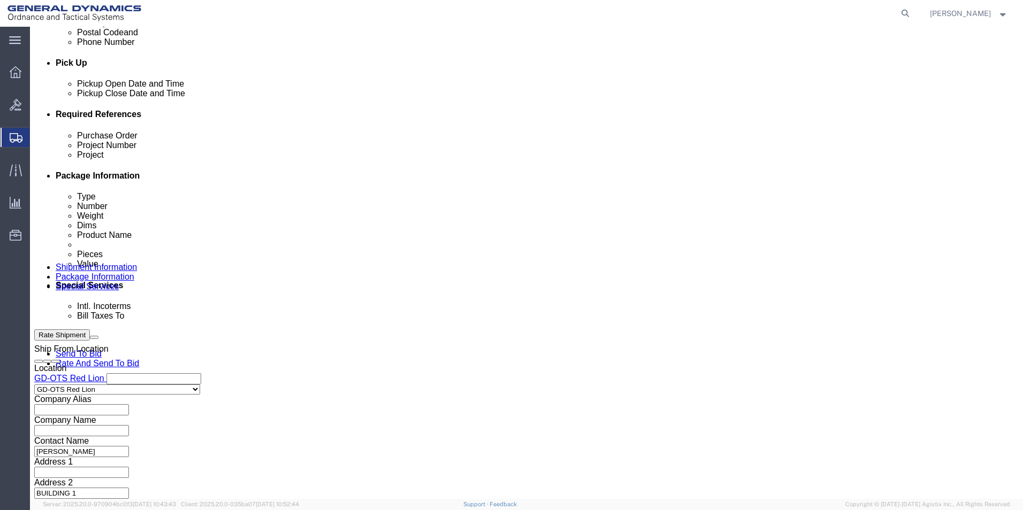
drag, startPoint x: 650, startPoint y: 209, endPoint x: 655, endPoint y: 208, distance: 5.5
click input "text"
paste input "64606-900"
type input "64606-900"
click button "Continue"
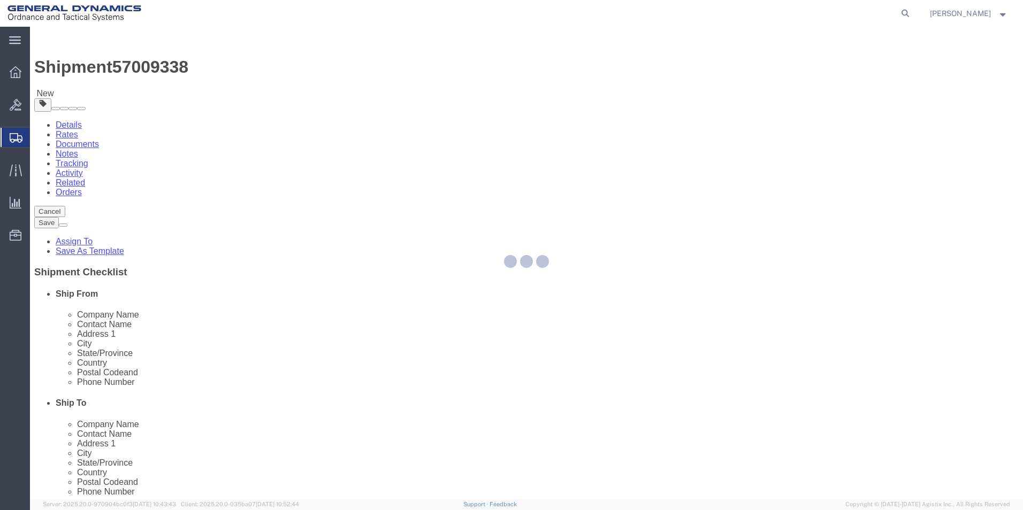
select select "CBOX"
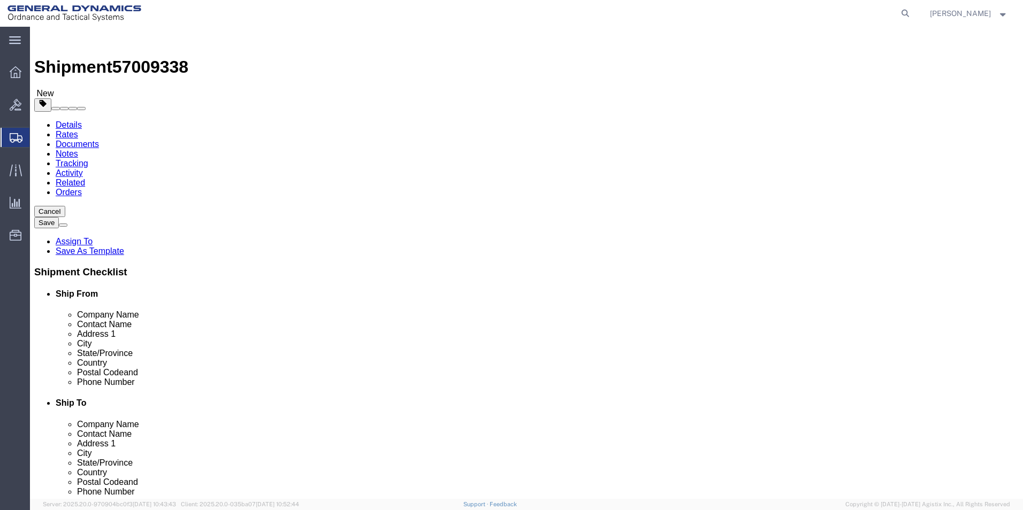
click input "text"
type input "12"
click input "text"
type input "12"
click input "text"
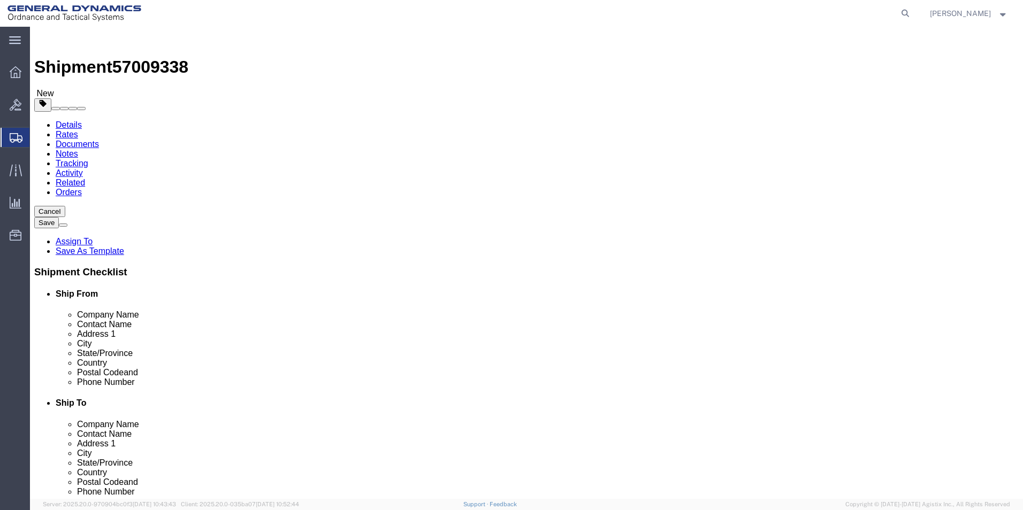
type input "12"
drag, startPoint x: 152, startPoint y: 244, endPoint x: 139, endPoint y: 248, distance: 14.0
click div "0.00 Select kgs lbs"
type input "15.00"
click link "Add Content"
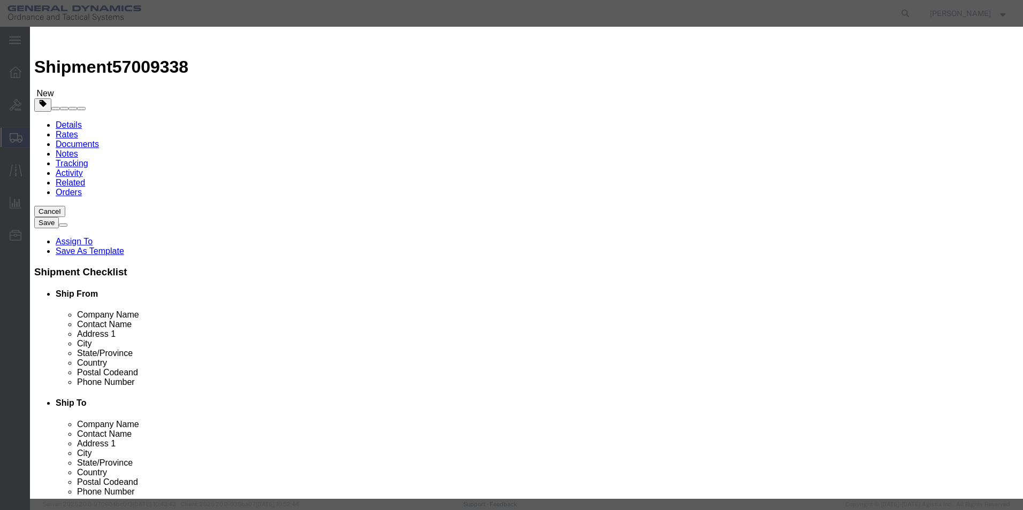
click input "text"
type input "COVER, TILT & OSM DETECTION"
select select "US"
drag, startPoint x: 347, startPoint y: 101, endPoint x: 263, endPoint y: 104, distance: 84.6
click div "Pieces 0 Select Bag Barrels 100Board Feet Bottle Box Blister Pack Carats Can Ca…"
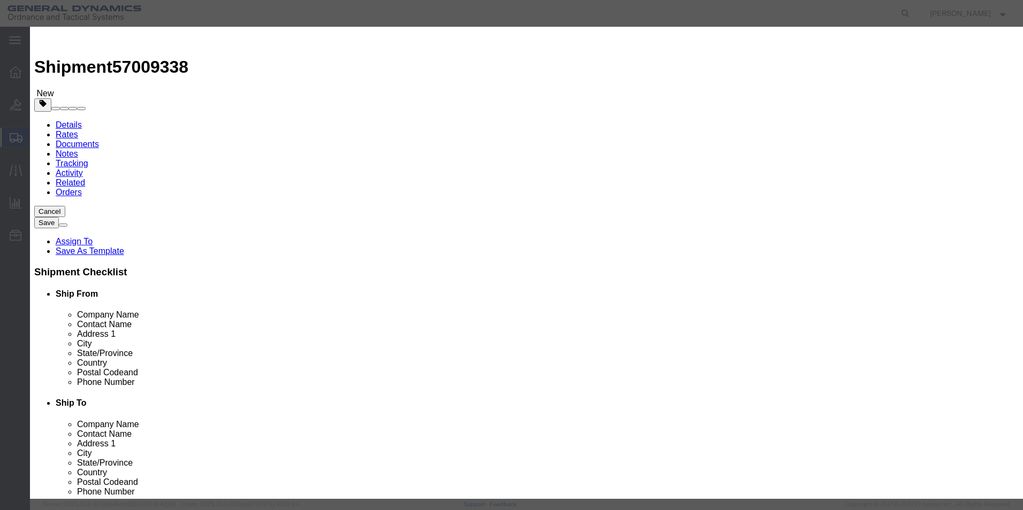
type input "5"
click input "text"
type input "100"
click button "Save & Close"
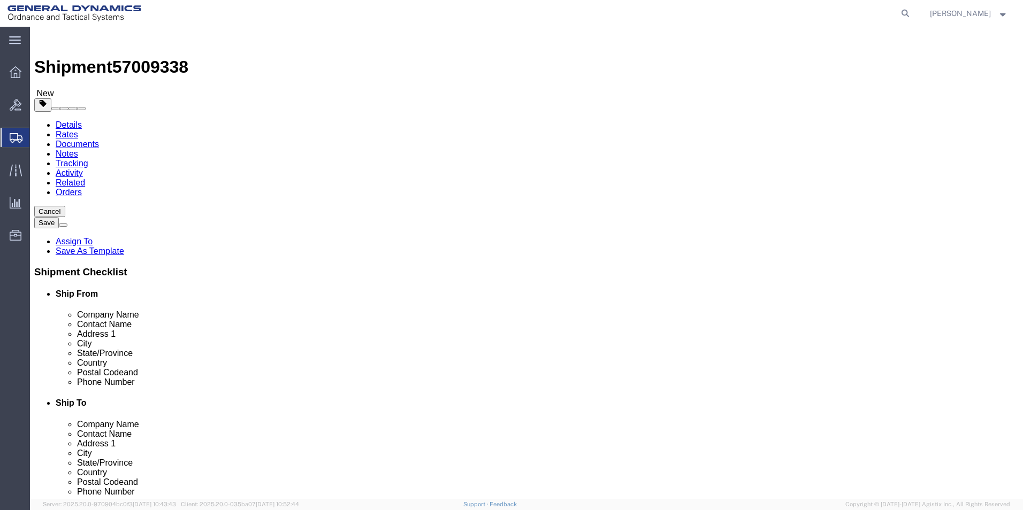
click button "Continue"
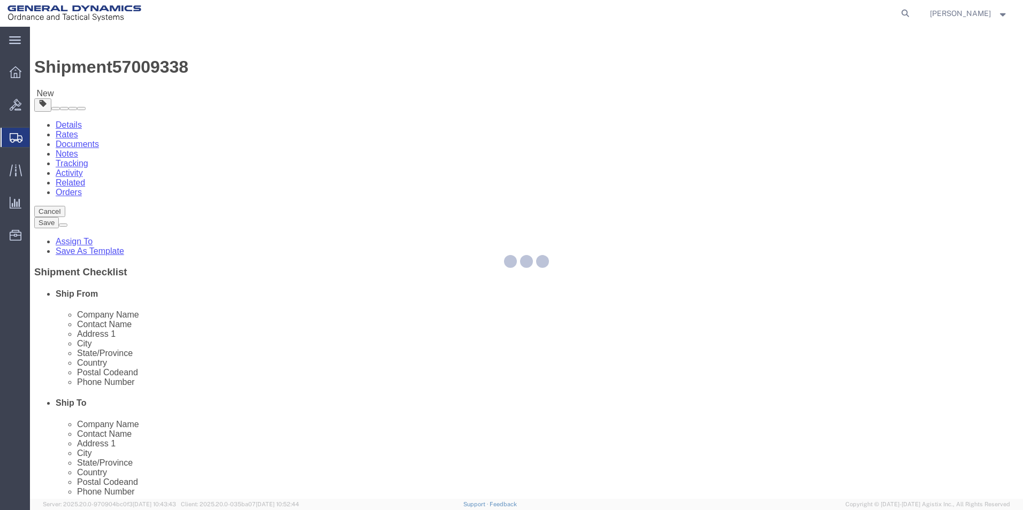
select select
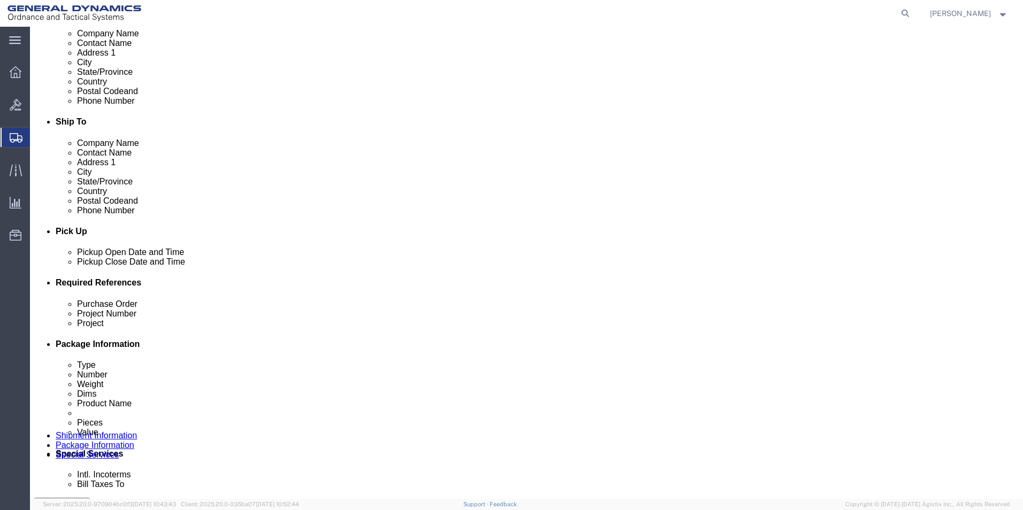
scroll to position [375, 0]
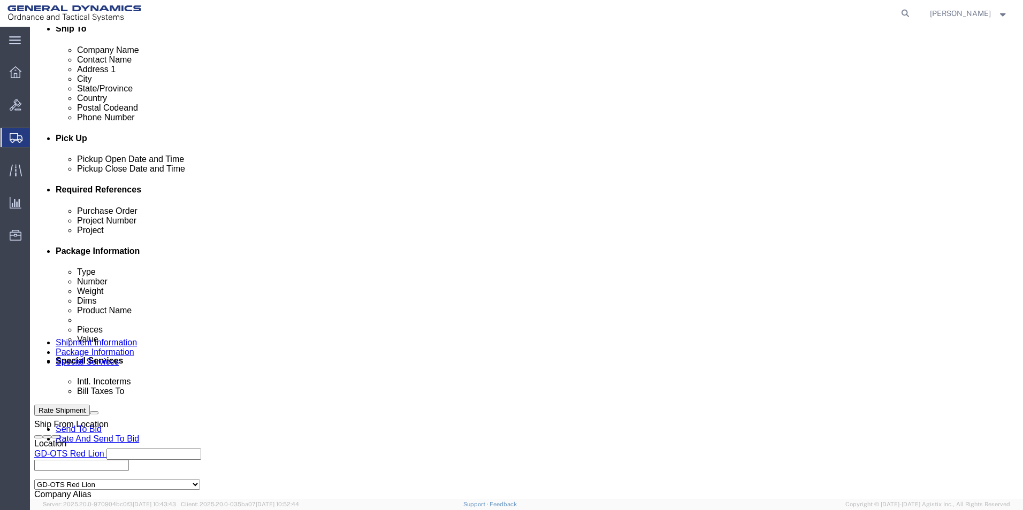
click select "Select Recipient Account Sender/Shipper Third Party Account"
select select "RCPN"
click select "Select Recipient Account Sender/Shipper Third Party Account"
type input "SUBCOM"
type input "120 SHATTUCK WAY"
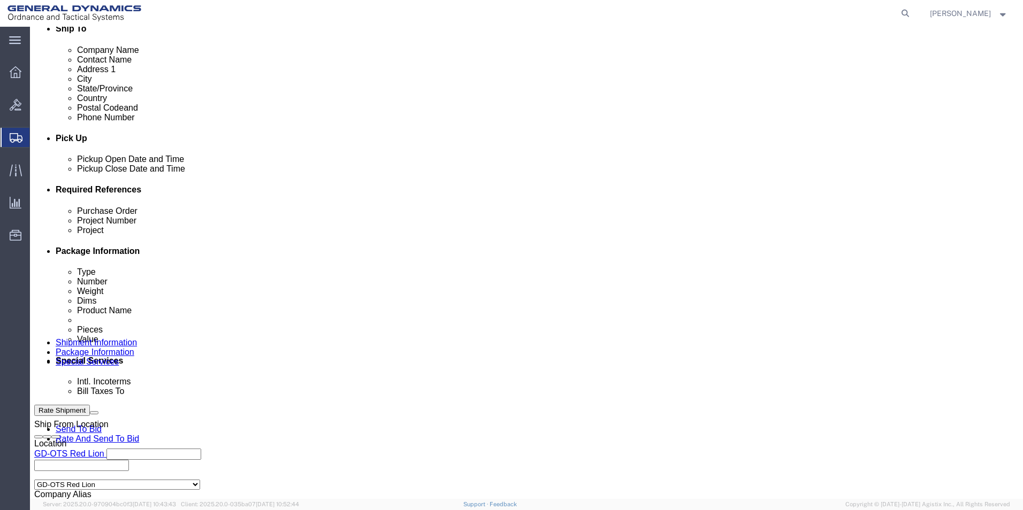
select select "US"
select select "NH"
type input "603-436-6100"
type input "ABDELLAH LAFRIDI"
type input "NEWINGTON"
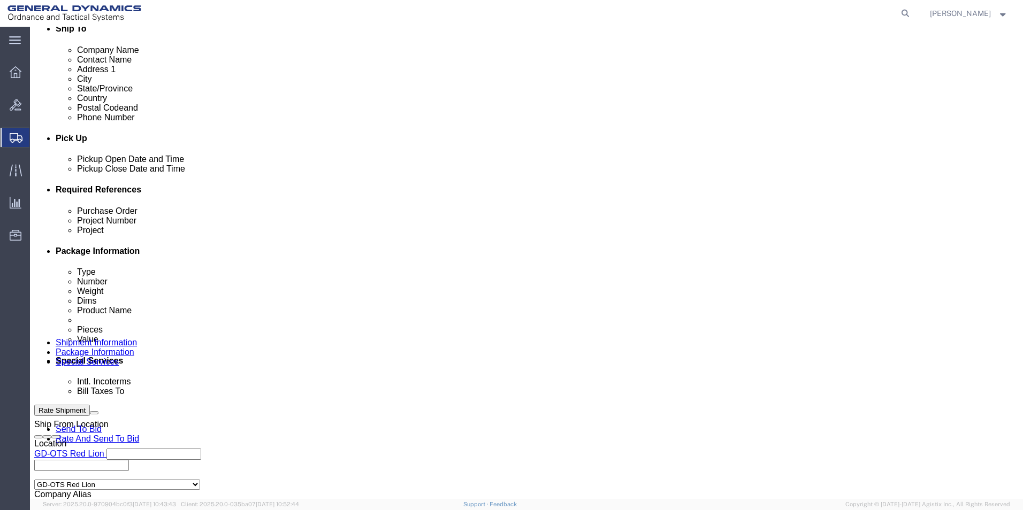
type input "03801"
drag, startPoint x: 376, startPoint y: 350, endPoint x: 366, endPoint y: 356, distance: 11.3
click select "Select DHL FedEx Express UPS"
select select "FedEx Express"
click select "Select DHL FedEx Express UPS"
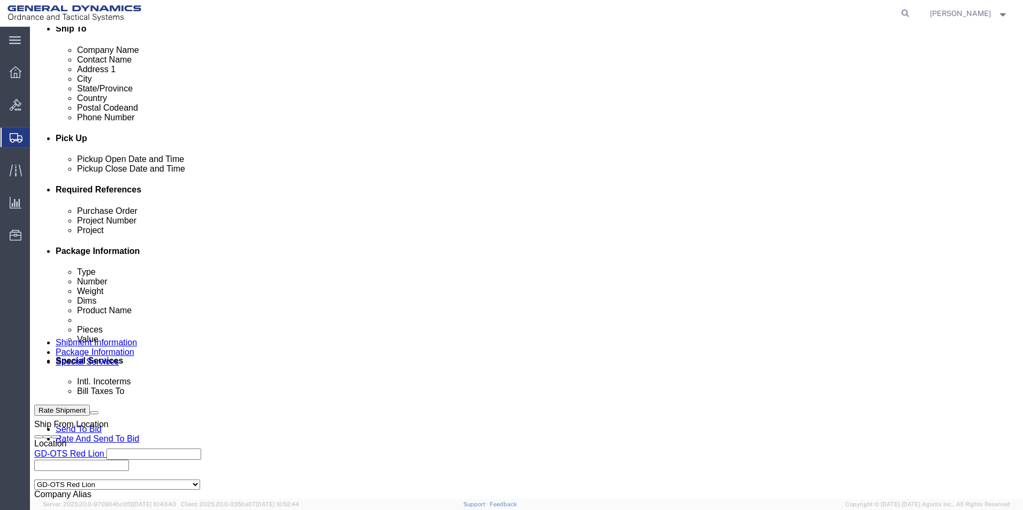
click input "text"
type input "003105903"
click div "Billing Location Select Select My Profile Location GD-OTS Anniston (Commerce) G…"
click button "Rate Shipment"
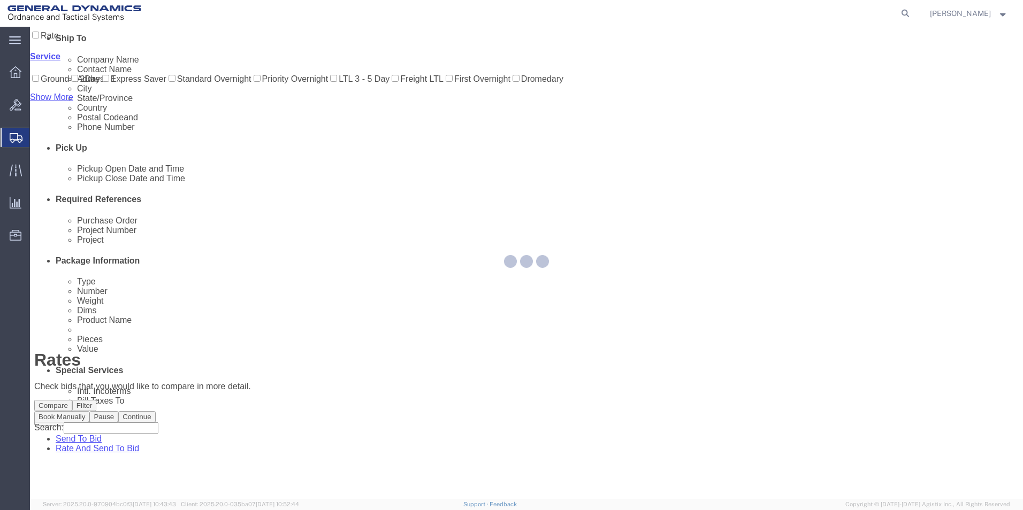
scroll to position [0, 0]
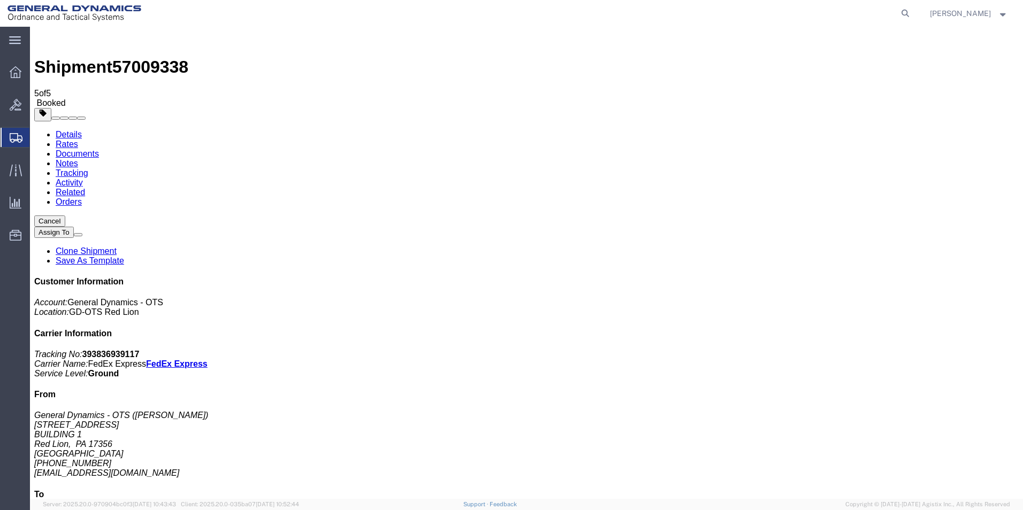
click at [0, 0] on span "Create Shipment" at bounding box center [0, 0] width 0 height 0
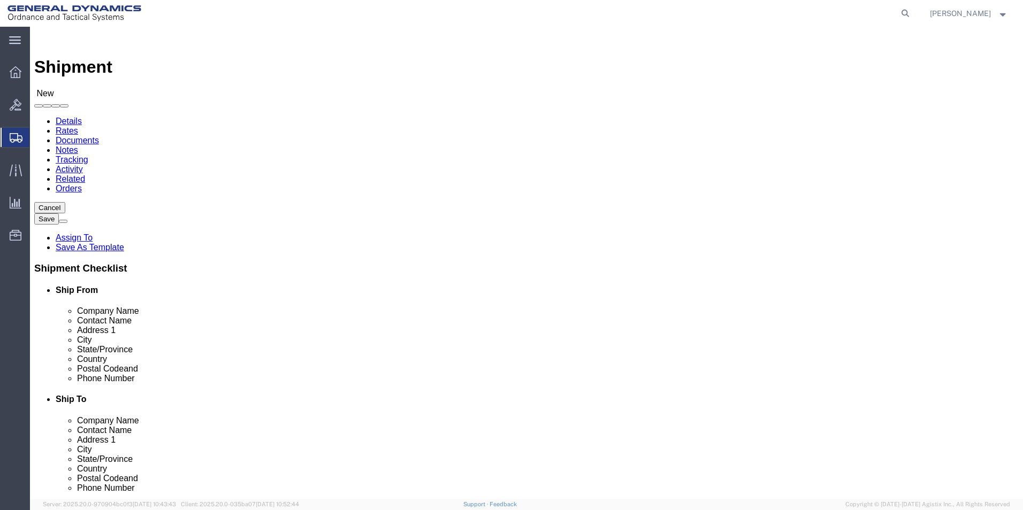
scroll to position [2, 0]
select select "310"
select select "PA"
drag, startPoint x: 42, startPoint y: 171, endPoint x: 120, endPoint y: 157, distance: 79.4
click div "Location GD-OTS Red Lion Select My Profile Location GD-OTS Anniston (Commerce) …"
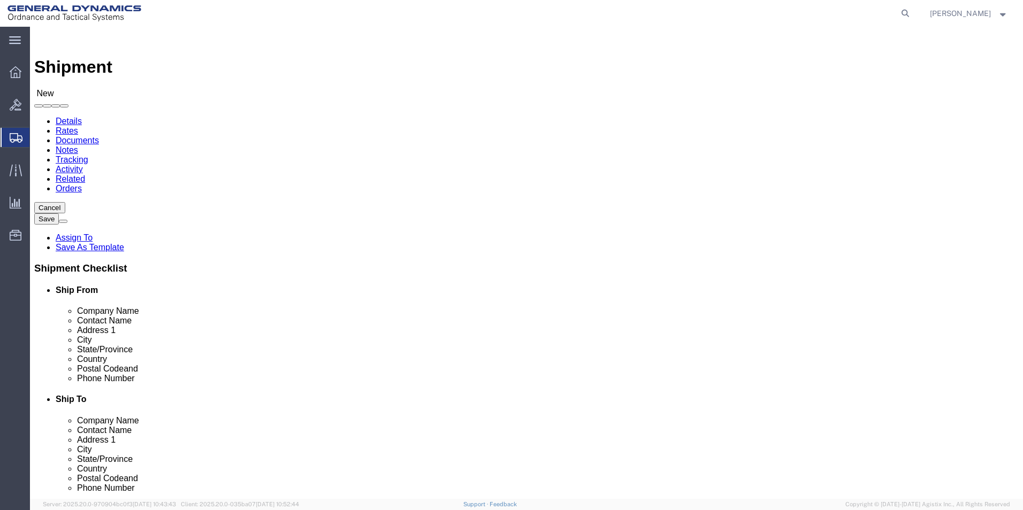
type input "REDLPAHIG0"
click input "text"
type input "BRENDA ROMERO"
click input "text"
type input "BUILDING 1"
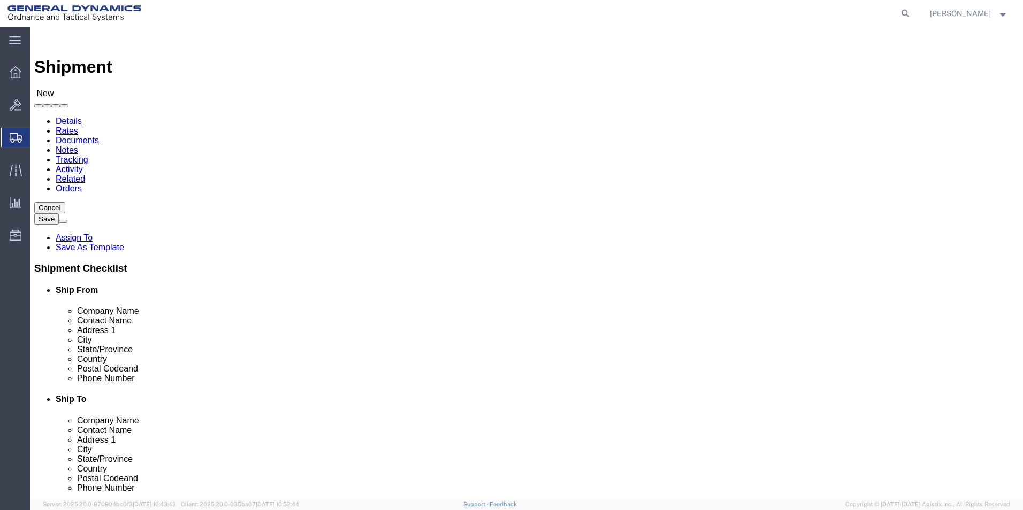
click input "text"
type input "RICSHIP@GD-OTS.COM"
click input "text"
type input "SUBCOM"
click p "- SUBCOM - (ABDELLAH LAFRIDI) 120 SHATTUCK WAY, NEWINGTON, NH, 03801, US"
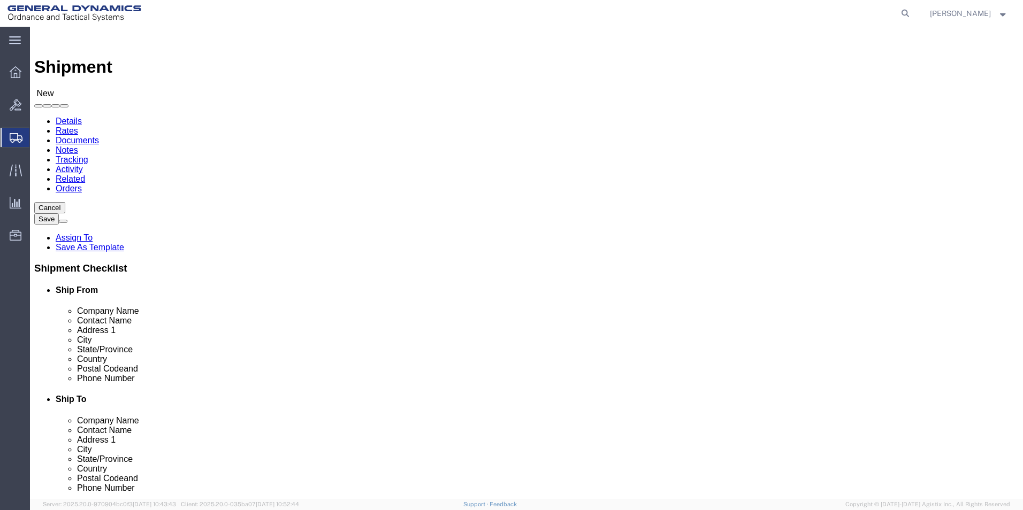
select select "NH"
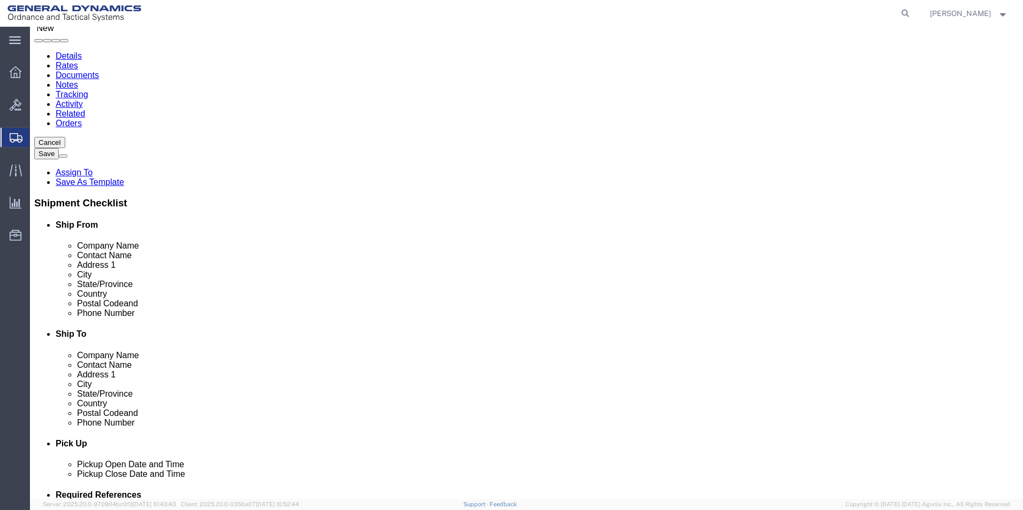
scroll to position [161, 0]
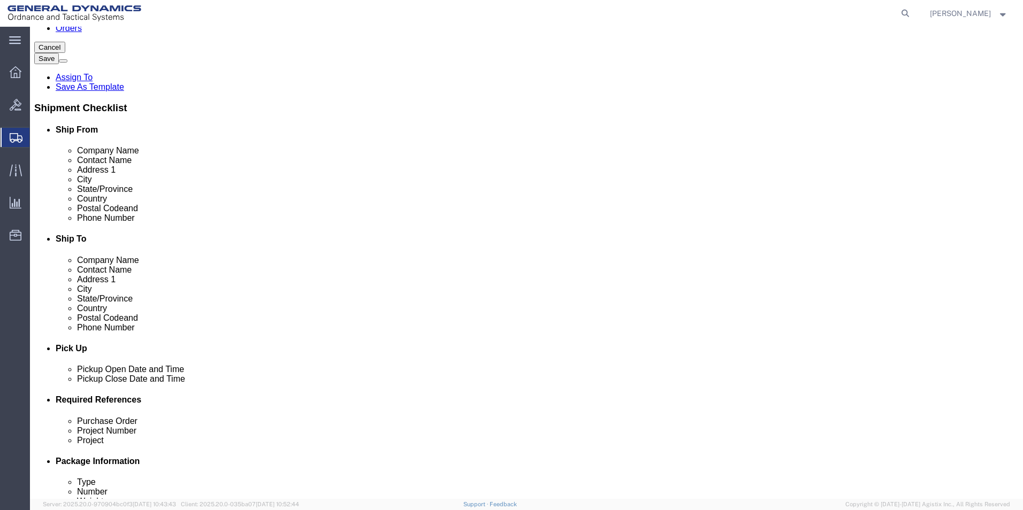
type input "SUBCOM"
click div "Oct 02 2025 1:00 PM"
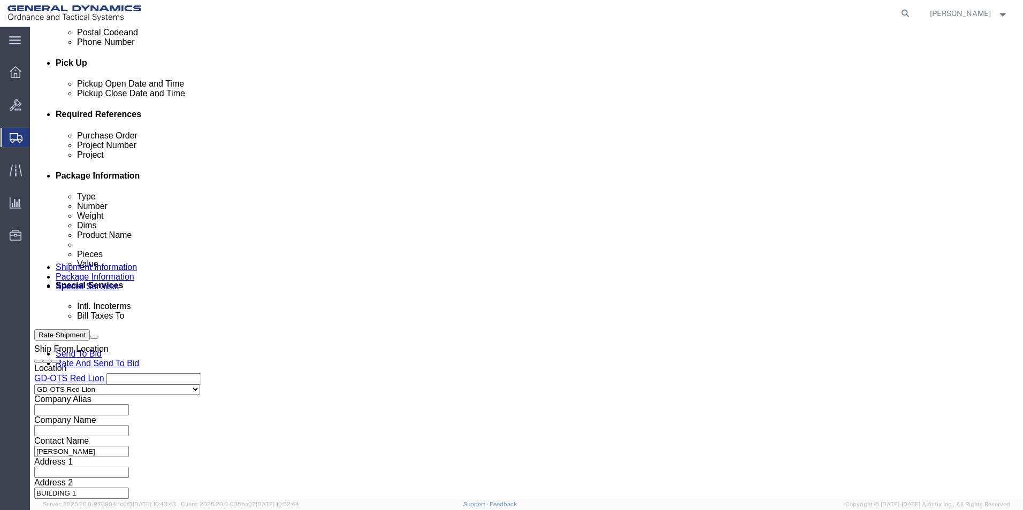
click input "4:00 PM"
type input "4:30 PM"
click button "Apply"
click input "text"
type input "64518-900"
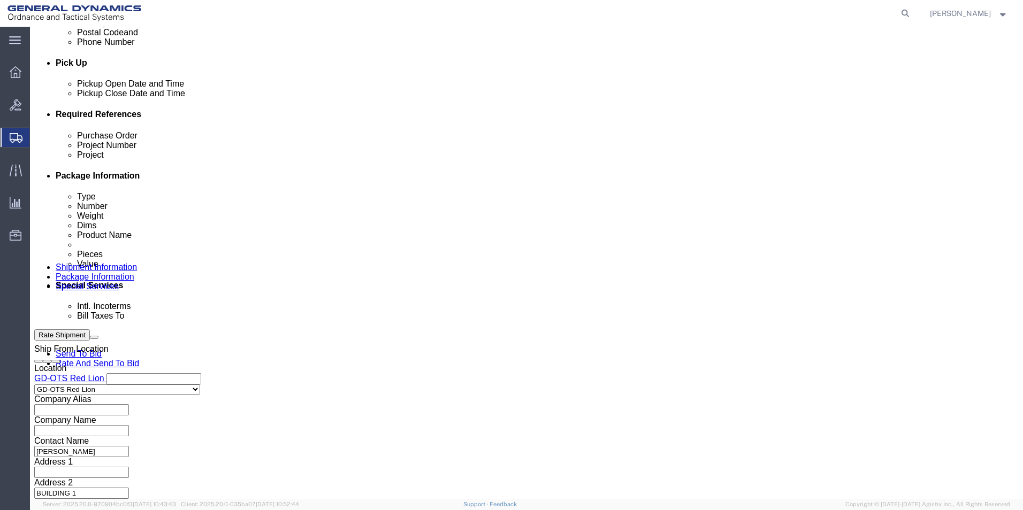
click input "text"
drag, startPoint x: 177, startPoint y: 216, endPoint x: 128, endPoint y: 214, distance: 48.7
click div "Purchase Order 64518-900"
paste input "64518-900"
type input "64518-900"
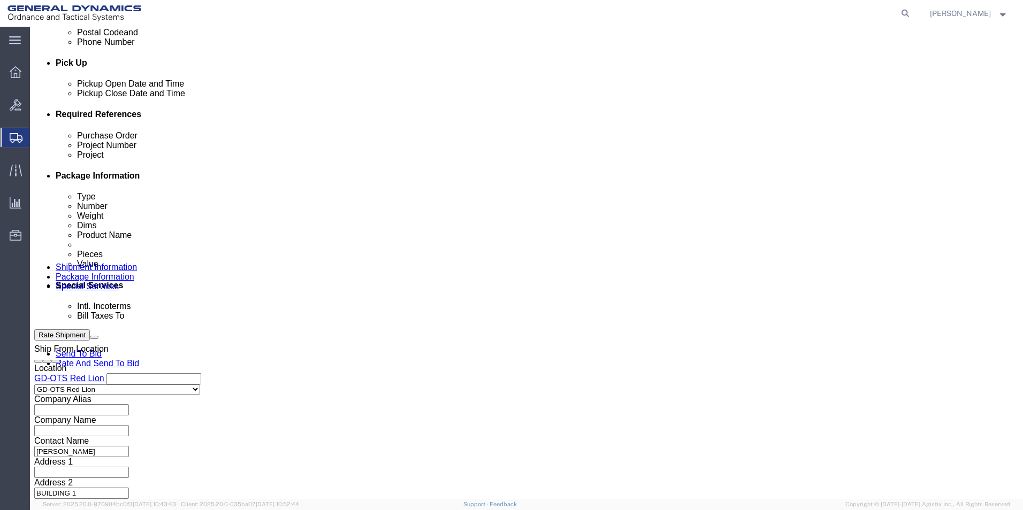
click input "text"
paste input "64518-900"
type input "64518-900"
click input "text"
type input "109632"
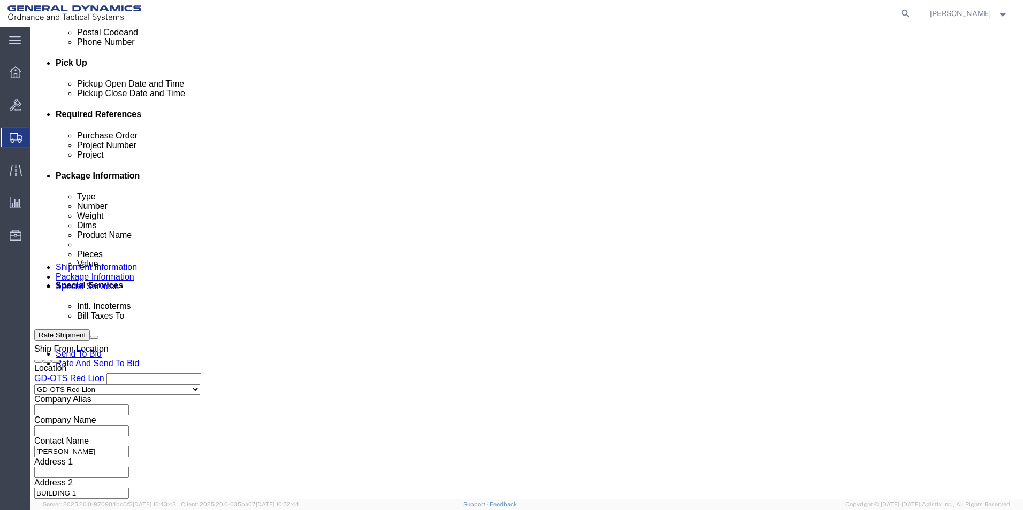
click button "Continue"
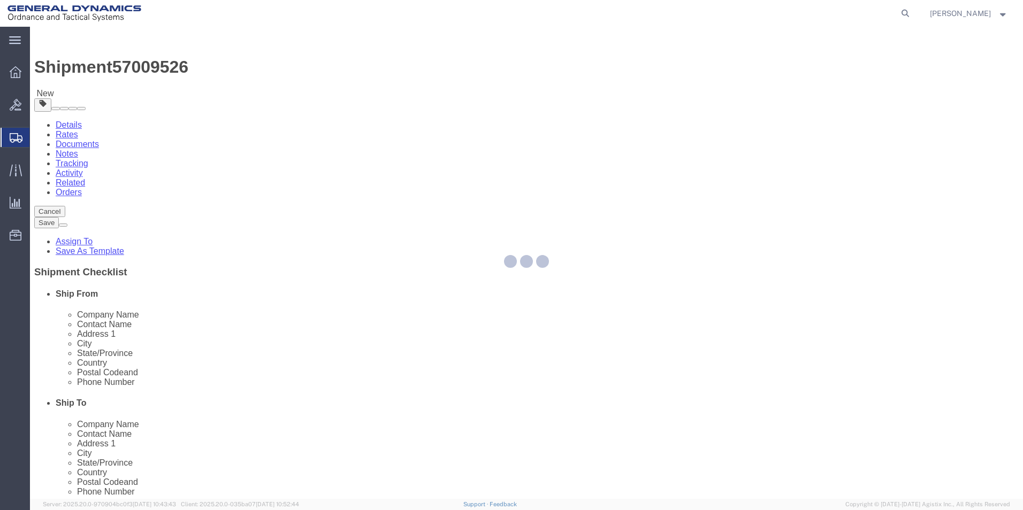
select select "CBOX"
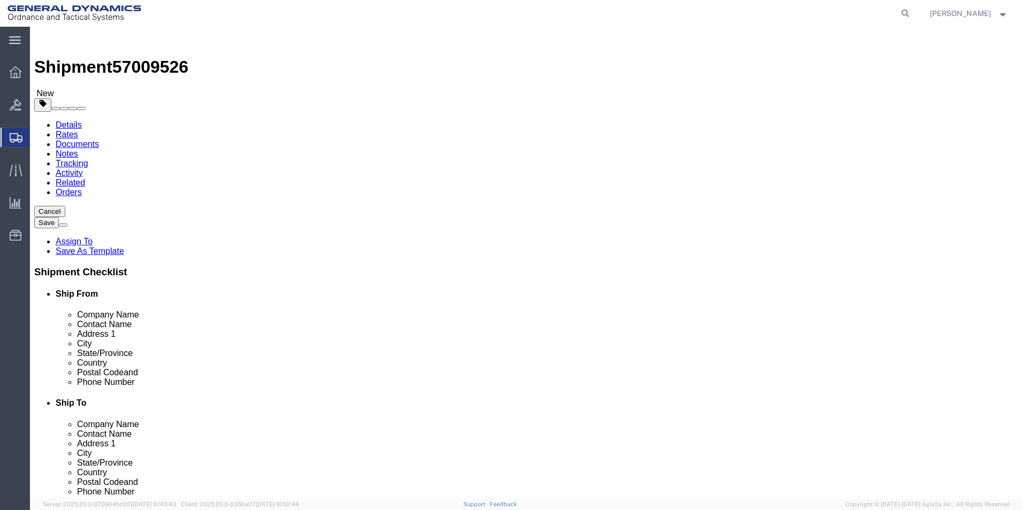
click input "text"
type input "12"
drag, startPoint x: 236, startPoint y: 226, endPoint x: 239, endPoint y: 222, distance: 5.5
click input "text"
type input "12"
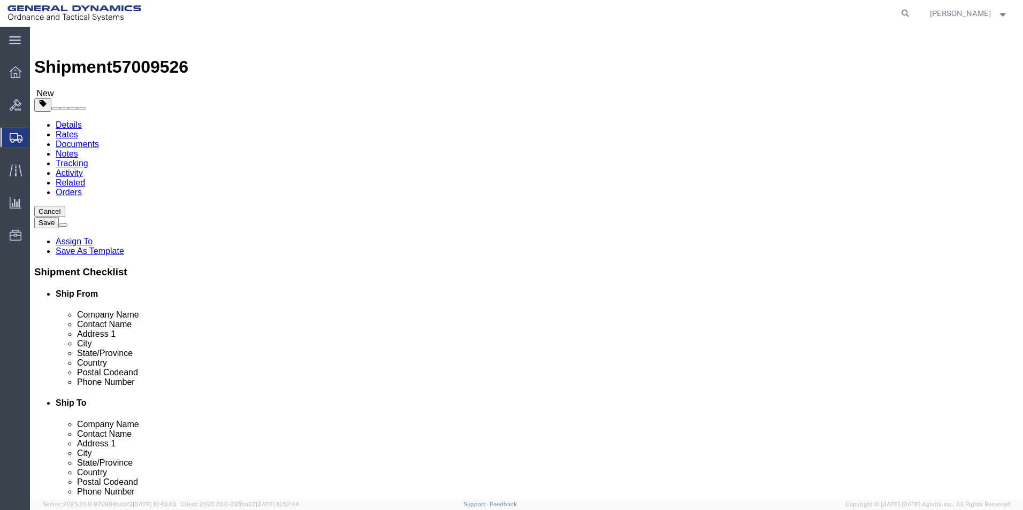
drag, startPoint x: 280, startPoint y: 228, endPoint x: 289, endPoint y: 226, distance: 9.9
click input "text"
type input "12"
drag, startPoint x: 154, startPoint y: 247, endPoint x: 140, endPoint y: 251, distance: 14.4
click div "0.00 Select kgs lbs"
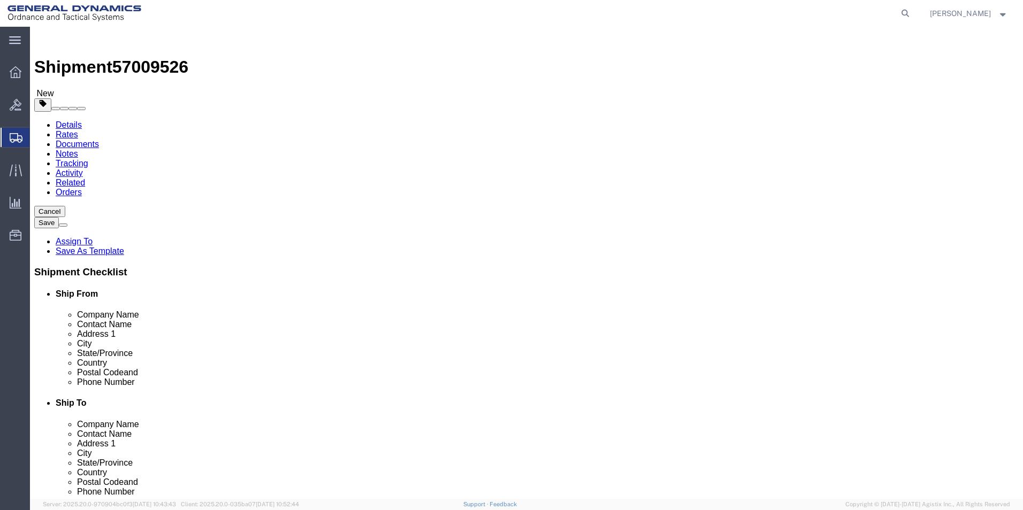
type input "11.00"
click link "Add Content"
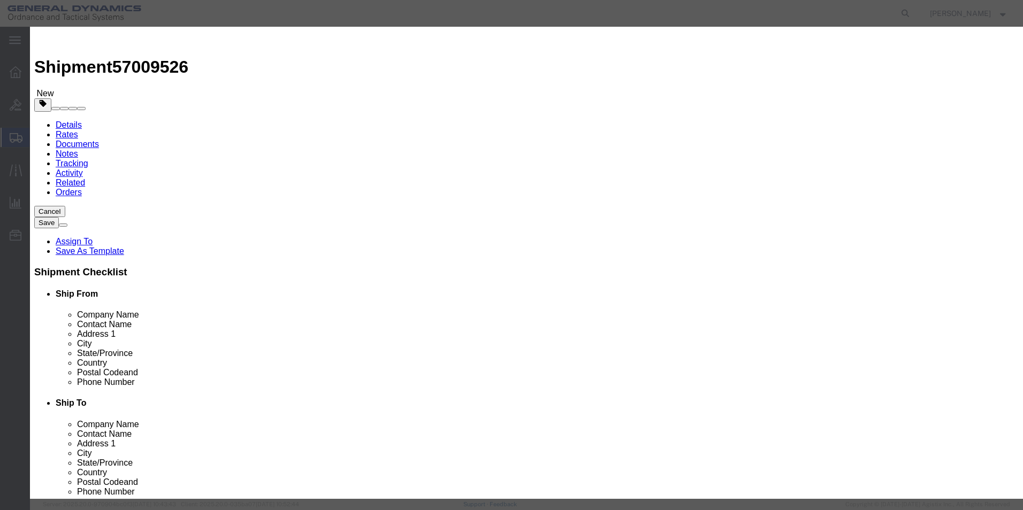
click input "text"
type input "COVER WAVELENGTH SELECTOR"
drag, startPoint x: 282, startPoint y: 100, endPoint x: 161, endPoint y: 79, distance: 123.2
click div "Add content Commodity library Product Name COVER WAVELENGTH SELECTOR COVER Piec…"
type input "8"
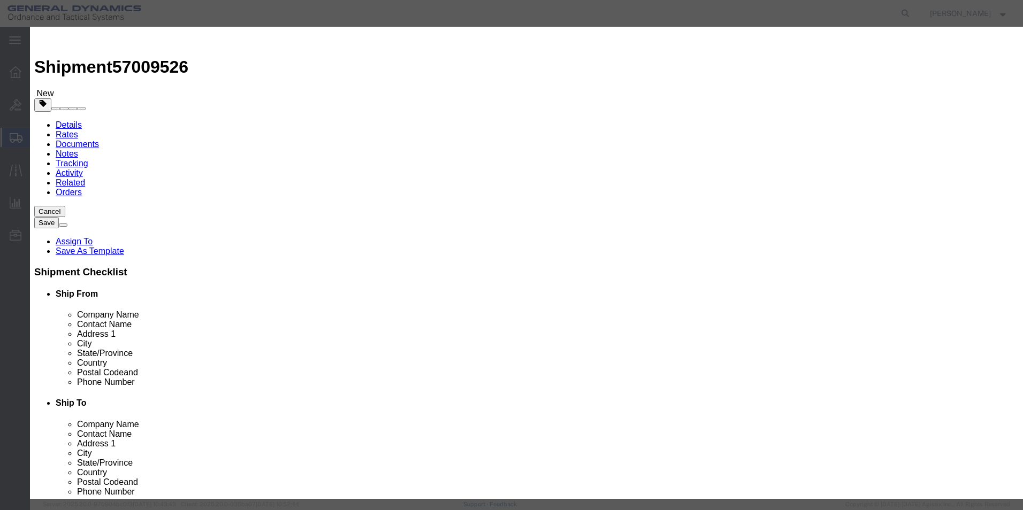
type input "4"
drag, startPoint x: 320, startPoint y: 120, endPoint x: 324, endPoint y: 116, distance: 6.4
click input "text"
type input "100"
click h3 "Add content"
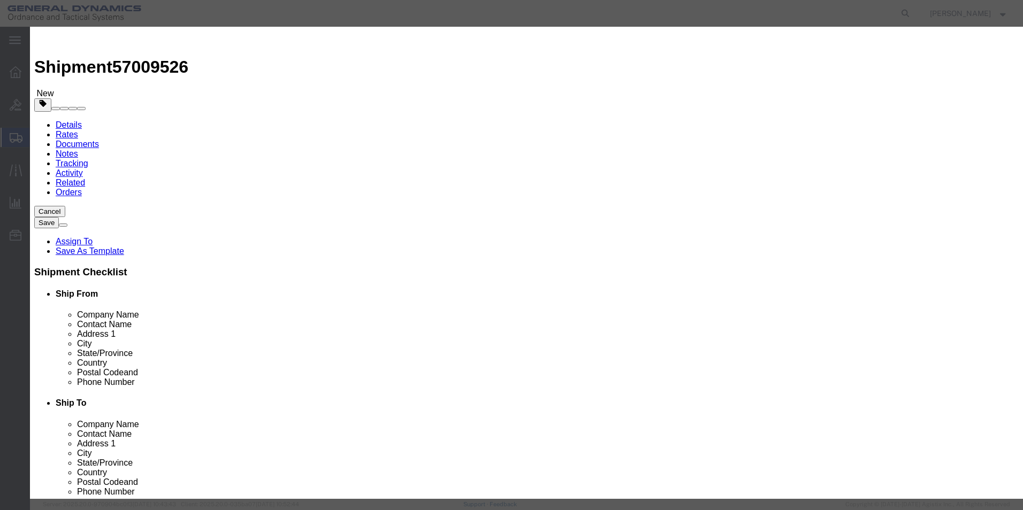
click button "Save & Close"
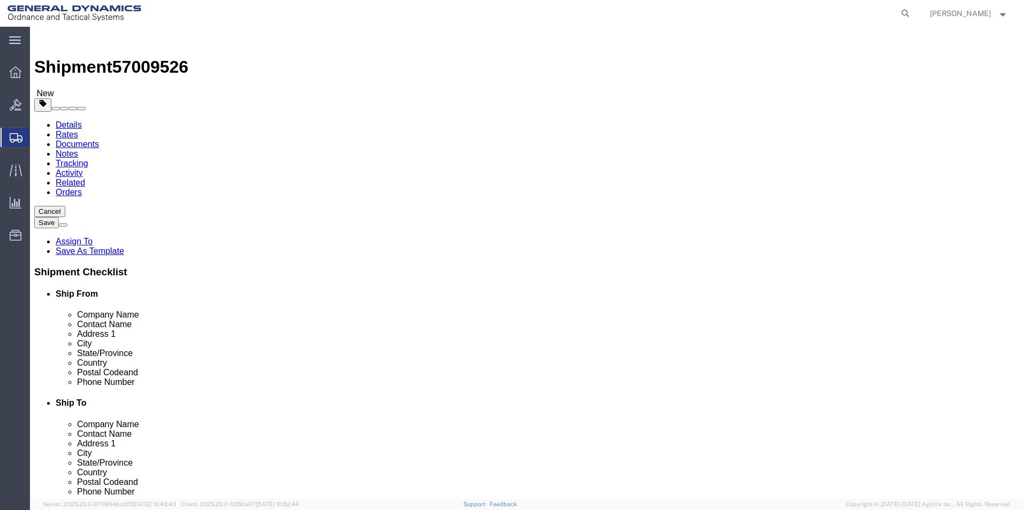
click span "button"
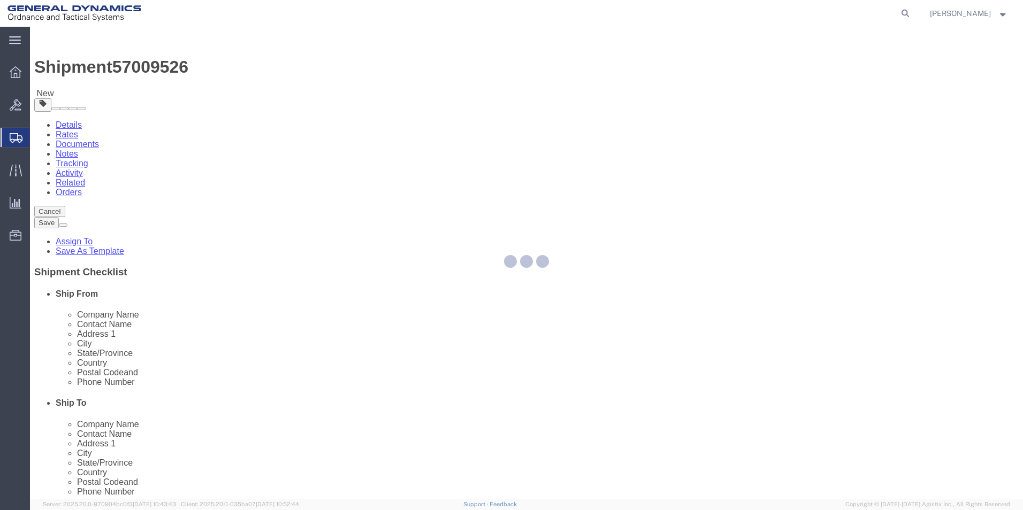
select select "CBOX"
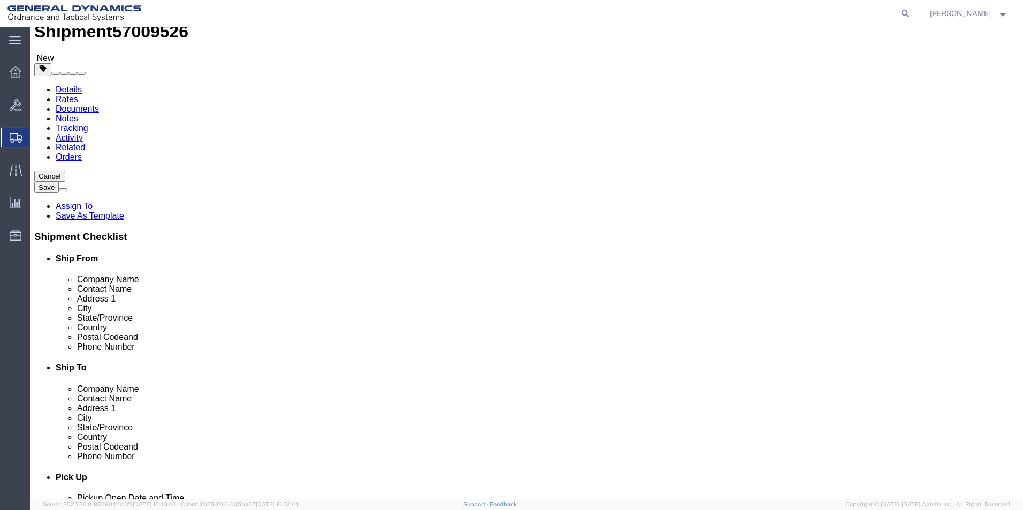
scroll to position [71, 0]
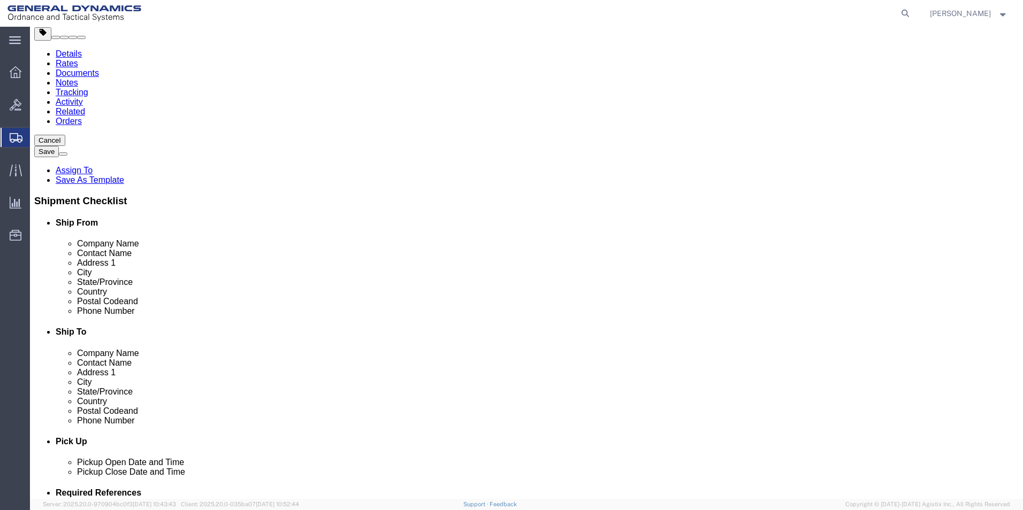
click button "Continue"
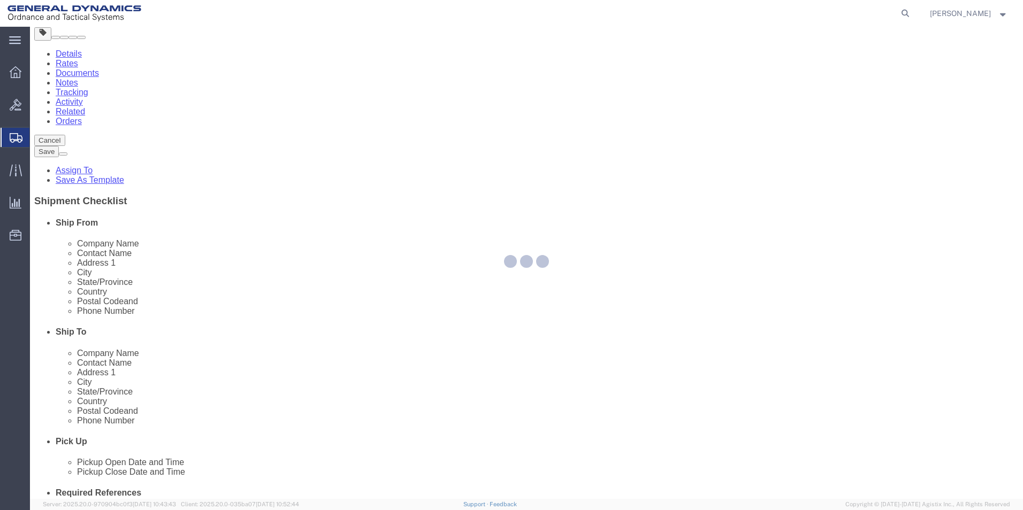
select select
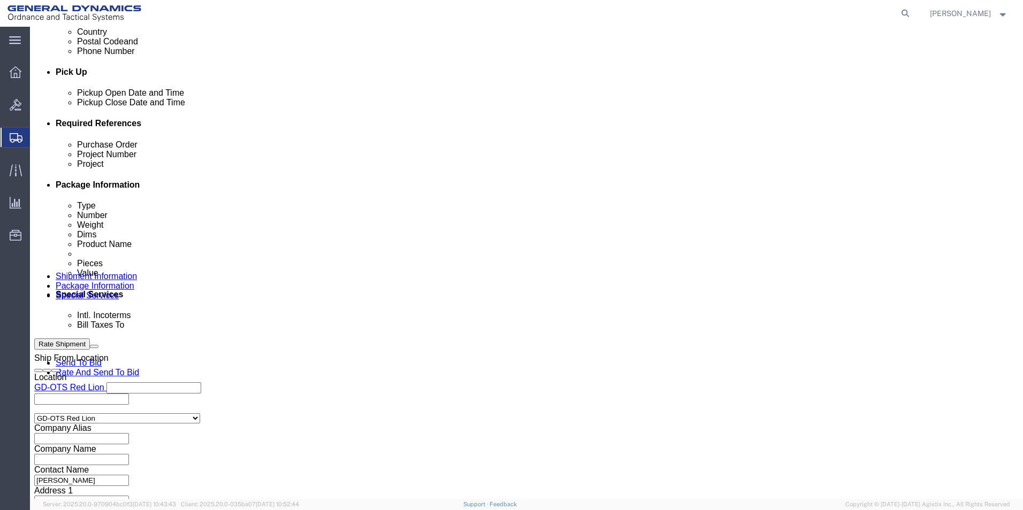
scroll to position [446, 0]
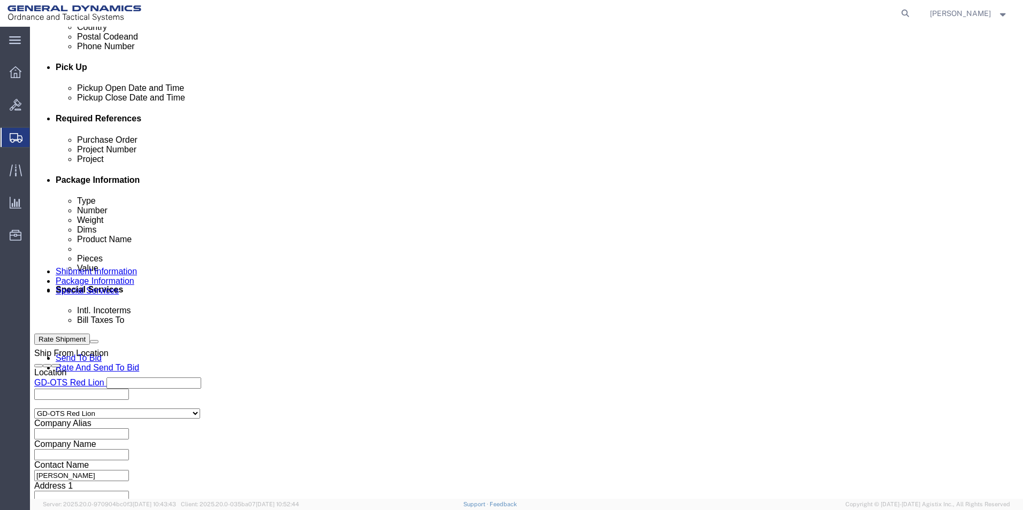
drag, startPoint x: 373, startPoint y: 267, endPoint x: 360, endPoint y: 270, distance: 13.1
click select "Select Recipient Account Sender/Shipper Third Party Account"
select select "RCPN"
click select "Select Recipient Account Sender/Shipper Third Party Account"
type input "SUBCOM"
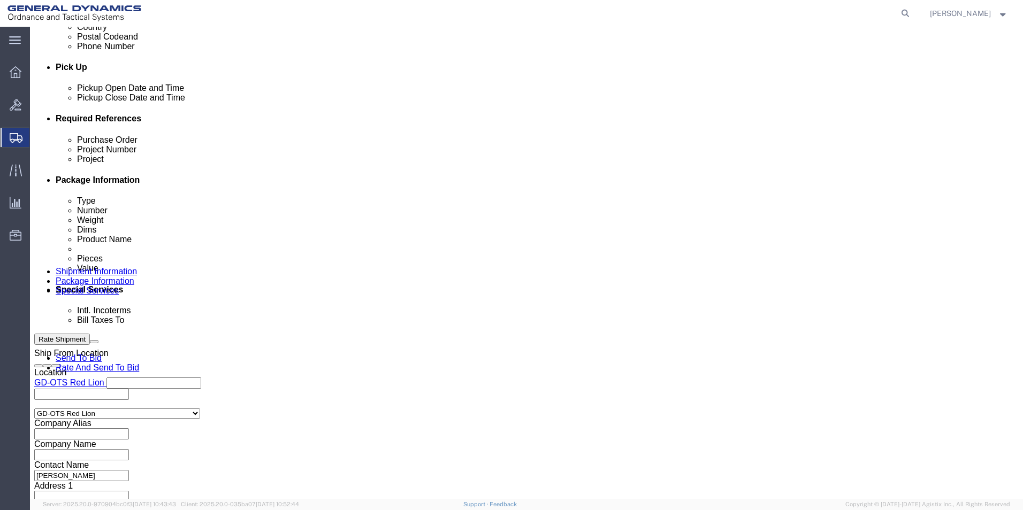
type input "120 SHATTUCK WAY"
select select "US"
select select "NH"
type input "603-436-6100"
type input "ABDELLAH LAFRIDI"
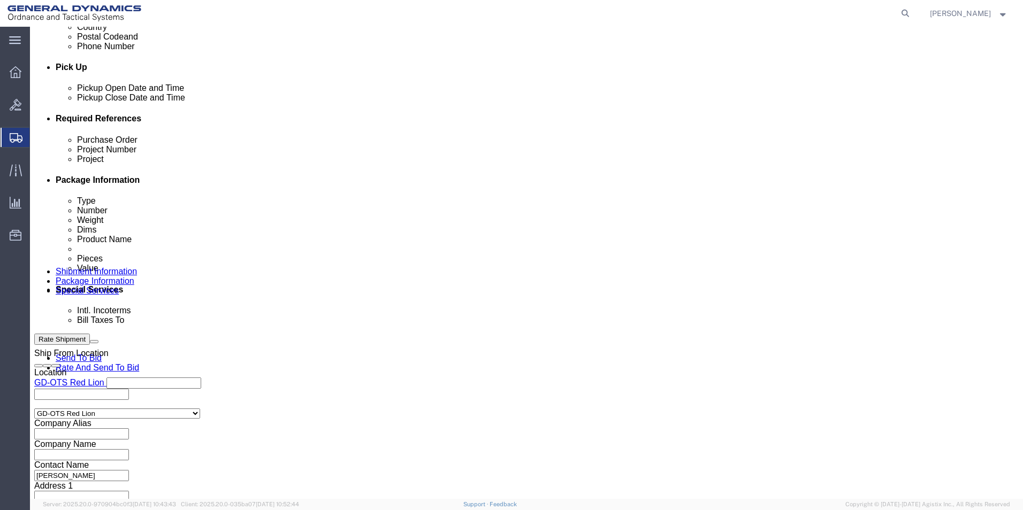
type input "NEWINGTON"
type input "03801"
drag, startPoint x: 366, startPoint y: 282, endPoint x: 356, endPoint y: 284, distance: 10.2
click select "Select DHL FedEx Express UPS"
select select "FedEx Express"
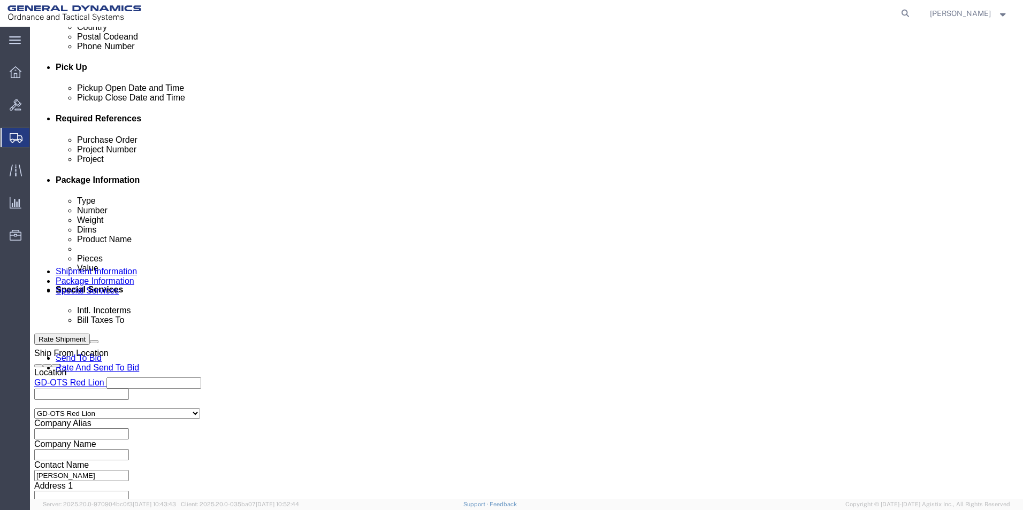
click select "Select DHL FedEx Express UPS"
click input "text"
type input "003105903"
click button "Rate Shipment"
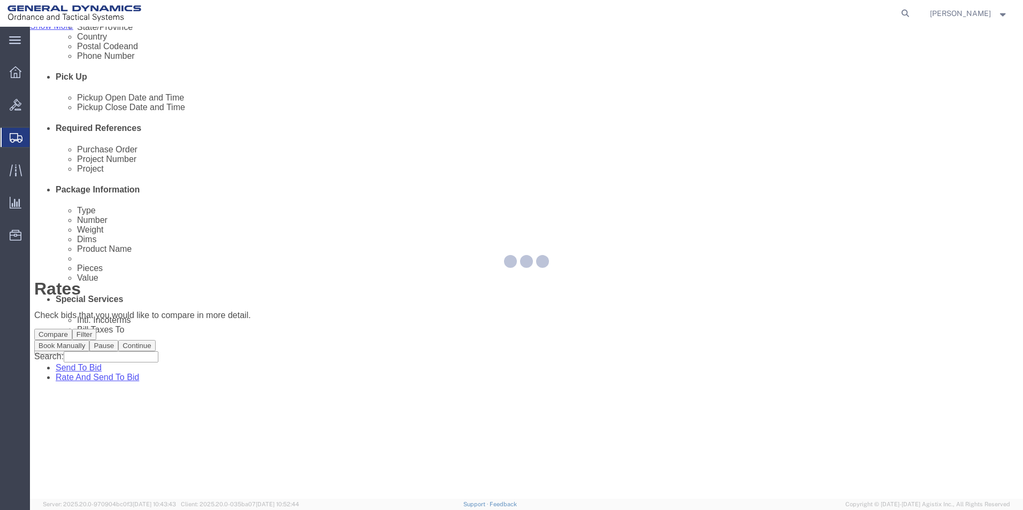
scroll to position [0, 0]
